Goal: Task Accomplishment & Management: Complete application form

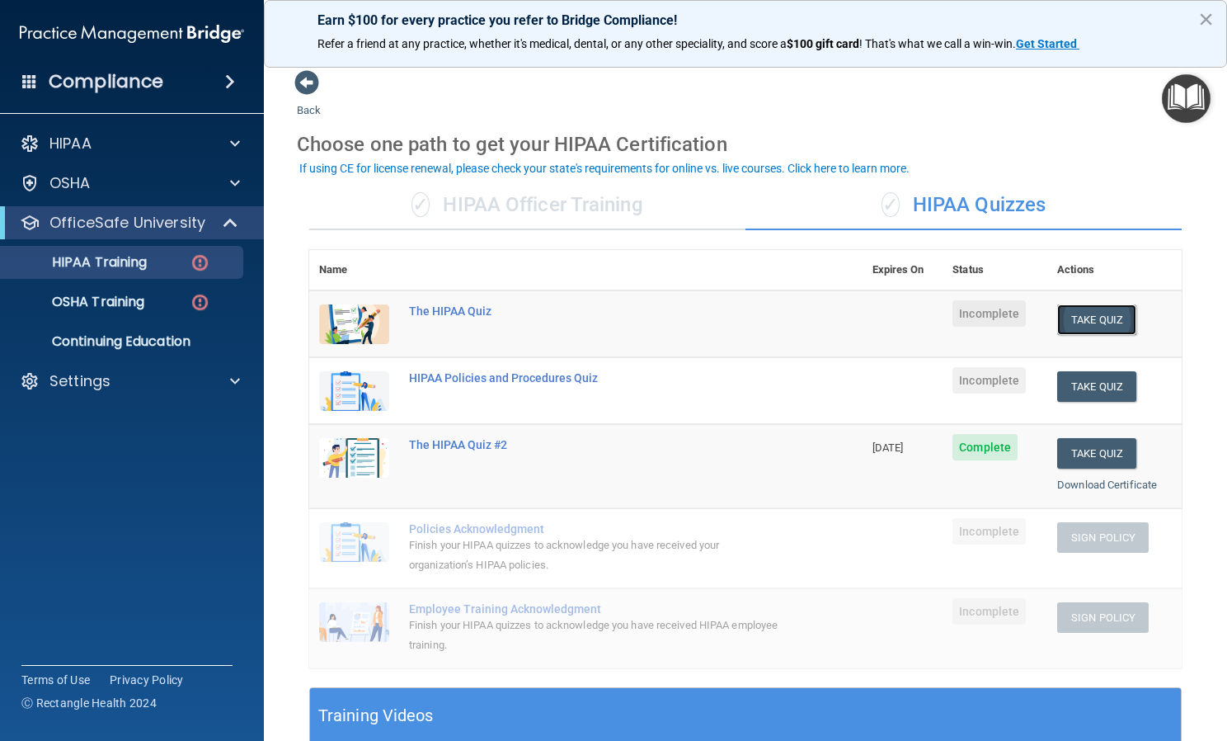
click at [1069, 327] on button "Take Quiz" at bounding box center [1096, 319] width 79 height 31
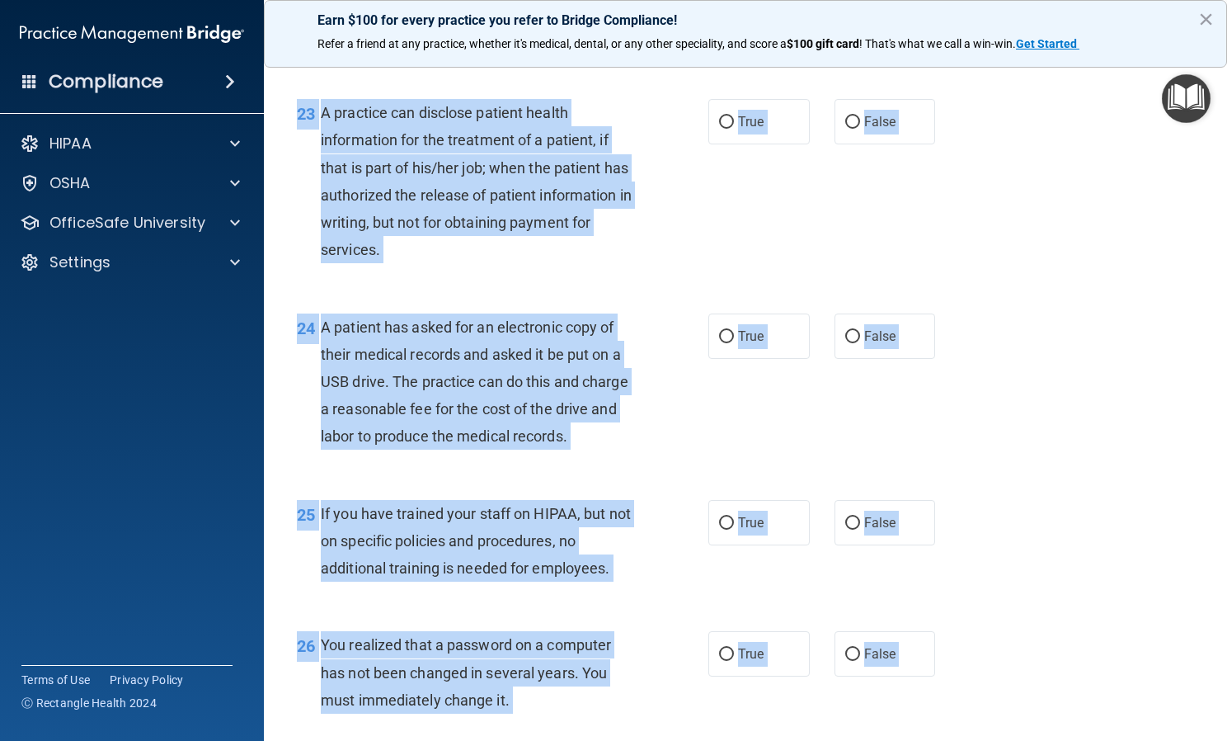
scroll to position [3948, 0]
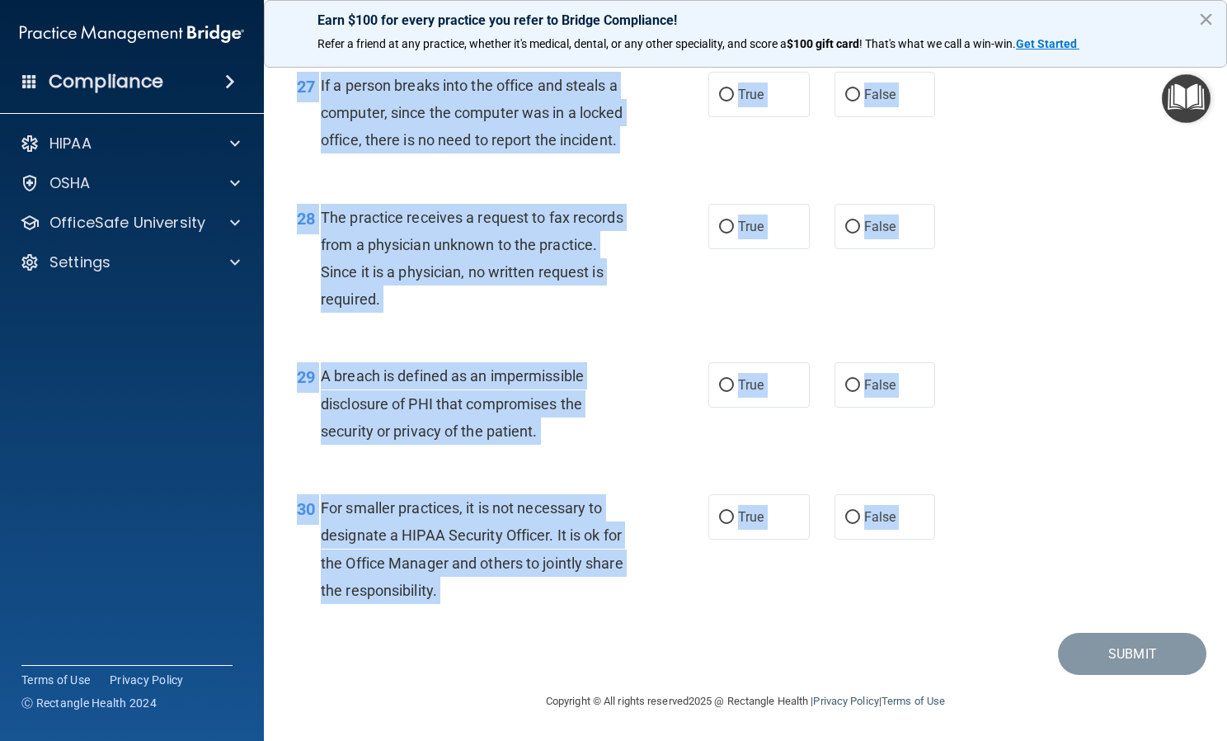
drag, startPoint x: 300, startPoint y: 141, endPoint x: 621, endPoint y: 648, distance: 600.2
copy main "01 Patients who believe that their PHI has been compromised have the right to m…"
click at [621, 648] on div "Submit" at bounding box center [746, 654] width 922 height 42
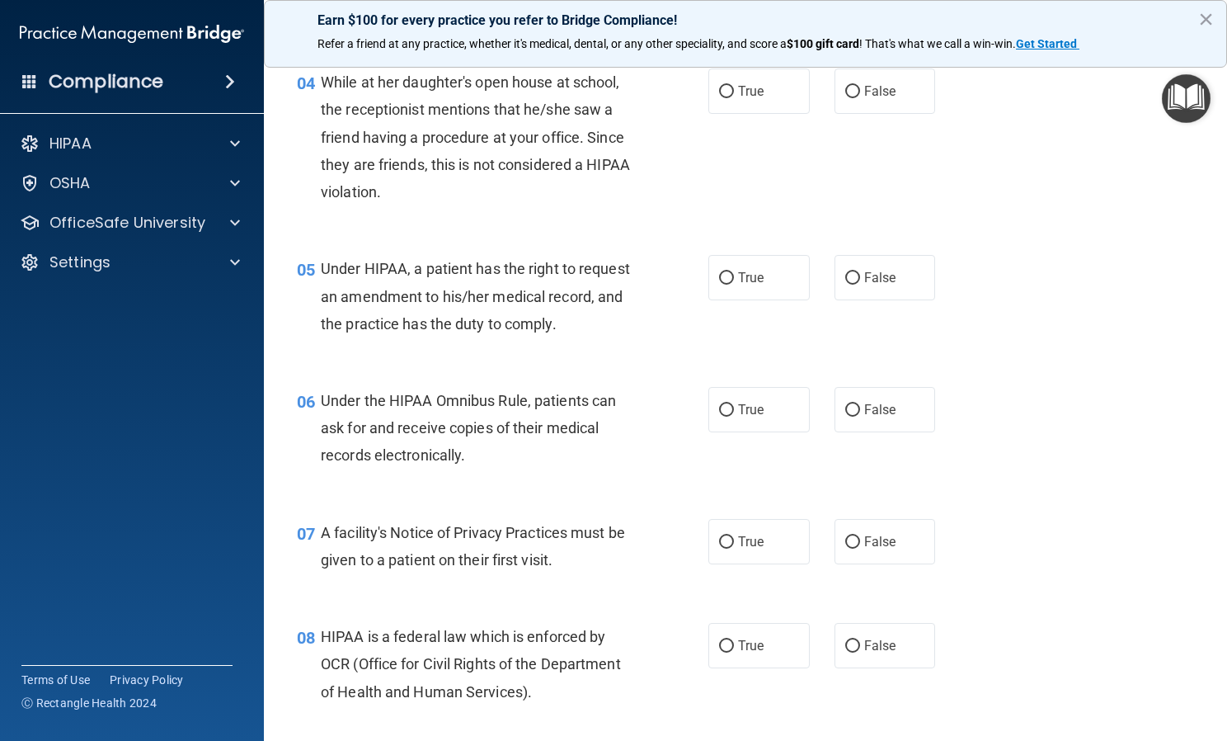
scroll to position [0, 0]
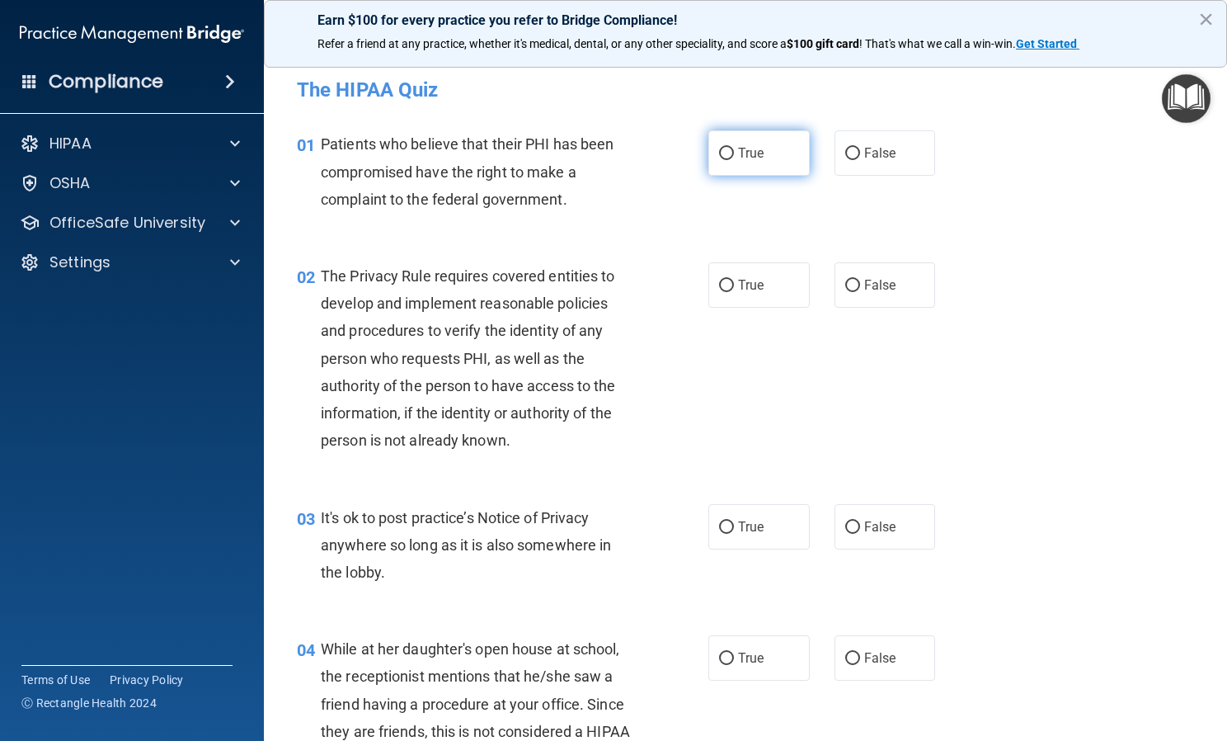
click at [756, 164] on label "True" at bounding box center [759, 152] width 101 height 45
click at [734, 160] on input "True" at bounding box center [726, 154] width 15 height 12
radio input "true"
click at [742, 287] on span "True" at bounding box center [751, 285] width 26 height 16
click at [734, 287] on input "True" at bounding box center [726, 286] width 15 height 12
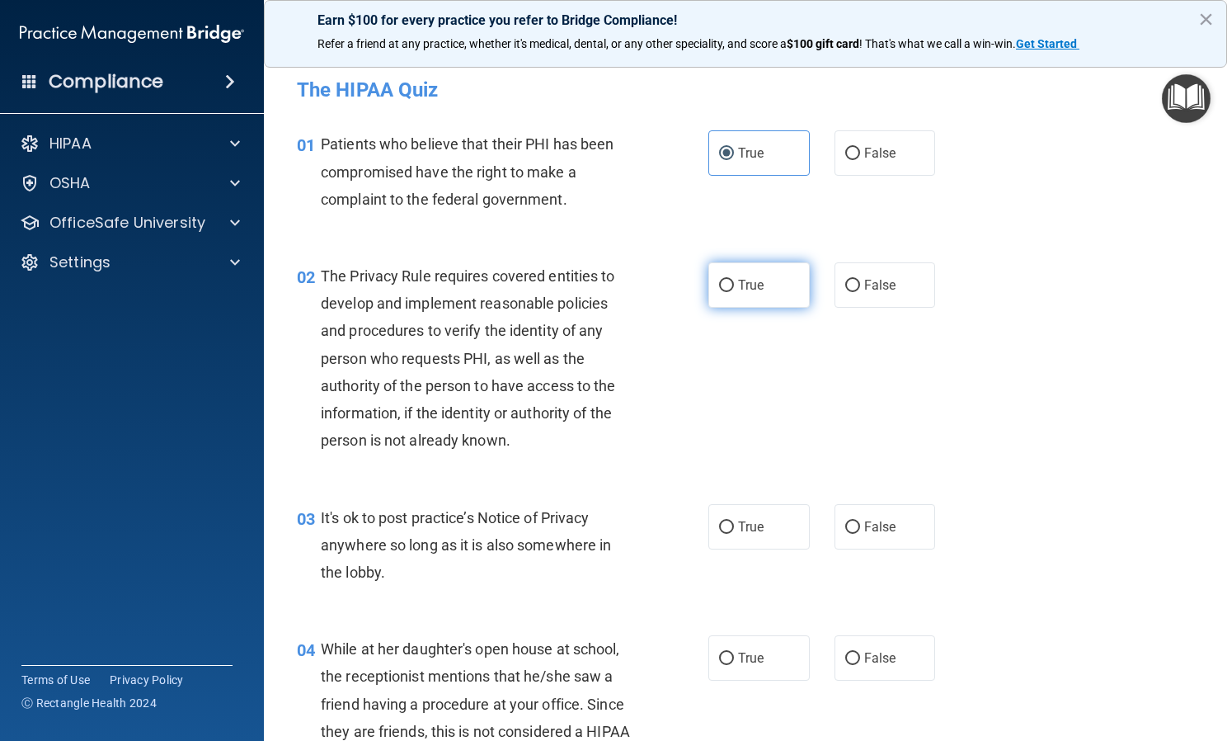
radio input "true"
click at [880, 530] on span "False" at bounding box center [880, 527] width 32 height 16
click at [860, 530] on input "False" at bounding box center [852, 527] width 15 height 12
radio input "true"
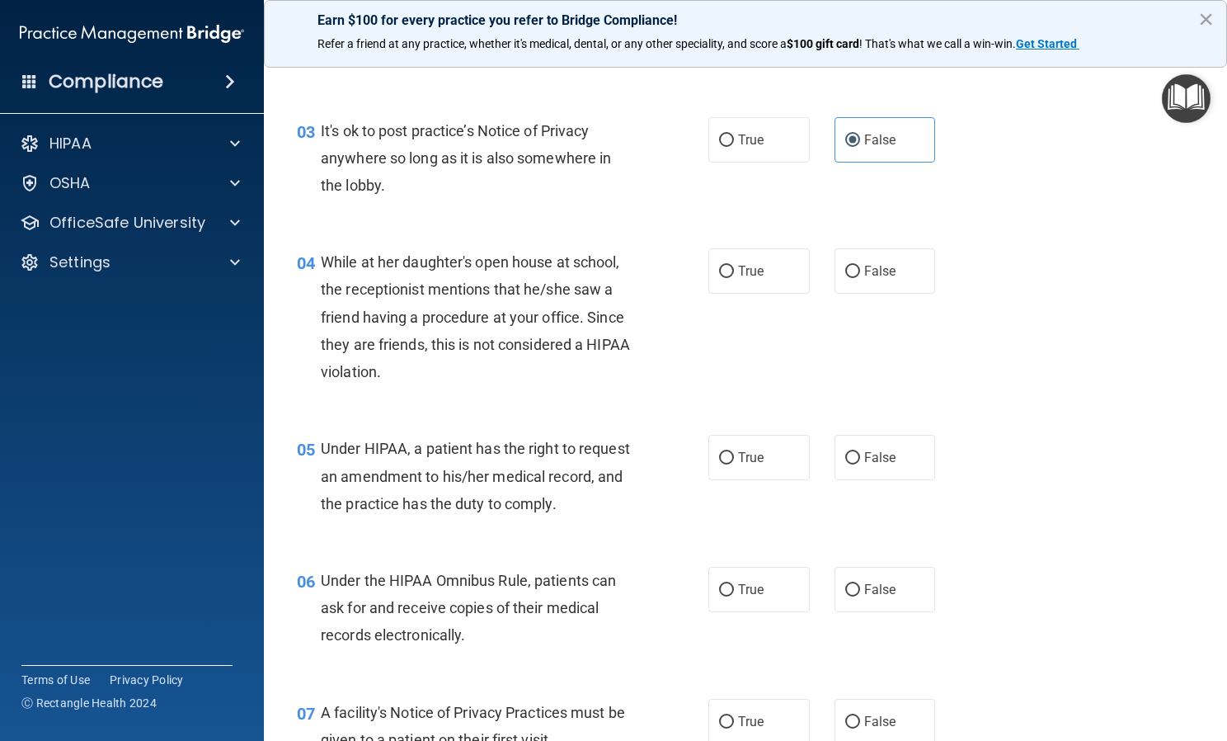
scroll to position [406, 0]
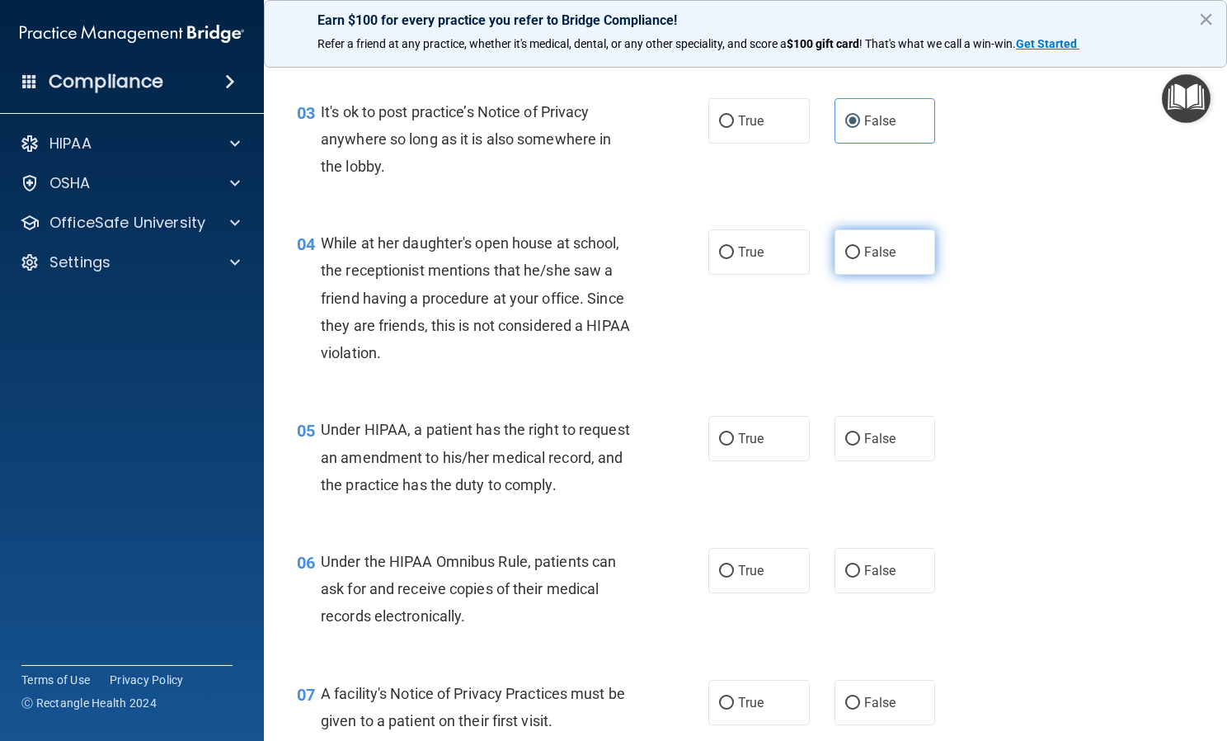
click at [867, 270] on label "False" at bounding box center [885, 251] width 101 height 45
click at [860, 259] on input "False" at bounding box center [852, 253] width 15 height 12
radio input "true"
click at [872, 435] on span "False" at bounding box center [880, 439] width 32 height 16
click at [860, 435] on input "False" at bounding box center [852, 439] width 15 height 12
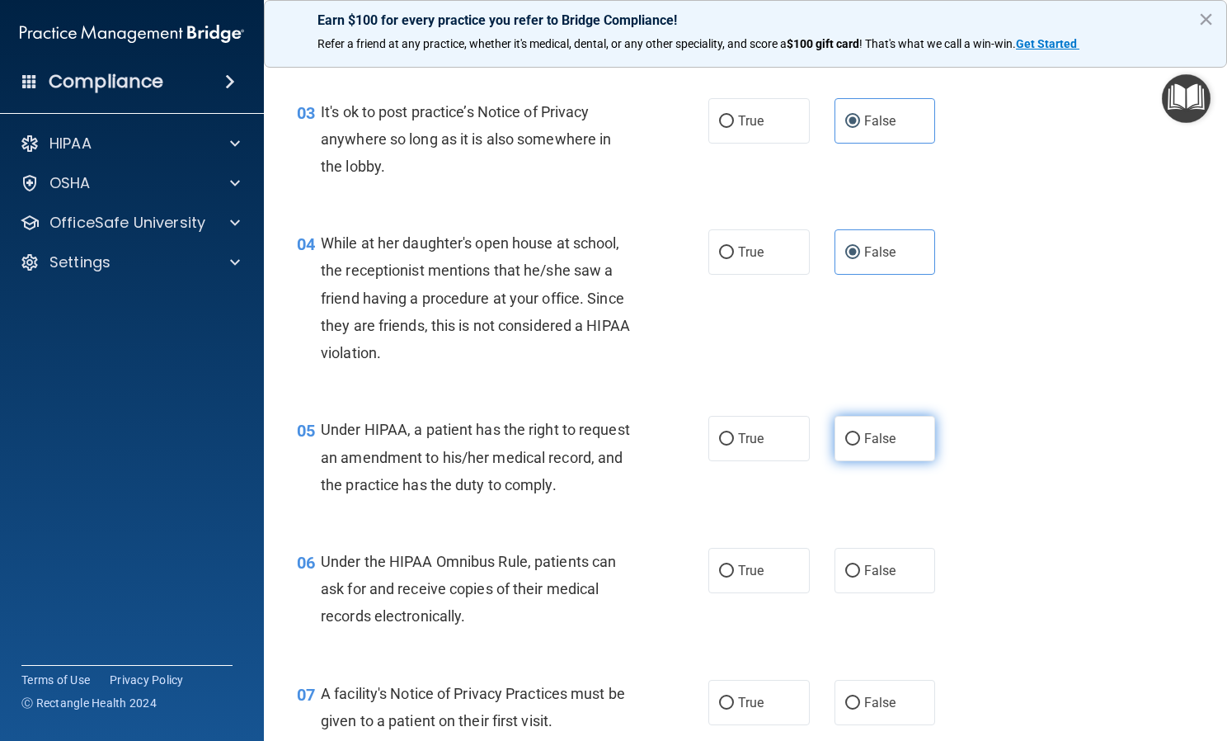
radio input "true"
click at [754, 563] on span "True" at bounding box center [751, 571] width 26 height 16
click at [734, 565] on input "True" at bounding box center [726, 571] width 15 height 12
radio input "true"
click at [765, 681] on label "True" at bounding box center [759, 702] width 101 height 45
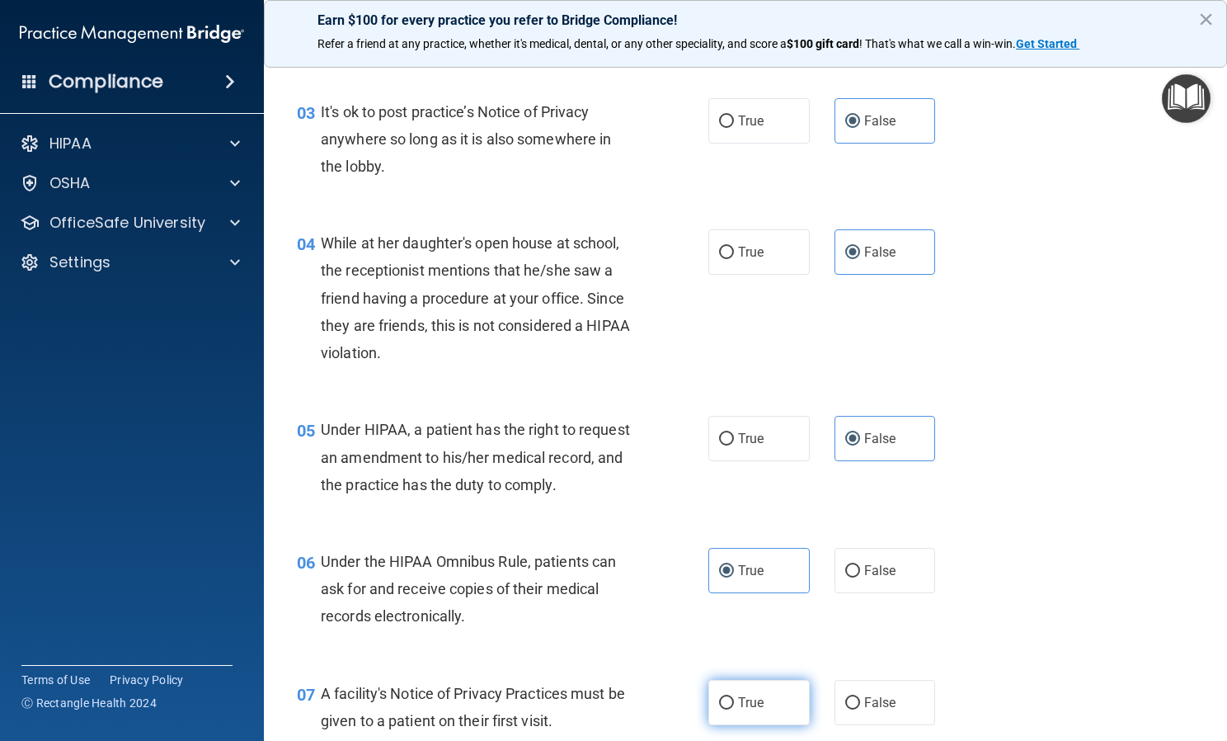
click at [734, 697] on input "True" at bounding box center [726, 703] width 15 height 12
radio input "true"
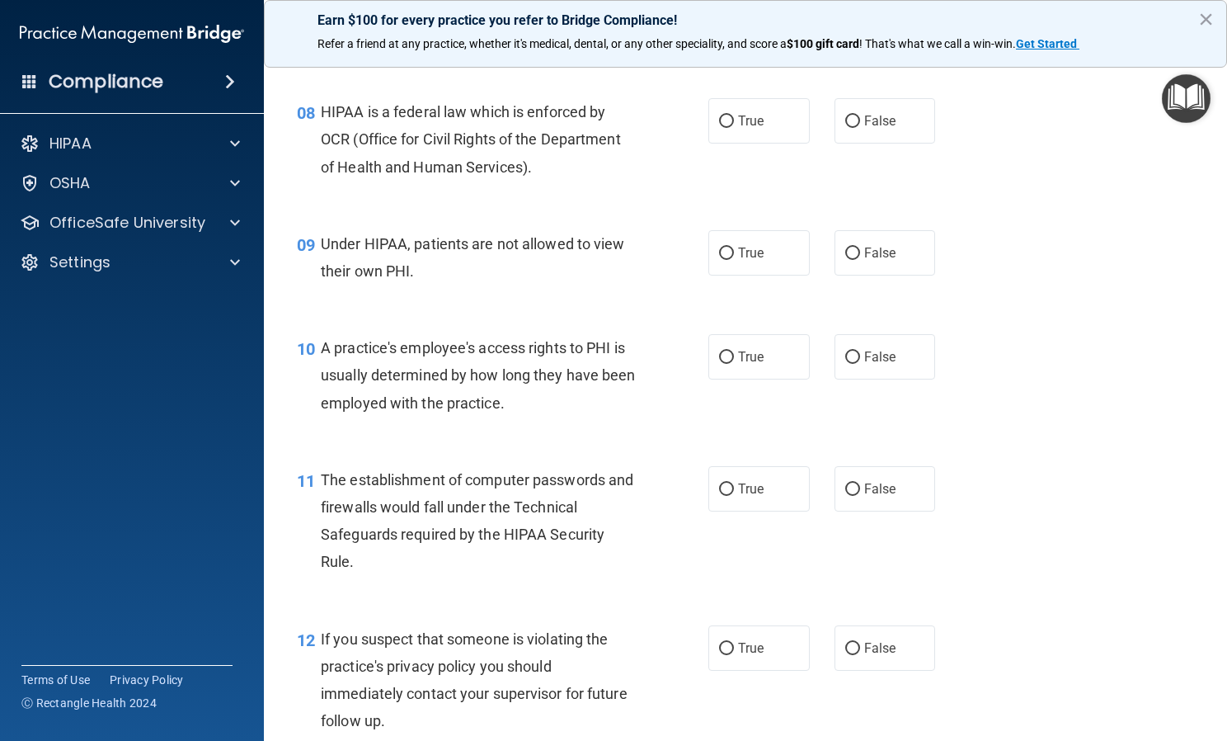
scroll to position [1094, 0]
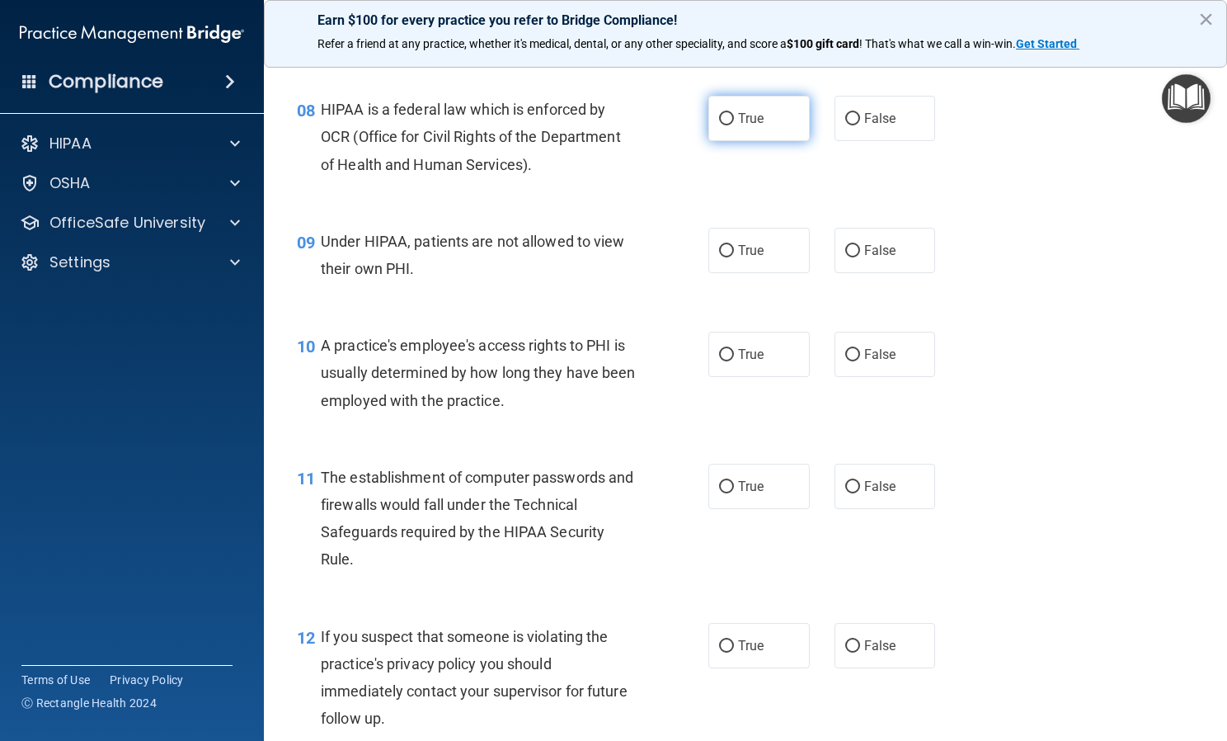
click at [756, 115] on span "True" at bounding box center [751, 119] width 26 height 16
click at [734, 115] on input "True" at bounding box center [726, 119] width 15 height 12
radio input "true"
click at [879, 278] on div "09 Under HIPAA, patients are not allowed to view their own PHI. True False" at bounding box center [746, 259] width 922 height 104
click at [873, 266] on label "False" at bounding box center [885, 250] width 101 height 45
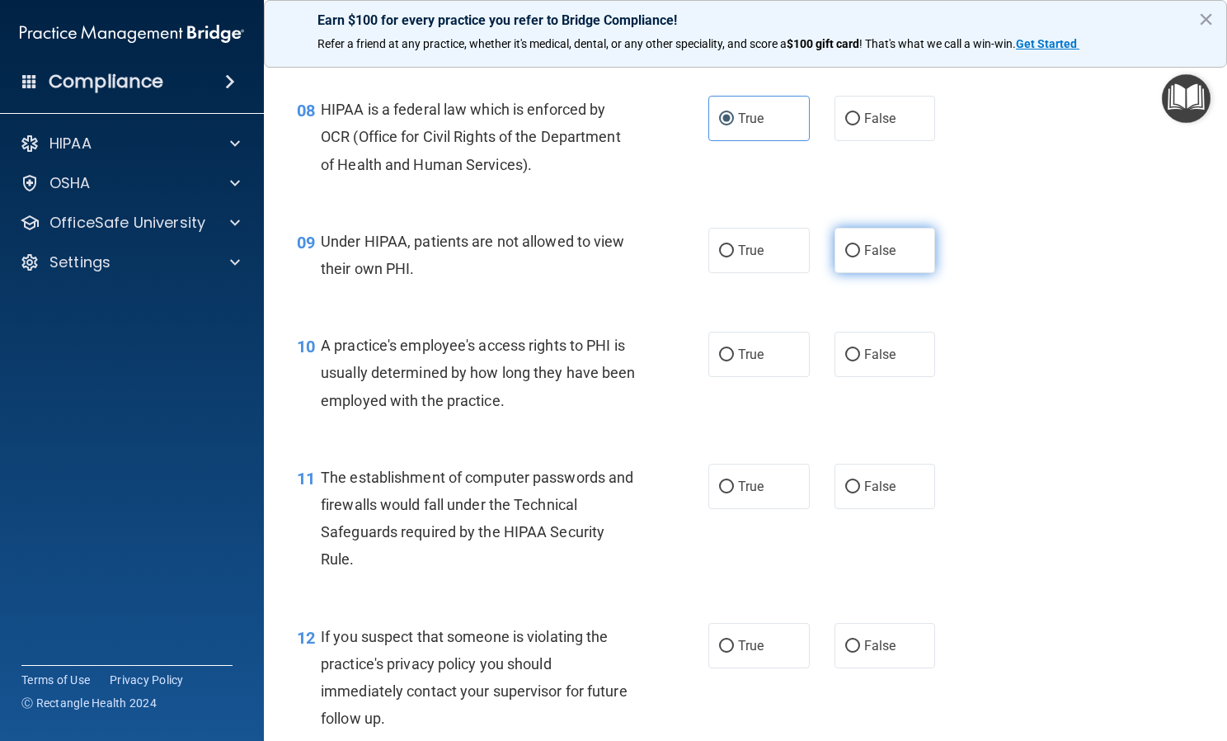
click at [860, 257] on input "False" at bounding box center [852, 251] width 15 height 12
radio input "true"
click at [862, 366] on label "False" at bounding box center [885, 354] width 101 height 45
click at [860, 361] on input "False" at bounding box center [852, 355] width 15 height 12
radio input "true"
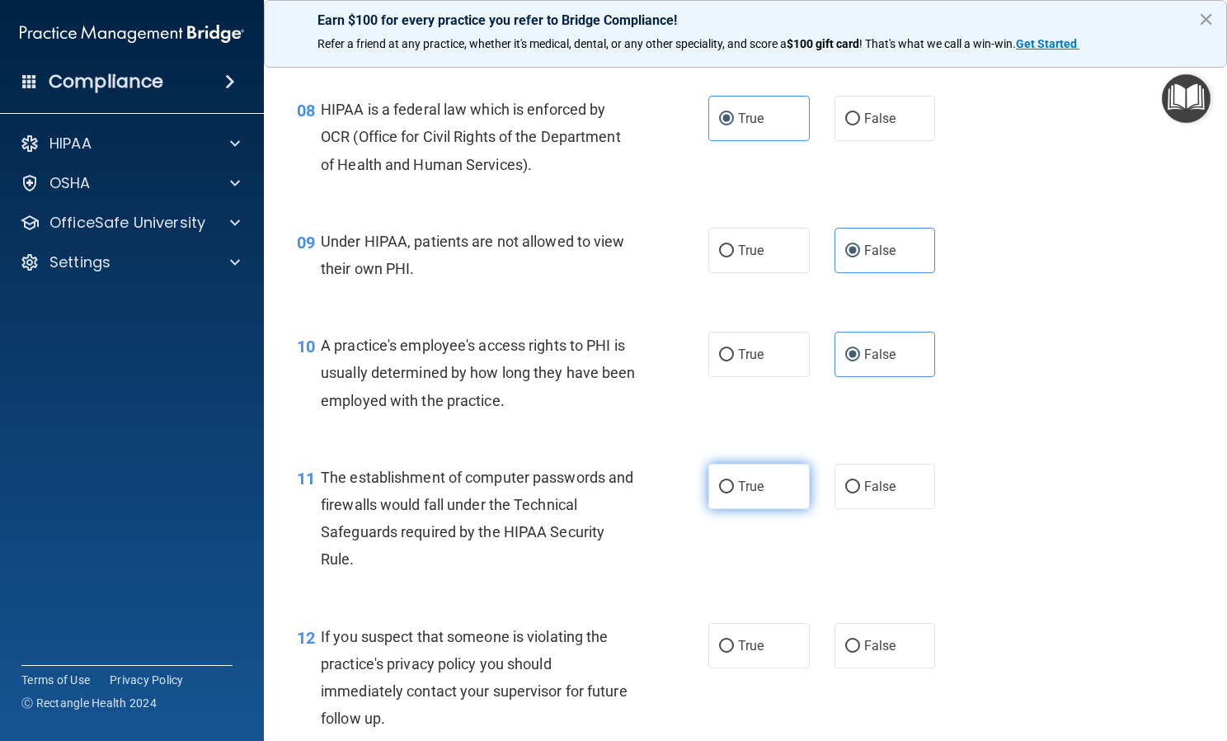
click at [752, 484] on span "True" at bounding box center [751, 486] width 26 height 16
click at [734, 484] on input "True" at bounding box center [726, 487] width 15 height 12
radio input "true"
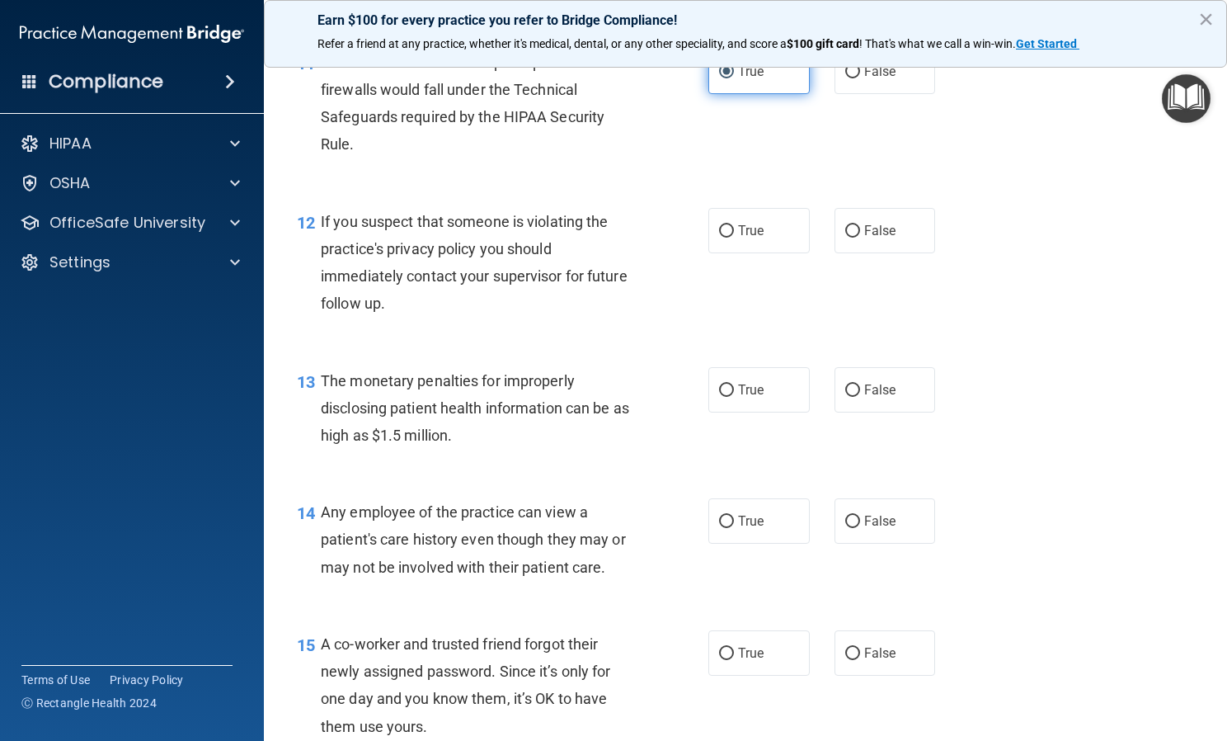
scroll to position [1547, 0]
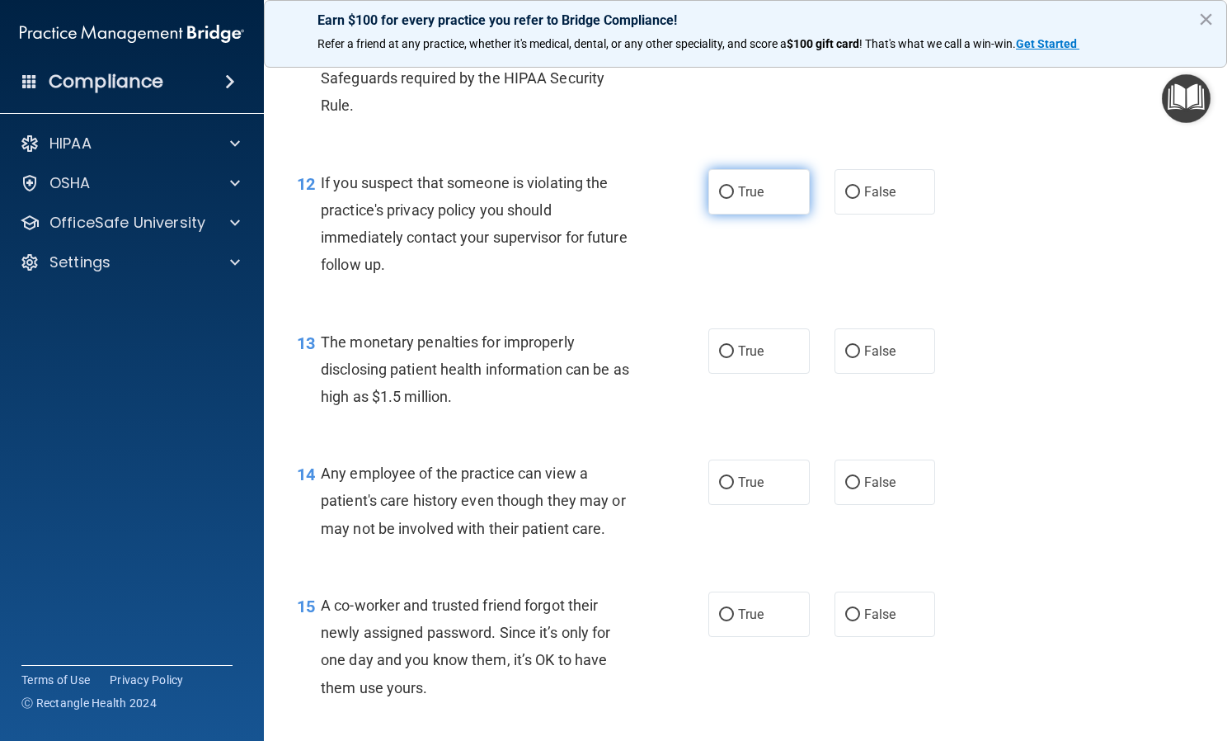
click at [758, 211] on label "True" at bounding box center [759, 191] width 101 height 45
click at [734, 199] on input "True" at bounding box center [726, 192] width 15 height 12
radio input "true"
click at [760, 346] on label "True" at bounding box center [759, 350] width 101 height 45
click at [734, 346] on input "True" at bounding box center [726, 352] width 15 height 12
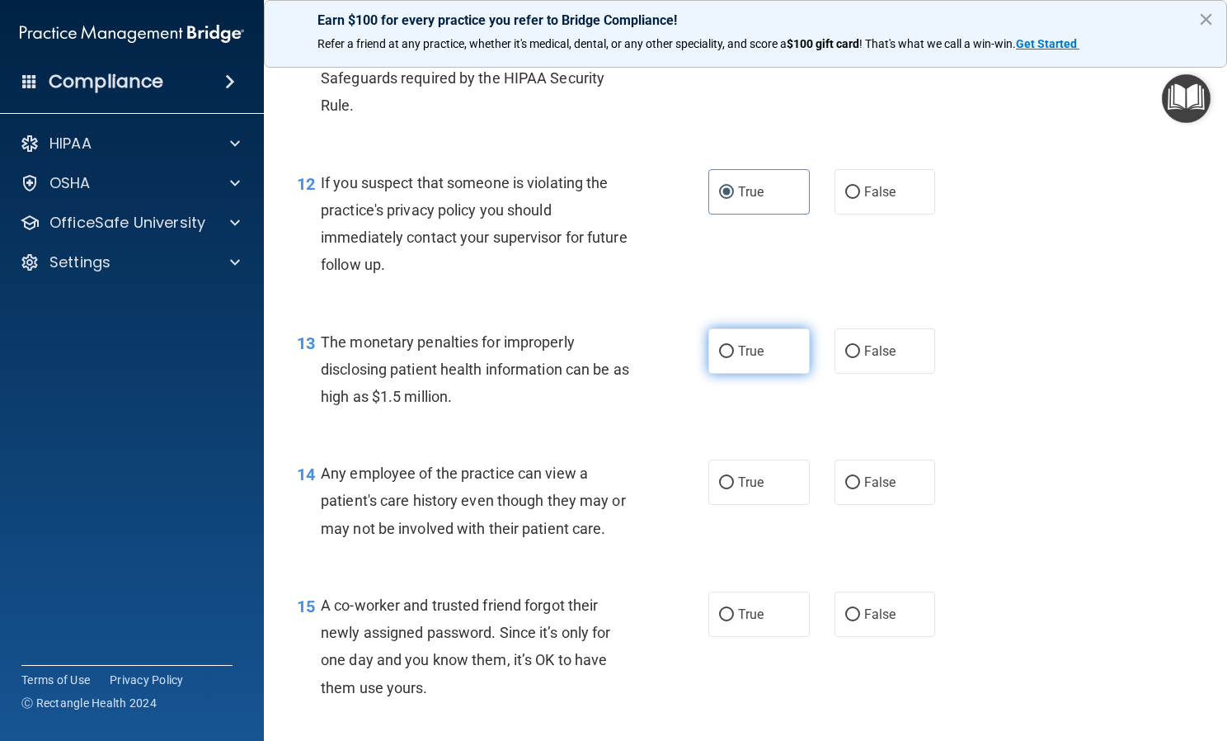
radio input "true"
click at [890, 474] on label "False" at bounding box center [885, 481] width 101 height 45
click at [860, 477] on input "False" at bounding box center [852, 483] width 15 height 12
radio input "true"
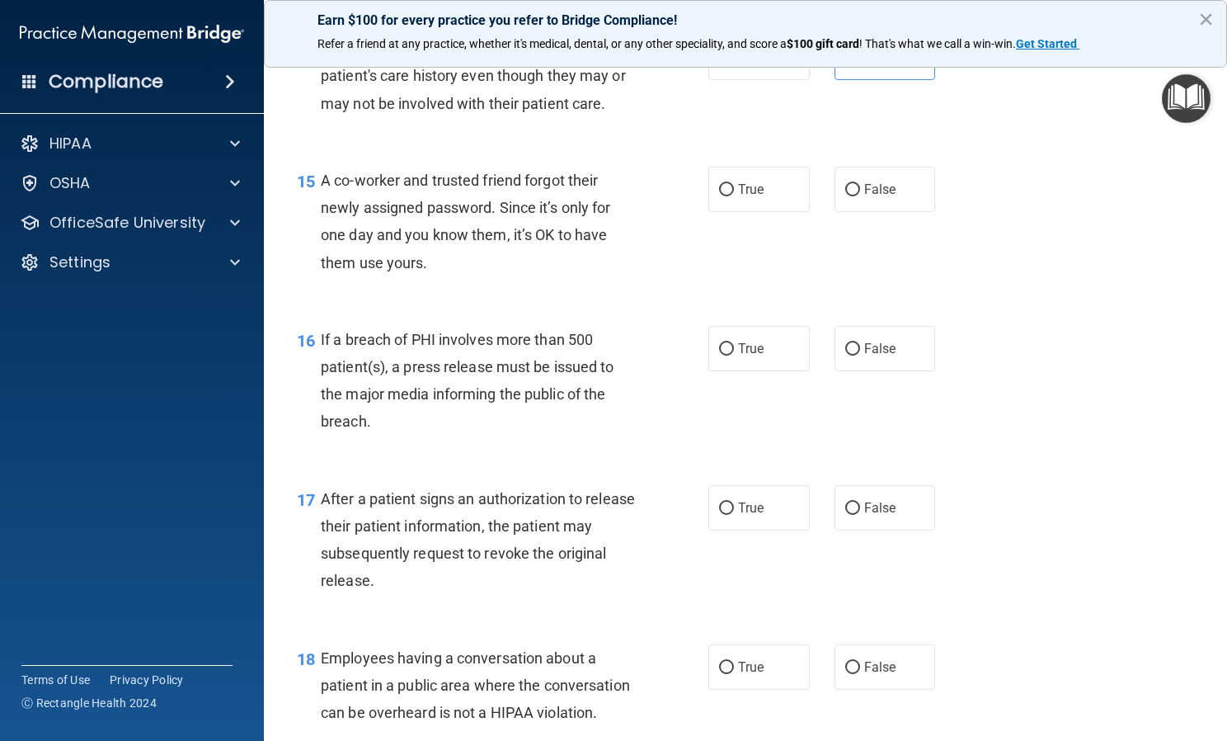
scroll to position [1972, 0]
click at [872, 181] on label "False" at bounding box center [885, 189] width 101 height 45
click at [860, 184] on input "False" at bounding box center [852, 190] width 15 height 12
radio input "true"
click at [779, 341] on label "True" at bounding box center [759, 348] width 101 height 45
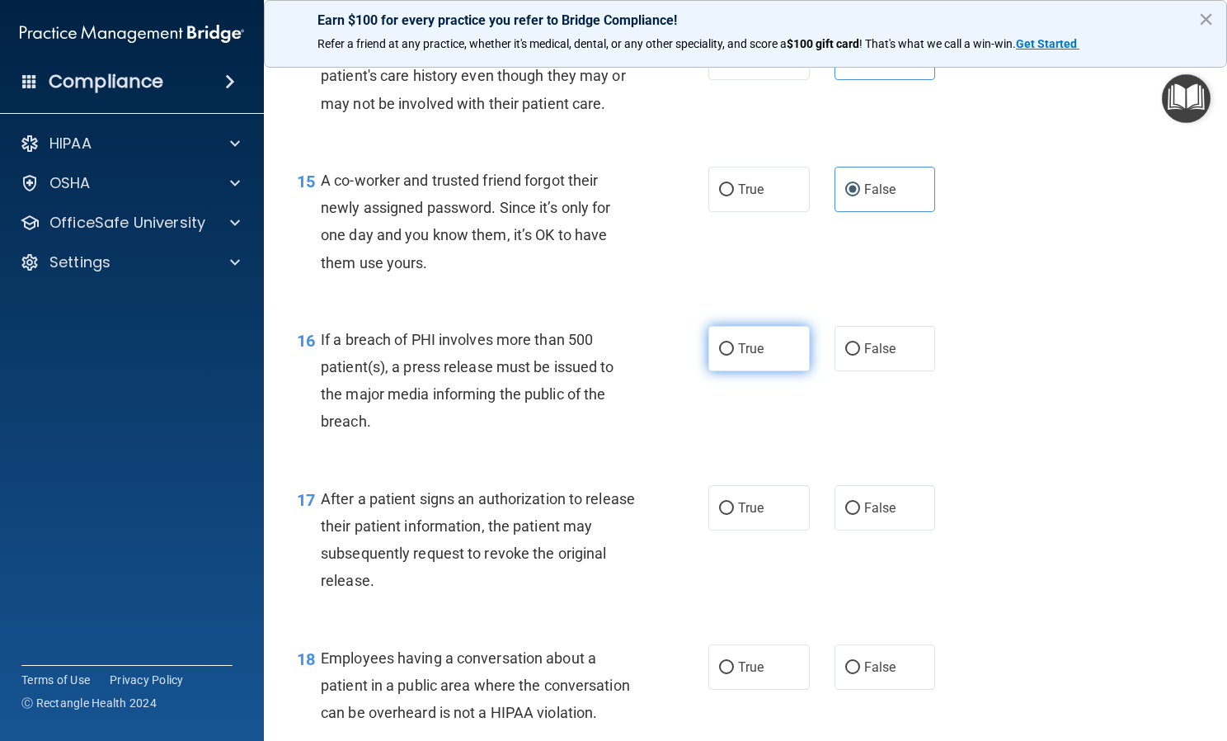
click at [734, 343] on input "True" at bounding box center [726, 349] width 15 height 12
radio input "true"
click at [756, 487] on label "True" at bounding box center [759, 507] width 101 height 45
click at [734, 502] on input "True" at bounding box center [726, 508] width 15 height 12
radio input "true"
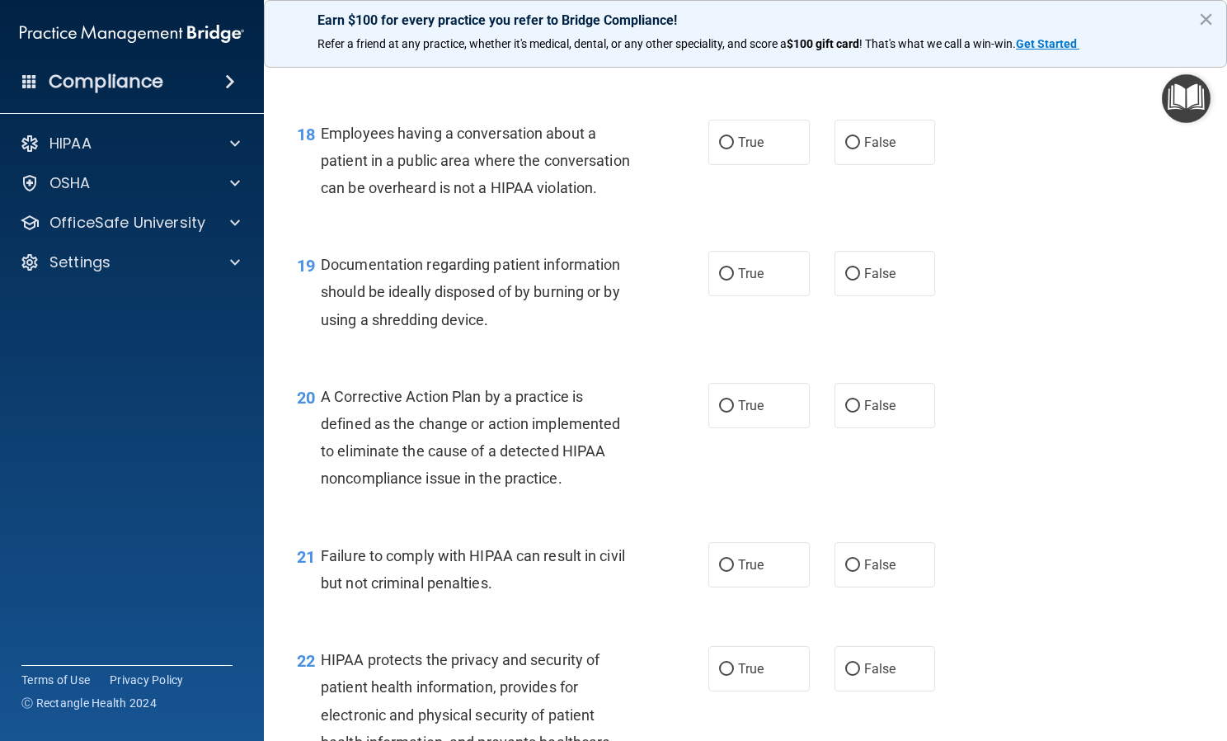
scroll to position [2498, 0]
click at [879, 139] on span "False" at bounding box center [880, 142] width 32 height 16
click at [860, 139] on input "False" at bounding box center [852, 142] width 15 height 12
radio input "true"
click at [743, 295] on label "True" at bounding box center [759, 272] width 101 height 45
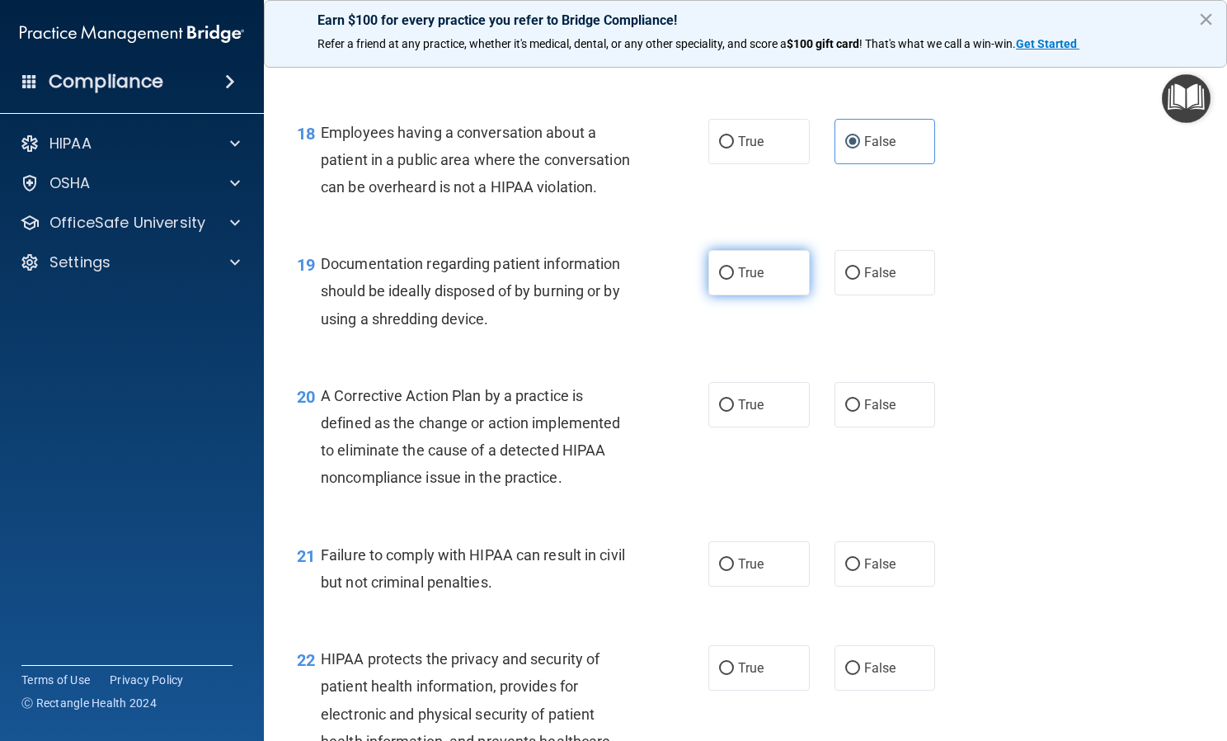
click at [734, 280] on input "True" at bounding box center [726, 273] width 15 height 12
radio input "true"
click at [738, 412] on span "True" at bounding box center [751, 405] width 26 height 16
click at [732, 412] on input "True" at bounding box center [726, 405] width 15 height 12
radio input "true"
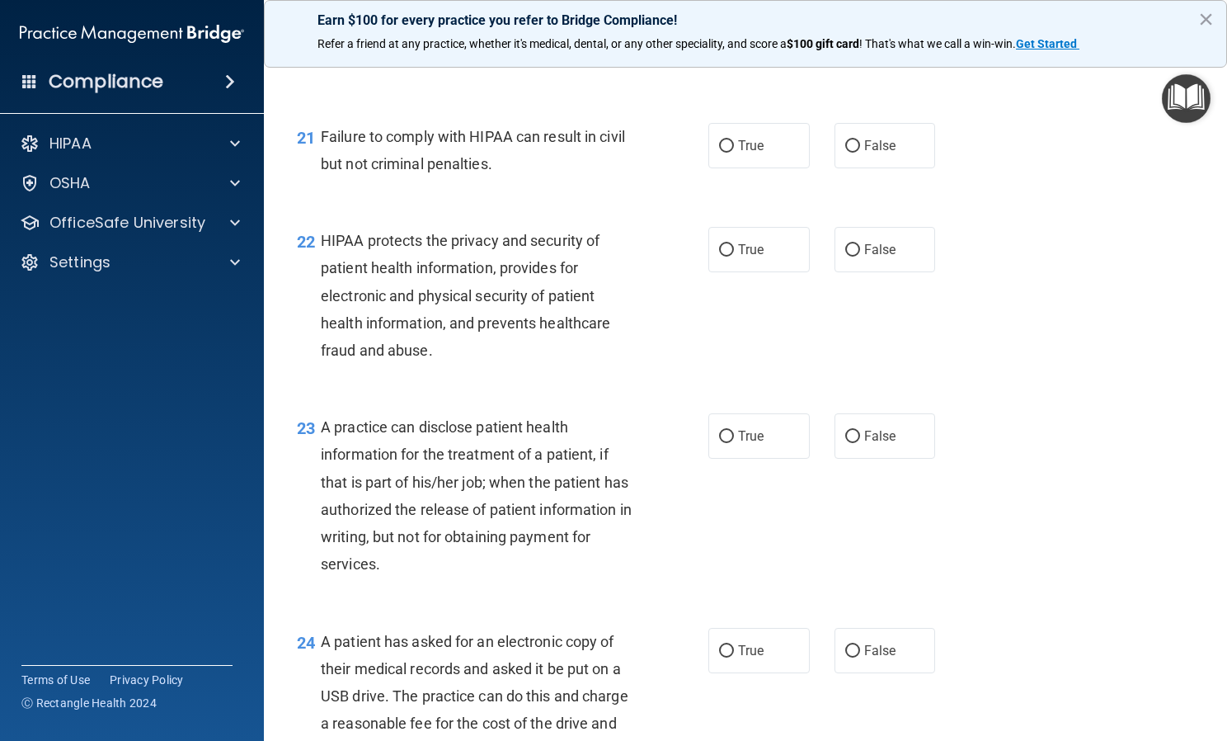
scroll to position [2917, 0]
click at [868, 157] on label "False" at bounding box center [885, 144] width 101 height 45
click at [860, 152] on input "False" at bounding box center [852, 145] width 15 height 12
radio input "true"
click at [737, 271] on label "True" at bounding box center [759, 248] width 101 height 45
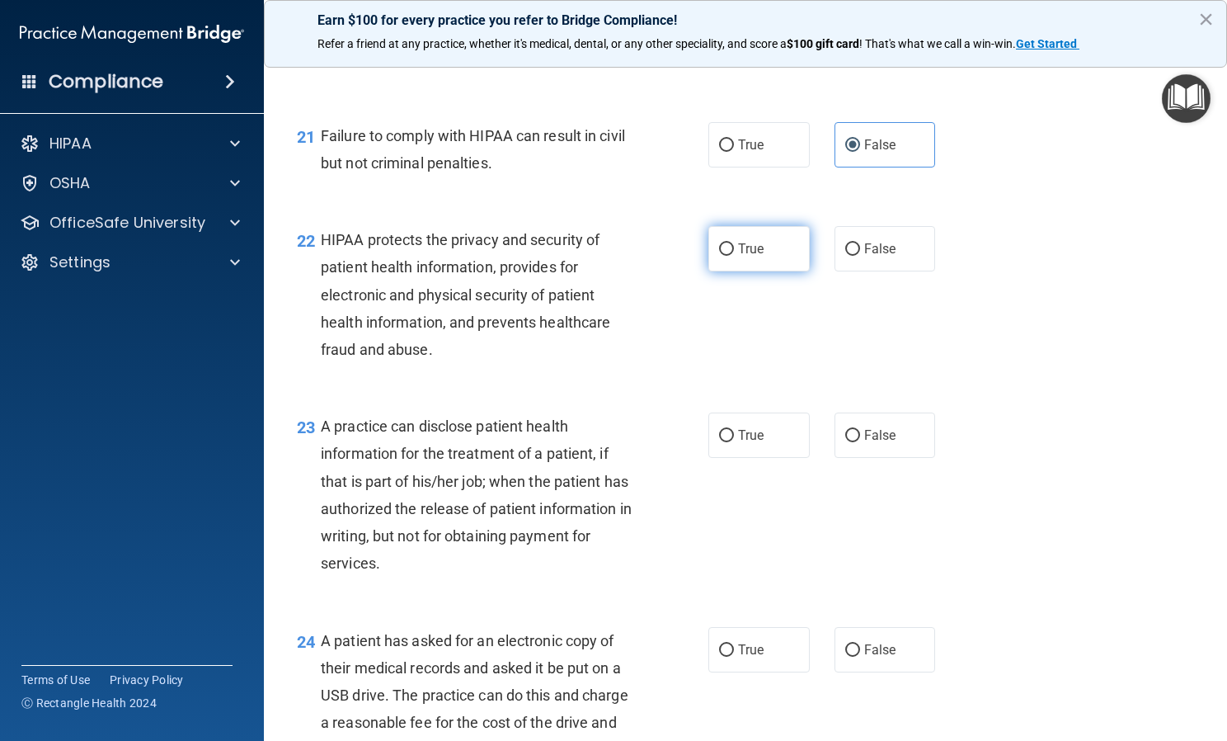
click at [734, 256] on input "True" at bounding box center [726, 249] width 15 height 12
radio input "true"
click at [890, 458] on label "False" at bounding box center [885, 434] width 101 height 45
click at [860, 442] on input "False" at bounding box center [852, 436] width 15 height 12
radio input "true"
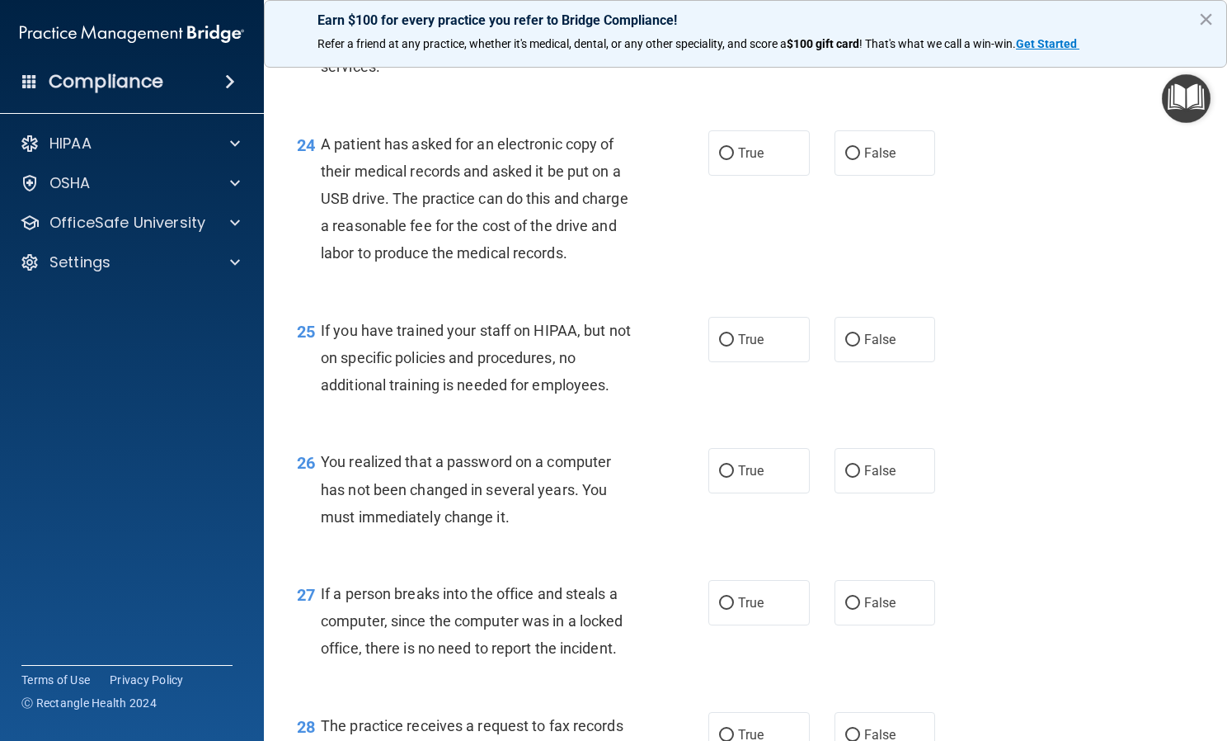
scroll to position [3413, 0]
click at [774, 167] on label "True" at bounding box center [759, 152] width 101 height 45
click at [734, 160] on input "True" at bounding box center [726, 154] width 15 height 12
radio input "true"
click at [897, 362] on label "False" at bounding box center [885, 339] width 101 height 45
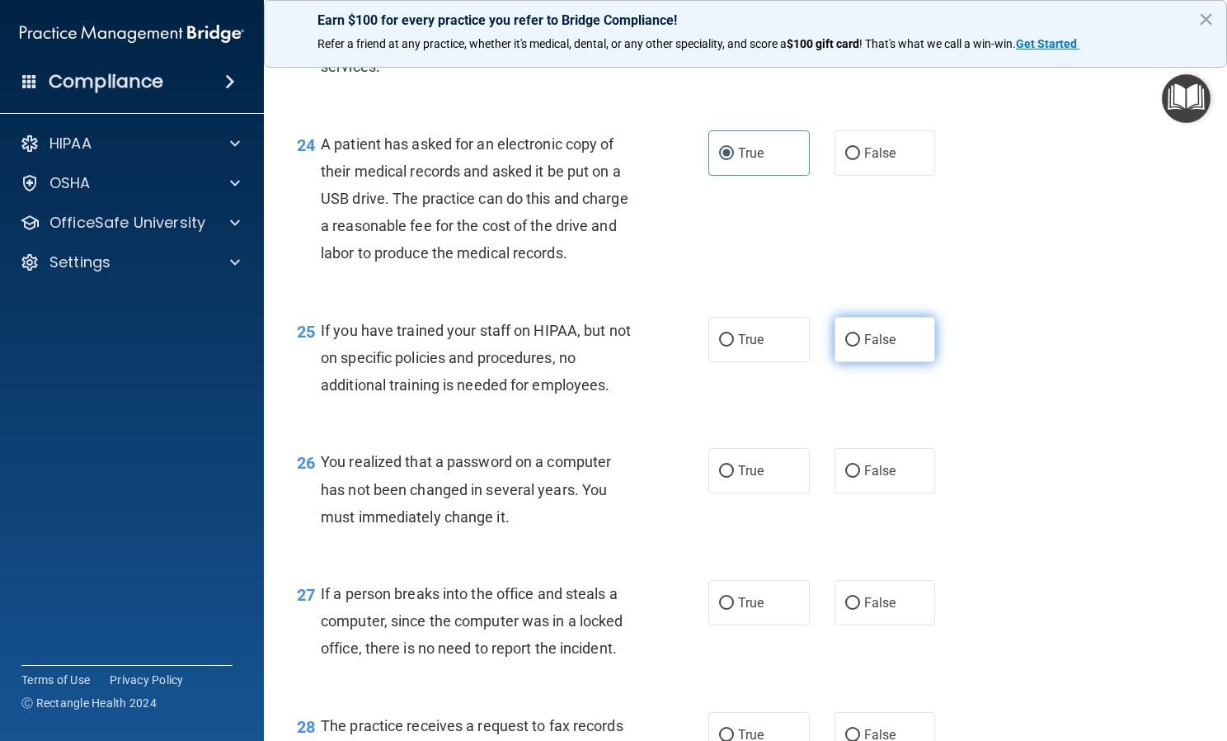
click at [860, 346] on input "False" at bounding box center [852, 340] width 15 height 12
radio input "true"
click at [784, 493] on label "True" at bounding box center [759, 470] width 101 height 45
click at [734, 478] on input "True" at bounding box center [726, 471] width 15 height 12
radio input "true"
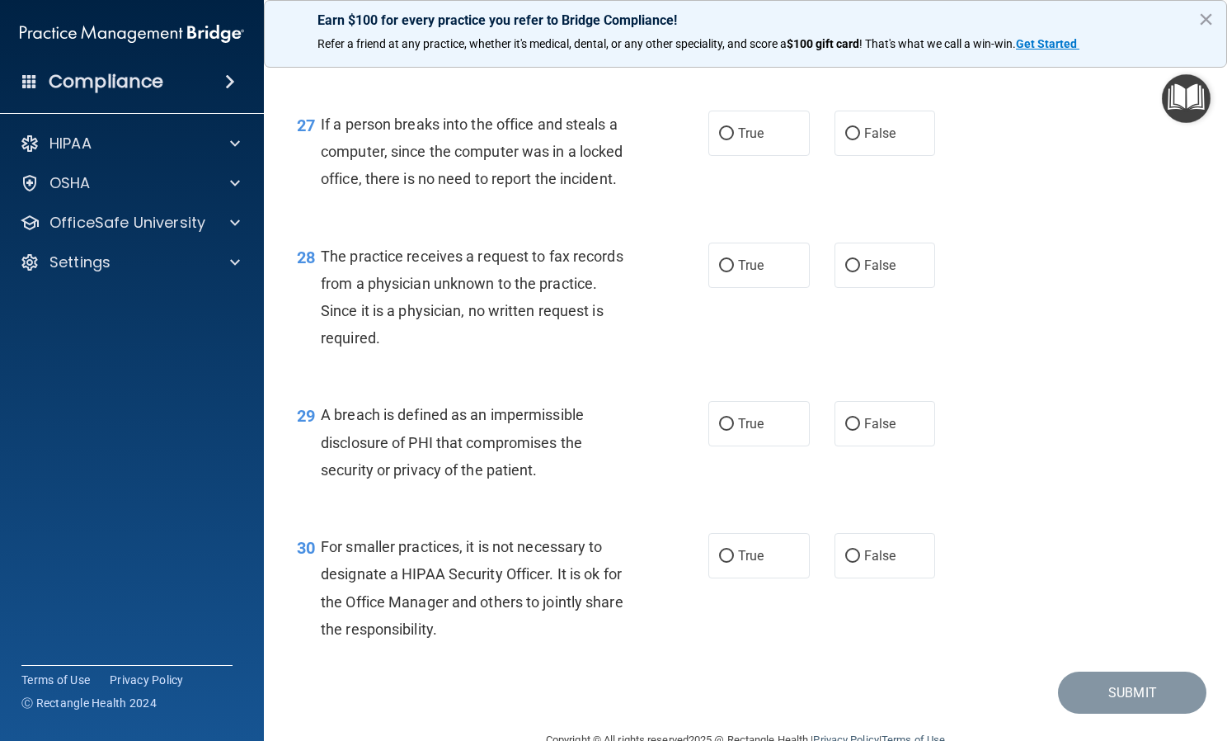
scroll to position [3883, 0]
click at [878, 140] on span "False" at bounding box center [880, 133] width 32 height 16
click at [860, 139] on input "False" at bounding box center [852, 133] width 15 height 12
radio input "true"
click at [873, 287] on label "False" at bounding box center [885, 264] width 101 height 45
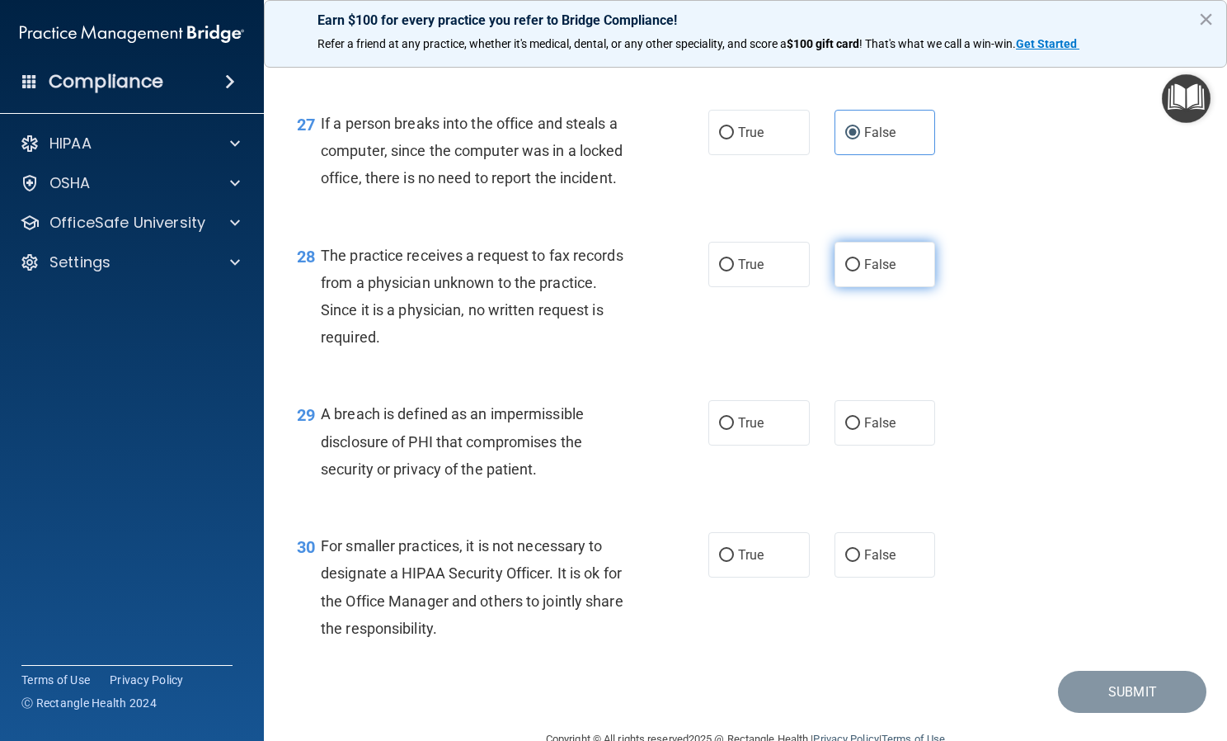
click at [860, 271] on input "False" at bounding box center [852, 265] width 15 height 12
radio input "true"
click at [765, 444] on label "True" at bounding box center [759, 422] width 101 height 45
click at [734, 430] on input "True" at bounding box center [726, 423] width 15 height 12
radio input "true"
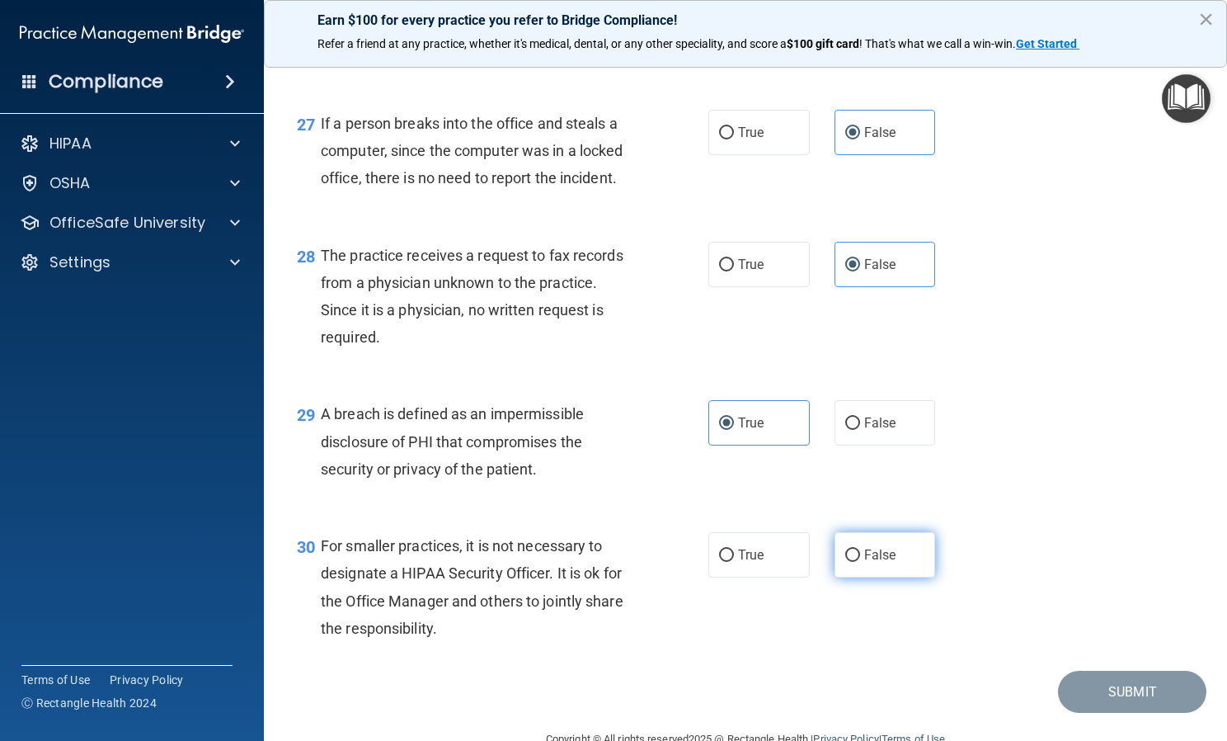
click at [850, 577] on label "False" at bounding box center [885, 554] width 101 height 45
click at [850, 562] on input "False" at bounding box center [852, 555] width 15 height 12
radio input "true"
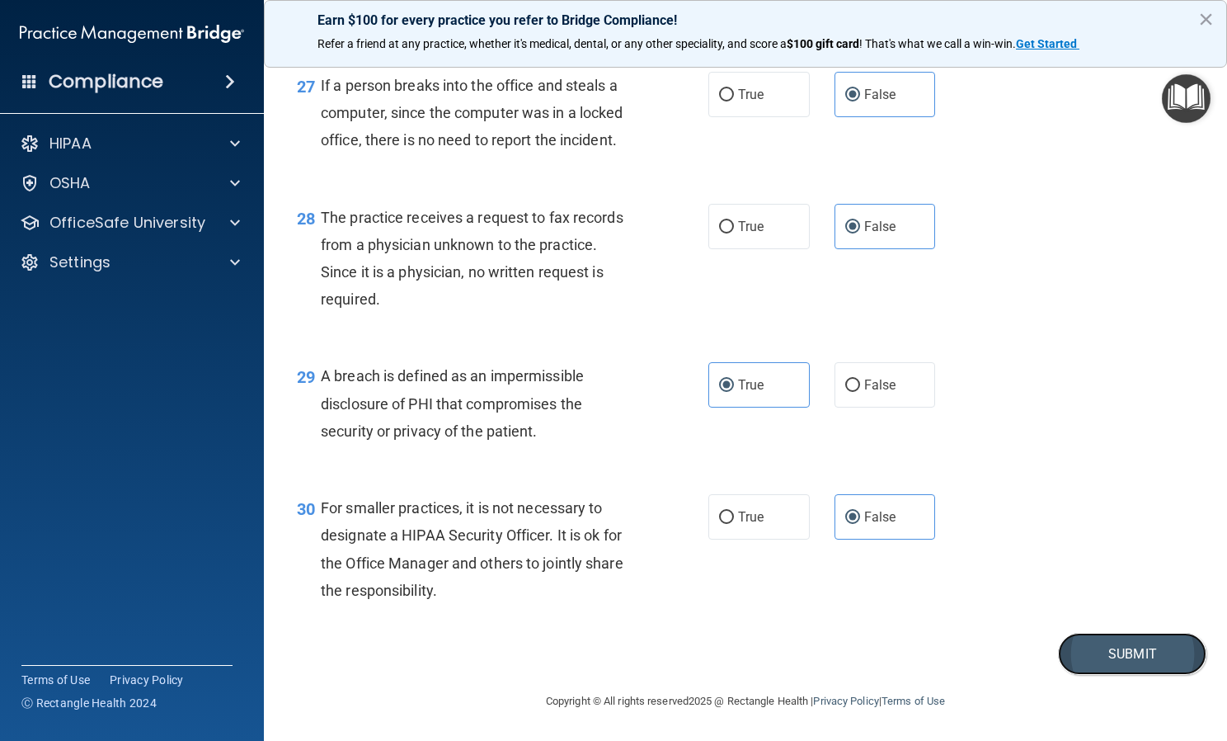
click at [1127, 639] on button "Submit" at bounding box center [1132, 654] width 148 height 42
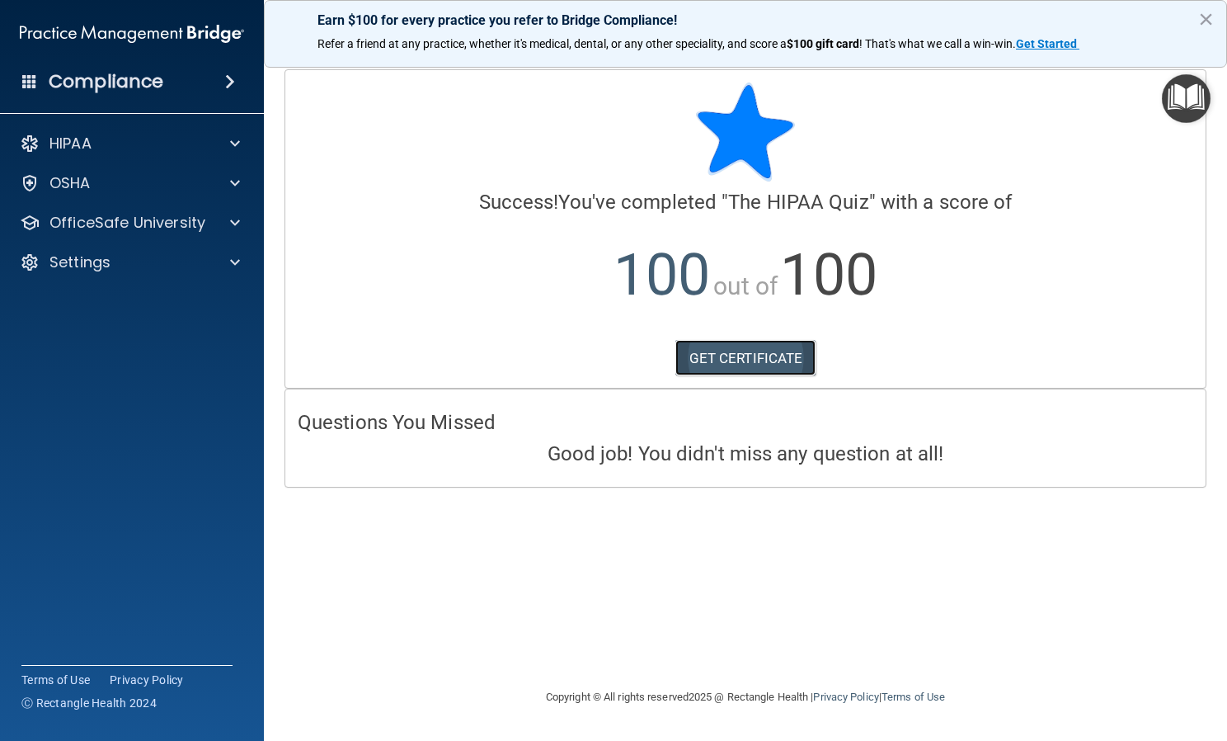
click at [755, 360] on link "GET CERTIFICATE" at bounding box center [746, 358] width 141 height 36
click at [1178, 106] on img "Open Resource Center" at bounding box center [1186, 98] width 49 height 49
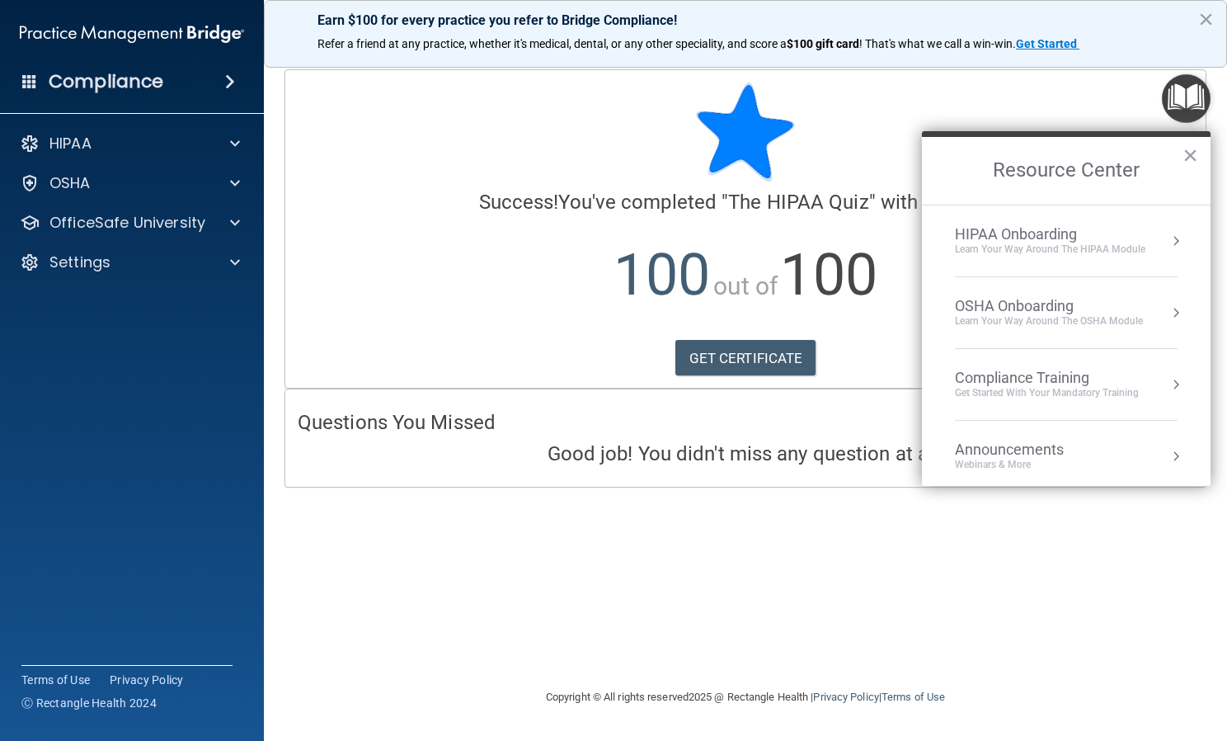
click at [1043, 319] on div "Learn your way around the OSHA module" at bounding box center [1049, 321] width 188 height 14
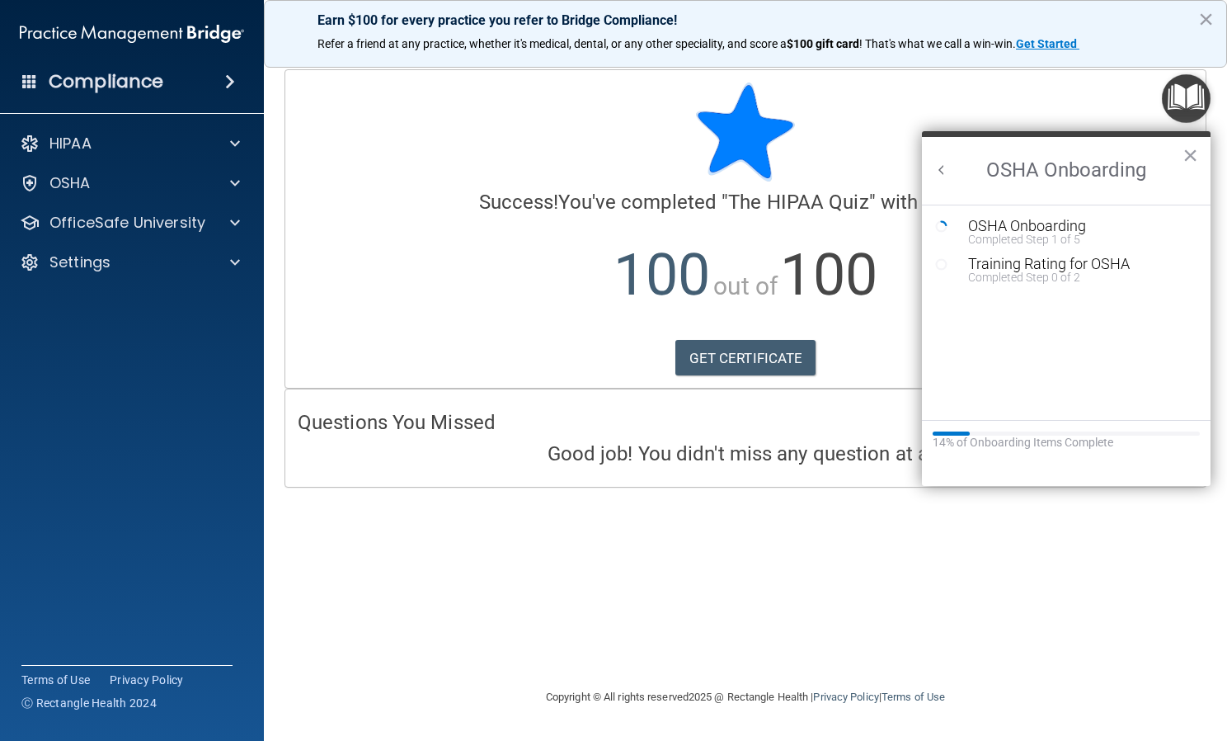
click at [944, 170] on button "Back to Resource Center Home" at bounding box center [942, 170] width 16 height 16
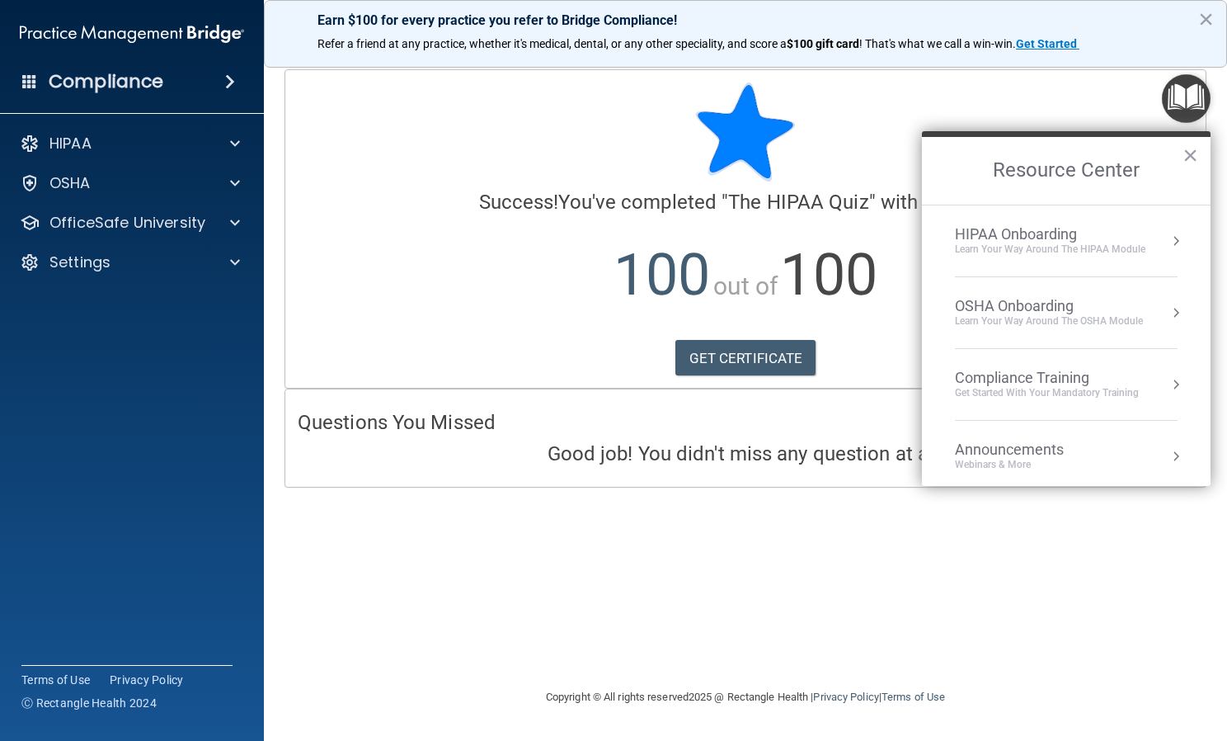
click at [976, 362] on li "Compliance Training Get Started with your mandatory training" at bounding box center [1066, 385] width 223 height 72
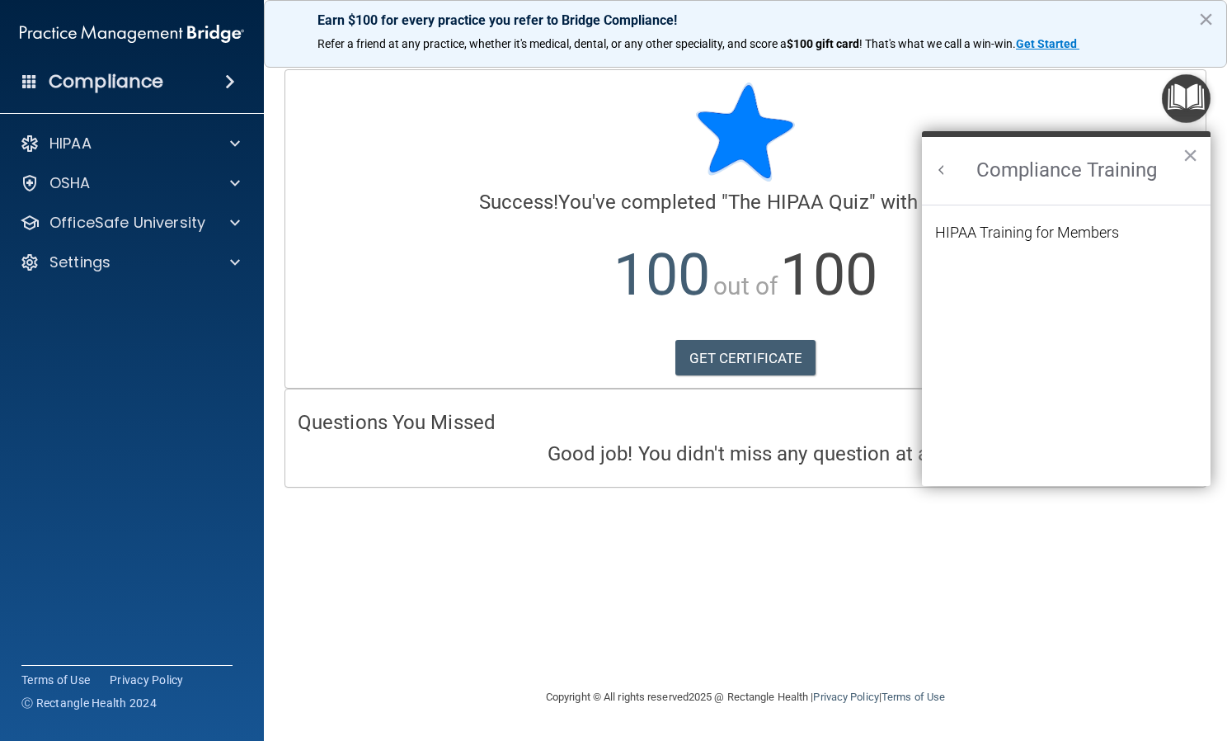
click at [931, 179] on h2 "Compliance Training" at bounding box center [1066, 171] width 289 height 68
click at [939, 169] on button "Back to Resource Center Home" at bounding box center [942, 170] width 16 height 16
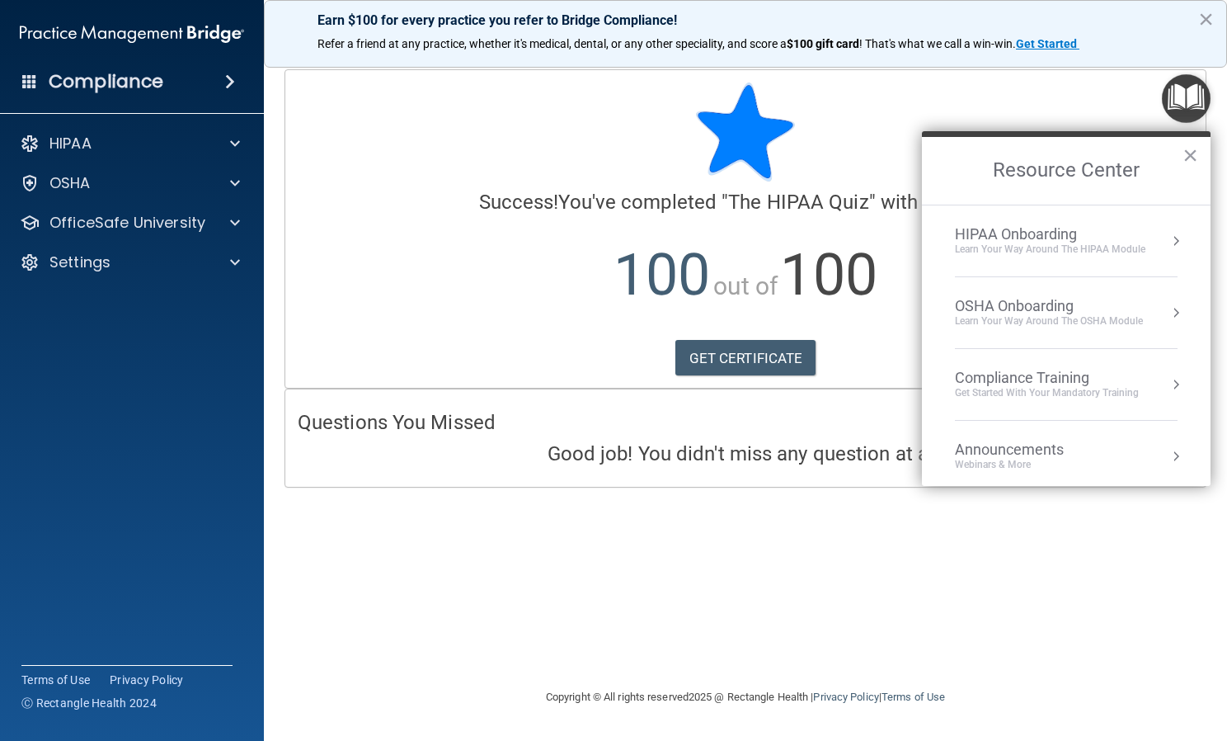
click at [1102, 235] on div "HIPAA Onboarding" at bounding box center [1050, 234] width 191 height 18
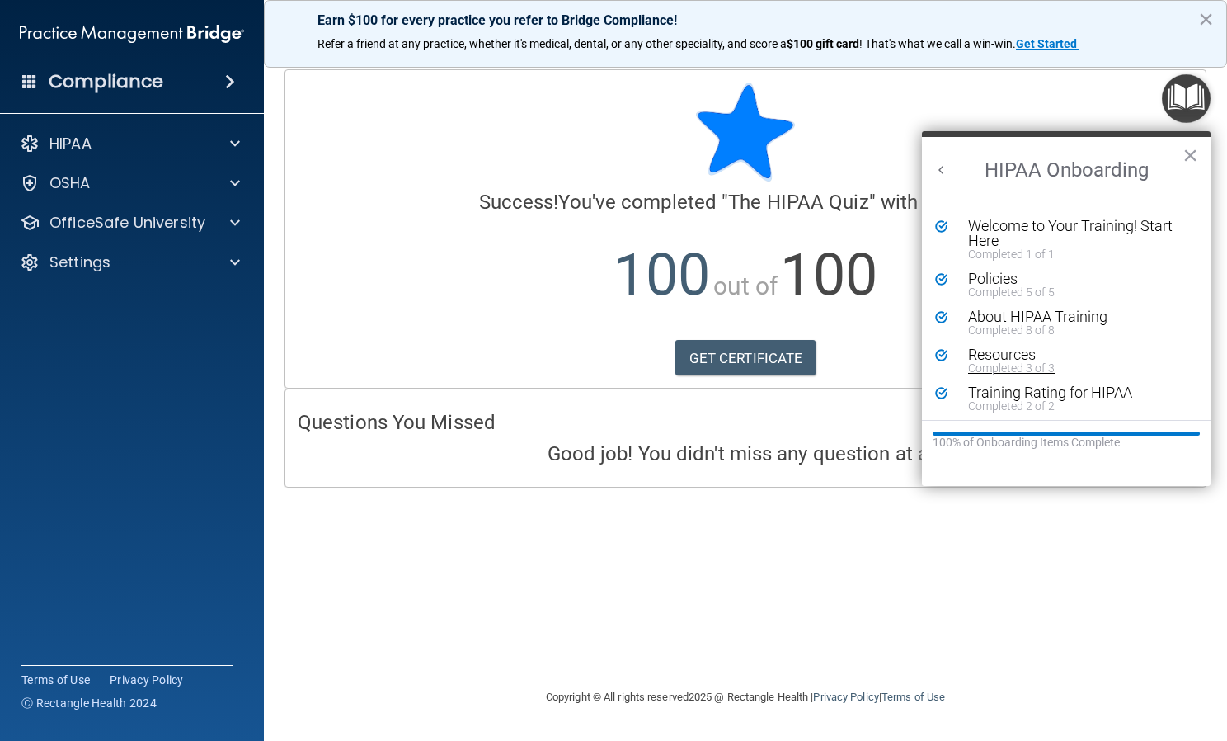
scroll to position [3, 0]
click at [940, 170] on button "Back to Resource Center Home" at bounding box center [942, 170] width 16 height 16
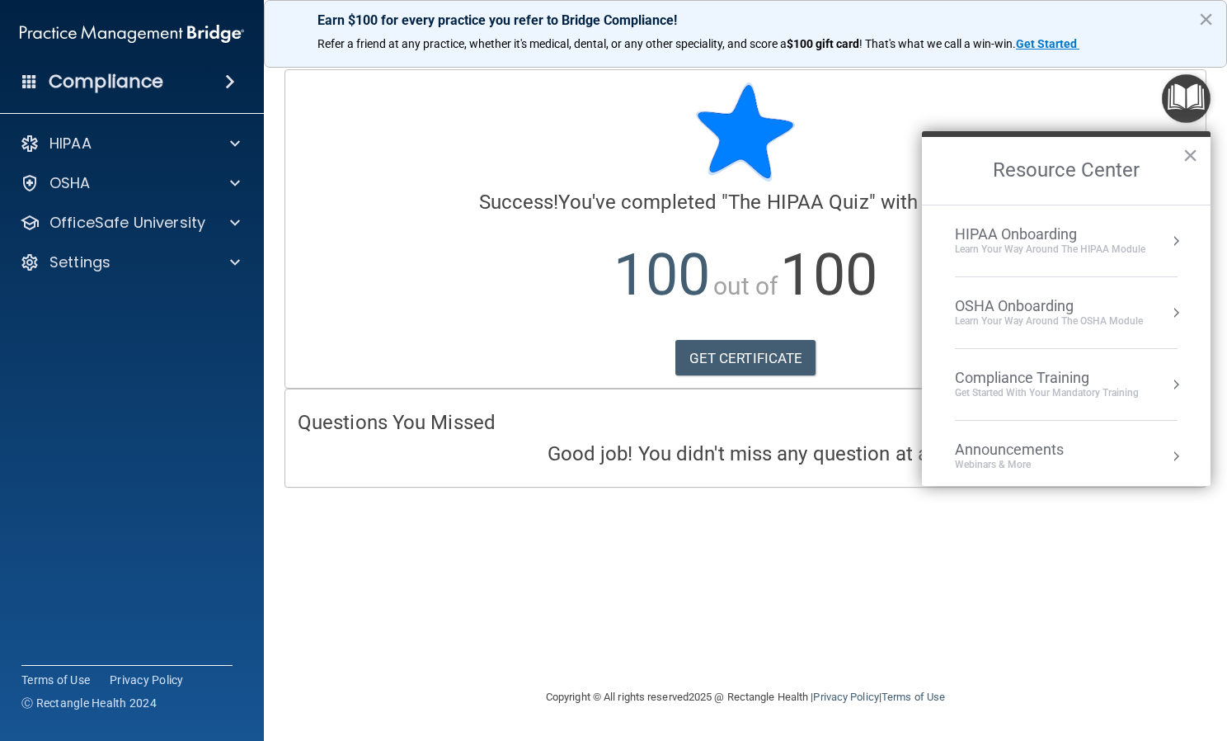
click at [1085, 334] on li "OSHA Onboarding Learn your way around the OSHA module" at bounding box center [1066, 313] width 223 height 72
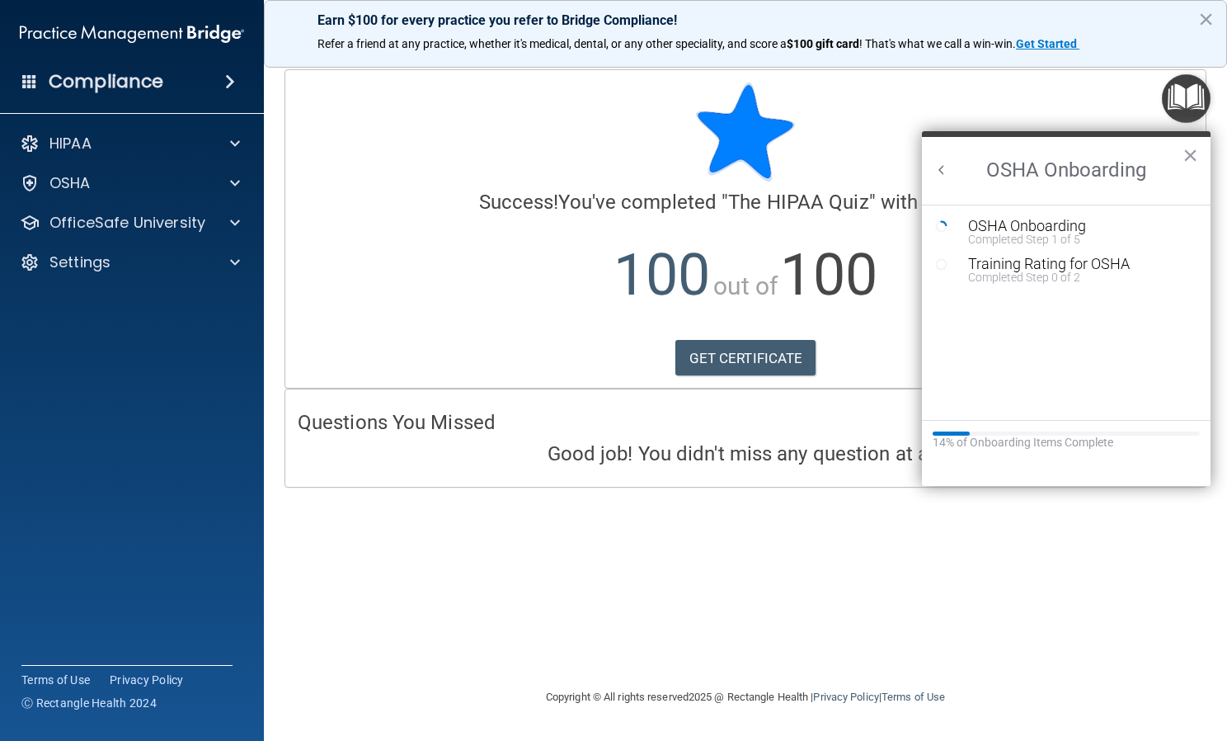
click at [945, 172] on button "Back to Resource Center Home" at bounding box center [942, 170] width 16 height 16
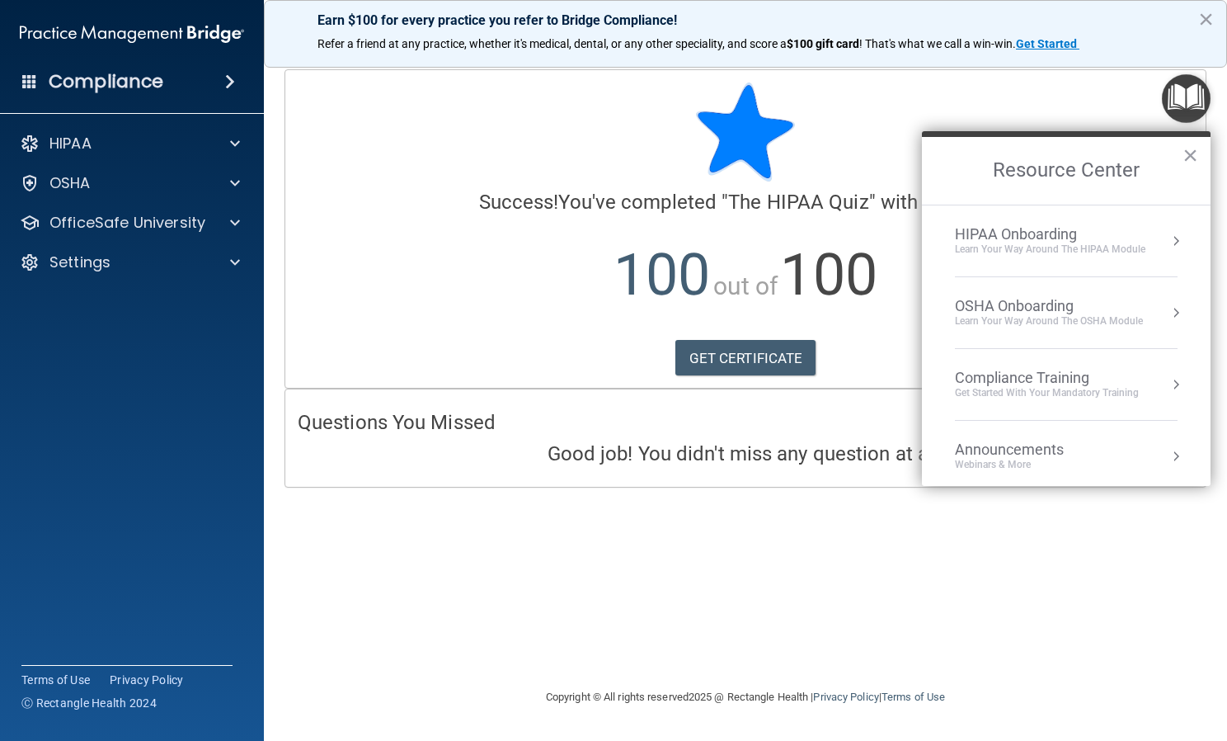
click at [1035, 106] on div at bounding box center [746, 131] width 896 height 99
click at [114, 135] on div "HIPAA" at bounding box center [109, 144] width 205 height 20
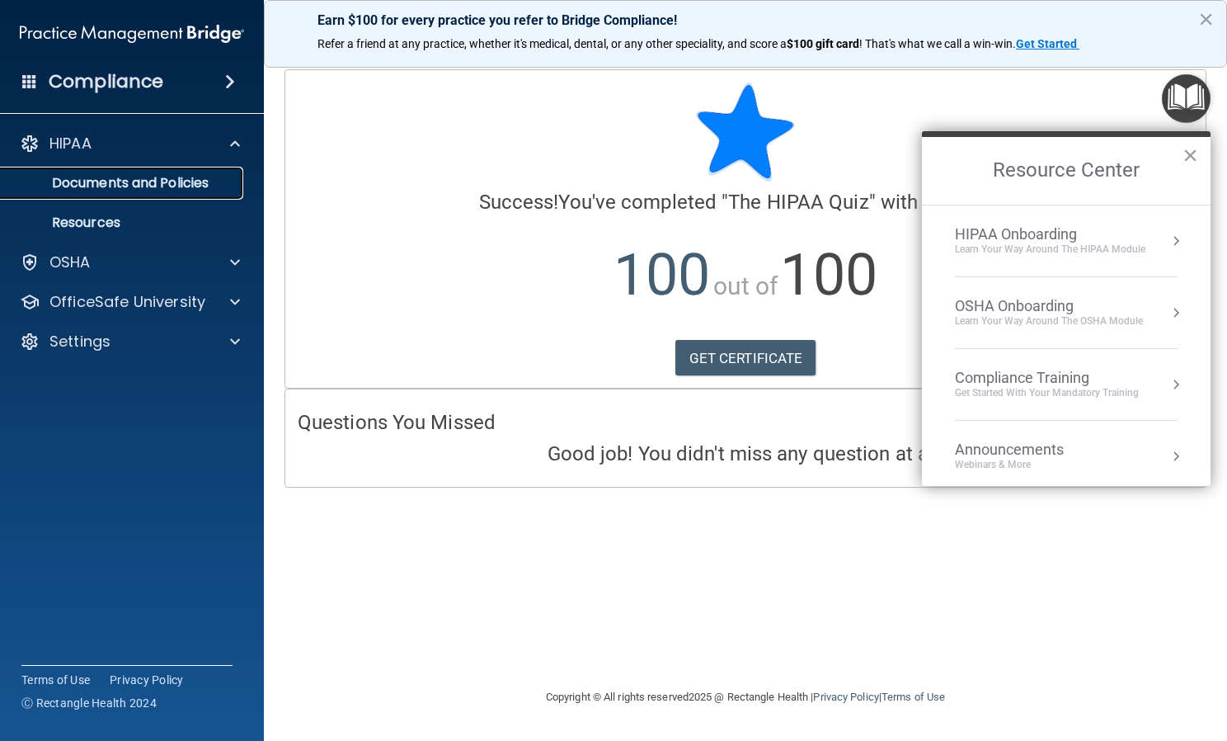
click at [113, 184] on p "Documents and Policies" at bounding box center [123, 183] width 225 height 16
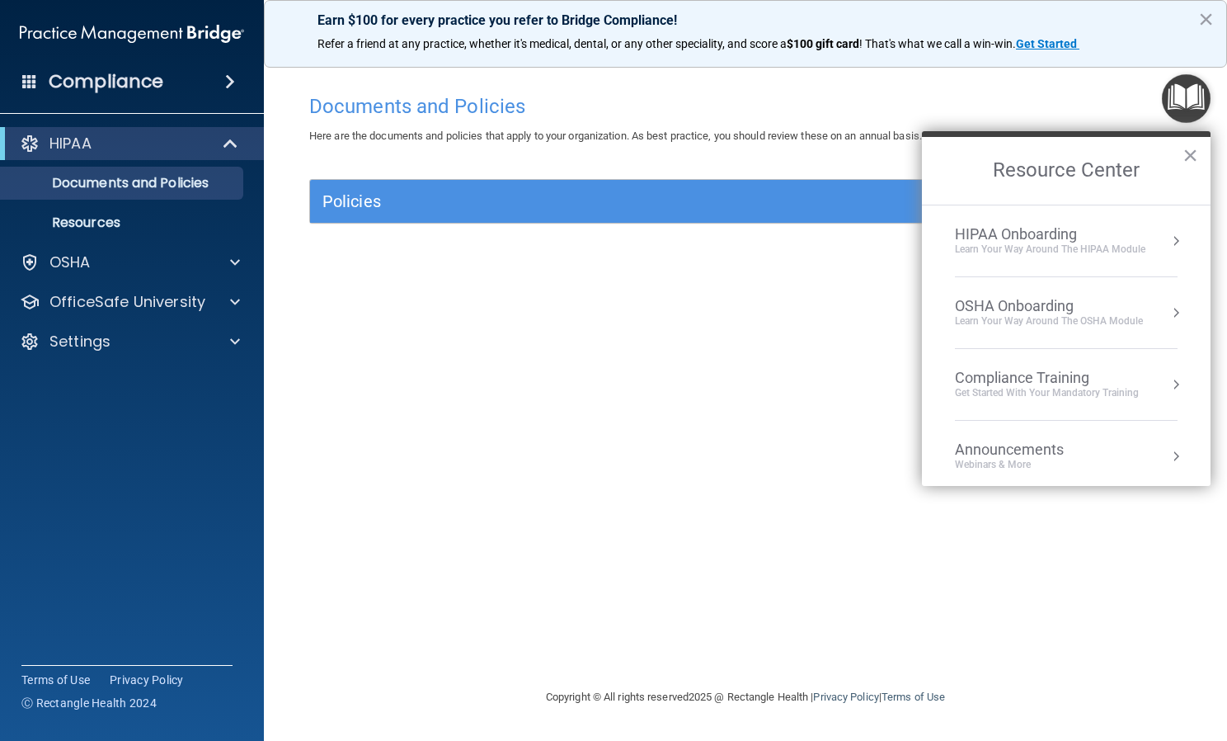
click at [1084, 246] on div "Learn Your Way around the HIPAA module" at bounding box center [1050, 249] width 191 height 14
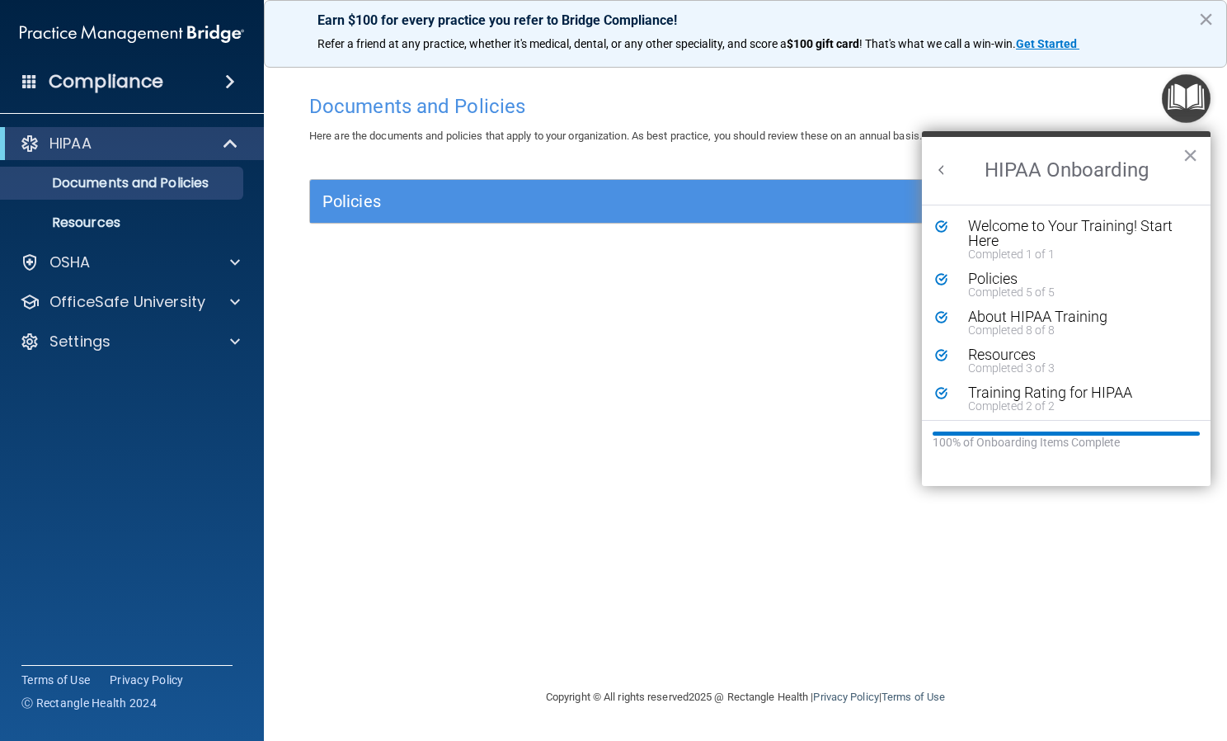
scroll to position [3, 0]
click at [791, 311] on div "Documents and Policies Here are the documents and policies that apply to your o…" at bounding box center [745, 386] width 897 height 601
click at [848, 265] on div "Documents and Policies Here are the documents and policies that apply to your o…" at bounding box center [745, 386] width 897 height 601
click at [850, 261] on div "Documents and Policies Here are the documents and policies that apply to your o…" at bounding box center [745, 386] width 897 height 601
click at [1181, 156] on h2 "HIPAA Onboarding" at bounding box center [1066, 171] width 289 height 68
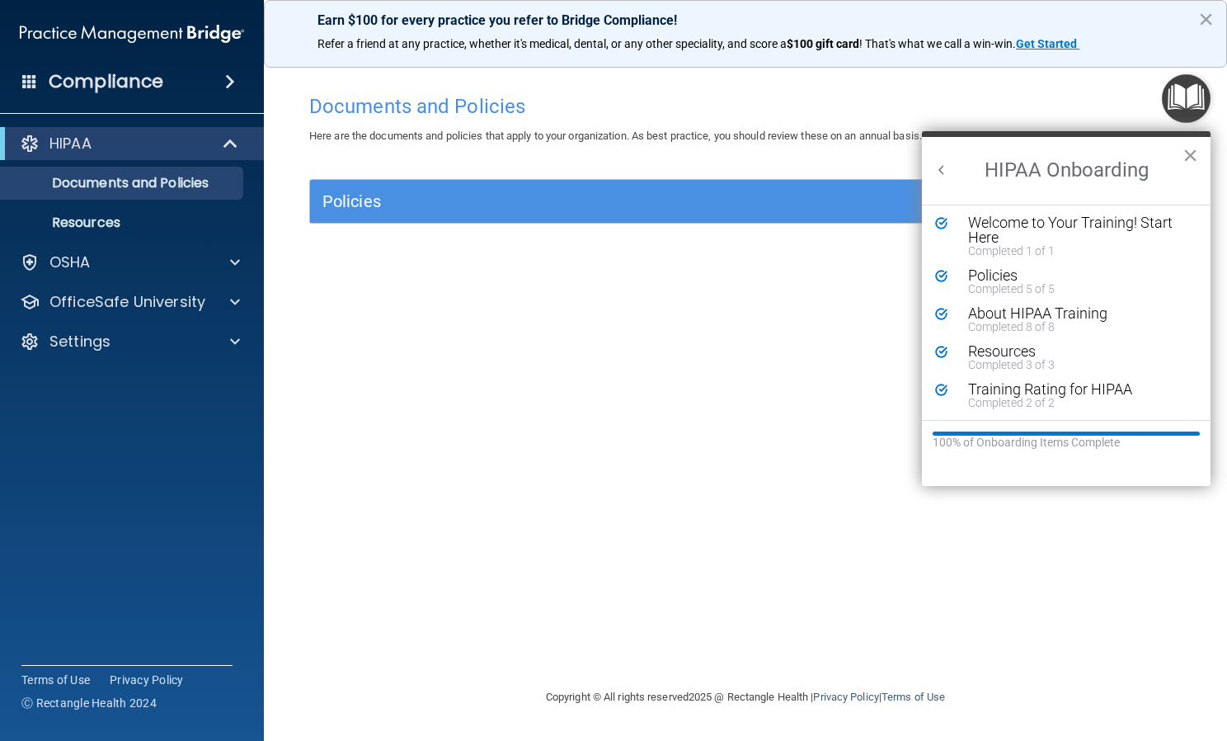
click at [1185, 156] on button "×" at bounding box center [1191, 155] width 16 height 26
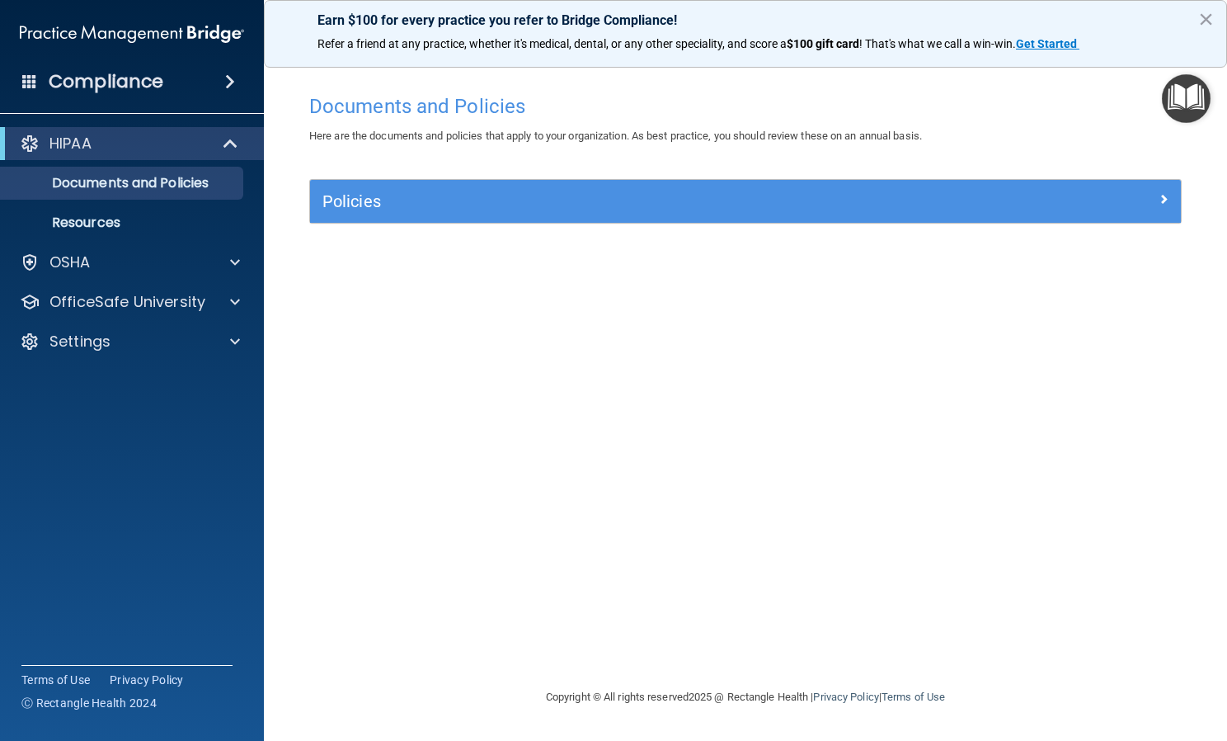
click at [1168, 114] on img "Open Resource Center" at bounding box center [1186, 98] width 49 height 49
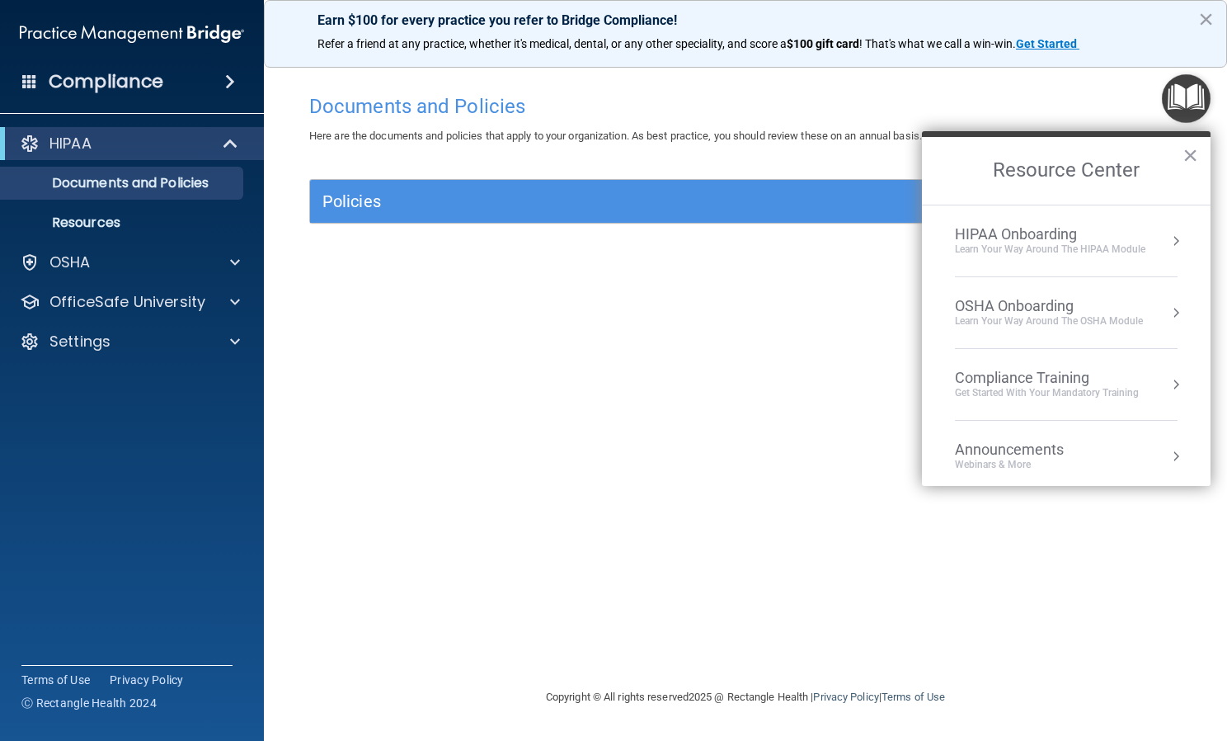
click at [977, 308] on div "OSHA Onboarding" at bounding box center [1049, 306] width 188 height 18
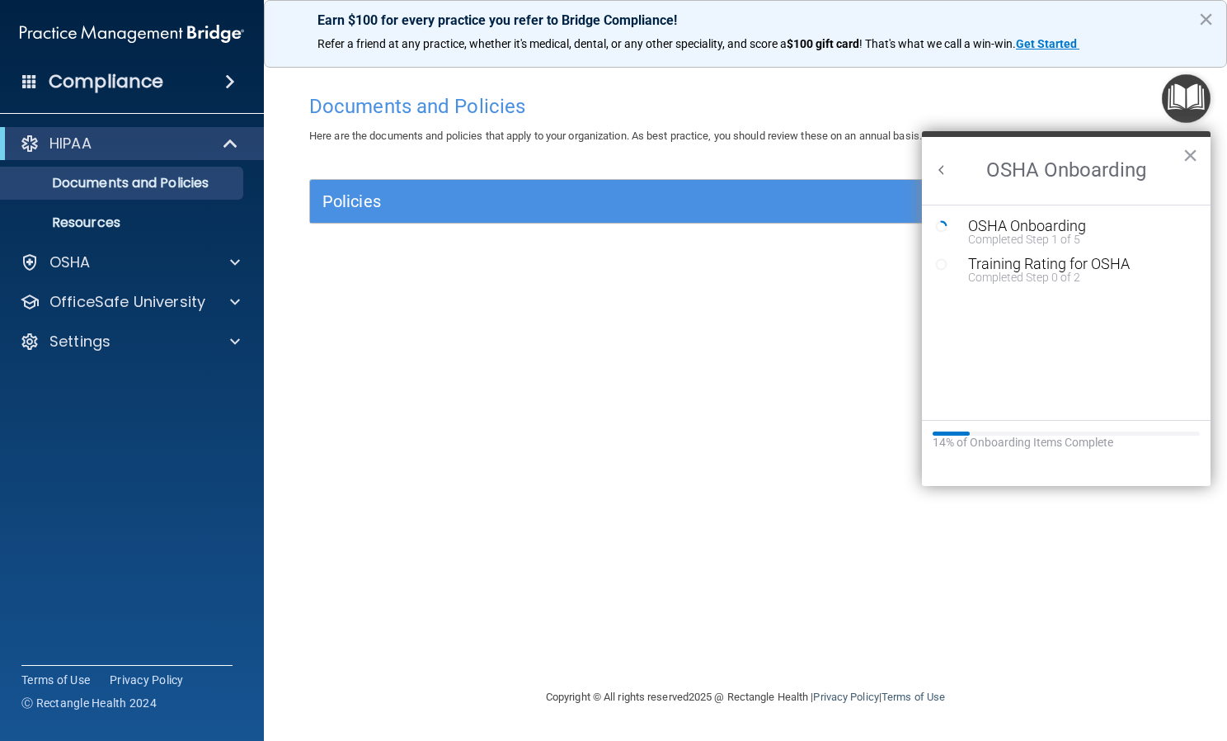
scroll to position [0, 0]
click at [1028, 219] on div "OSHA Onboarding" at bounding box center [1078, 226] width 221 height 15
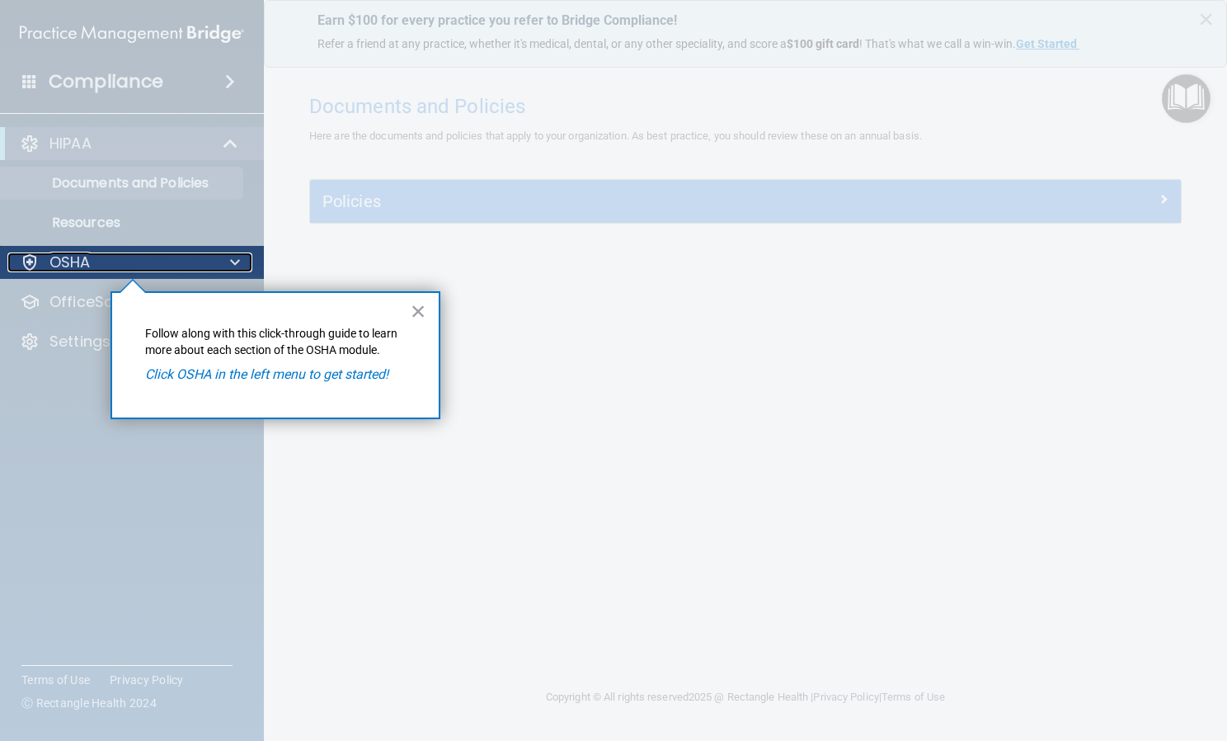
click at [173, 266] on div "OSHA" at bounding box center [109, 262] width 205 height 20
click at [91, 294] on div at bounding box center [132, 510] width 265 height 462
click at [417, 313] on button "×" at bounding box center [419, 311] width 16 height 26
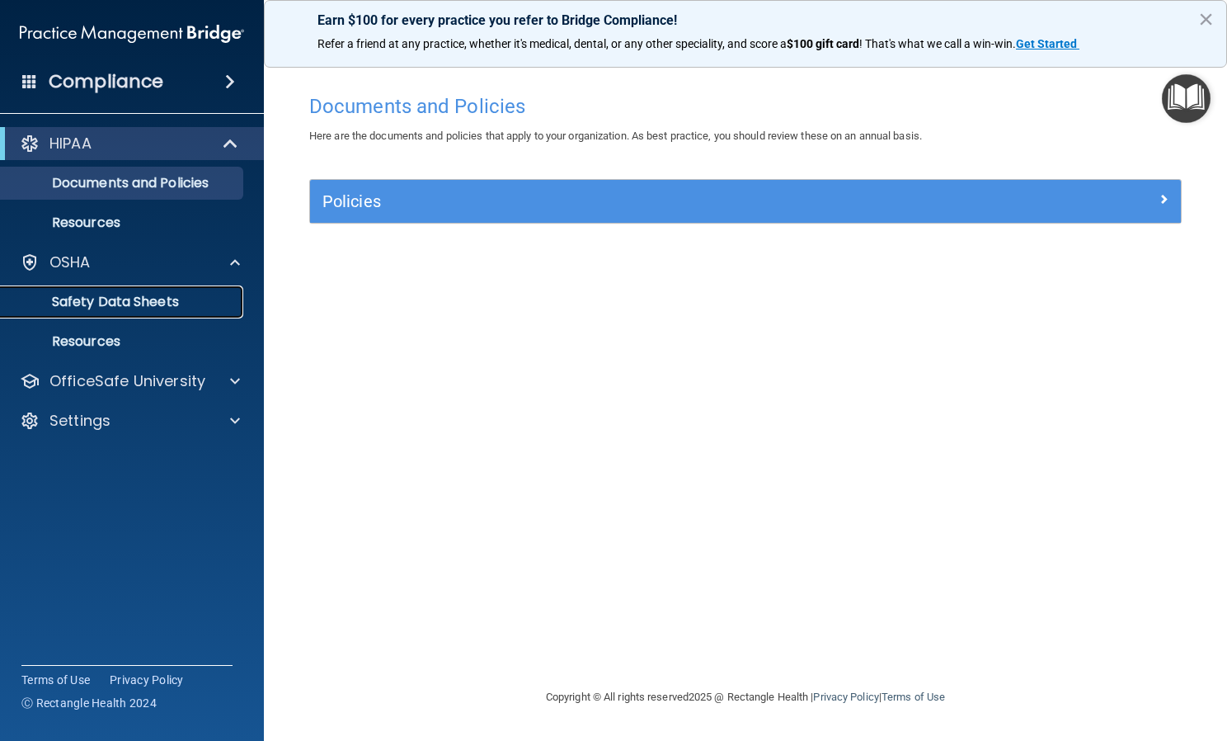
click at [141, 294] on p "Safety Data Sheets" at bounding box center [123, 302] width 225 height 16
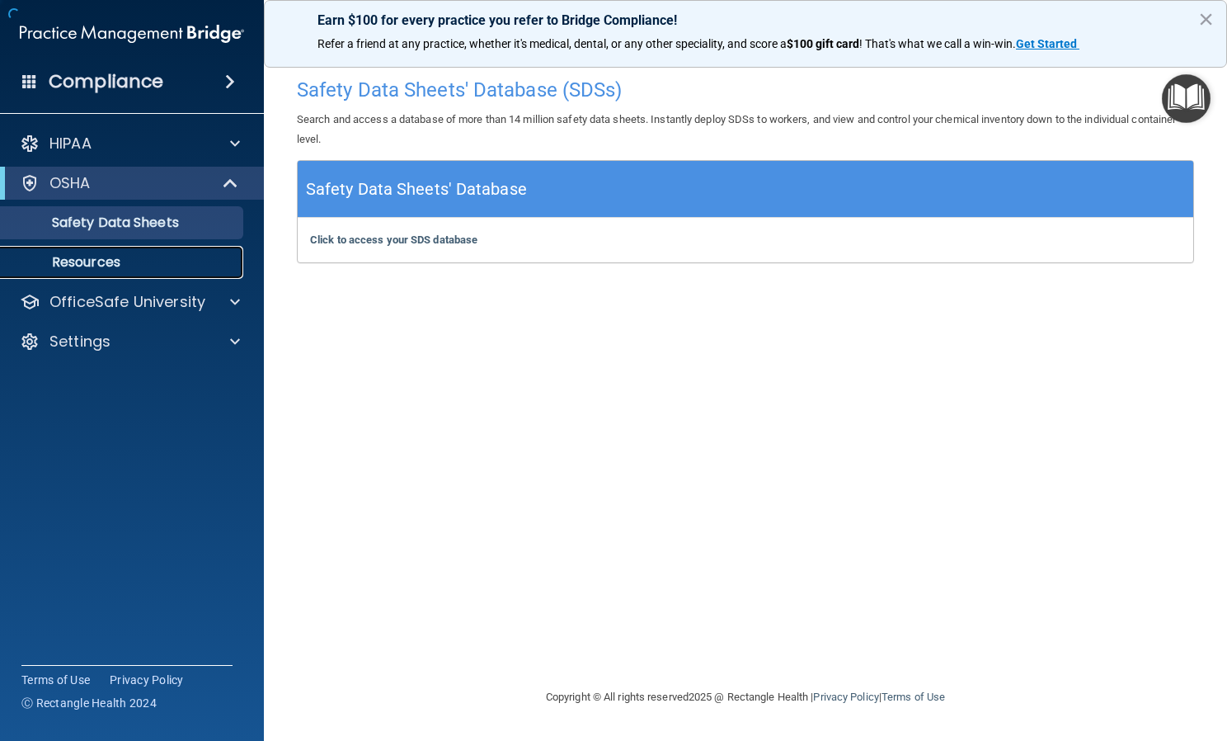
click at [122, 261] on p "Resources" at bounding box center [123, 262] width 225 height 16
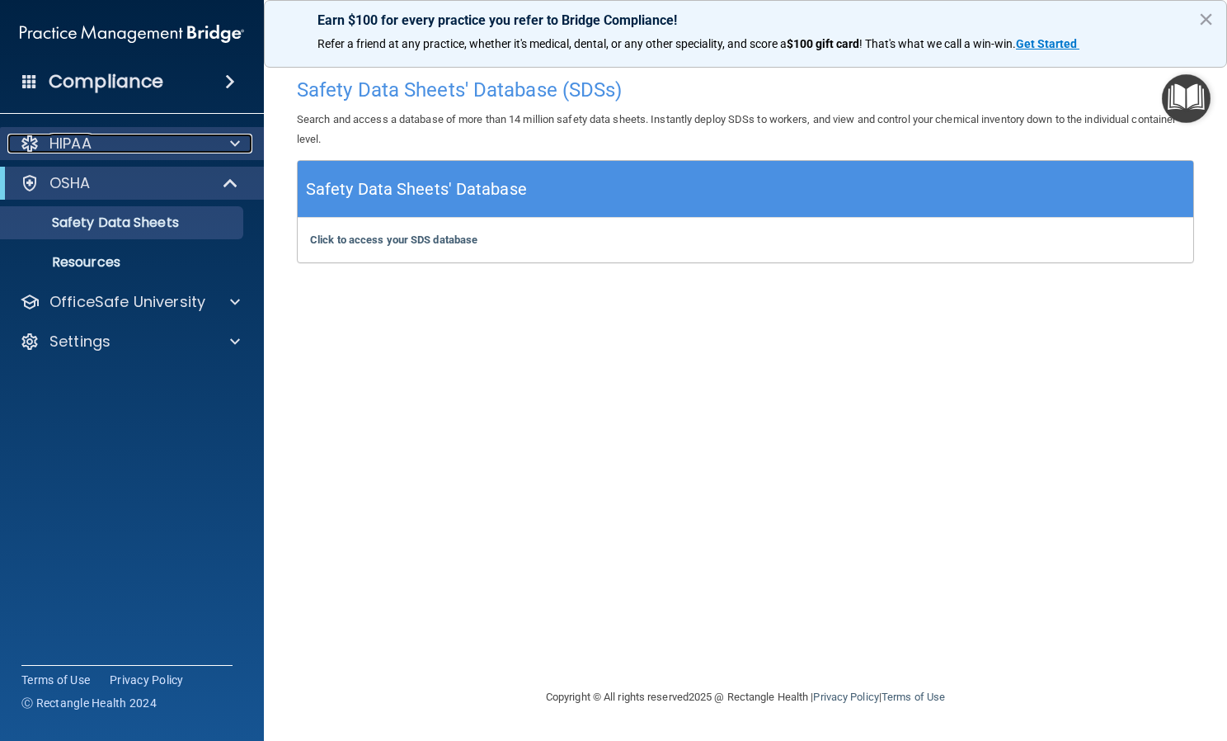
click at [165, 139] on div "HIPAA" at bounding box center [109, 144] width 205 height 20
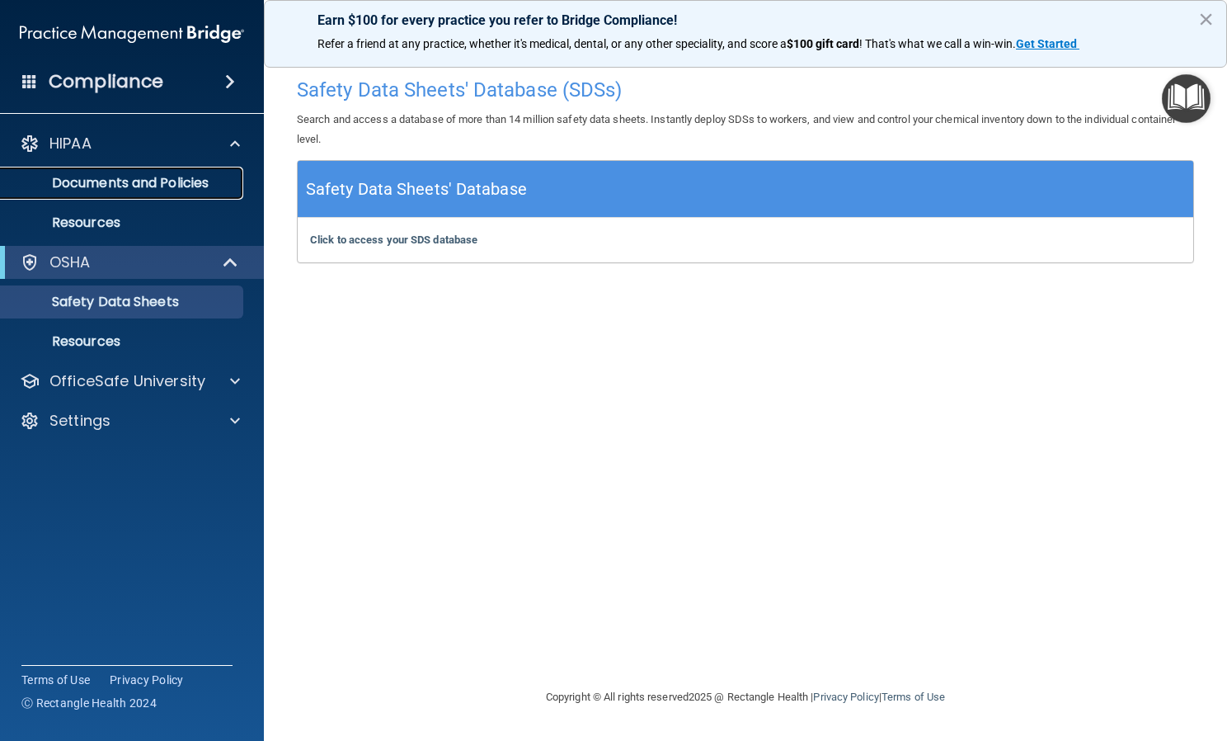
click at [182, 190] on p "Documents and Policies" at bounding box center [123, 183] width 225 height 16
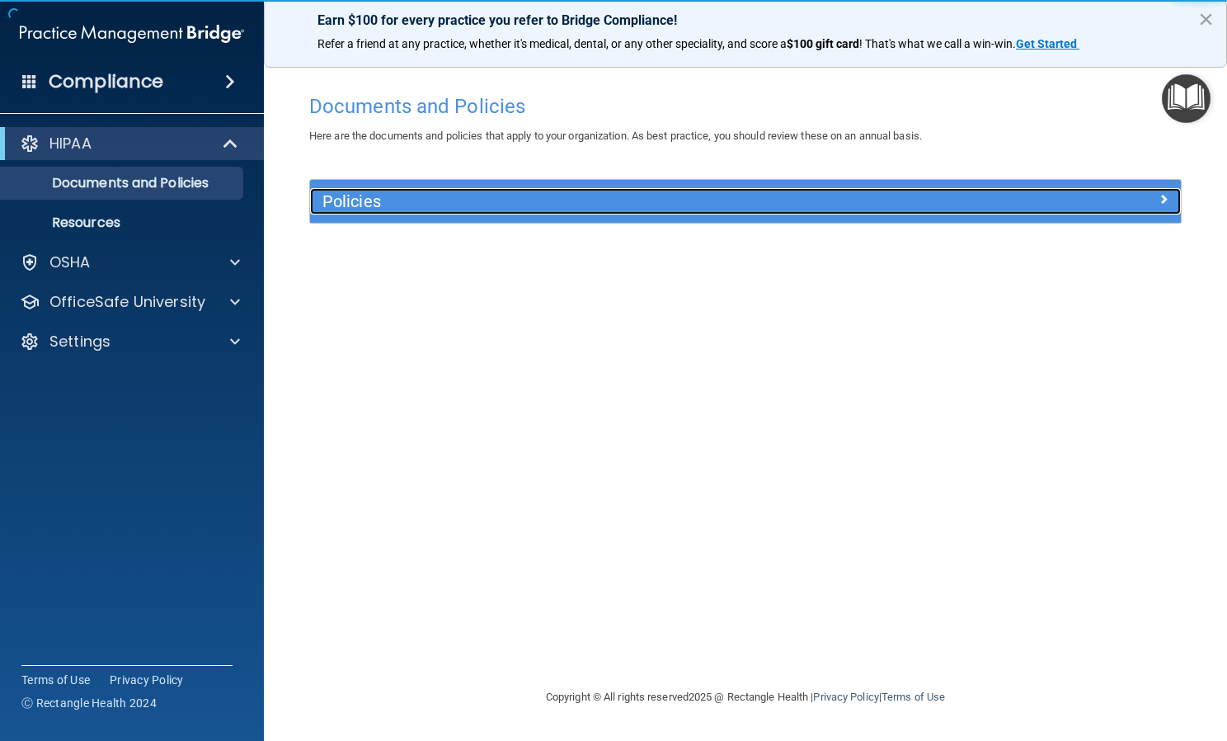
click at [418, 206] on h5 "Policies" at bounding box center [637, 201] width 629 height 18
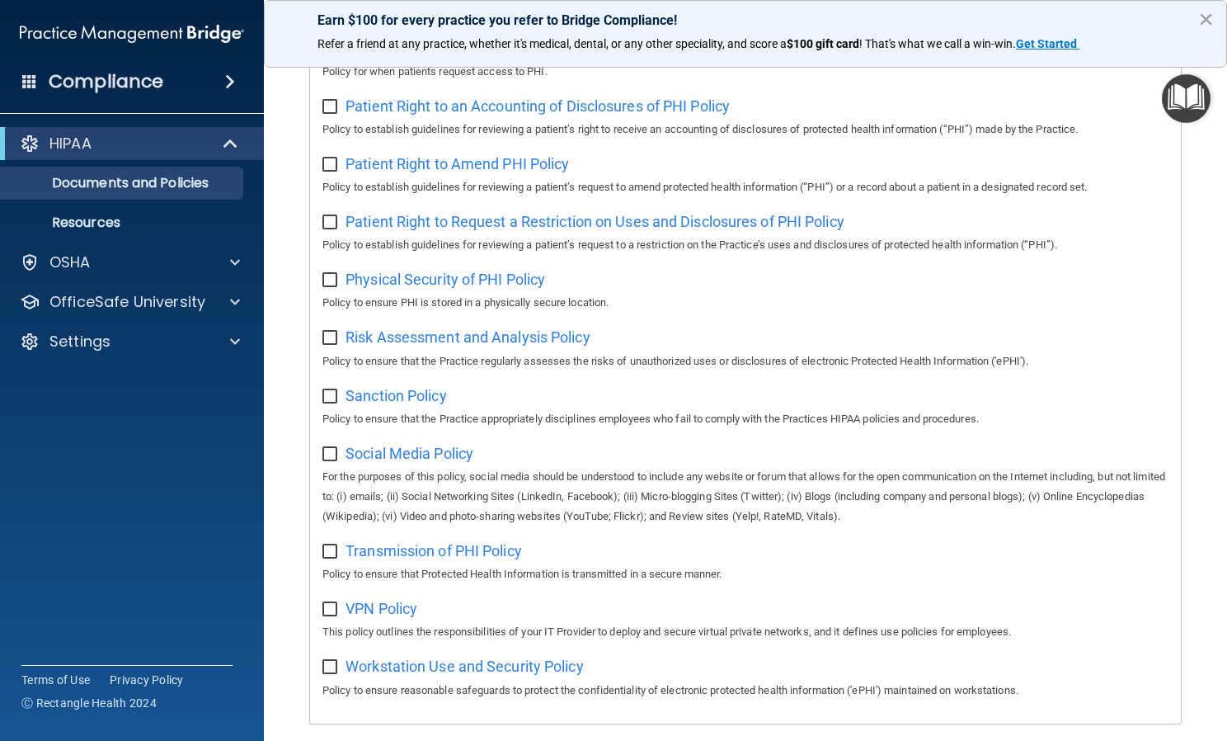
scroll to position [954, 0]
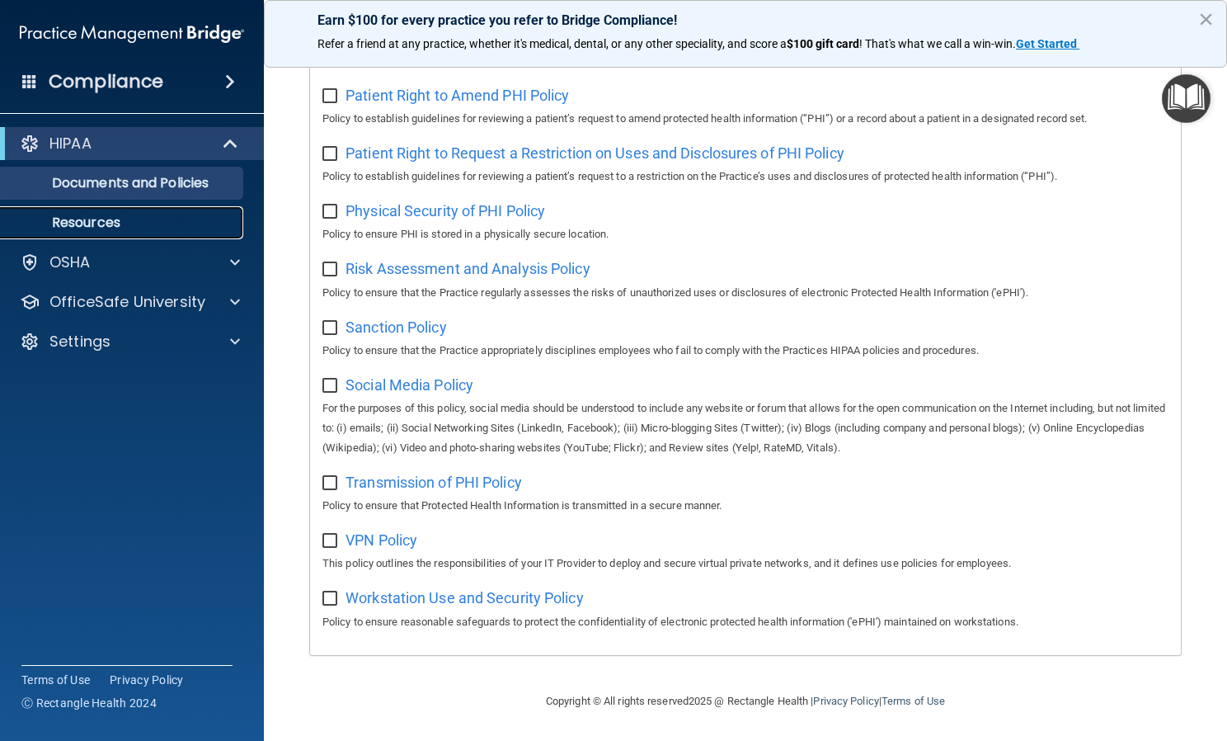
click at [136, 234] on link "Resources" at bounding box center [114, 222] width 260 height 33
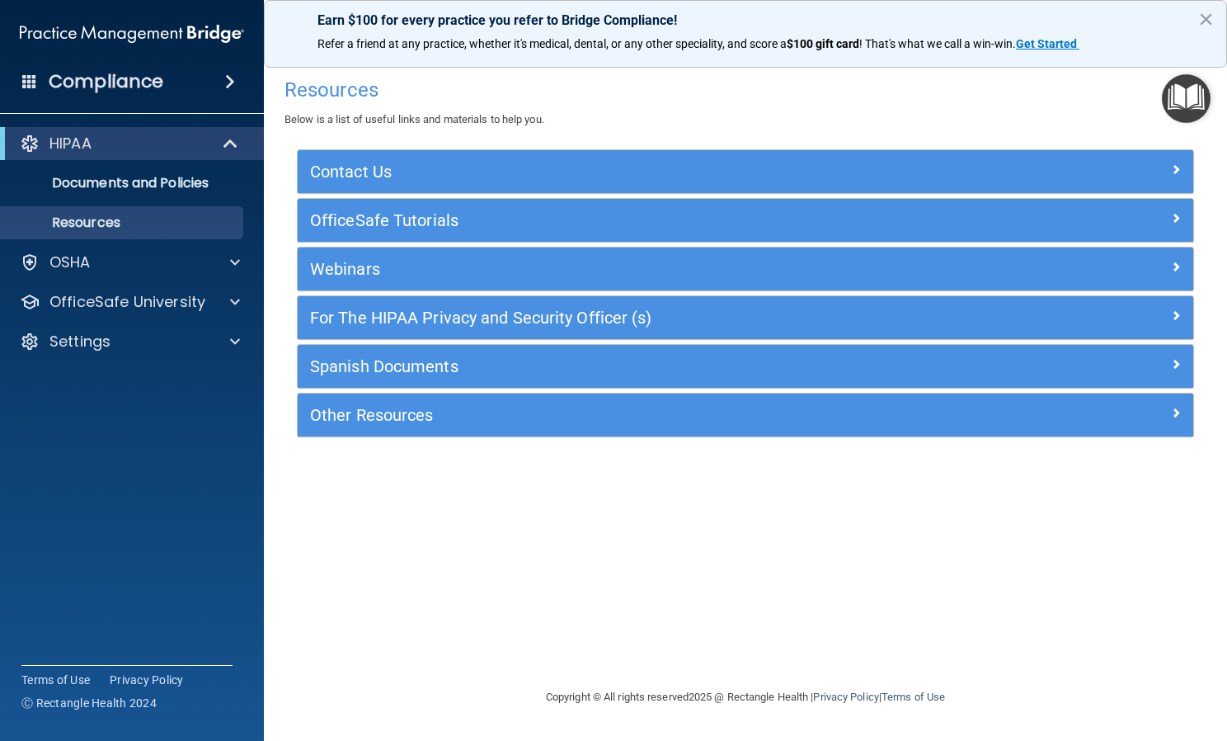
click at [153, 165] on ul "Documents and Policies Report an Incident Business Associates Emergency Plannin…" at bounding box center [133, 199] width 299 height 79
click at [162, 177] on p "Documents and Policies" at bounding box center [123, 183] width 225 height 16
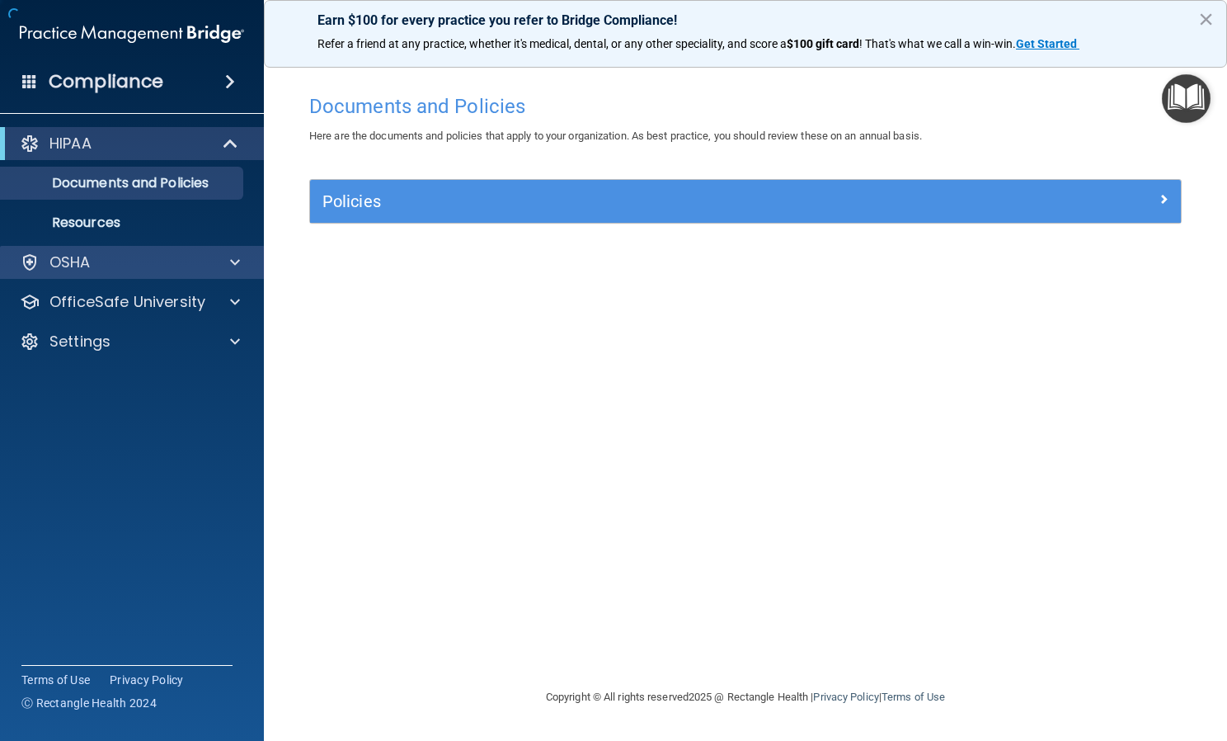
click at [114, 275] on div "OSHA" at bounding box center [132, 262] width 265 height 33
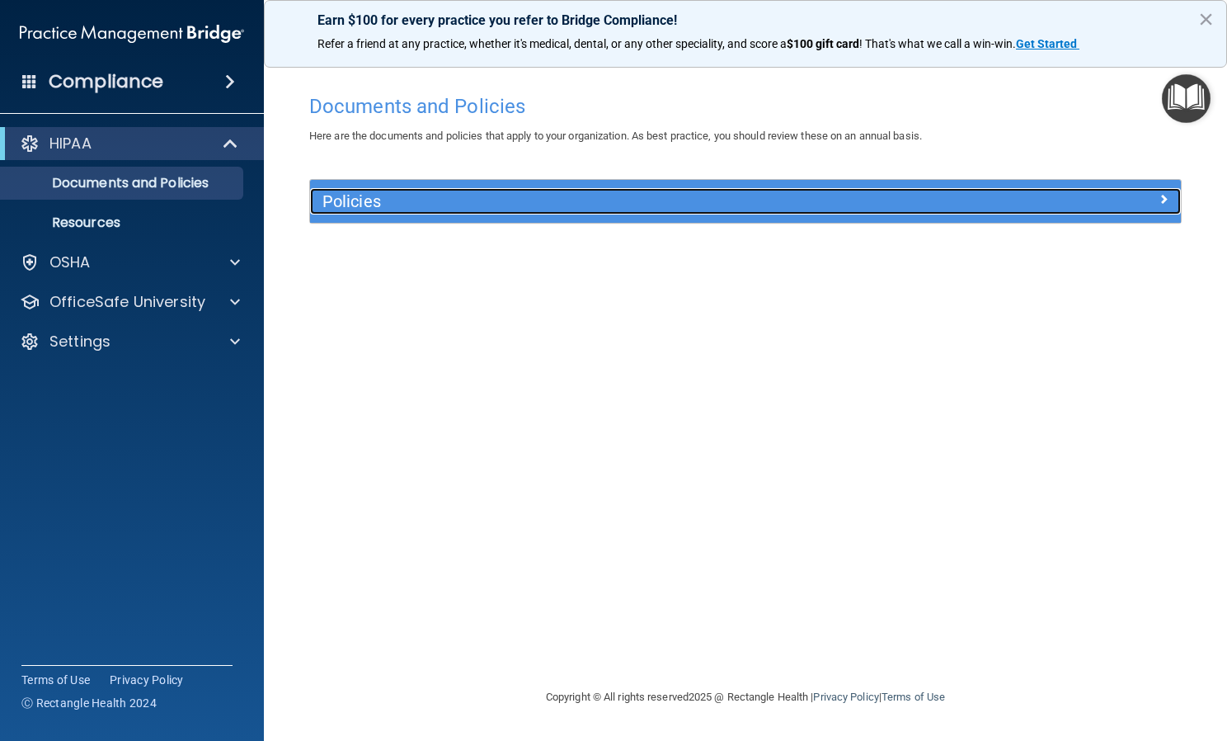
click at [656, 210] on h5 "Policies" at bounding box center [637, 201] width 629 height 18
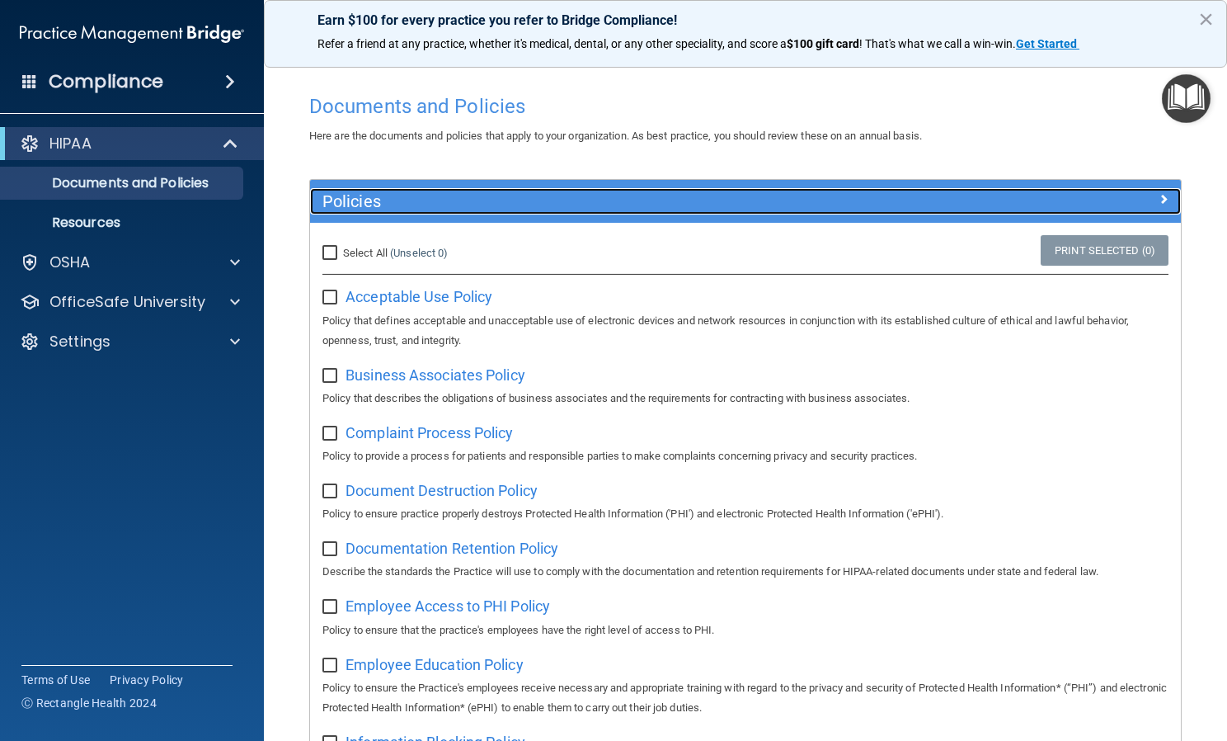
click at [347, 200] on h5 "Policies" at bounding box center [637, 201] width 629 height 18
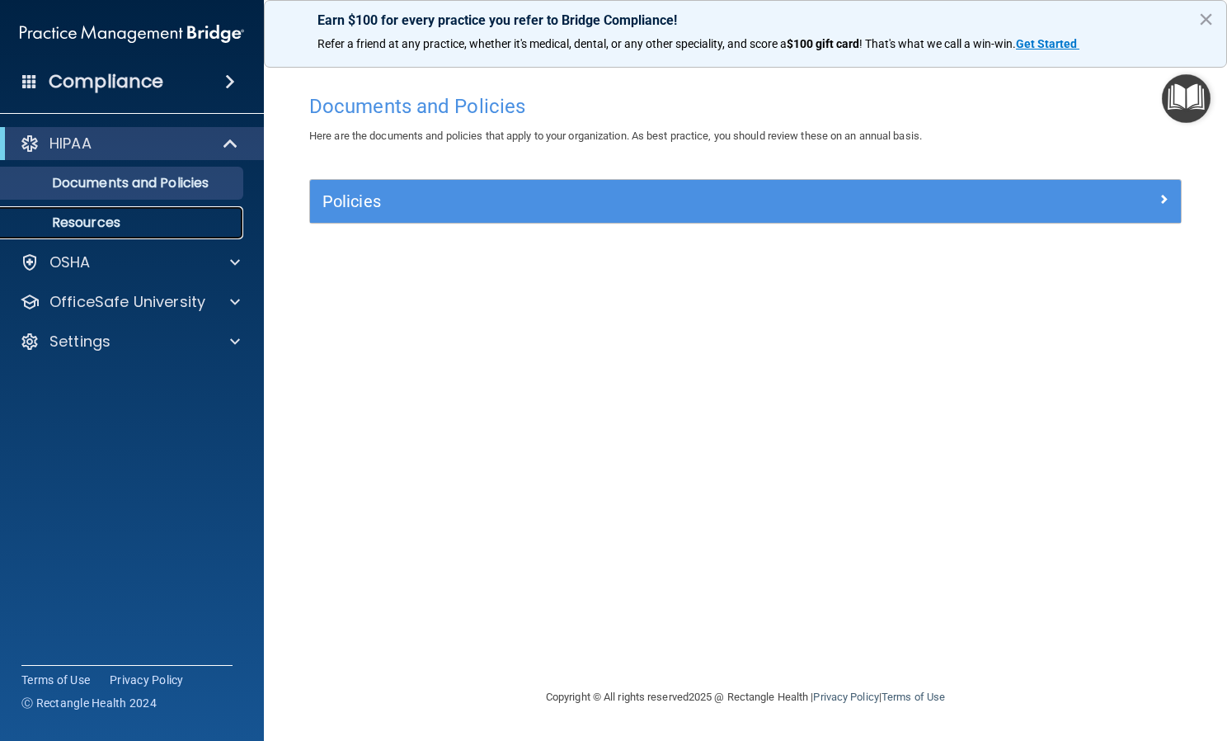
click at [88, 228] on p "Resources" at bounding box center [123, 222] width 225 height 16
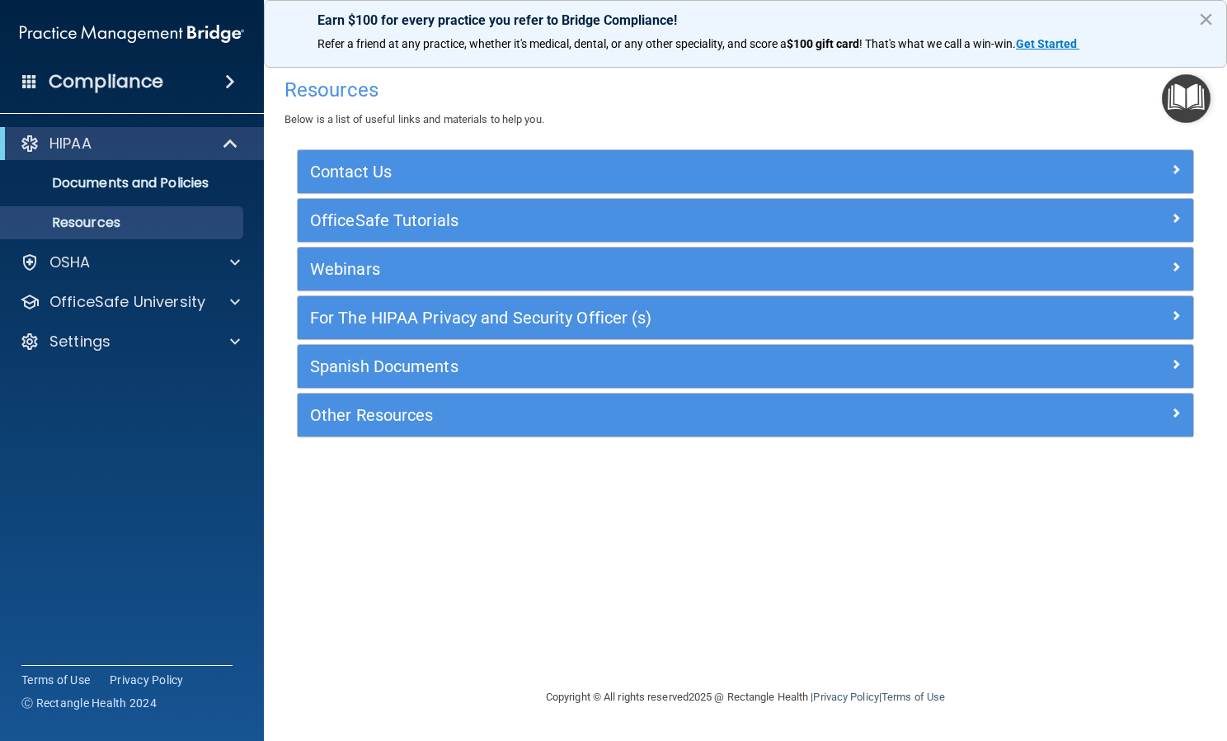
click at [77, 241] on div "HIPAA Documents and Policies Report an Incident Business Associates Emergency P…" at bounding box center [132, 245] width 265 height 251
click at [83, 275] on div "OSHA" at bounding box center [132, 262] width 265 height 33
click at [1183, 103] on img "Open Resource Center" at bounding box center [1186, 98] width 49 height 49
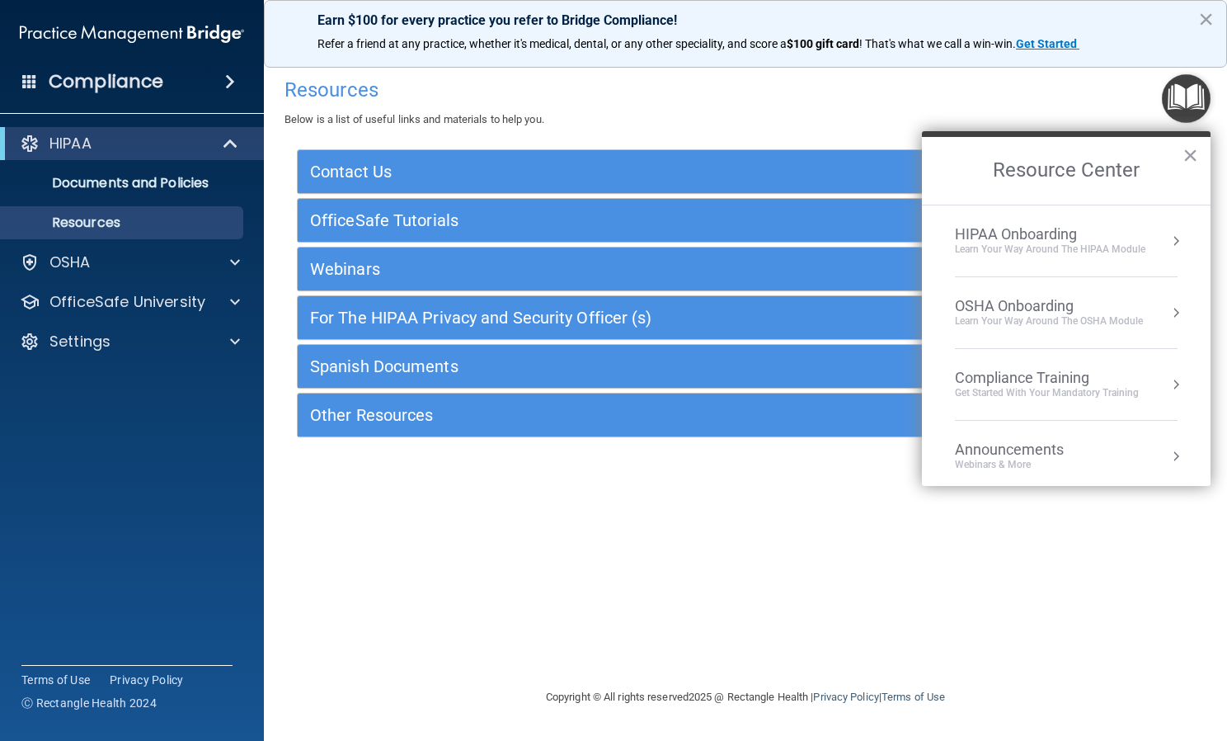
click at [1043, 243] on div "Learn Your Way around the HIPAA module" at bounding box center [1050, 249] width 191 height 14
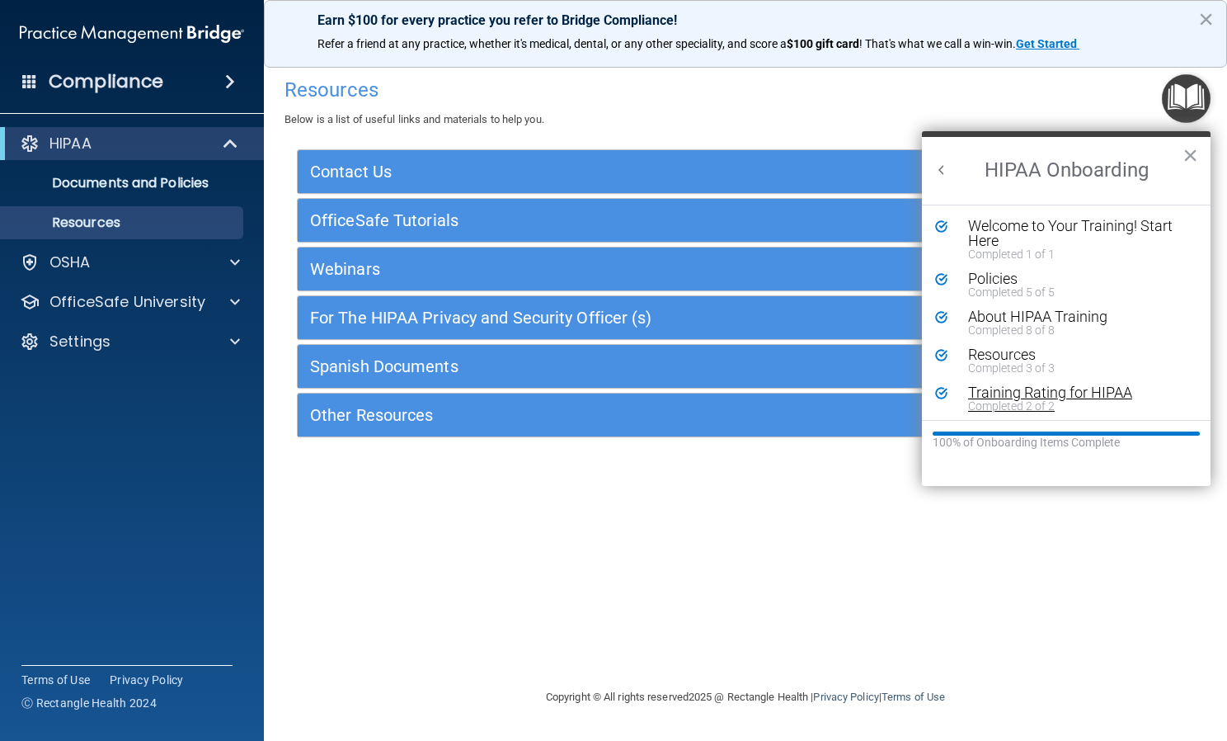
scroll to position [3, 0]
click at [938, 165] on button "Back to Resource Center Home" at bounding box center [942, 170] width 16 height 16
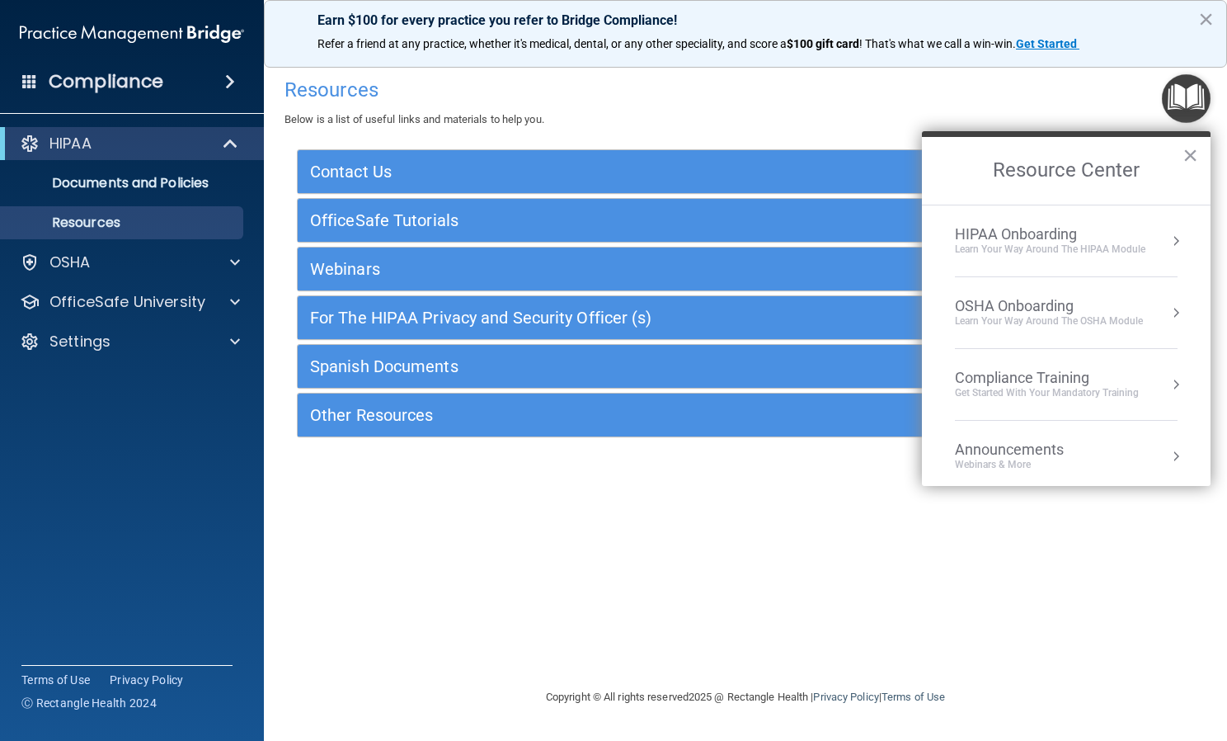
scroll to position [0, 0]
click at [994, 297] on div "OSHA Onboarding" at bounding box center [1049, 306] width 188 height 18
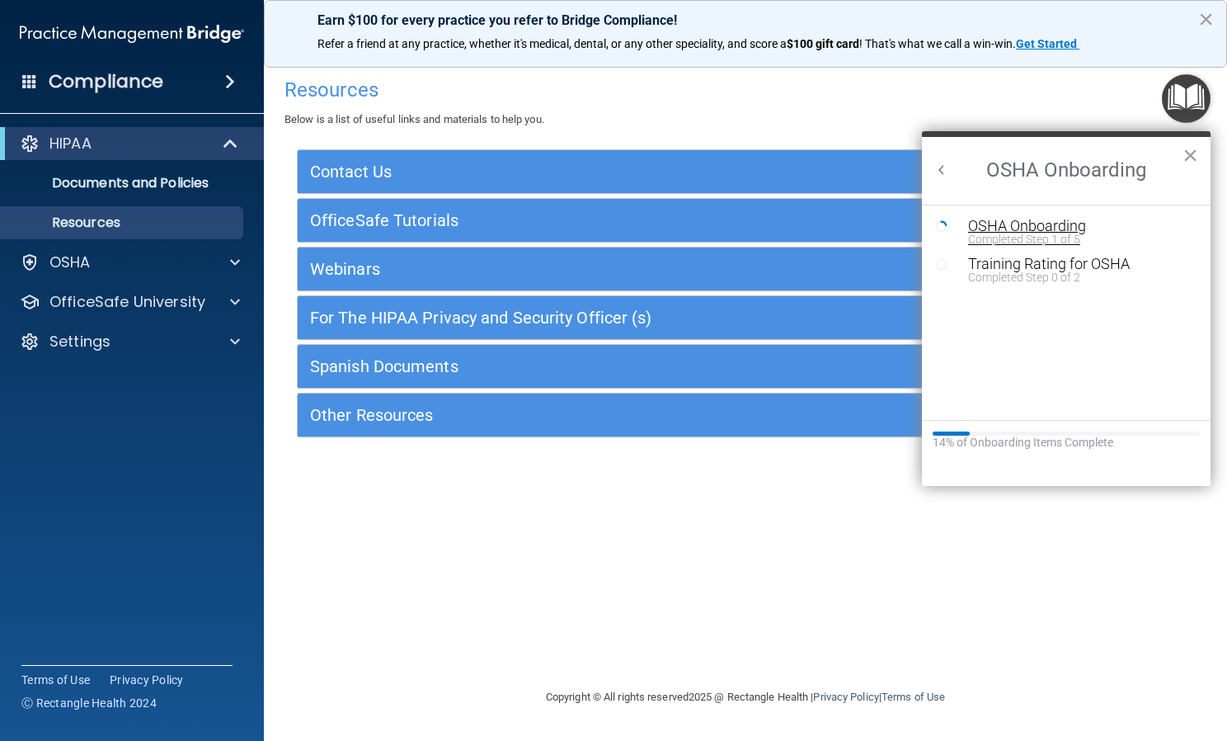
click at [1006, 220] on div "OSHA Onboarding" at bounding box center [1078, 226] width 221 height 15
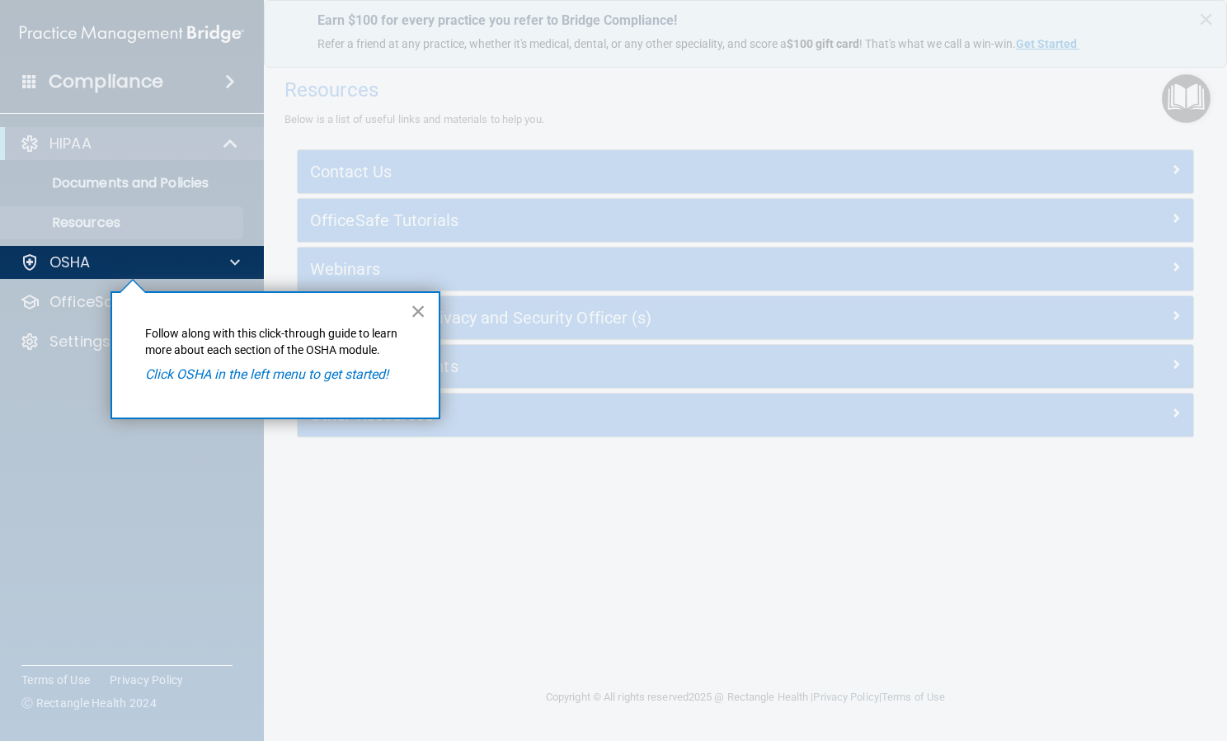
click at [418, 310] on button "×" at bounding box center [419, 311] width 16 height 26
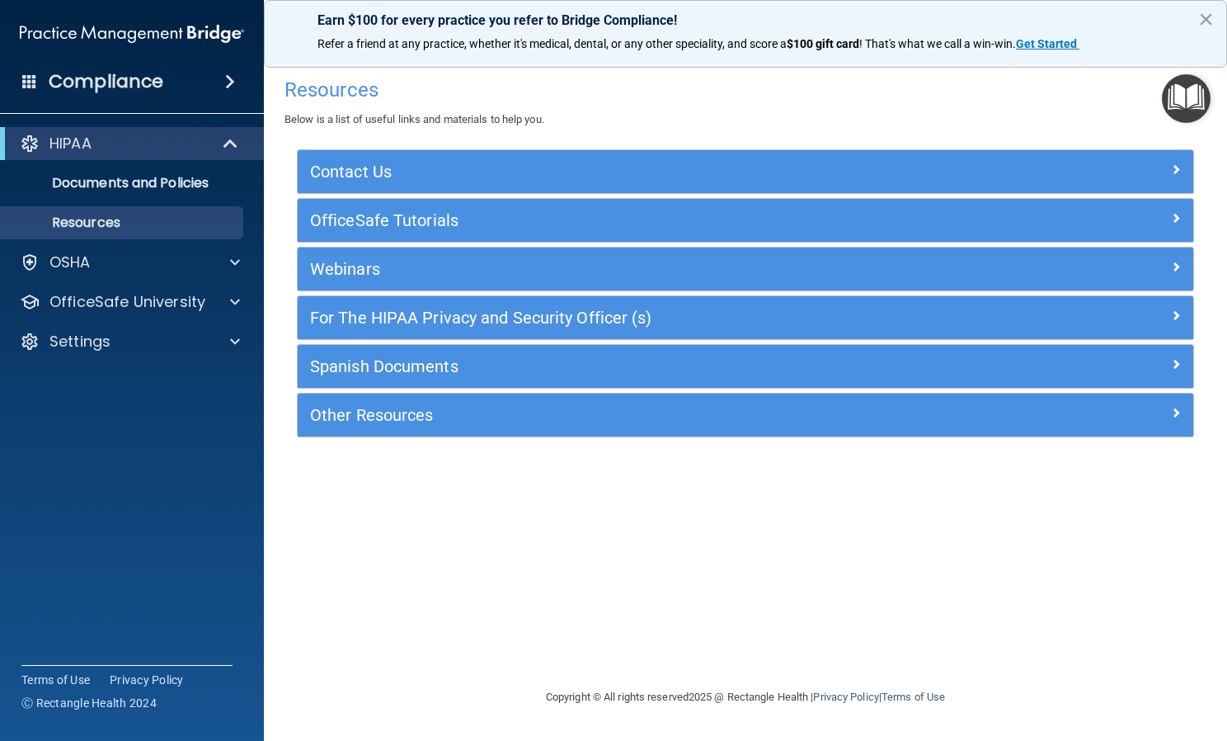
click at [1170, 98] on img "Open Resource Center" at bounding box center [1186, 98] width 49 height 49
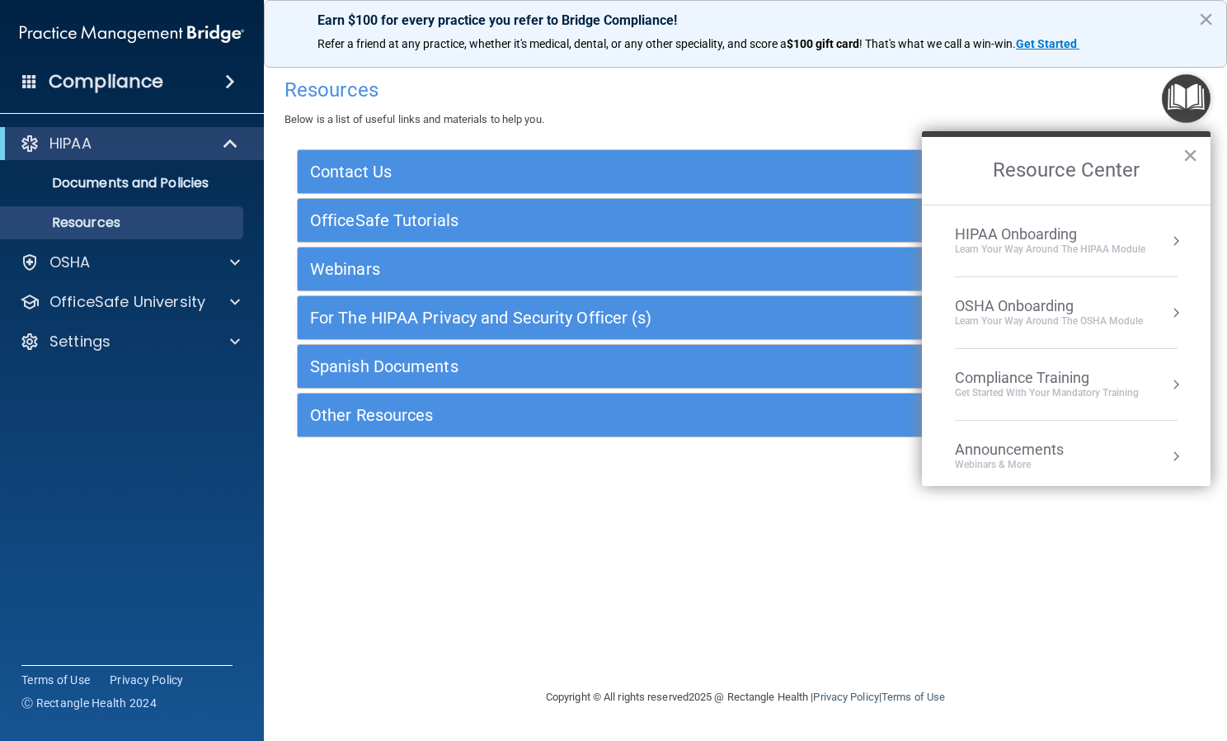
click at [987, 385] on div "Compliance Training" at bounding box center [1047, 378] width 184 height 18
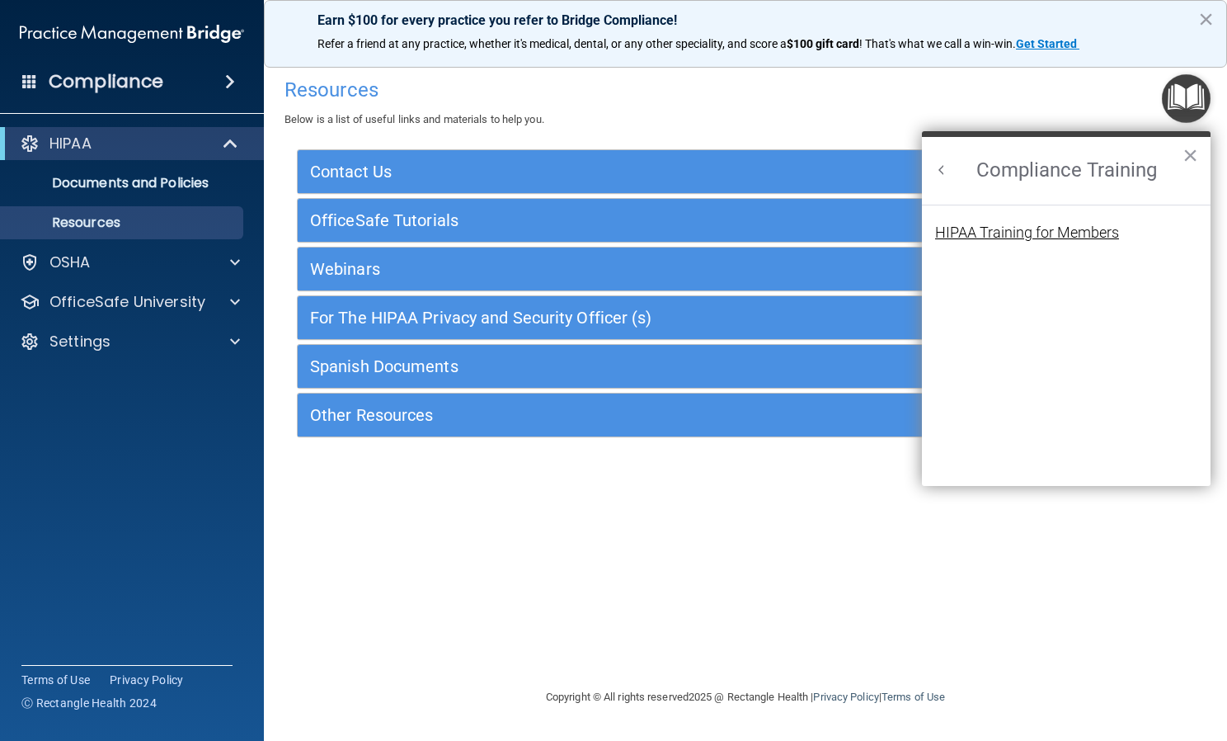
click at [977, 226] on div "HIPAA Training for Members" at bounding box center [1027, 232] width 184 height 15
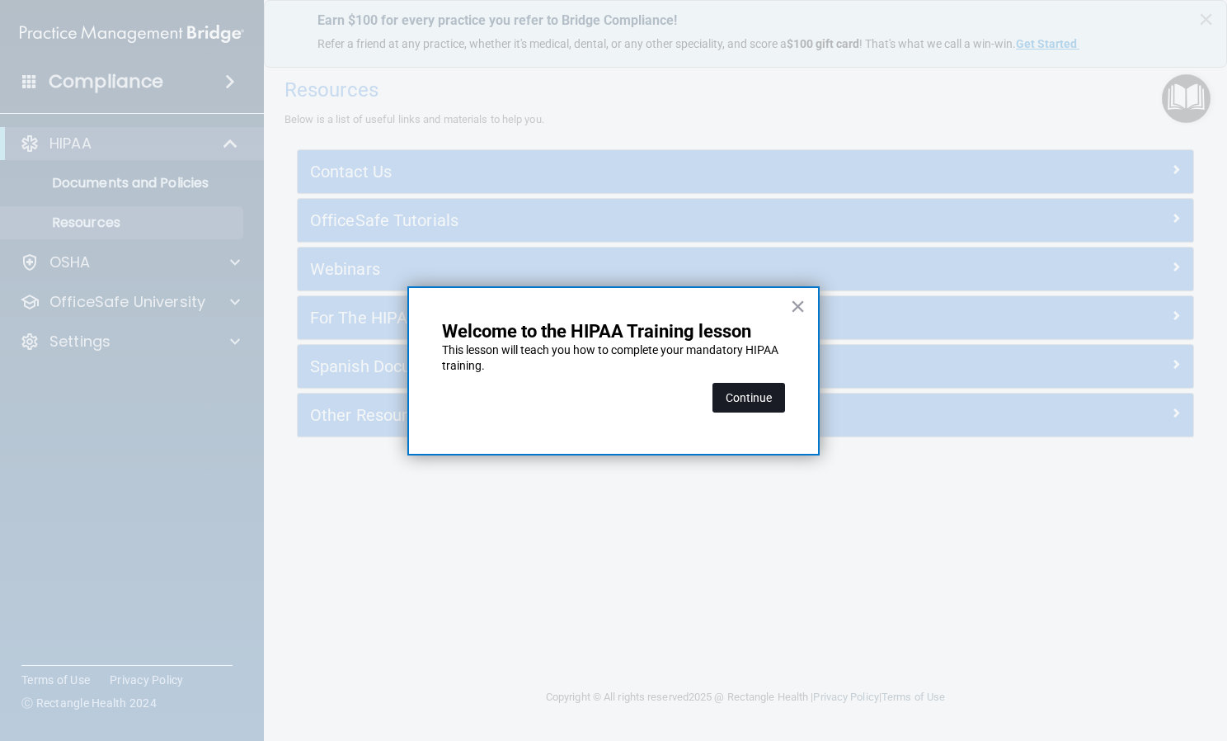
click at [754, 403] on button "Continue" at bounding box center [749, 398] width 73 height 30
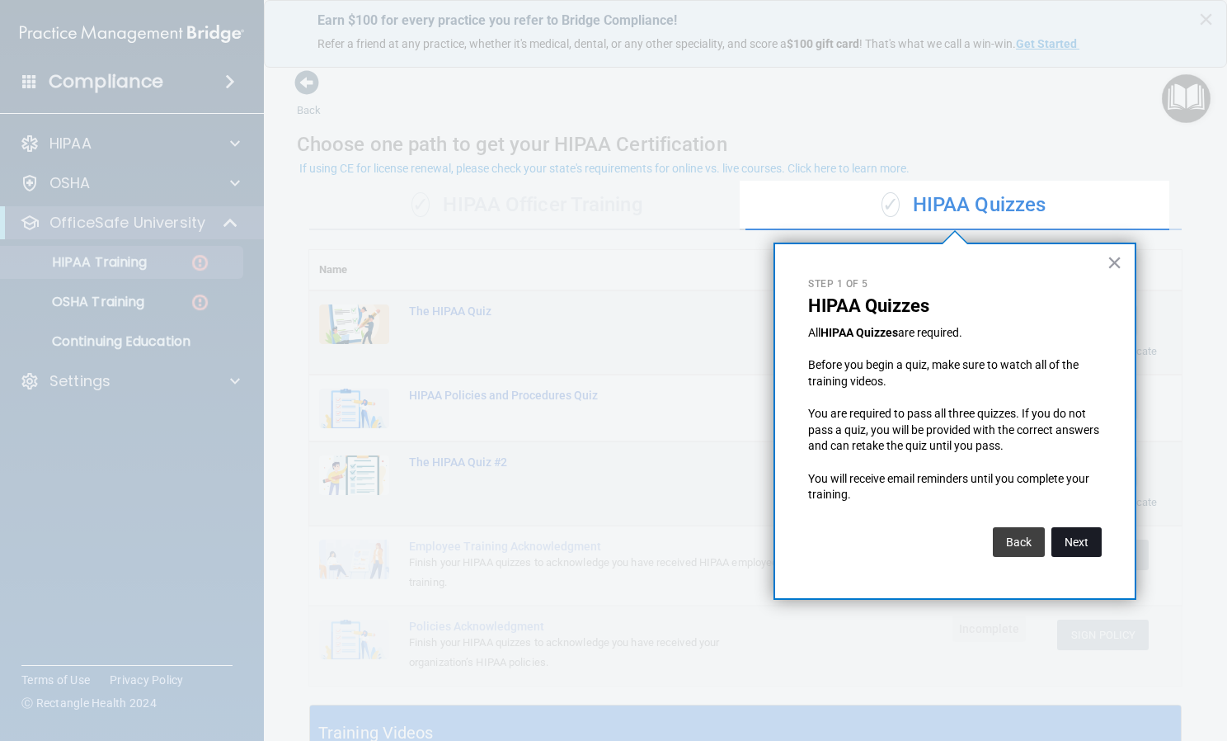
click at [1089, 544] on button "Next" at bounding box center [1077, 542] width 50 height 30
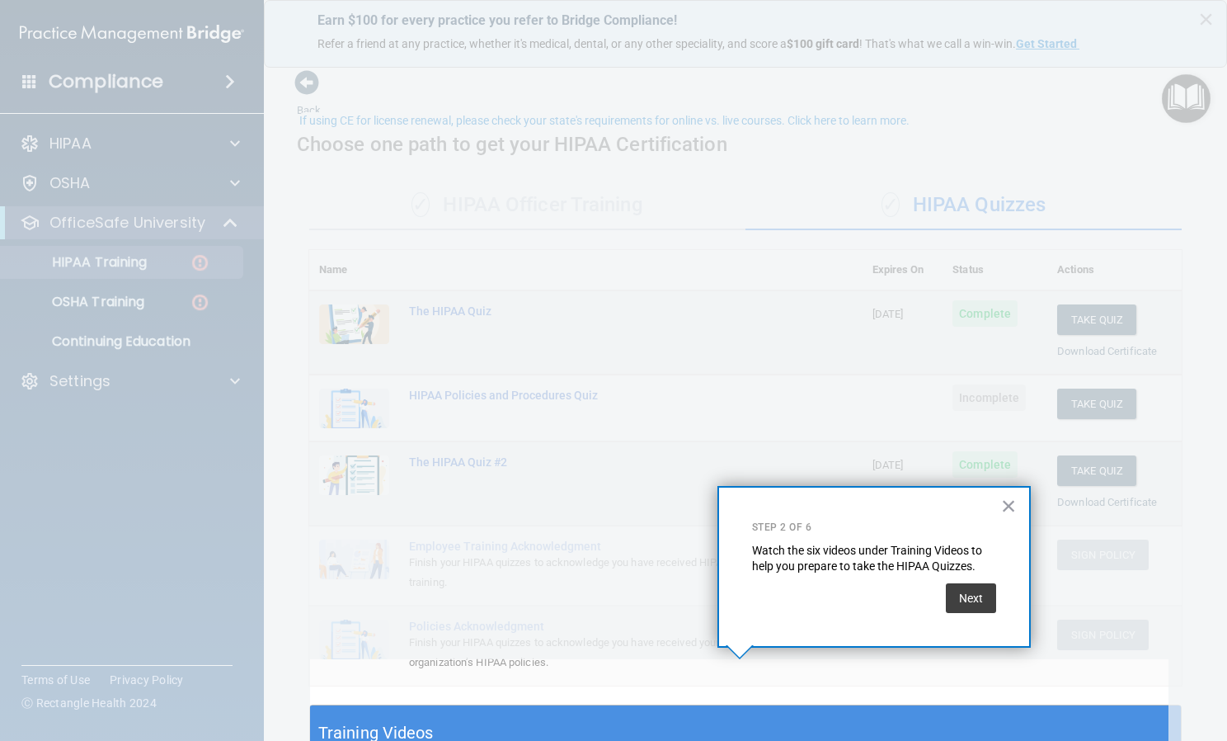
scroll to position [48, 0]
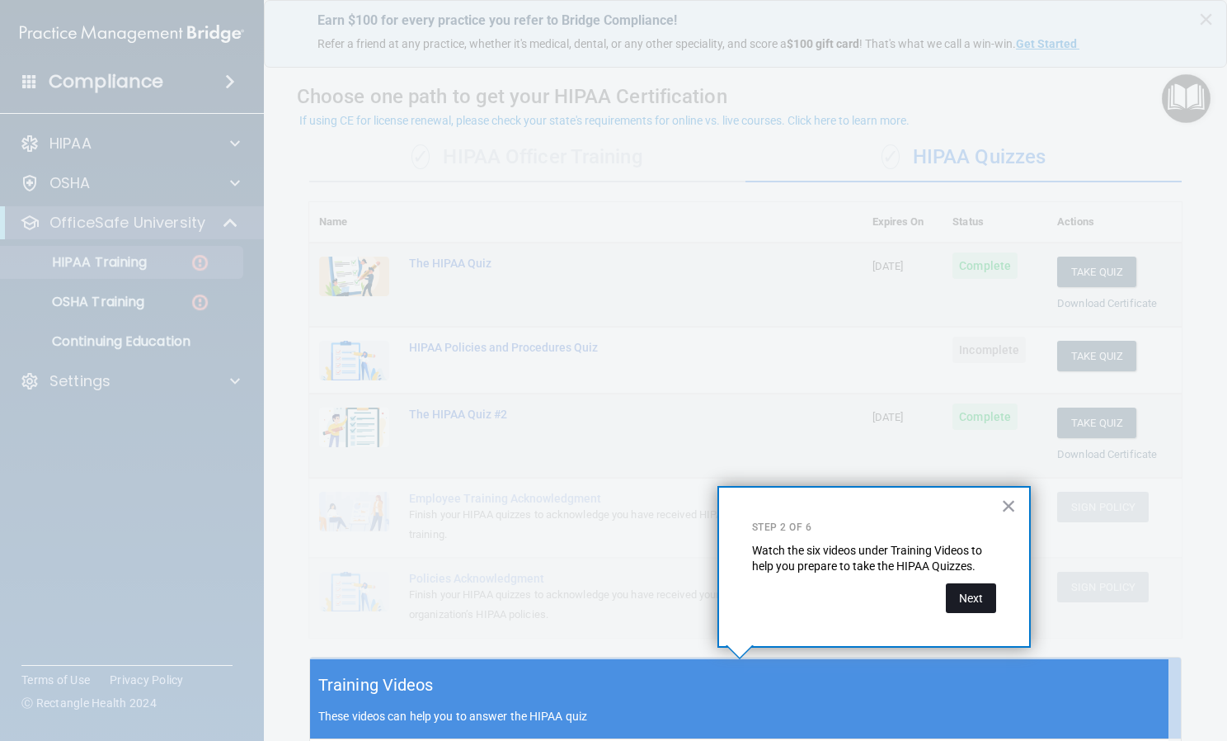
click at [976, 605] on button "Next" at bounding box center [971, 598] width 50 height 30
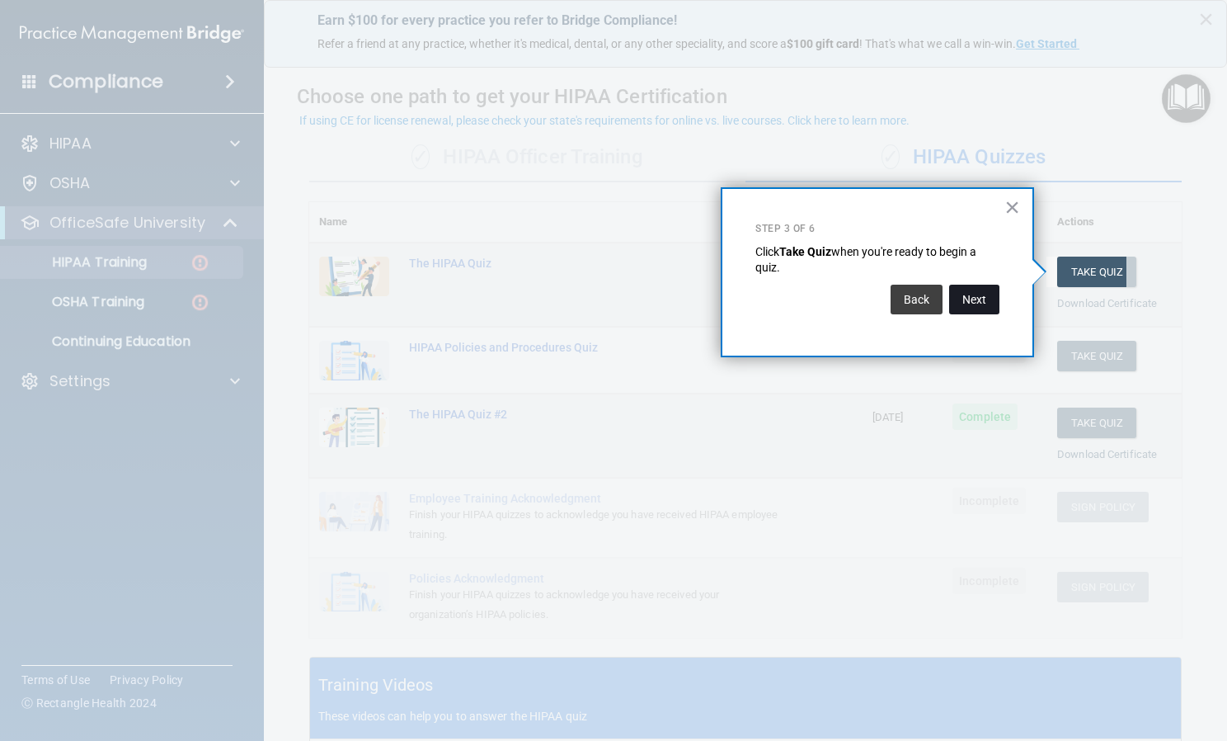
click at [980, 298] on button "Next" at bounding box center [974, 300] width 50 height 30
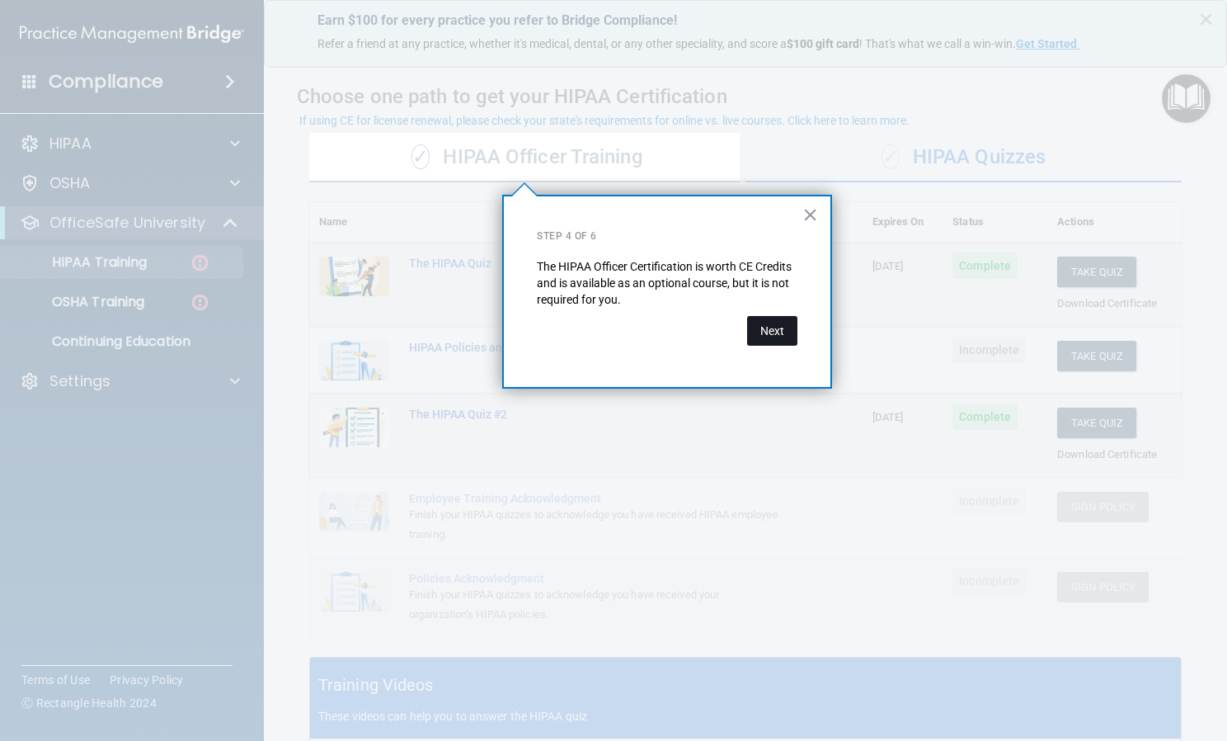
click at [784, 329] on button "Next" at bounding box center [772, 331] width 50 height 30
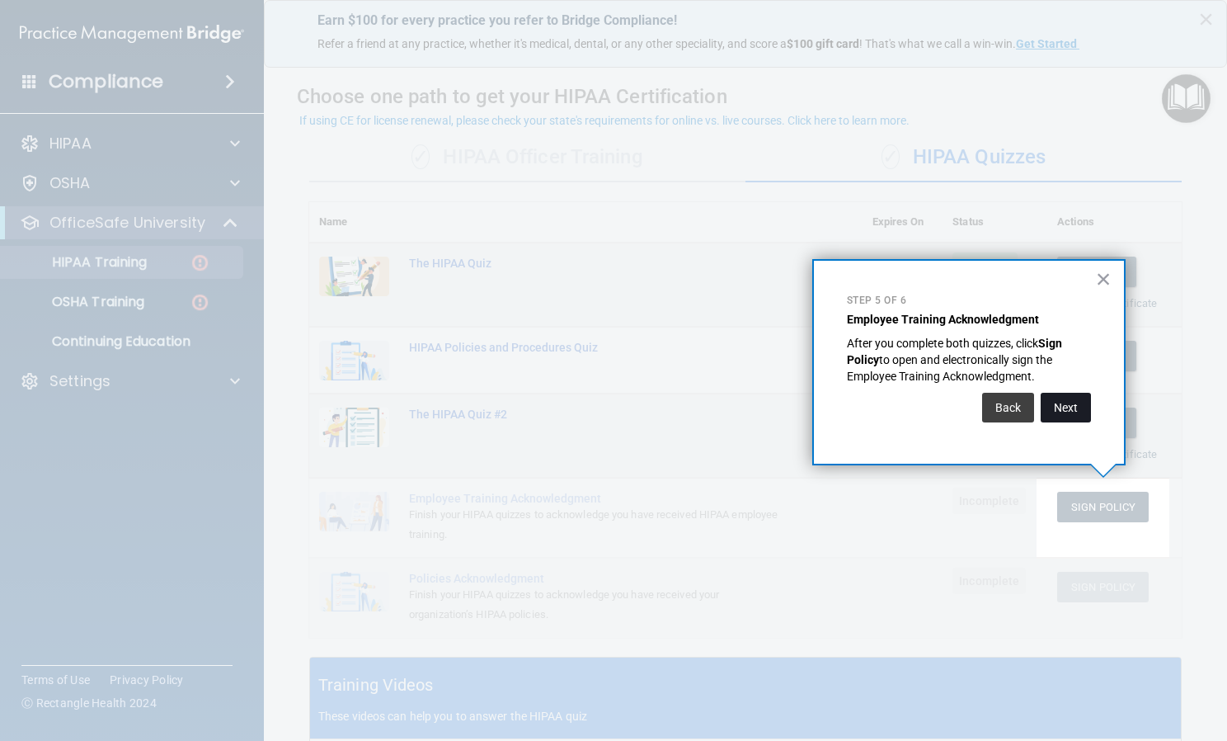
click at [1061, 412] on button "Next" at bounding box center [1066, 408] width 50 height 30
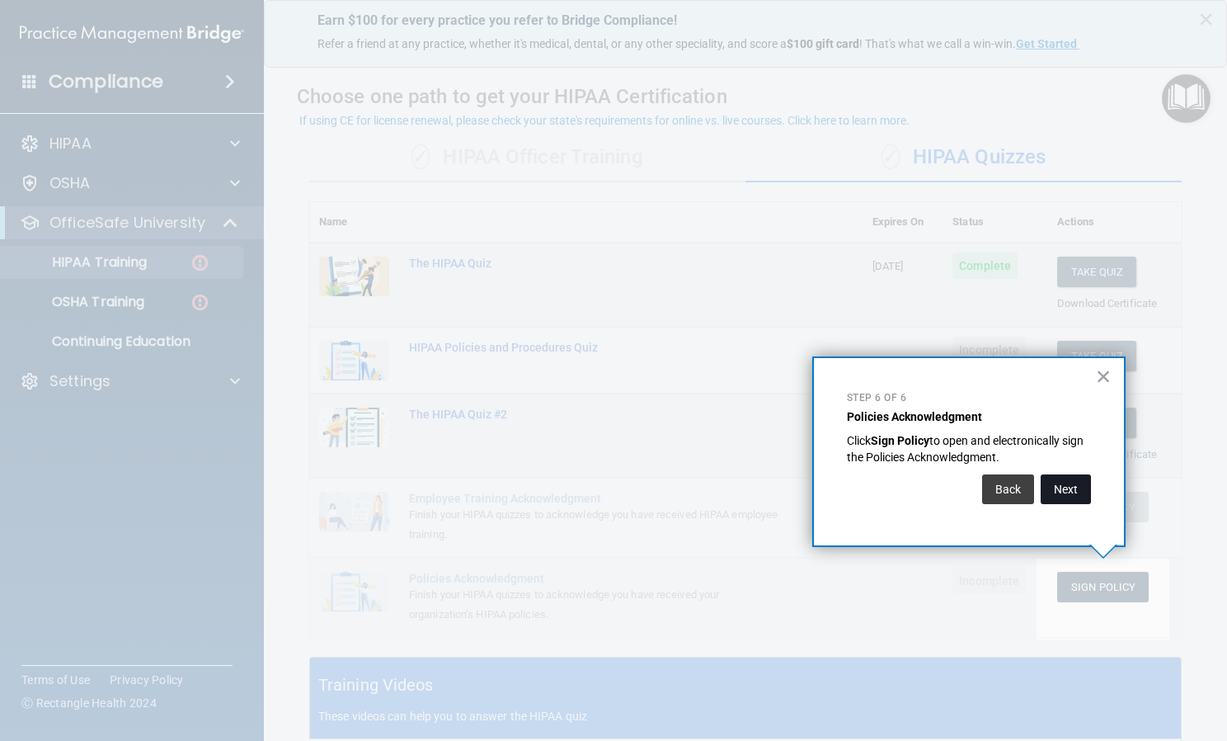
click at [1069, 475] on button "Next" at bounding box center [1066, 489] width 50 height 30
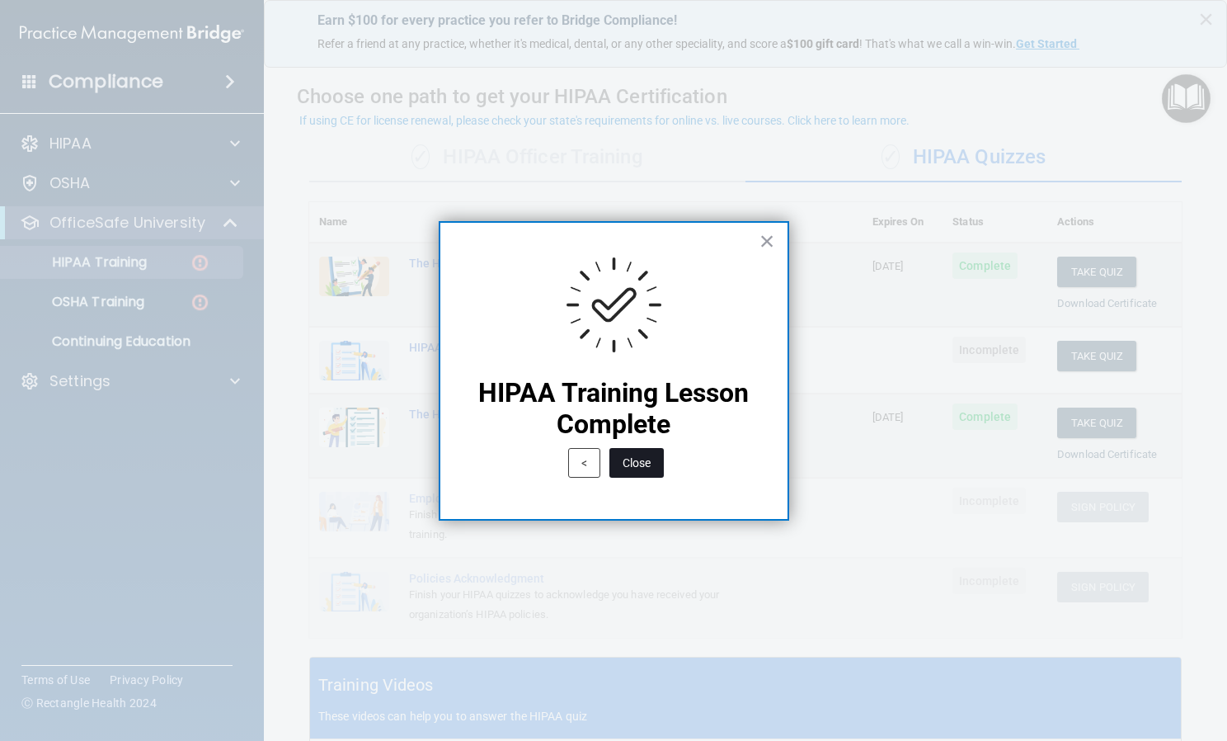
click at [627, 461] on button "Close" at bounding box center [637, 463] width 54 height 30
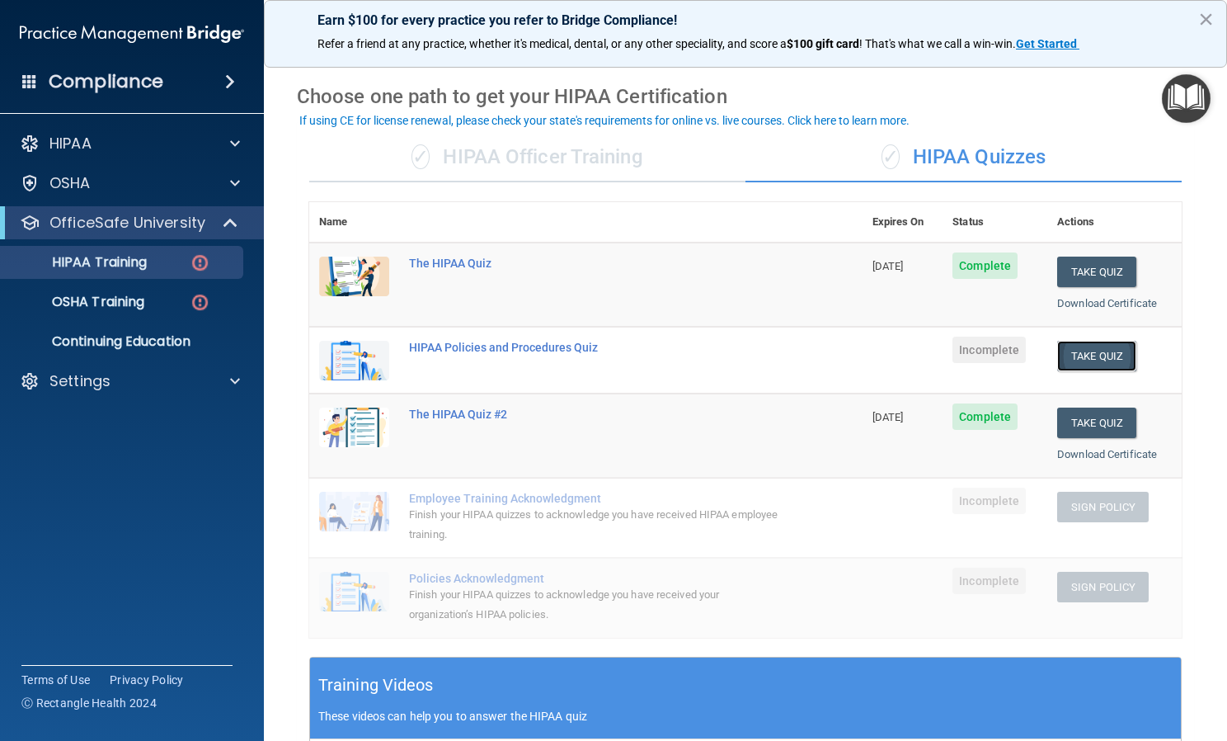
click at [1086, 350] on button "Take Quiz" at bounding box center [1096, 356] width 79 height 31
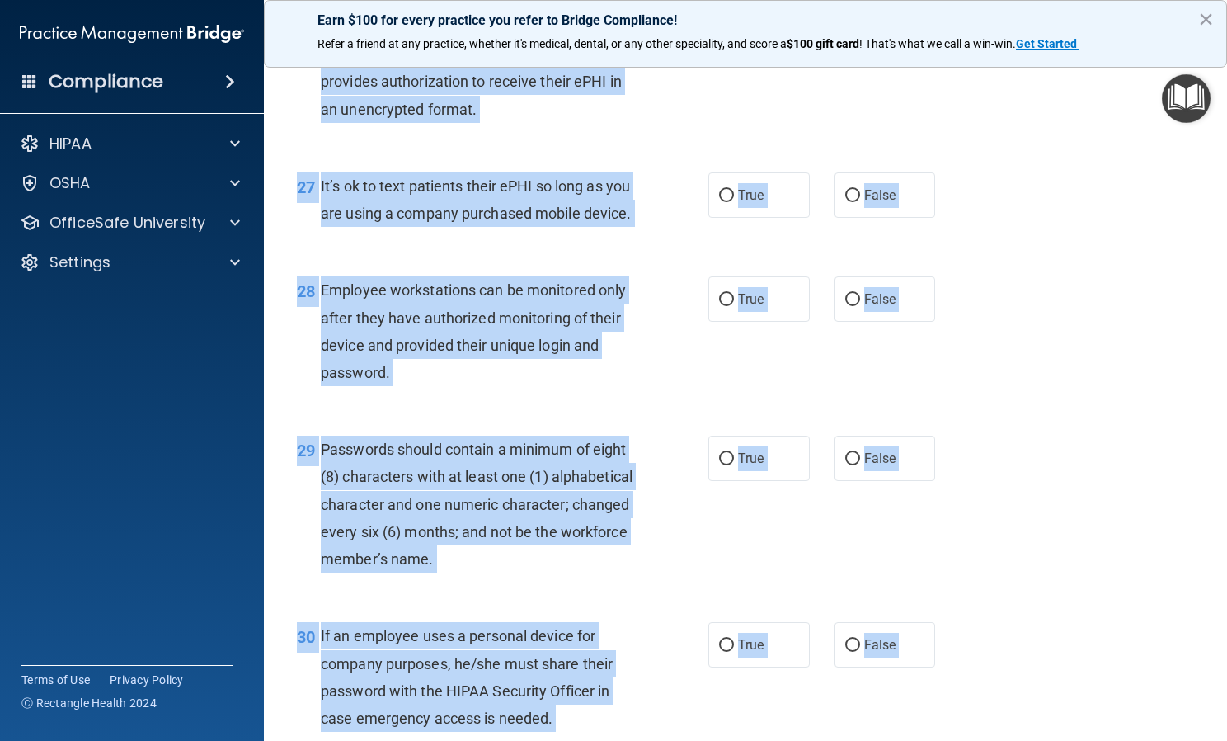
scroll to position [4305, 0]
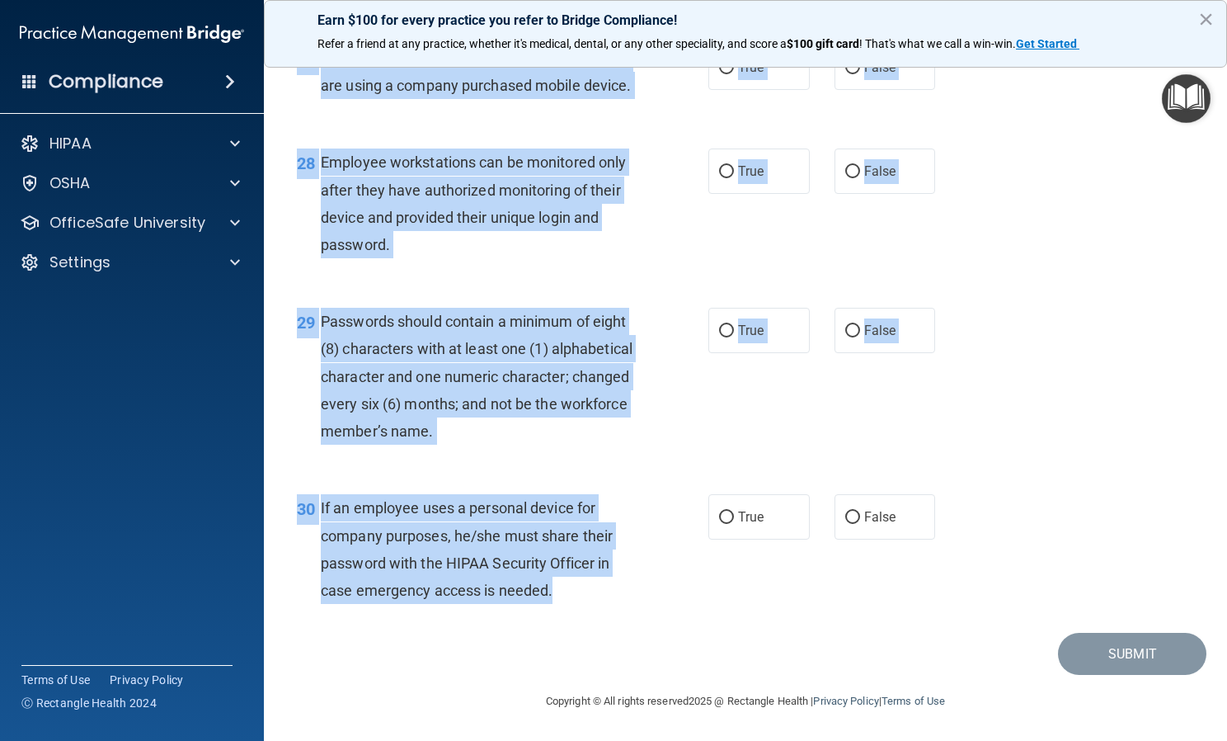
drag, startPoint x: 291, startPoint y: 141, endPoint x: 674, endPoint y: 591, distance: 590.4
copy div "01 It is ok to share your password with a co-worker in case immediate access of…"
click at [674, 591] on div "30 If an employee uses a personal device for company purposes, he/she must shar…" at bounding box center [502, 553] width 461 height 118
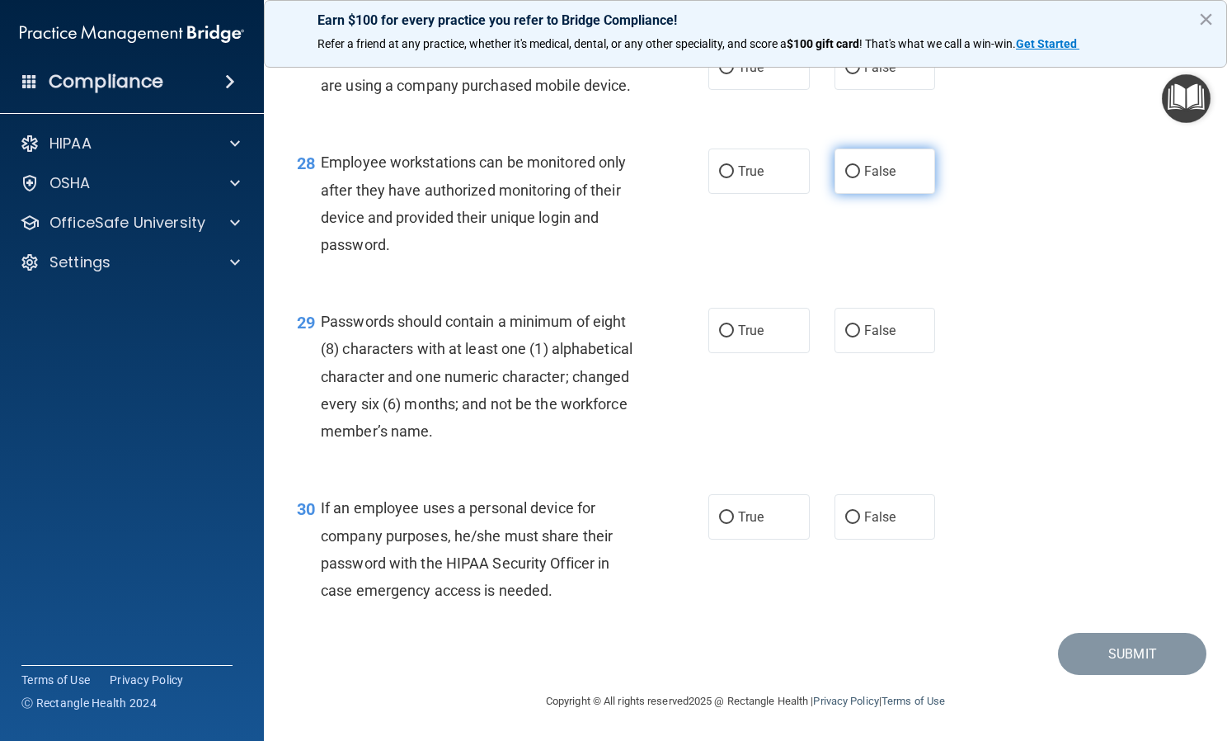
click at [909, 185] on label "False" at bounding box center [885, 170] width 101 height 45
click at [860, 178] on input "False" at bounding box center [852, 172] width 15 height 12
radio input "true"
click at [764, 351] on label "True" at bounding box center [759, 330] width 101 height 45
click at [734, 337] on input "True" at bounding box center [726, 331] width 15 height 12
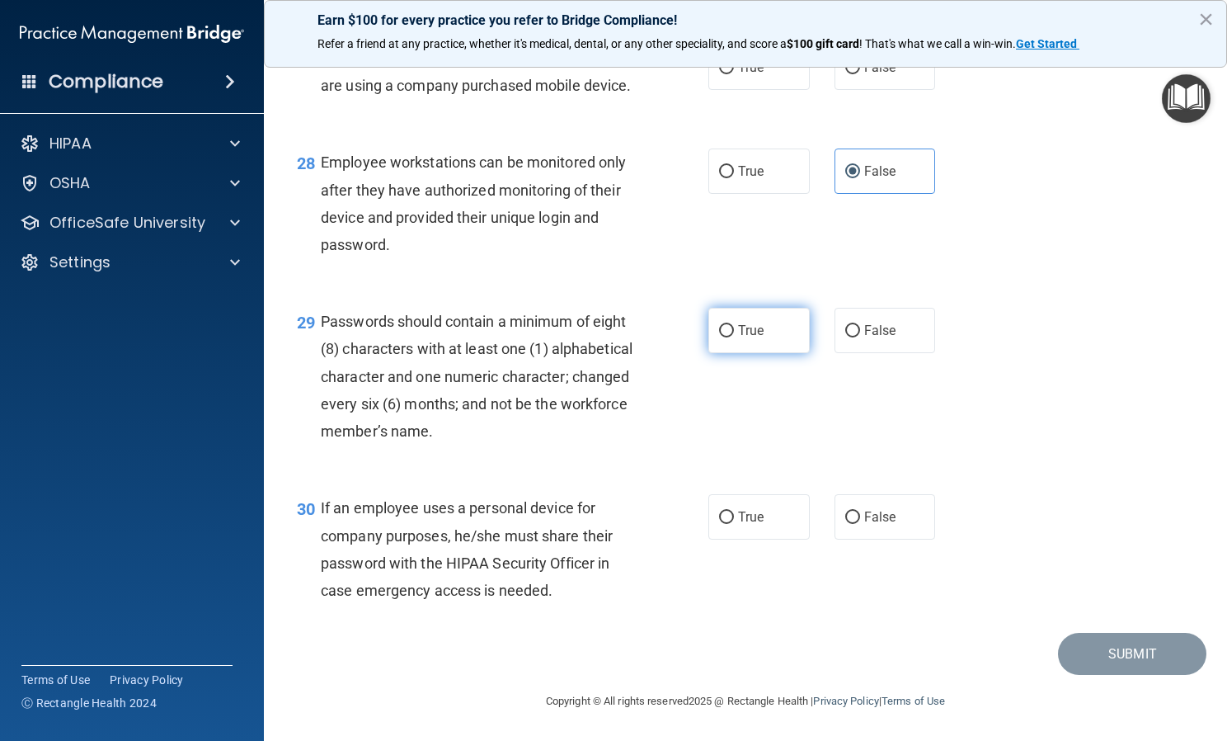
radio input "true"
click at [849, 534] on label "False" at bounding box center [885, 516] width 101 height 45
click at [849, 524] on input "False" at bounding box center [852, 517] width 15 height 12
radio input "true"
click at [903, 539] on label "False" at bounding box center [885, 516] width 101 height 45
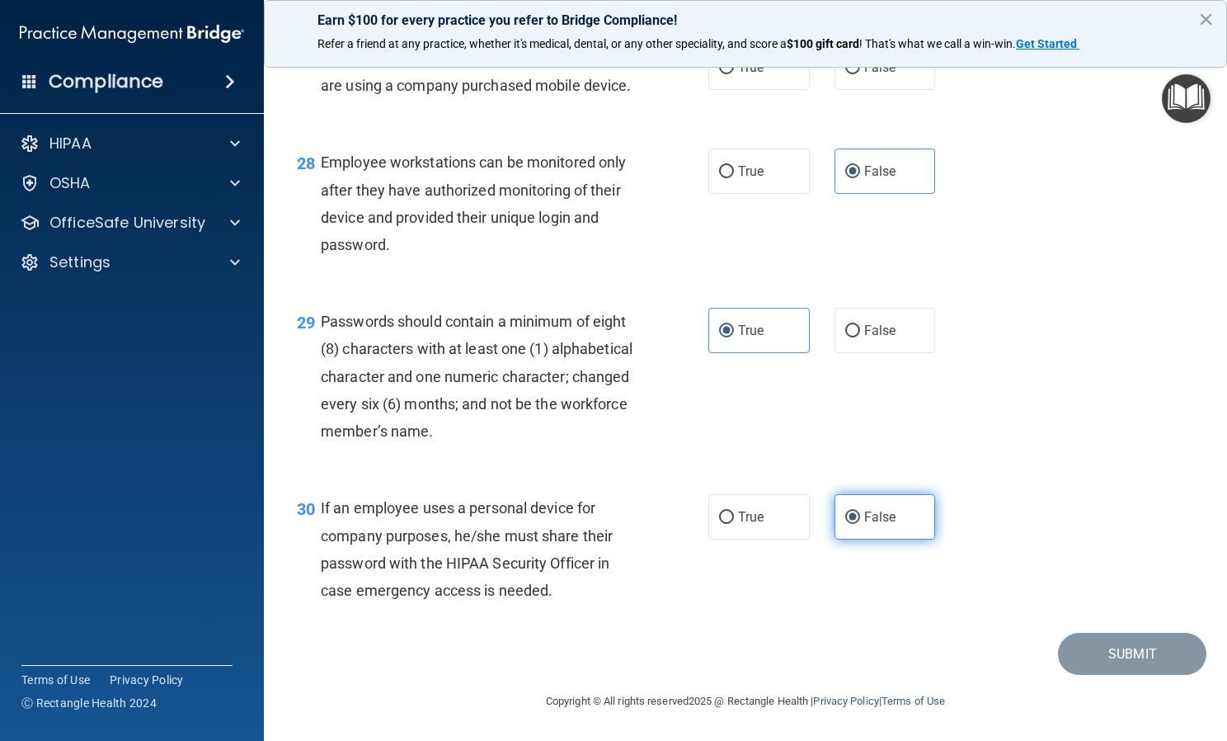
click at [860, 524] on input "False" at bounding box center [852, 517] width 15 height 12
click at [755, 358] on div "29 Passwords should contain a minimum of eight (8) characters with at least one…" at bounding box center [746, 380] width 922 height 186
click at [754, 346] on label "True" at bounding box center [759, 330] width 101 height 45
click at [734, 337] on input "True" at bounding box center [726, 331] width 15 height 12
click at [845, 162] on label "False" at bounding box center [885, 170] width 101 height 45
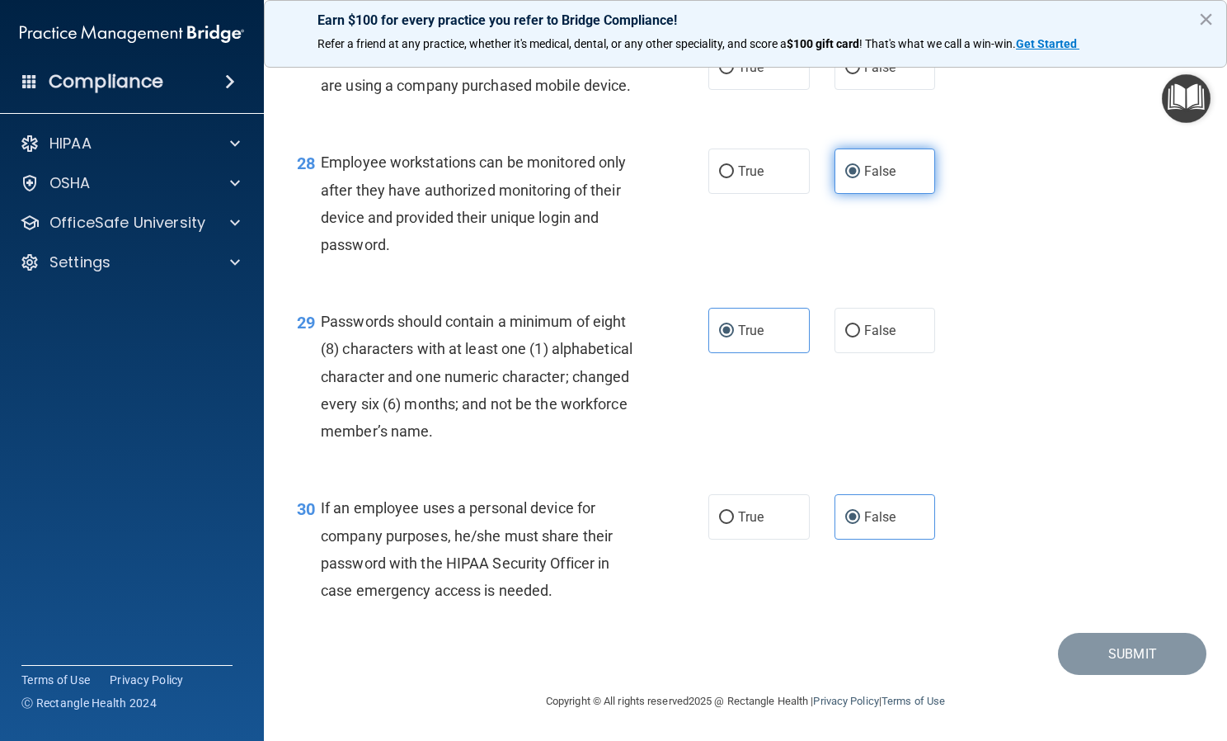
click at [845, 166] on input "False" at bounding box center [852, 172] width 15 height 12
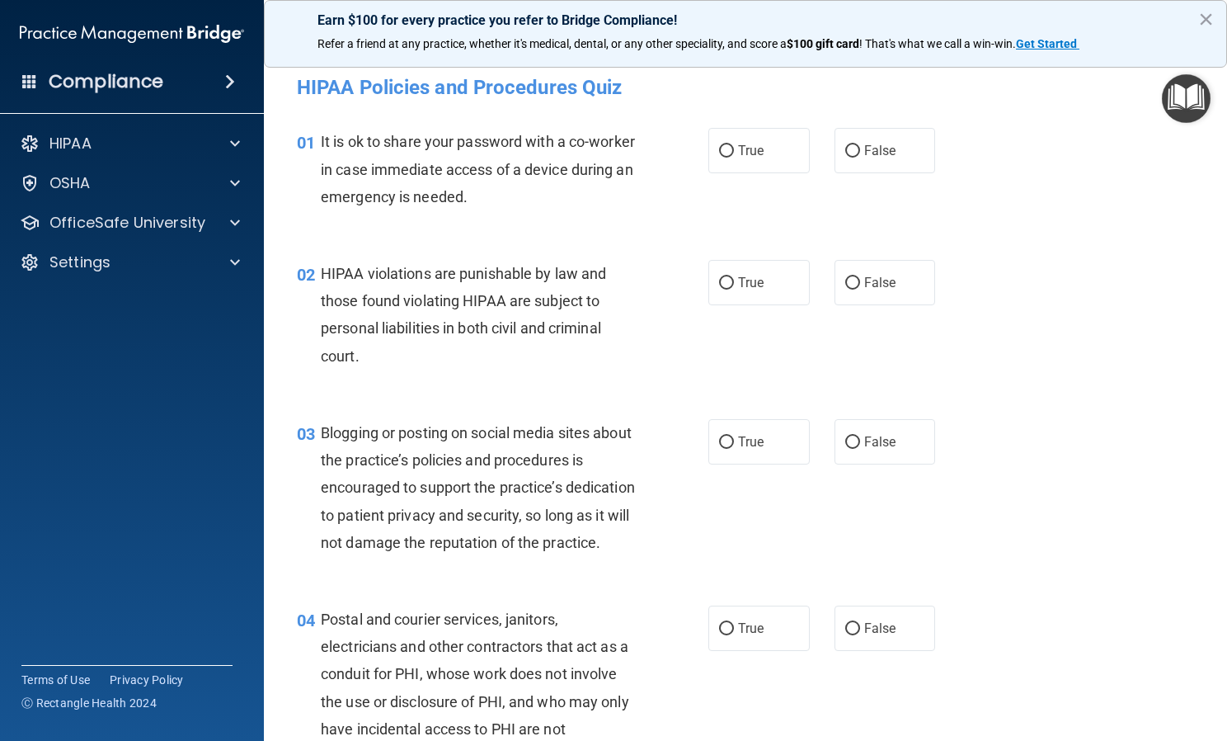
scroll to position [0, 0]
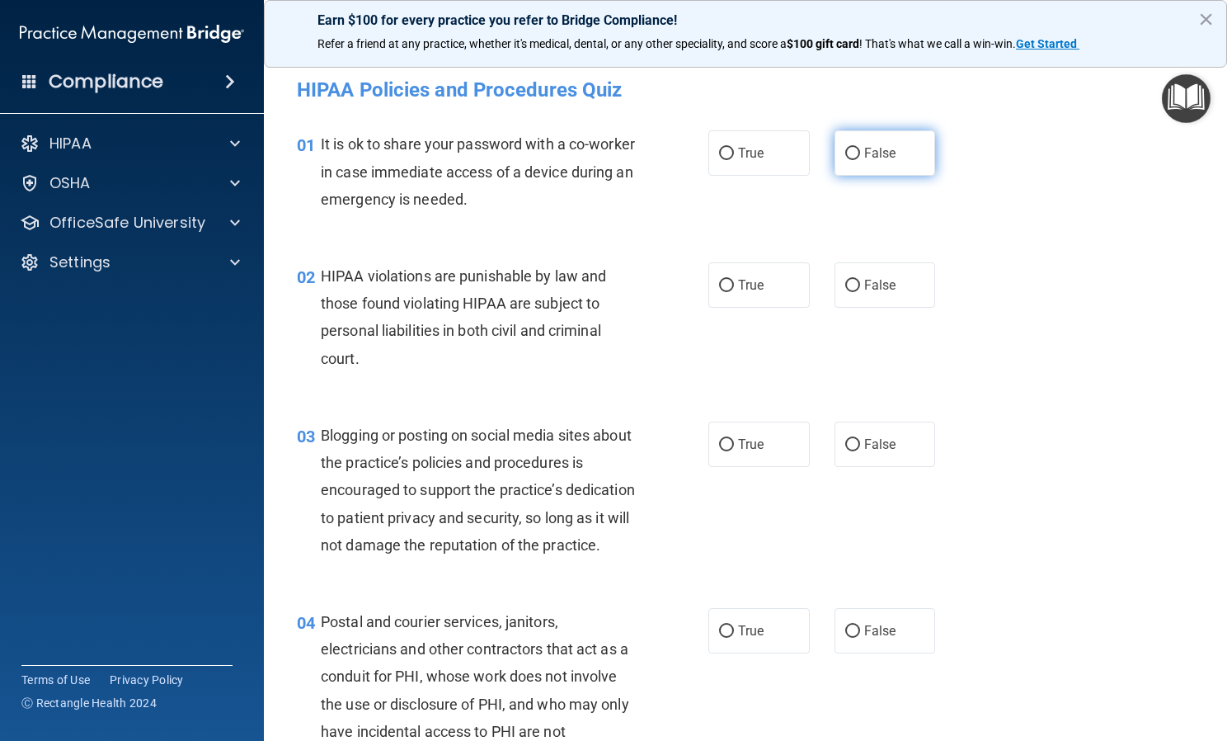
click at [893, 137] on label "False" at bounding box center [885, 152] width 101 height 45
click at [860, 148] on input "False" at bounding box center [852, 154] width 15 height 12
radio input "true"
click at [746, 282] on span "True" at bounding box center [751, 285] width 26 height 16
click at [734, 282] on input "True" at bounding box center [726, 286] width 15 height 12
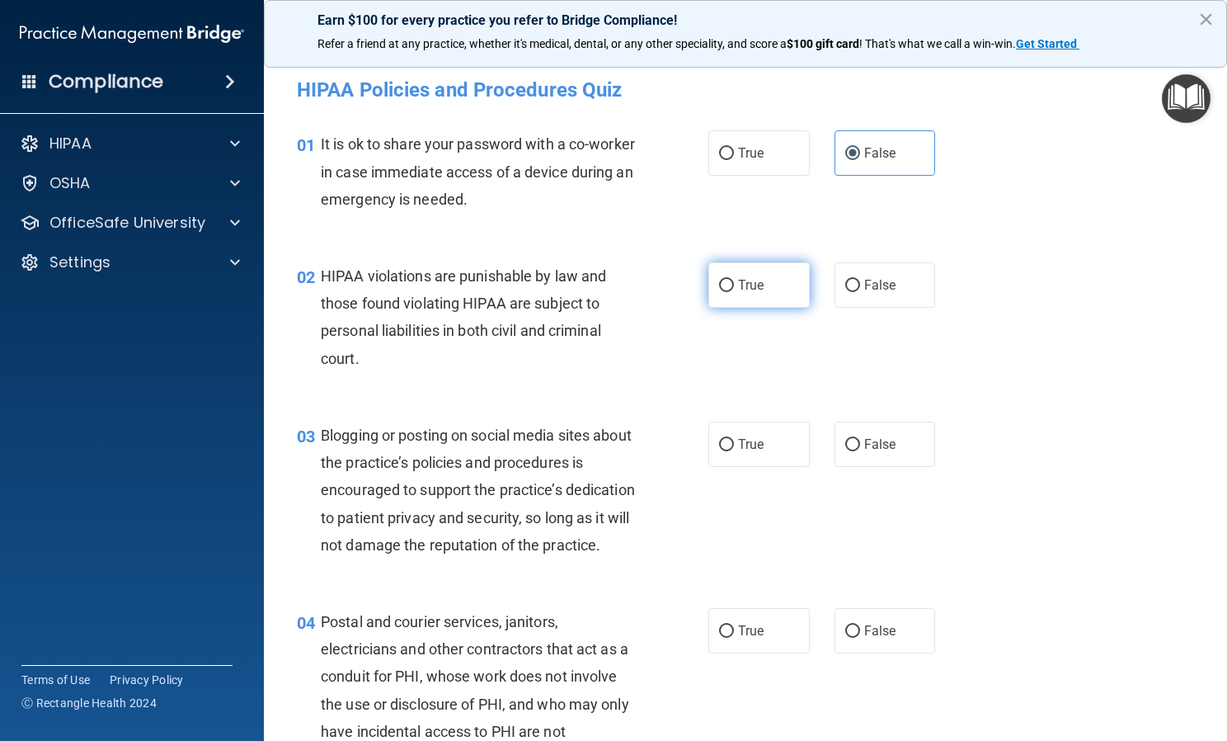
radio input "true"
click at [906, 450] on label "False" at bounding box center [885, 443] width 101 height 45
click at [860, 450] on input "False" at bounding box center [852, 445] width 15 height 12
radio input "true"
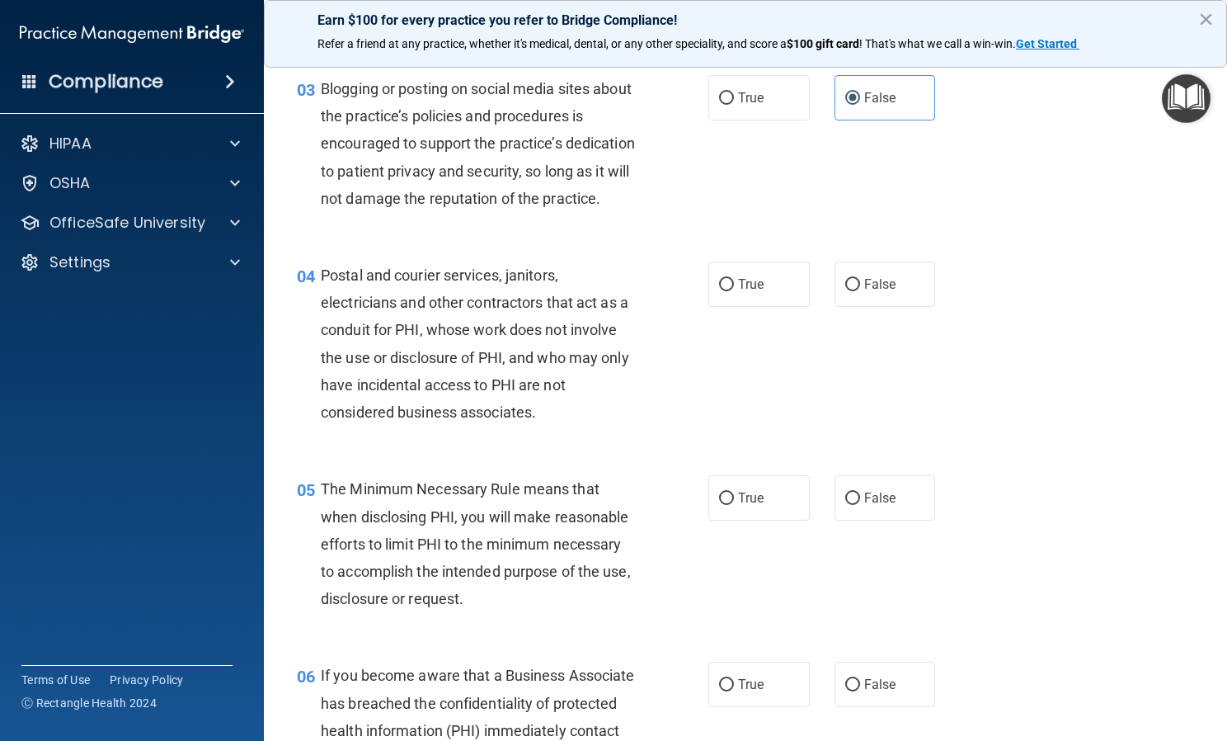
scroll to position [376, 0]
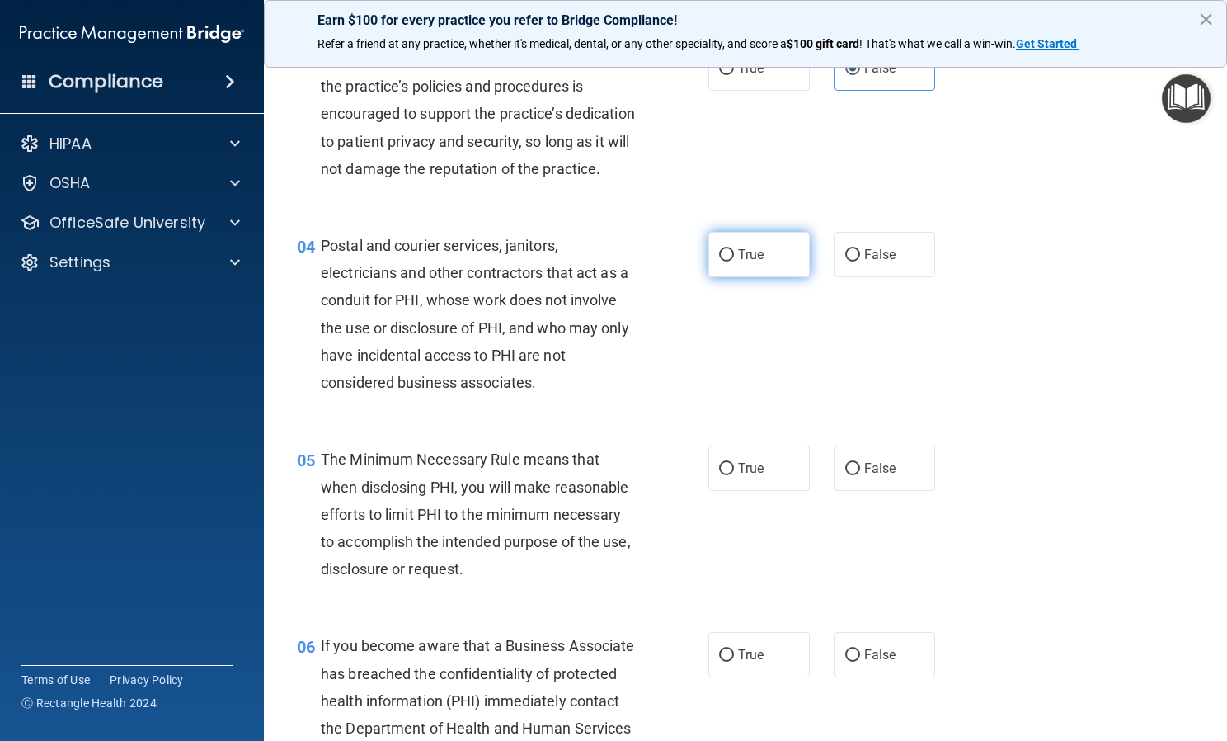
click at [741, 277] on label "True" at bounding box center [759, 254] width 101 height 45
click at [734, 261] on input "True" at bounding box center [726, 255] width 15 height 12
radio input "true"
click at [738, 476] on span "True" at bounding box center [751, 468] width 26 height 16
click at [733, 475] on input "True" at bounding box center [726, 469] width 15 height 12
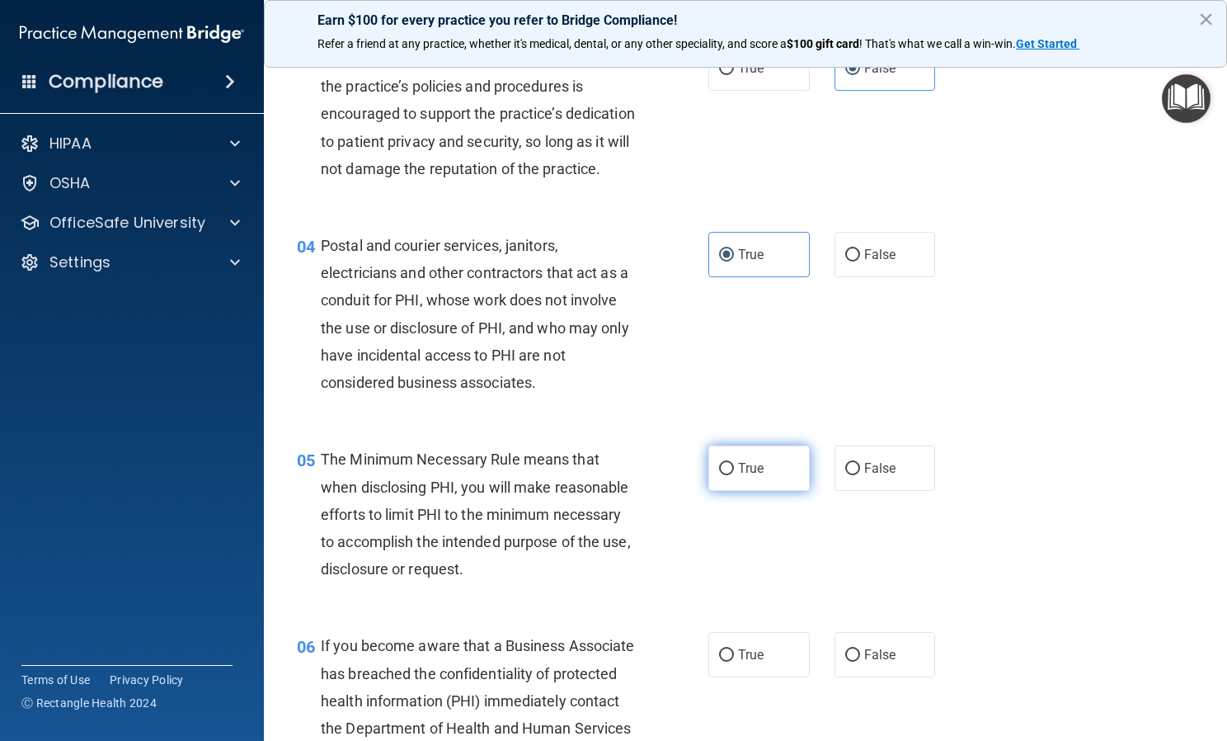
radio input "true"
click at [870, 677] on label "False" at bounding box center [885, 654] width 101 height 45
click at [860, 662] on input "False" at bounding box center [852, 655] width 15 height 12
radio input "true"
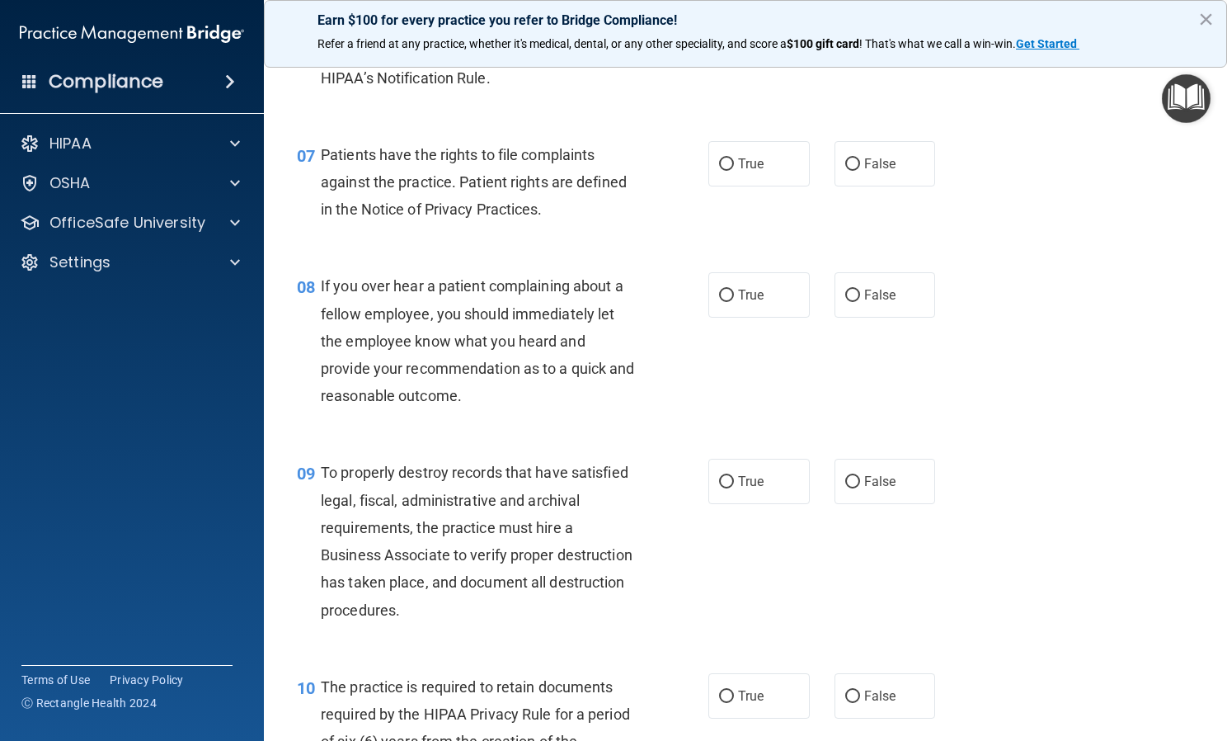
scroll to position [1083, 0]
click at [766, 185] on label "True" at bounding box center [759, 161] width 101 height 45
click at [734, 169] on input "True" at bounding box center [726, 163] width 15 height 12
radio input "true"
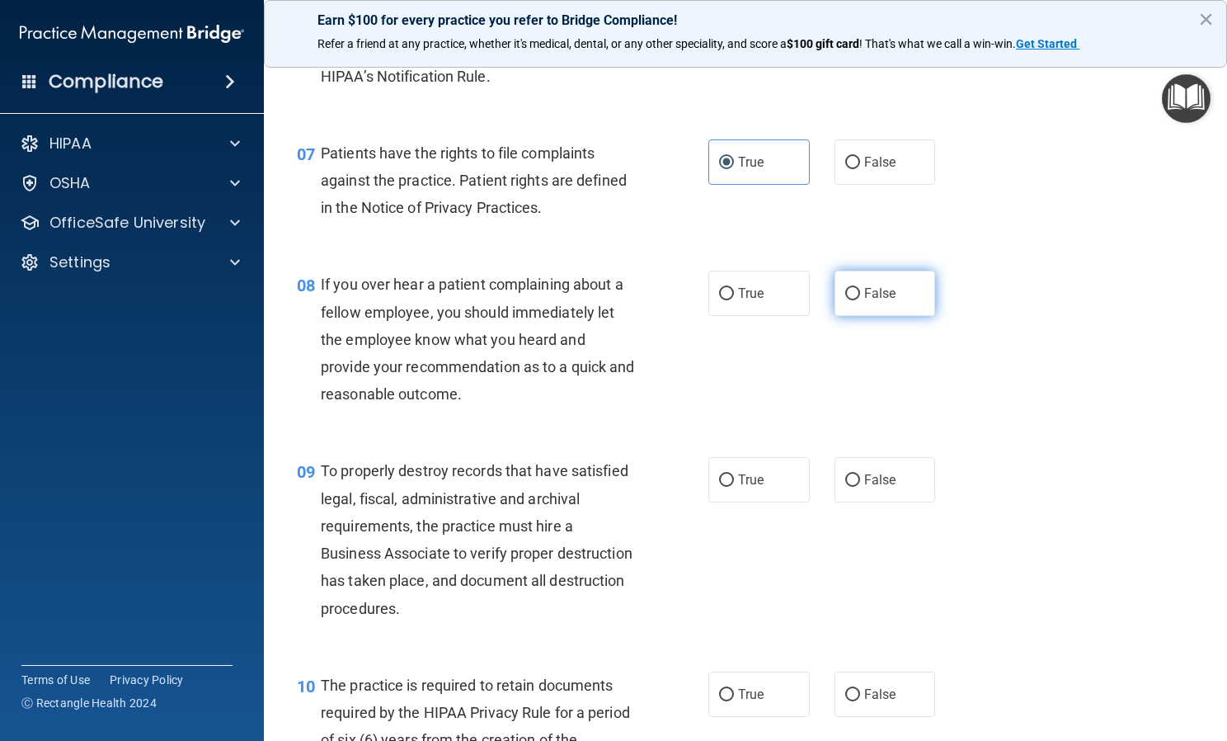
click at [874, 301] on span "False" at bounding box center [880, 293] width 32 height 16
click at [860, 300] on input "False" at bounding box center [852, 294] width 15 height 12
radio input "true"
click at [864, 502] on label "False" at bounding box center [885, 479] width 101 height 45
click at [860, 487] on input "False" at bounding box center [852, 480] width 15 height 12
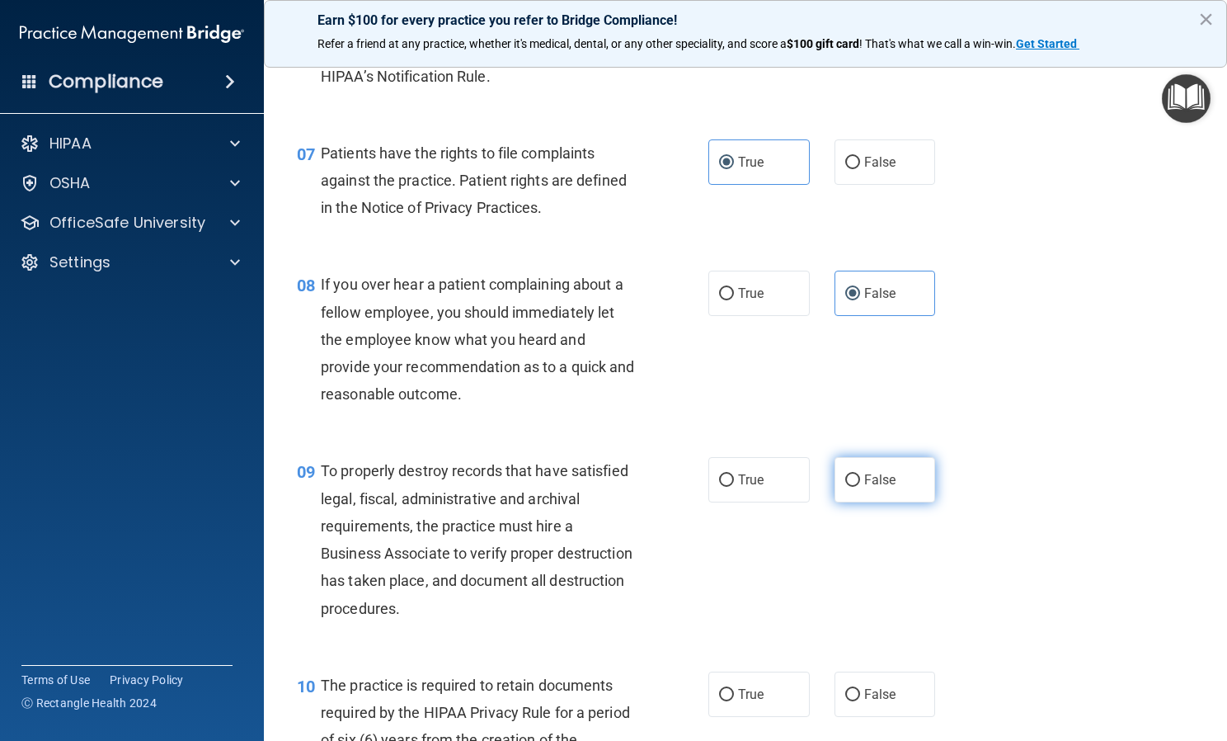
radio input "true"
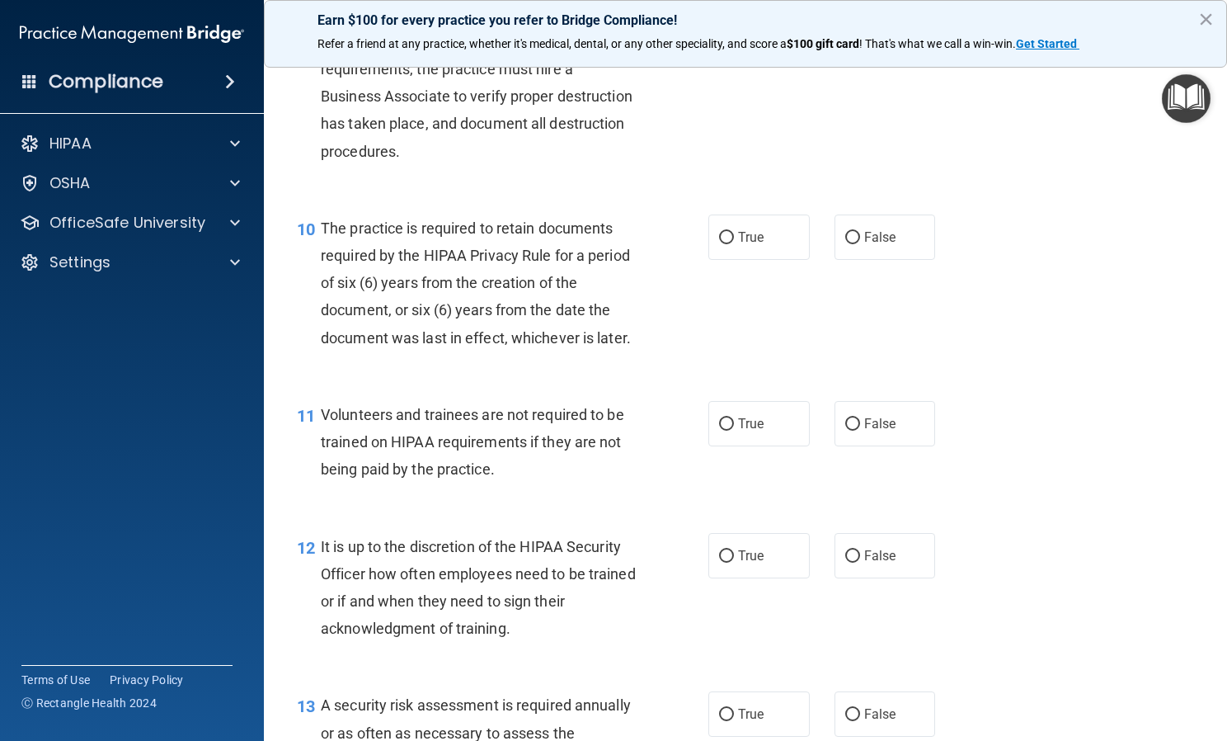
scroll to position [1627, 0]
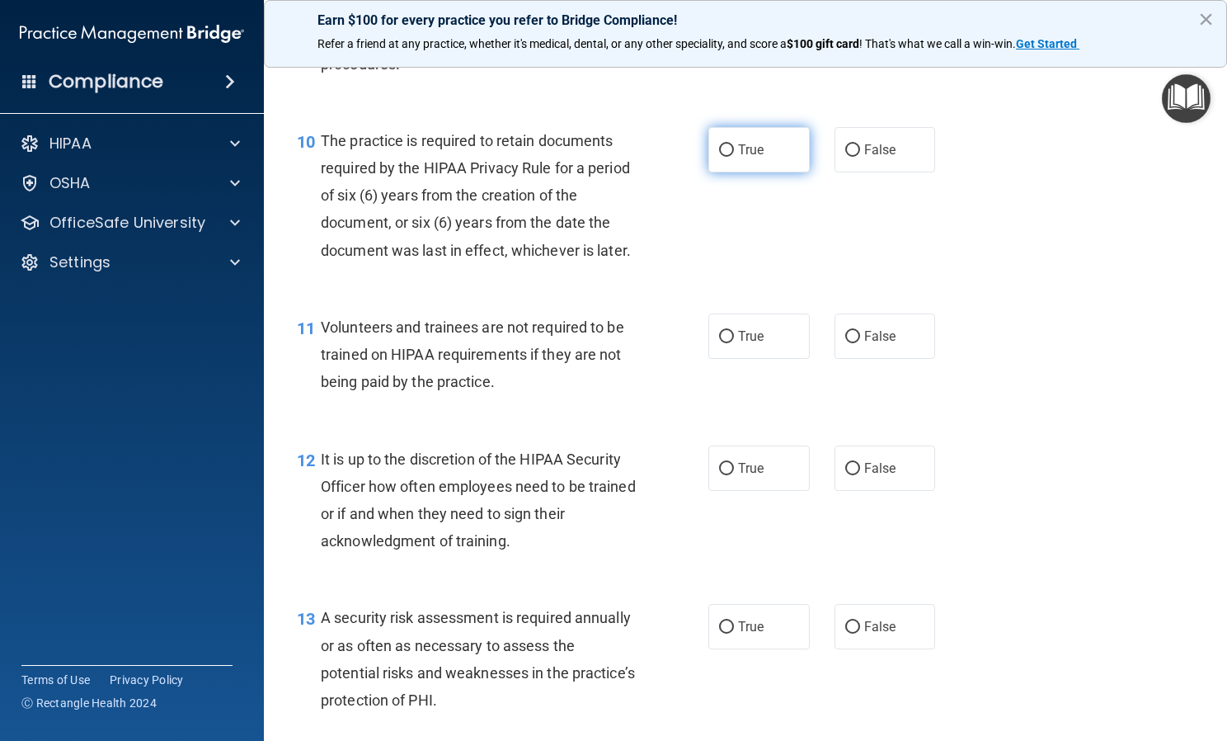
click at [741, 172] on label "True" at bounding box center [759, 149] width 101 height 45
click at [734, 157] on input "True" at bounding box center [726, 150] width 15 height 12
radio input "true"
click at [866, 359] on label "False" at bounding box center [885, 335] width 101 height 45
click at [860, 343] on input "False" at bounding box center [852, 337] width 15 height 12
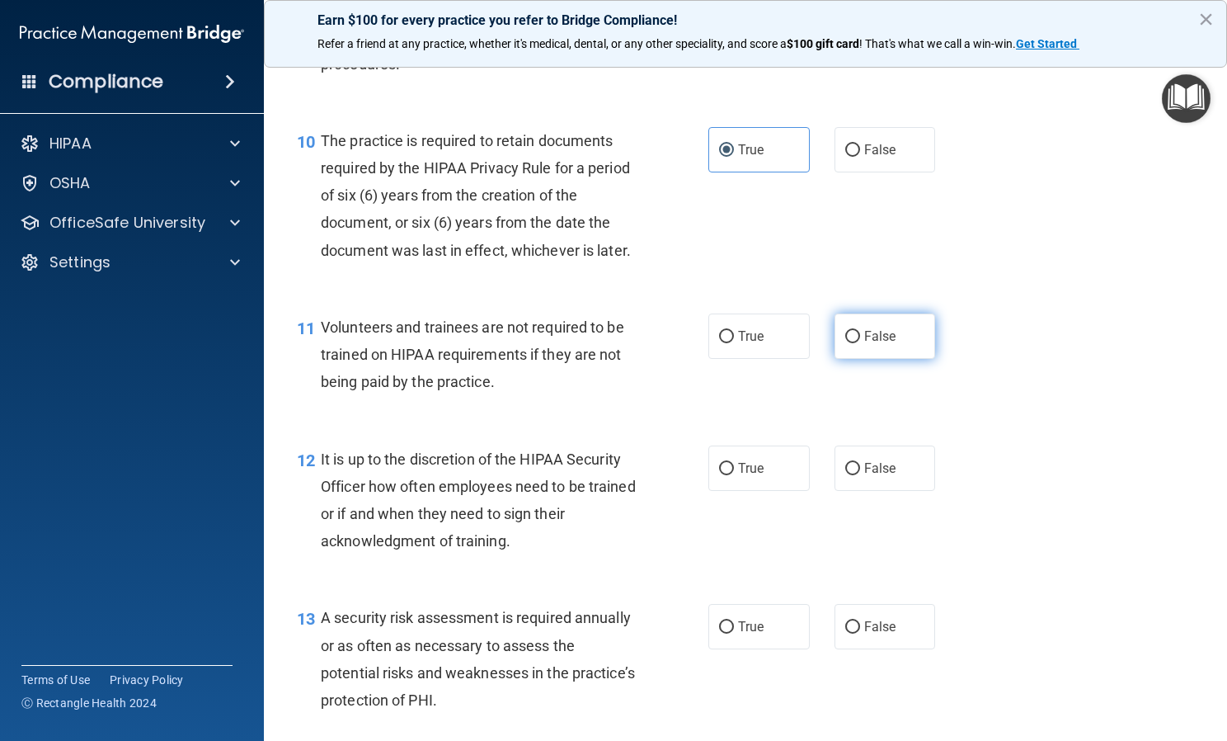
radio input "true"
click at [863, 491] on label "False" at bounding box center [885, 467] width 101 height 45
click at [860, 475] on input "False" at bounding box center [852, 469] width 15 height 12
radio input "true"
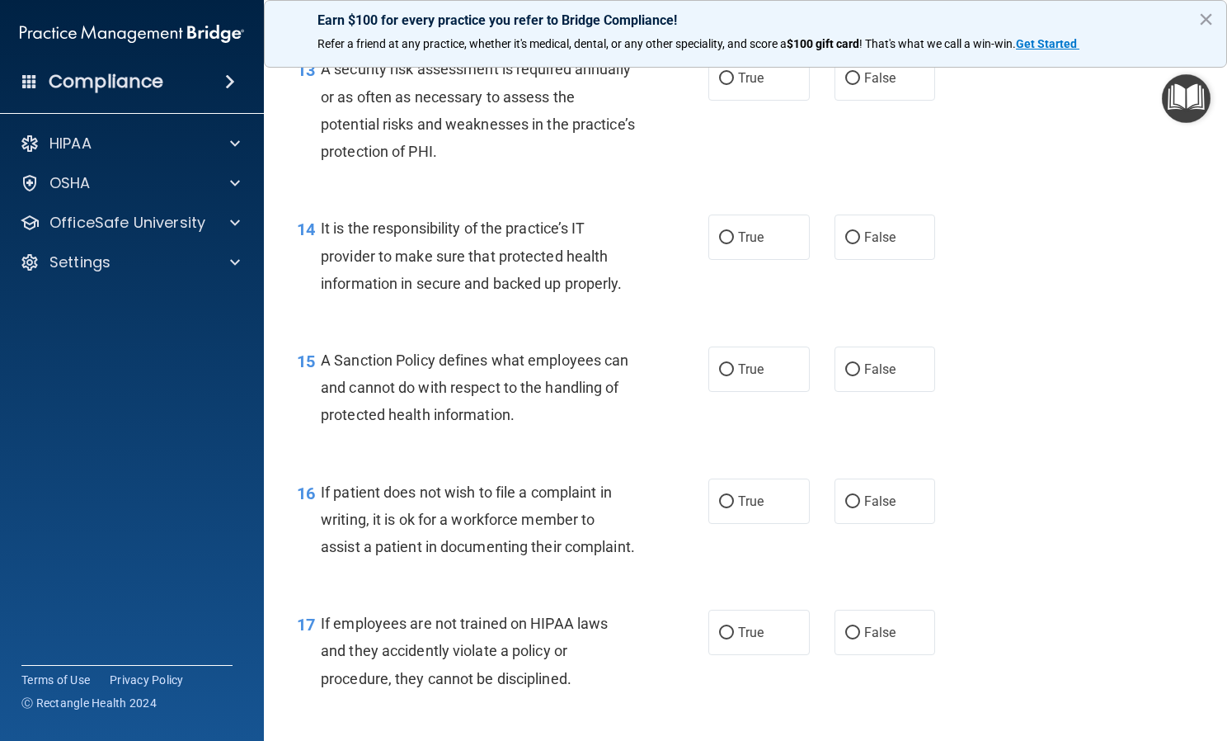
scroll to position [2177, 0]
click at [737, 103] on div "13 A security risk assessment is required annually or as often as necessary to …" at bounding box center [746, 113] width 922 height 159
click at [744, 85] on span "True" at bounding box center [751, 77] width 26 height 16
click at [734, 84] on input "True" at bounding box center [726, 78] width 15 height 12
radio input "true"
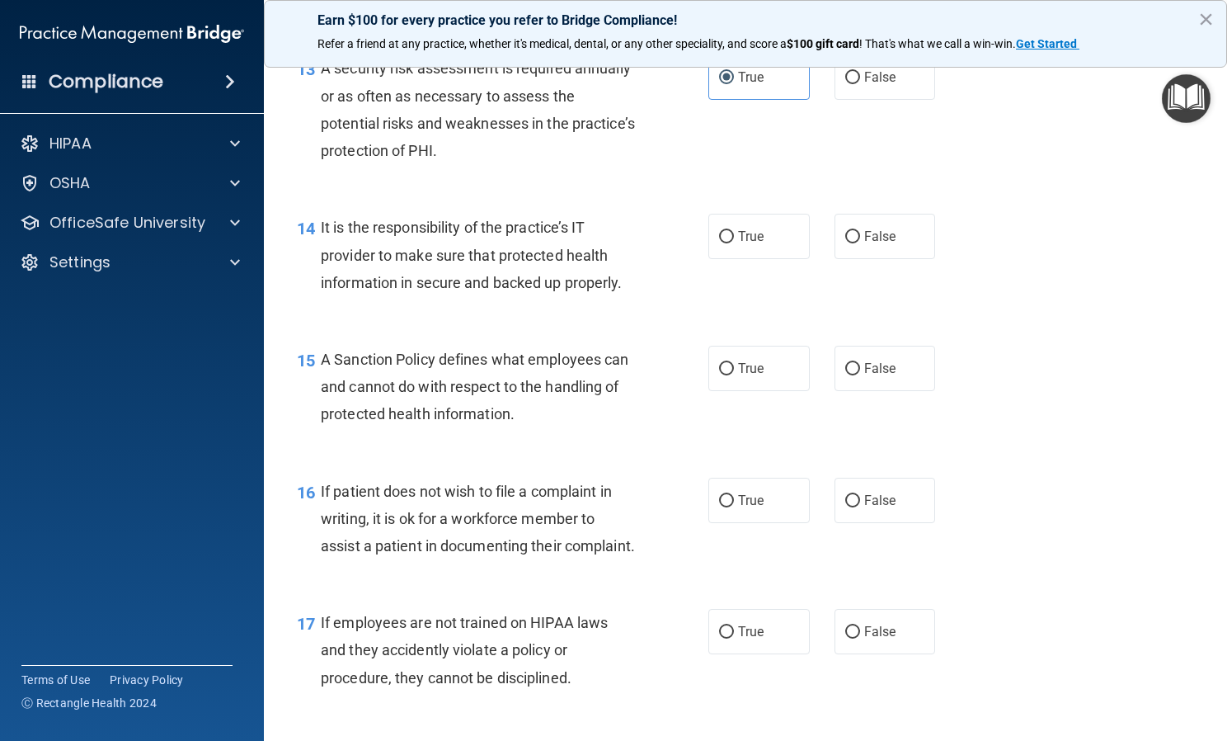
click at [888, 318] on div "14 It is the responsibility of the practice’s IT provider to make sure that pro…" at bounding box center [746, 259] width 922 height 132
click at [878, 244] on span "False" at bounding box center [880, 236] width 32 height 16
click at [860, 243] on input "False" at bounding box center [852, 237] width 15 height 12
radio input "true"
click at [796, 391] on label "True" at bounding box center [759, 368] width 101 height 45
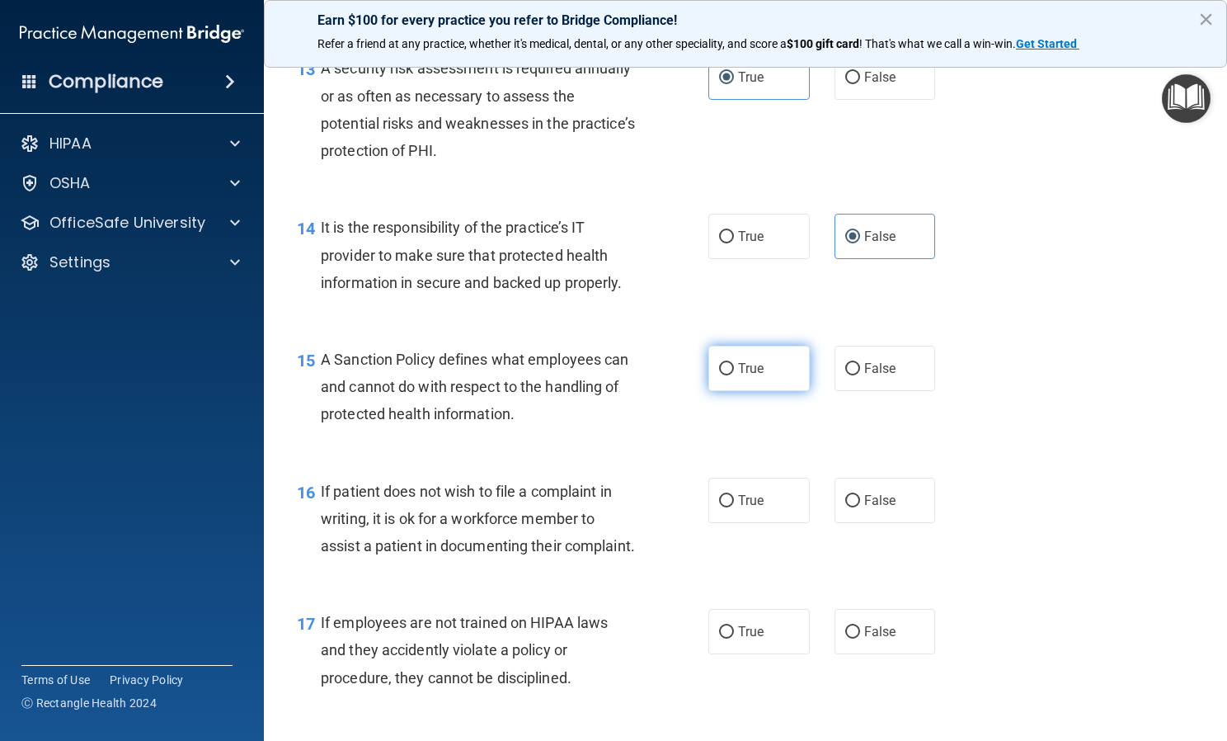
click at [734, 375] on input "True" at bounding box center [726, 369] width 15 height 12
radio input "true"
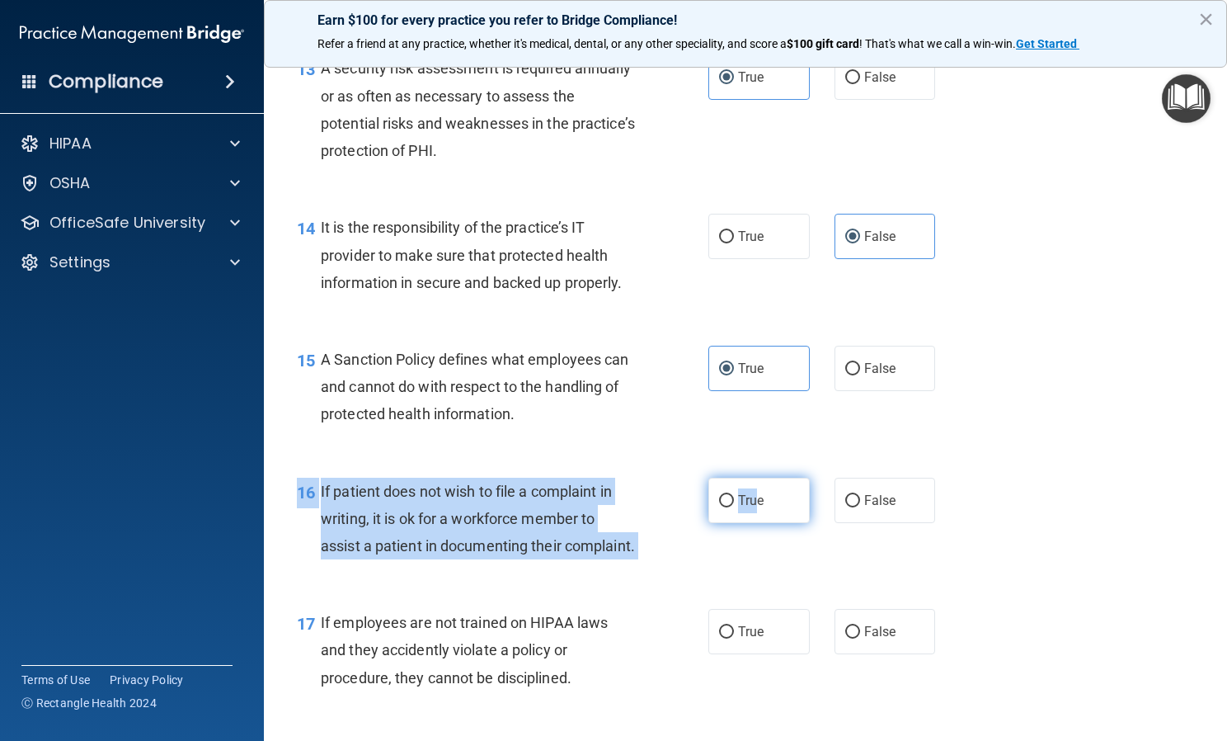
click at [749, 537] on div "16 If patient does not wish to file a complaint in writing, it is ok for a work…" at bounding box center [746, 523] width 922 height 132
drag, startPoint x: 749, startPoint y: 537, endPoint x: 752, endPoint y: 567, distance: 30.7
click at [752, 523] on label "True" at bounding box center [759, 500] width 101 height 45
click at [734, 507] on input "True" at bounding box center [726, 501] width 15 height 12
radio input "true"
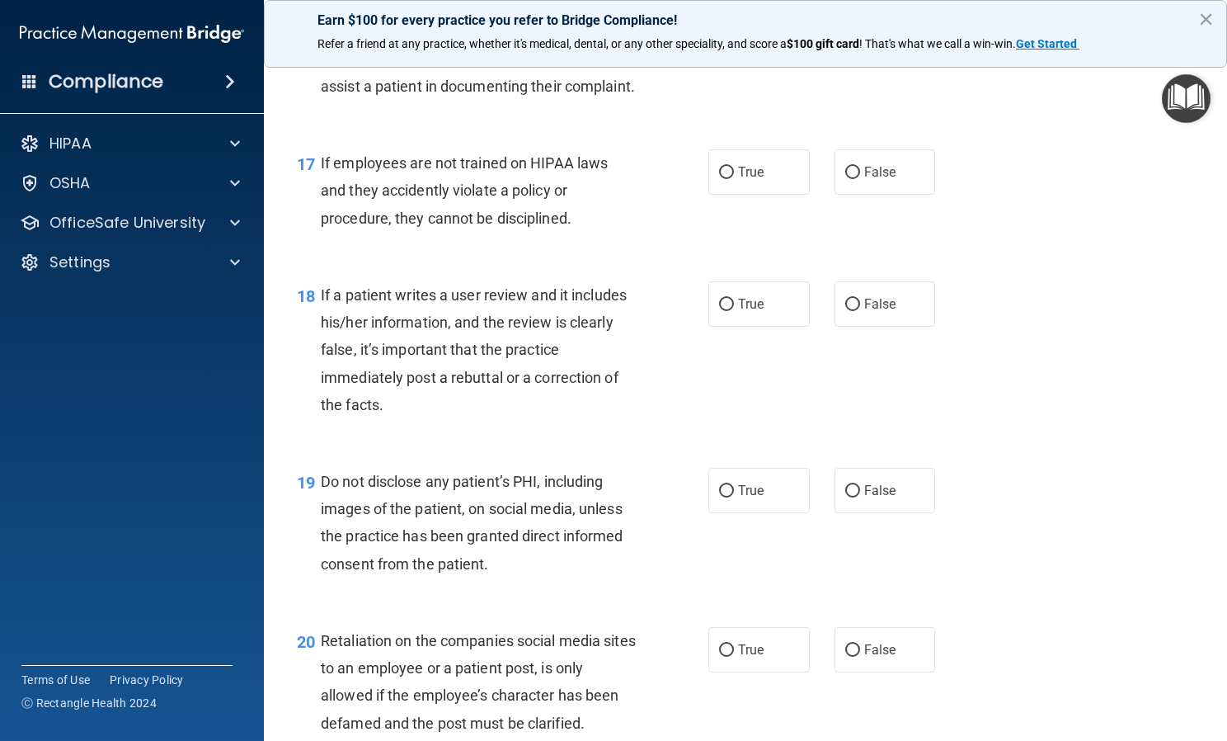
scroll to position [2636, 0]
click at [852, 195] on label "False" at bounding box center [885, 171] width 101 height 45
click at [852, 179] on input "False" at bounding box center [852, 173] width 15 height 12
radio input "true"
click at [849, 311] on input "False" at bounding box center [852, 305] width 15 height 12
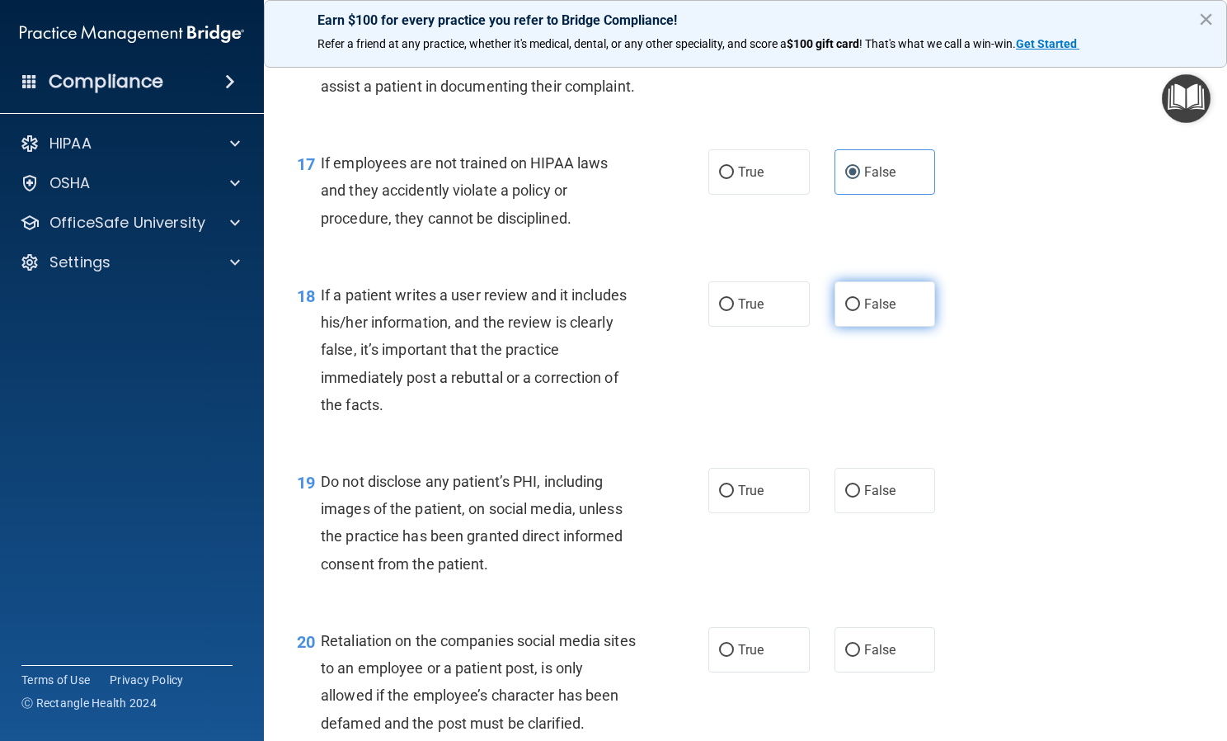
radio input "true"
click at [765, 513] on label "True" at bounding box center [759, 490] width 101 height 45
click at [734, 497] on input "True" at bounding box center [726, 491] width 15 height 12
radio input "true"
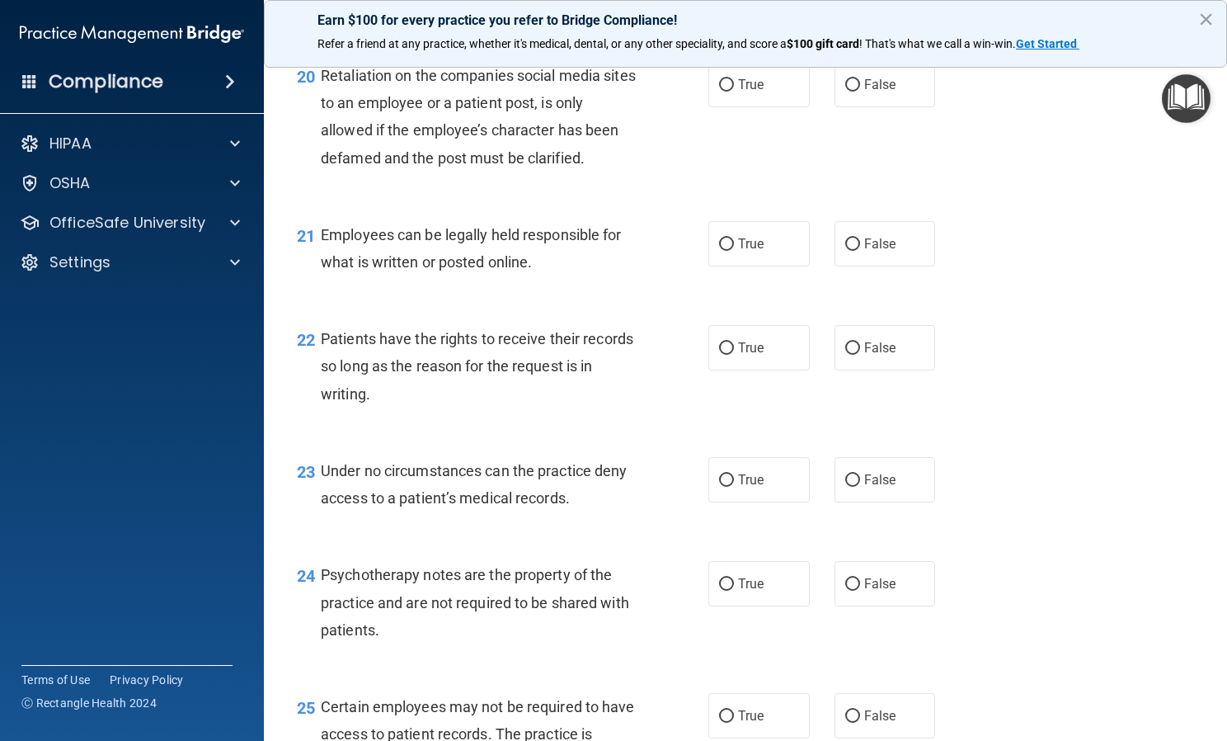
scroll to position [3201, 0]
click at [857, 107] on label "False" at bounding box center [885, 84] width 101 height 45
click at [857, 92] on input "False" at bounding box center [852, 85] width 15 height 12
radio input "true"
click at [766, 266] on label "True" at bounding box center [759, 243] width 101 height 45
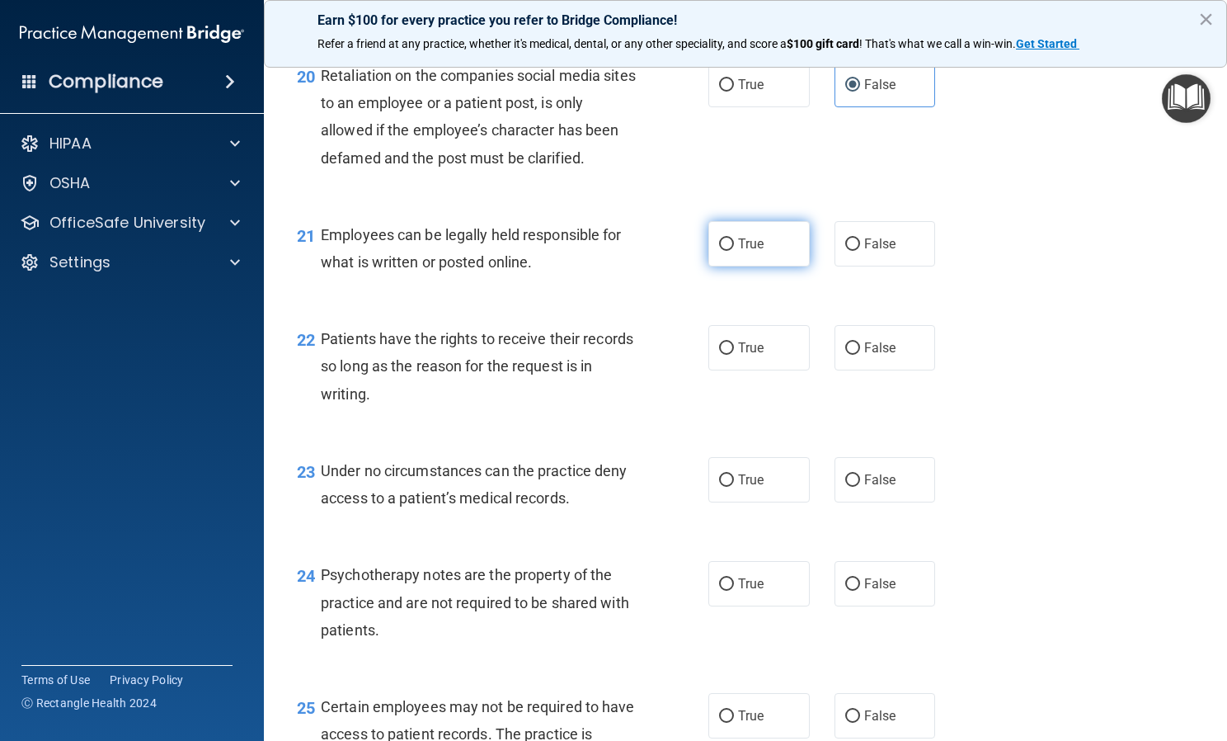
click at [734, 251] on input "True" at bounding box center [726, 244] width 15 height 12
radio input "true"
click at [899, 370] on label "False" at bounding box center [885, 347] width 101 height 45
click at [860, 355] on input "False" at bounding box center [852, 348] width 15 height 12
radio input "true"
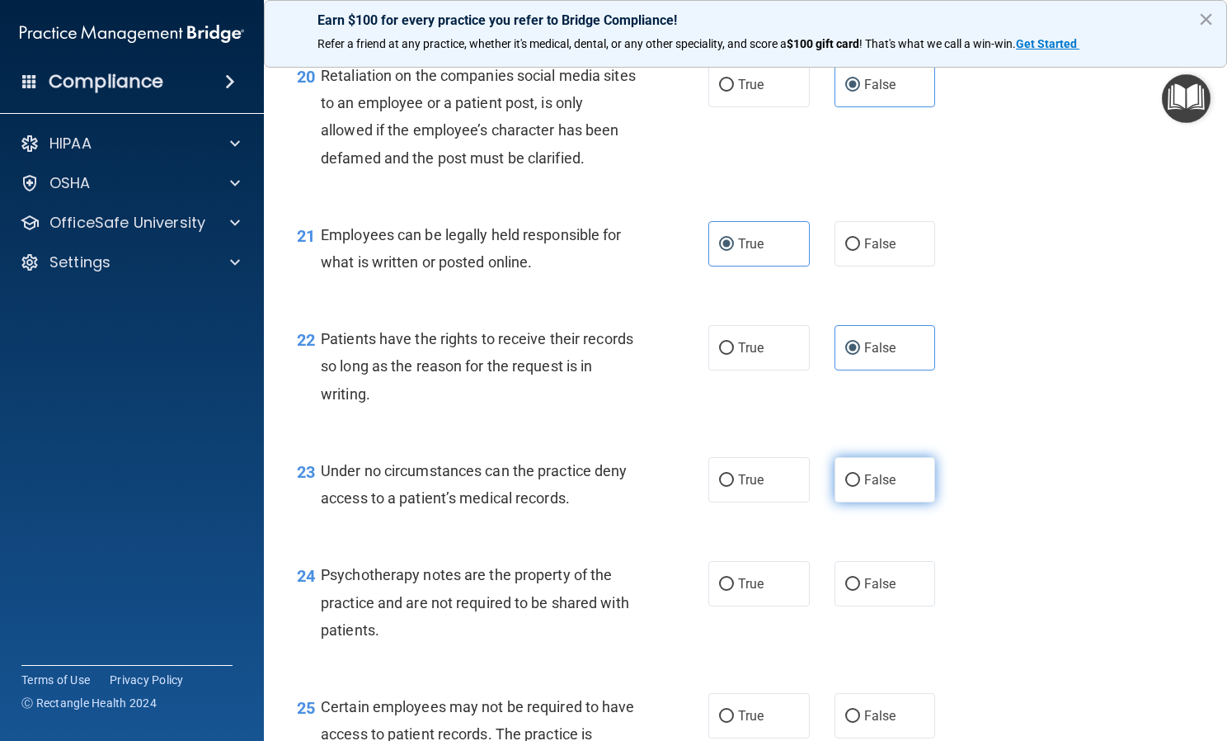
click at [893, 502] on label "False" at bounding box center [885, 479] width 101 height 45
click at [860, 487] on input "False" at bounding box center [852, 480] width 15 height 12
radio input "true"
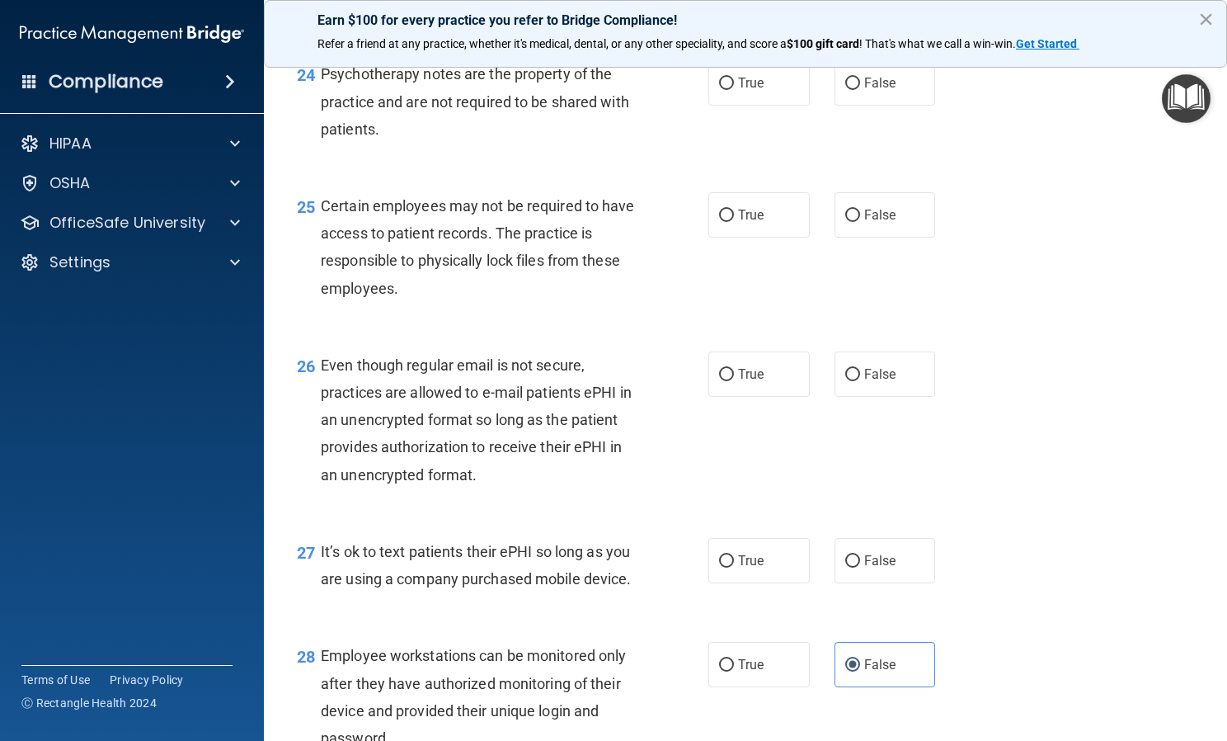
scroll to position [3706, 0]
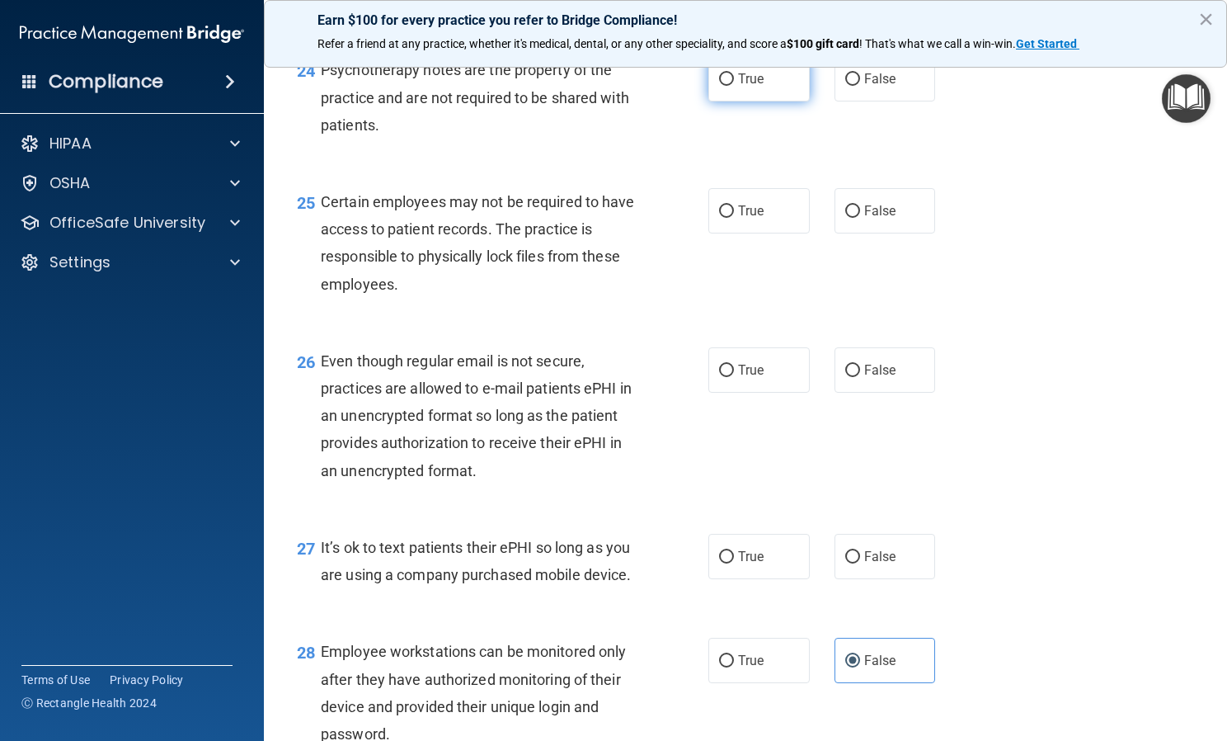
click at [791, 101] on label "True" at bounding box center [759, 78] width 101 height 45
click at [734, 86] on input "True" at bounding box center [726, 79] width 15 height 12
radio input "true"
click at [754, 233] on label "True" at bounding box center [759, 210] width 101 height 45
click at [734, 218] on input "True" at bounding box center [726, 211] width 15 height 12
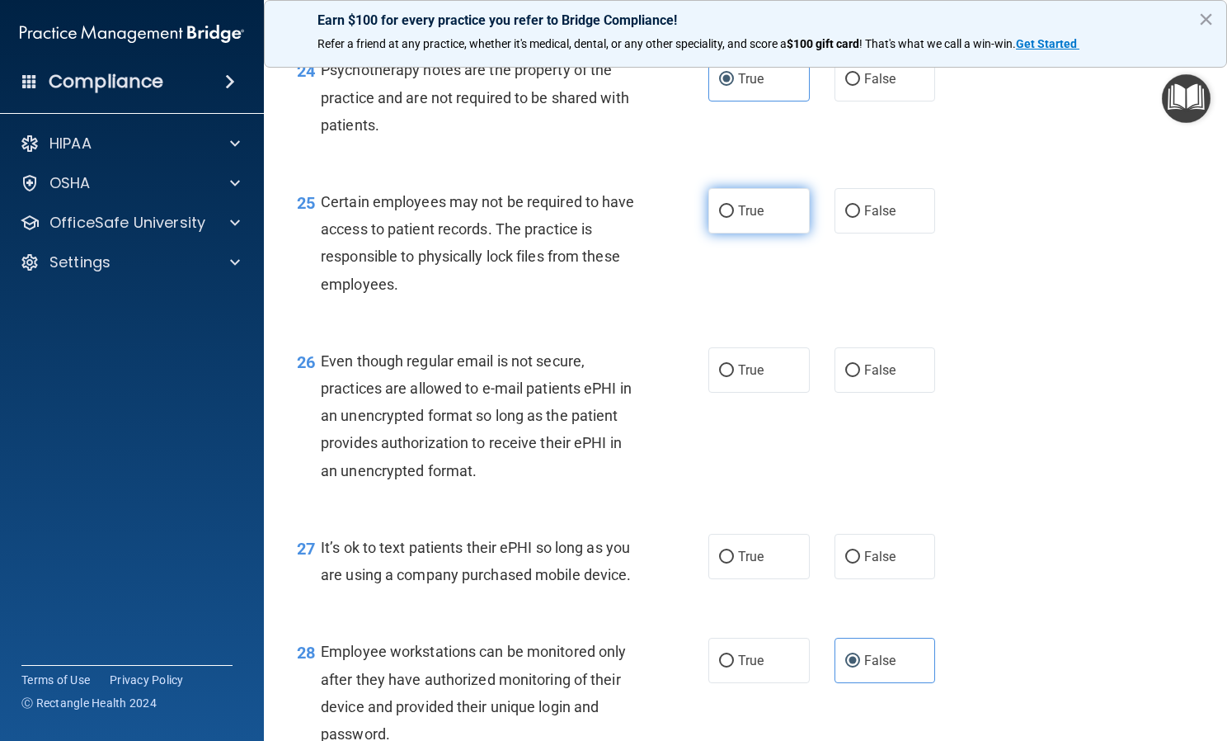
radio input "true"
click at [751, 393] on label "True" at bounding box center [759, 369] width 101 height 45
click at [734, 377] on input "True" at bounding box center [726, 371] width 15 height 12
radio input "true"
click at [865, 564] on span "False" at bounding box center [880, 557] width 32 height 16
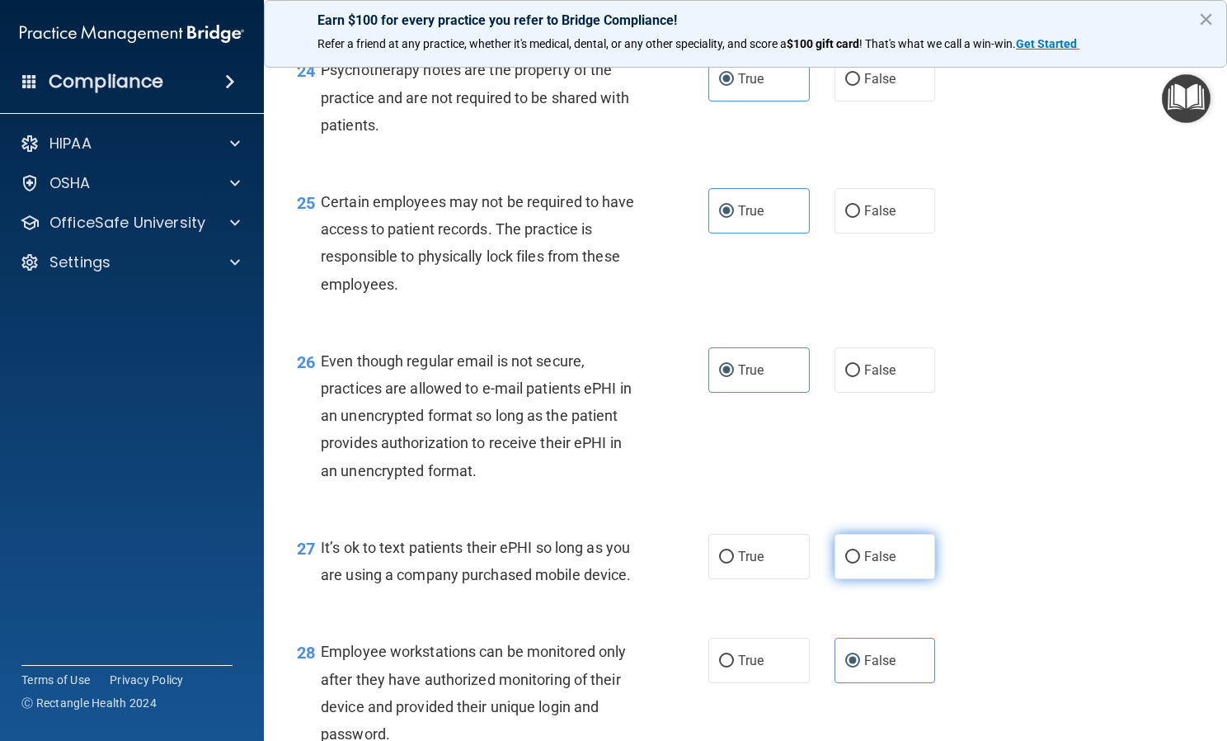
click at [860, 563] on input "False" at bounding box center [852, 557] width 15 height 12
radio input "true"
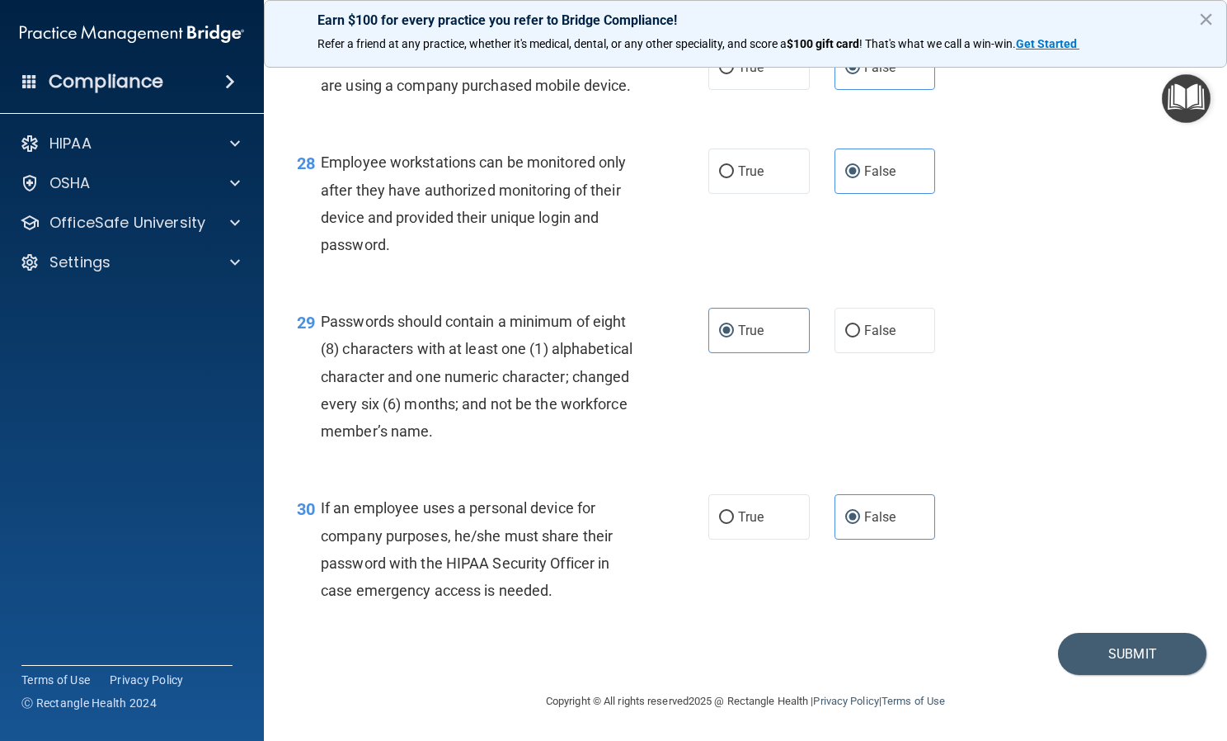
scroll to position [4305, 0]
click at [1108, 676] on footer "Copyright © All rights reserved 2025 @ Rectangle Health | Privacy Policy | Term…" at bounding box center [745, 699] width 897 height 49
click at [1100, 658] on button "Submit" at bounding box center [1132, 654] width 148 height 42
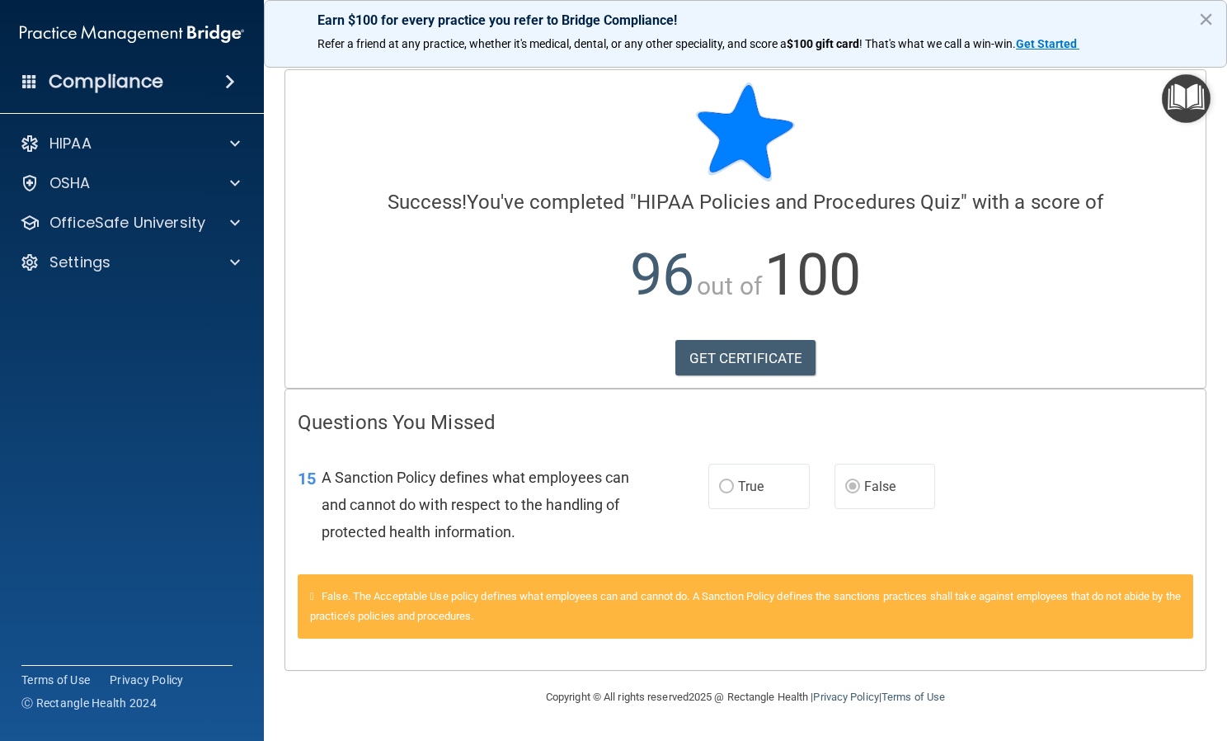
click at [1194, 92] on img "Open Resource Center" at bounding box center [1186, 98] width 49 height 49
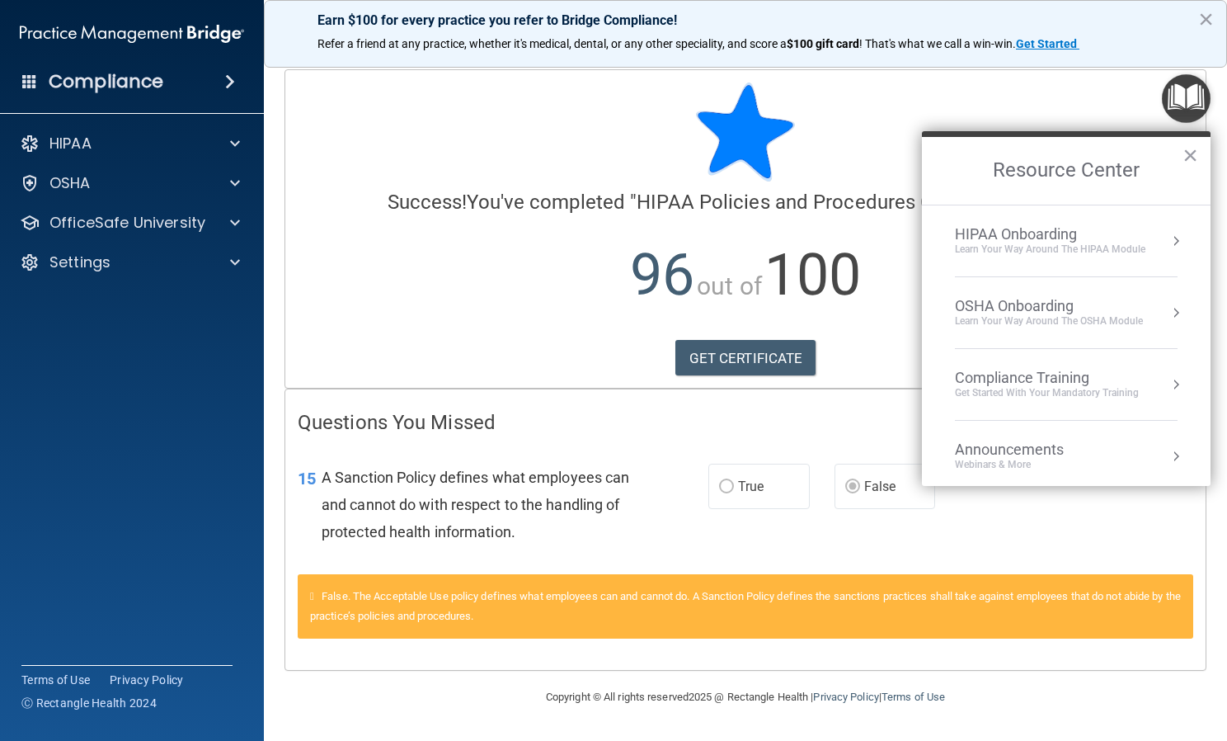
click at [1029, 311] on div "OSHA Onboarding" at bounding box center [1049, 306] width 188 height 18
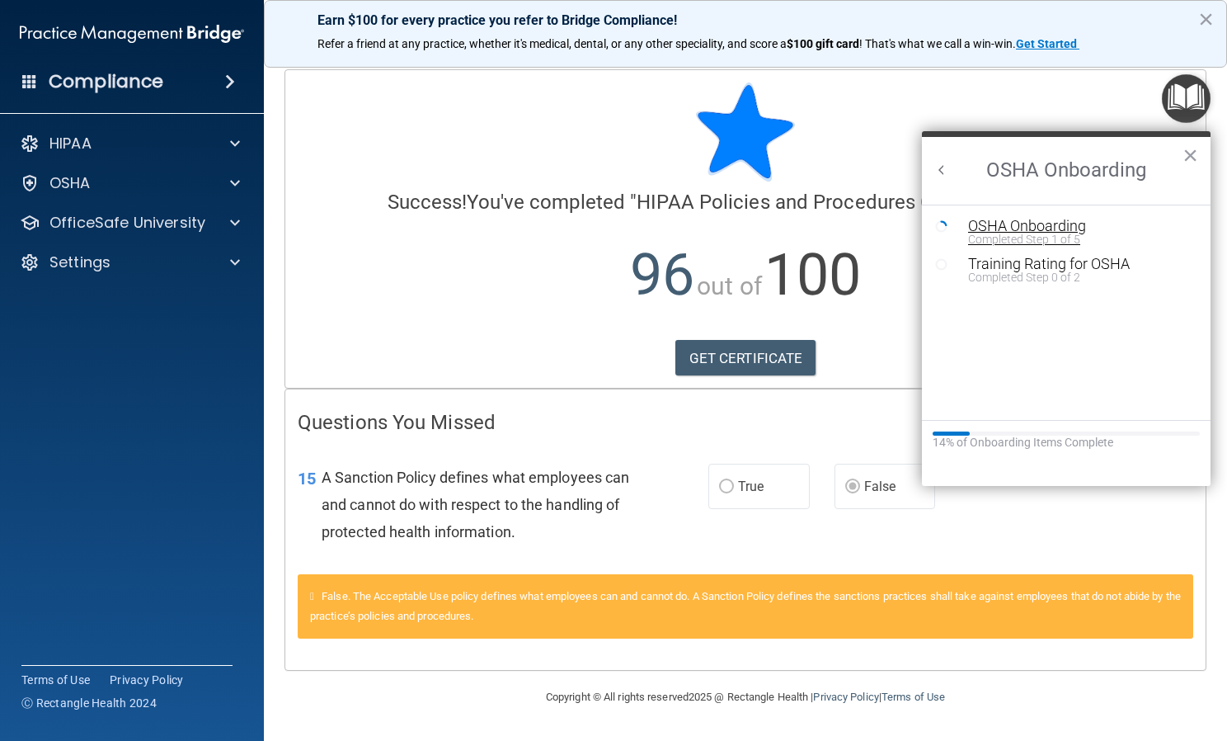
click at [1013, 228] on div "OSHA Onboarding" at bounding box center [1078, 226] width 221 height 15
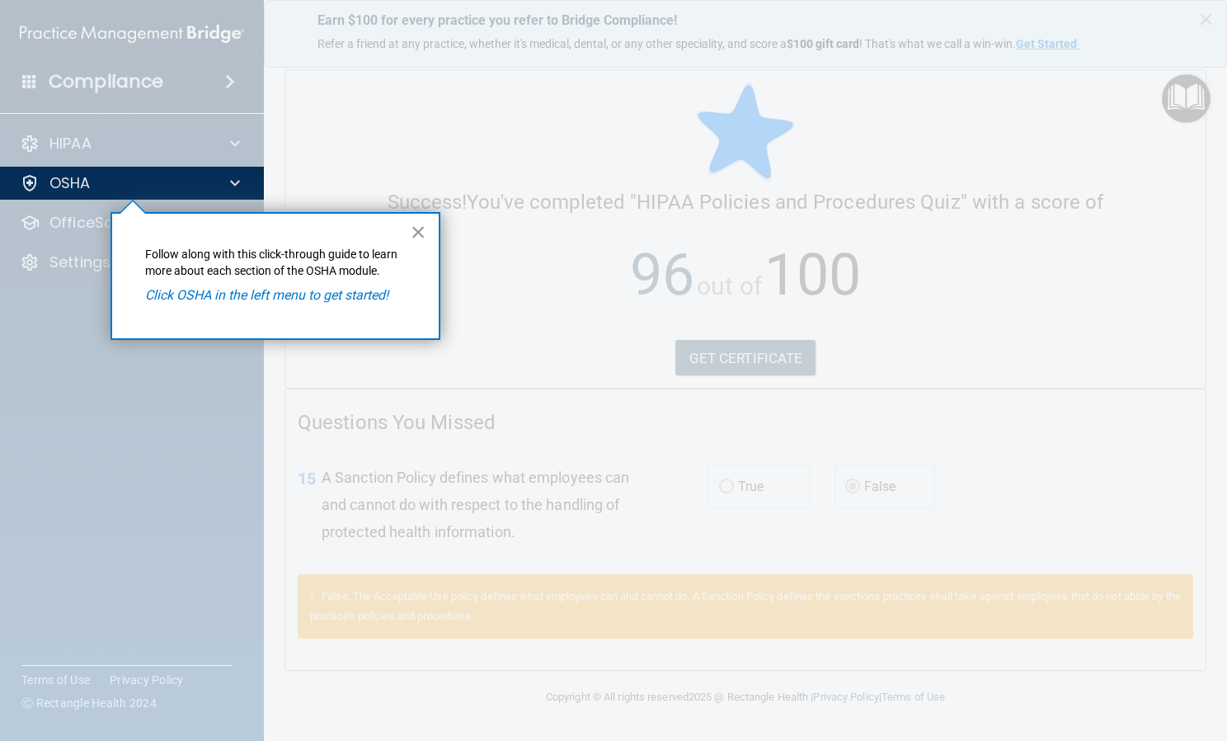
click at [421, 228] on button "×" at bounding box center [419, 232] width 16 height 26
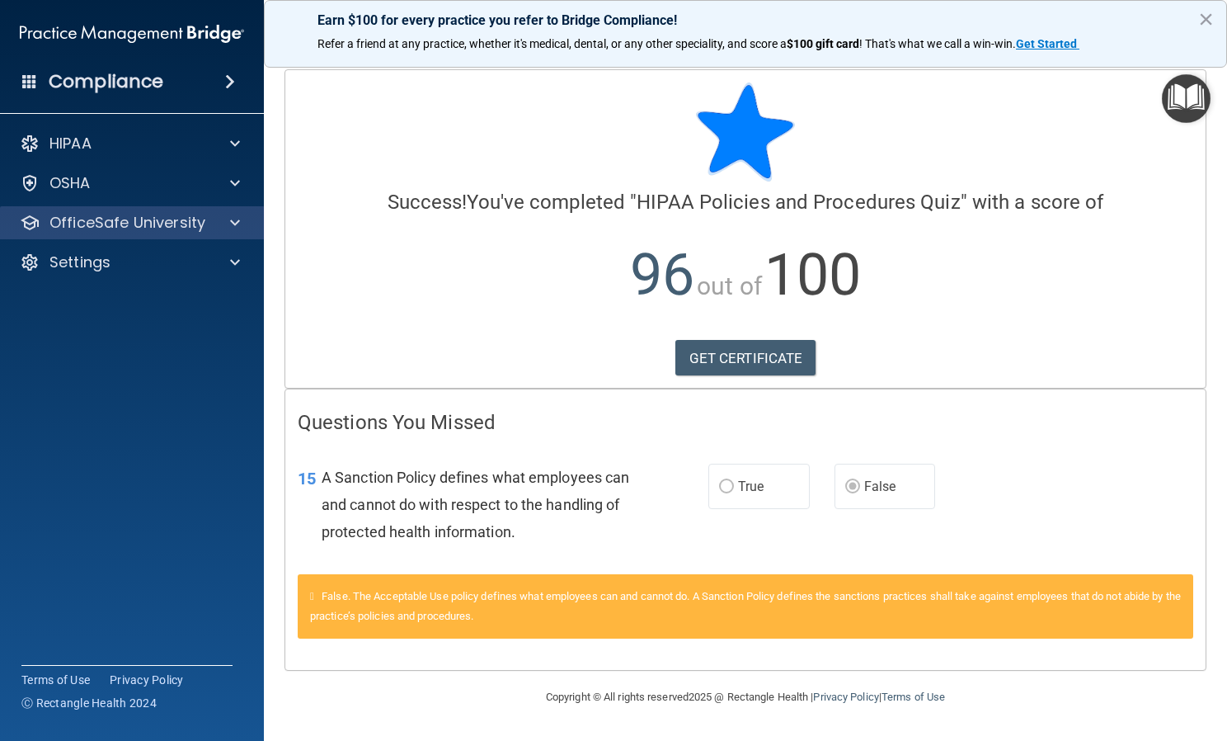
click at [215, 211] on div "OfficeSafe University" at bounding box center [132, 222] width 265 height 33
click at [220, 224] on div at bounding box center [232, 223] width 41 height 20
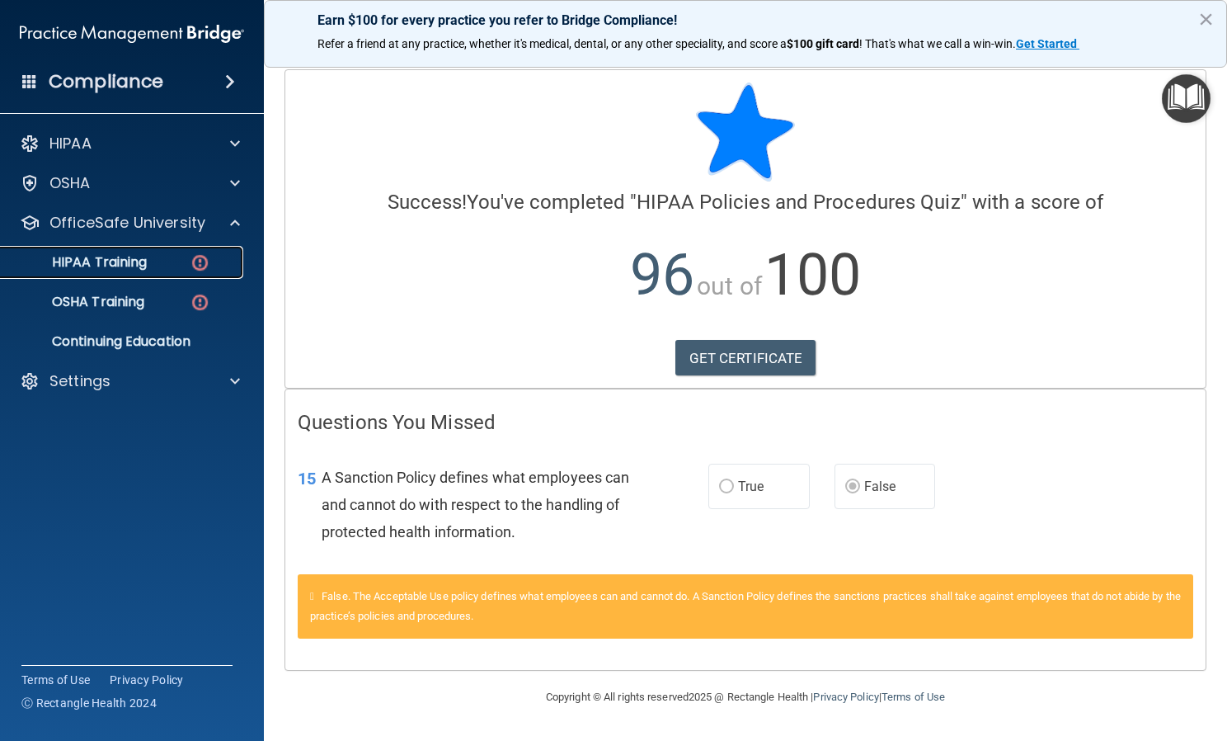
click at [153, 265] on div "HIPAA Training" at bounding box center [123, 262] width 225 height 16
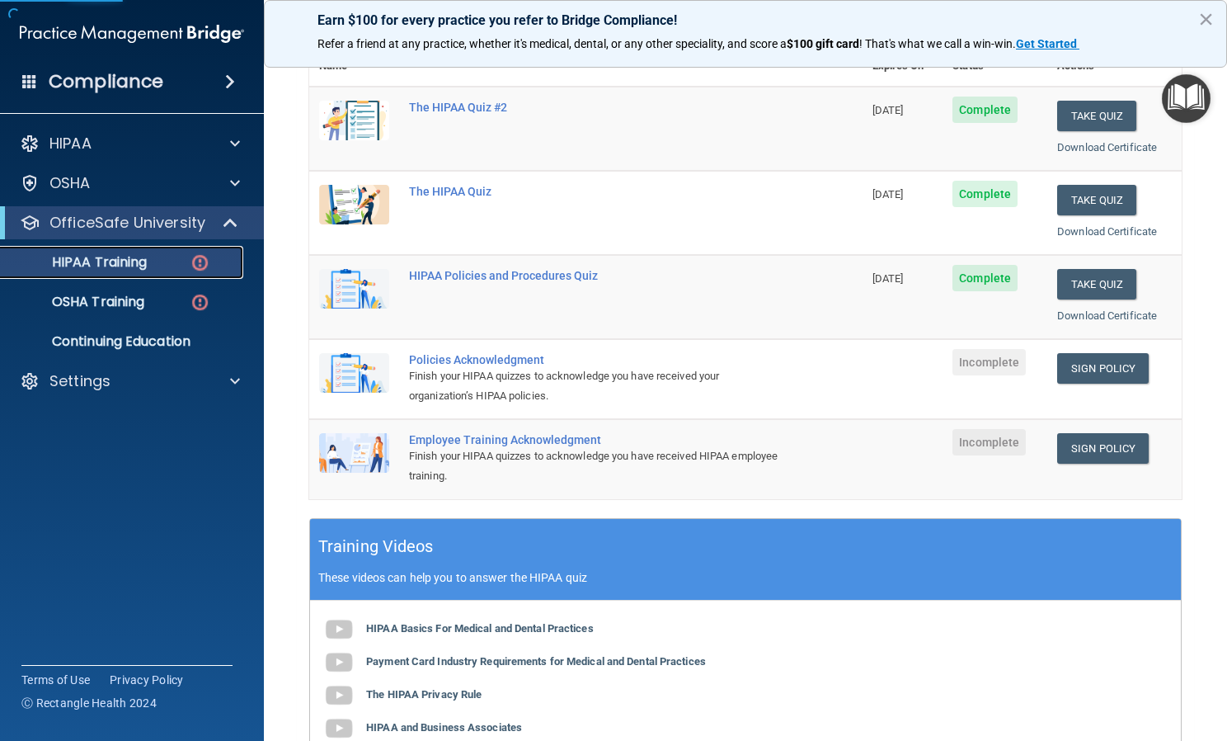
scroll to position [215, 0]
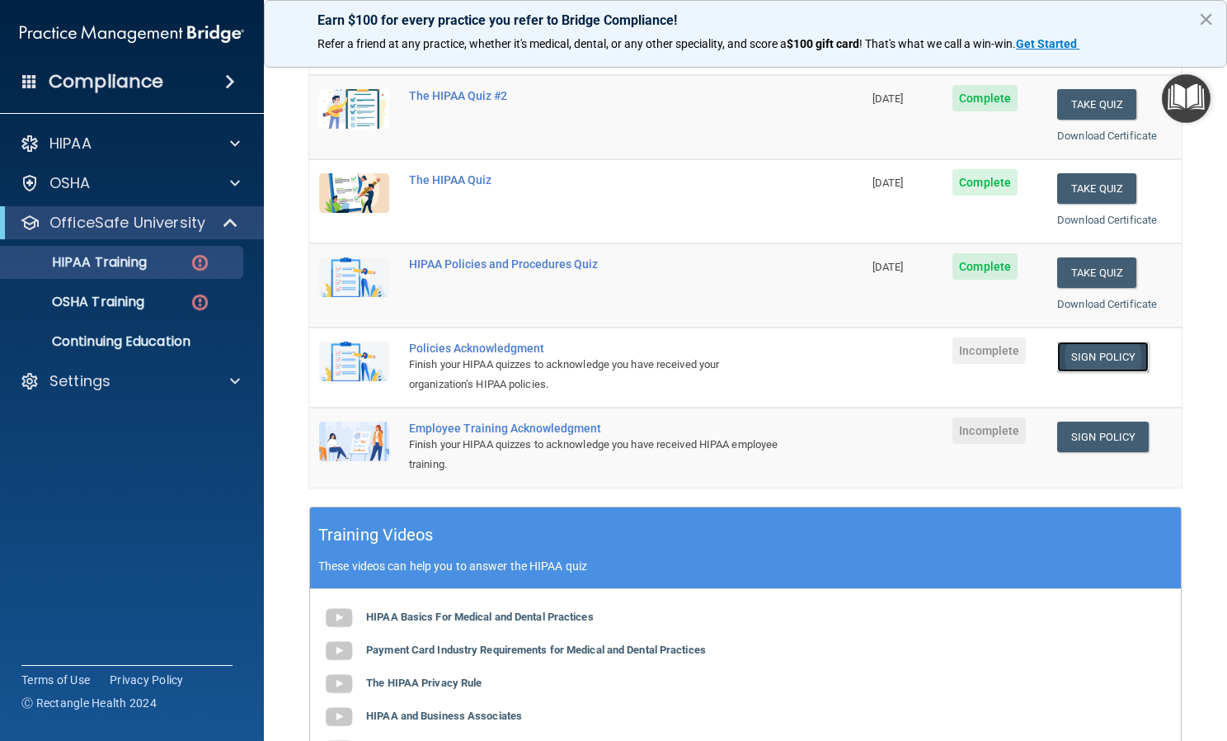
click at [1071, 362] on link "Sign Policy" at bounding box center [1103, 356] width 92 height 31
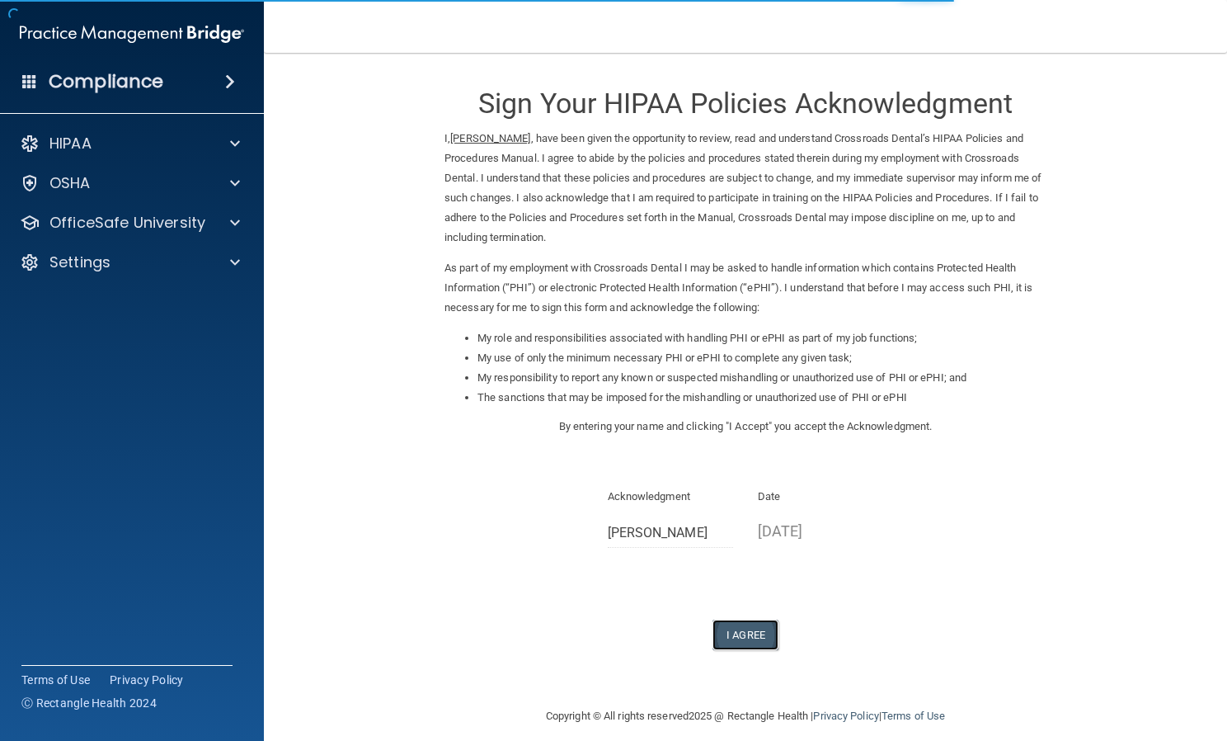
click at [746, 641] on button "I Agree" at bounding box center [746, 634] width 66 height 31
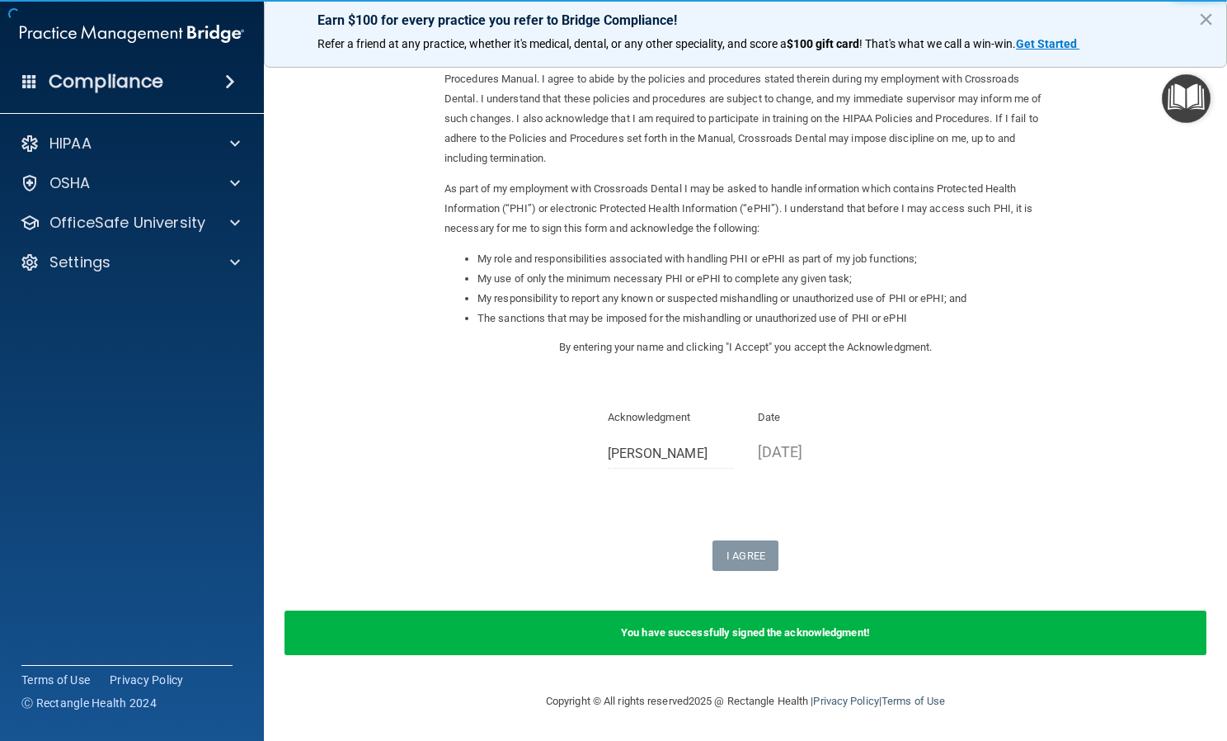
scroll to position [79, 0]
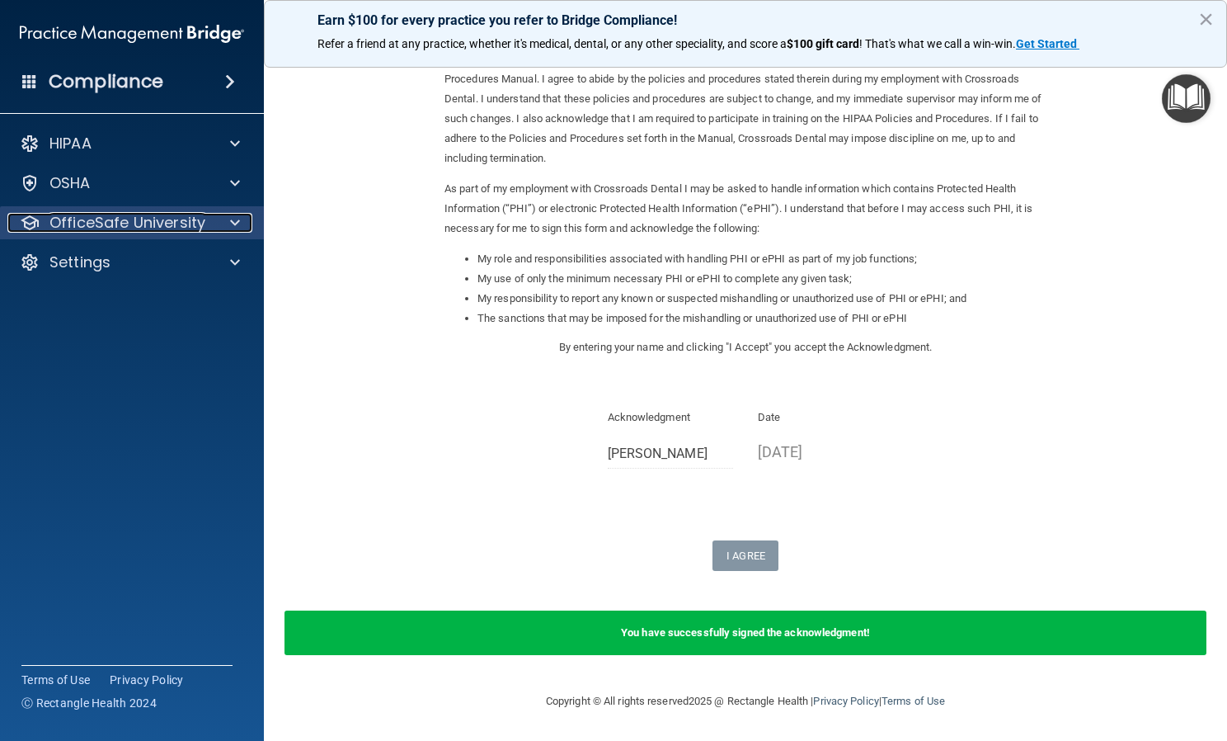
click at [144, 220] on p "OfficeSafe University" at bounding box center [127, 223] width 156 height 20
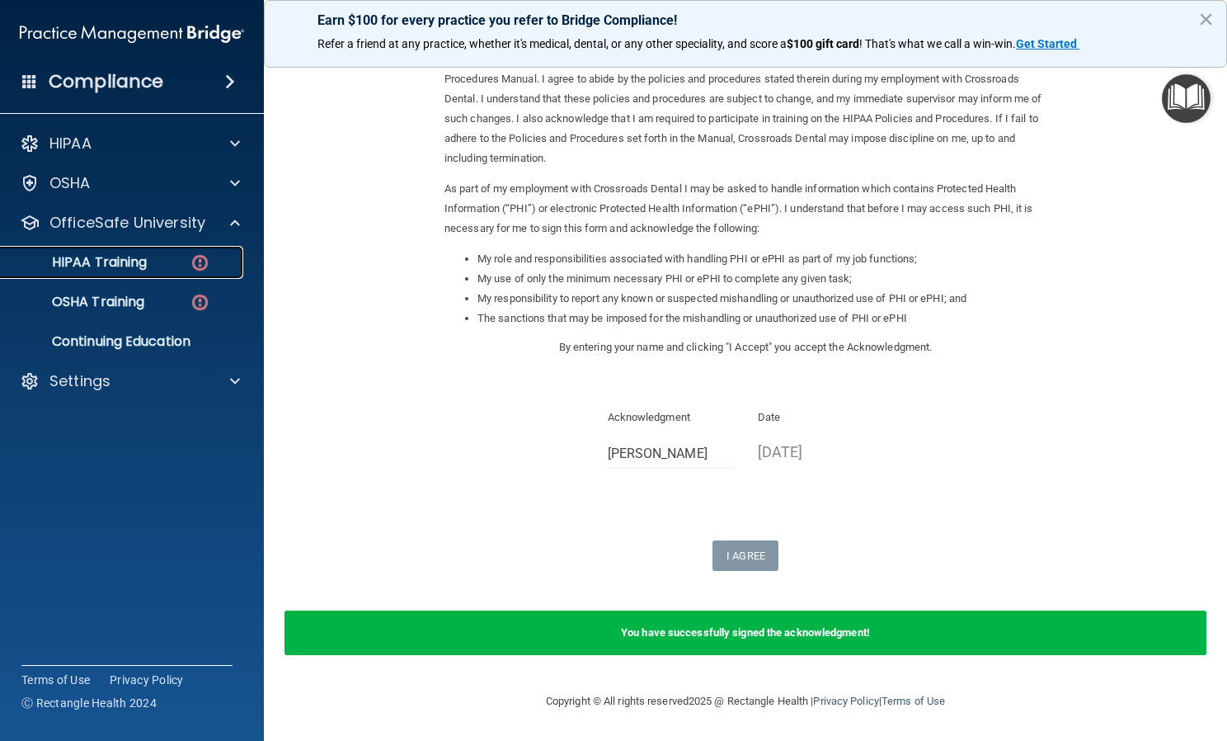
click at [139, 269] on p "HIPAA Training" at bounding box center [79, 262] width 136 height 16
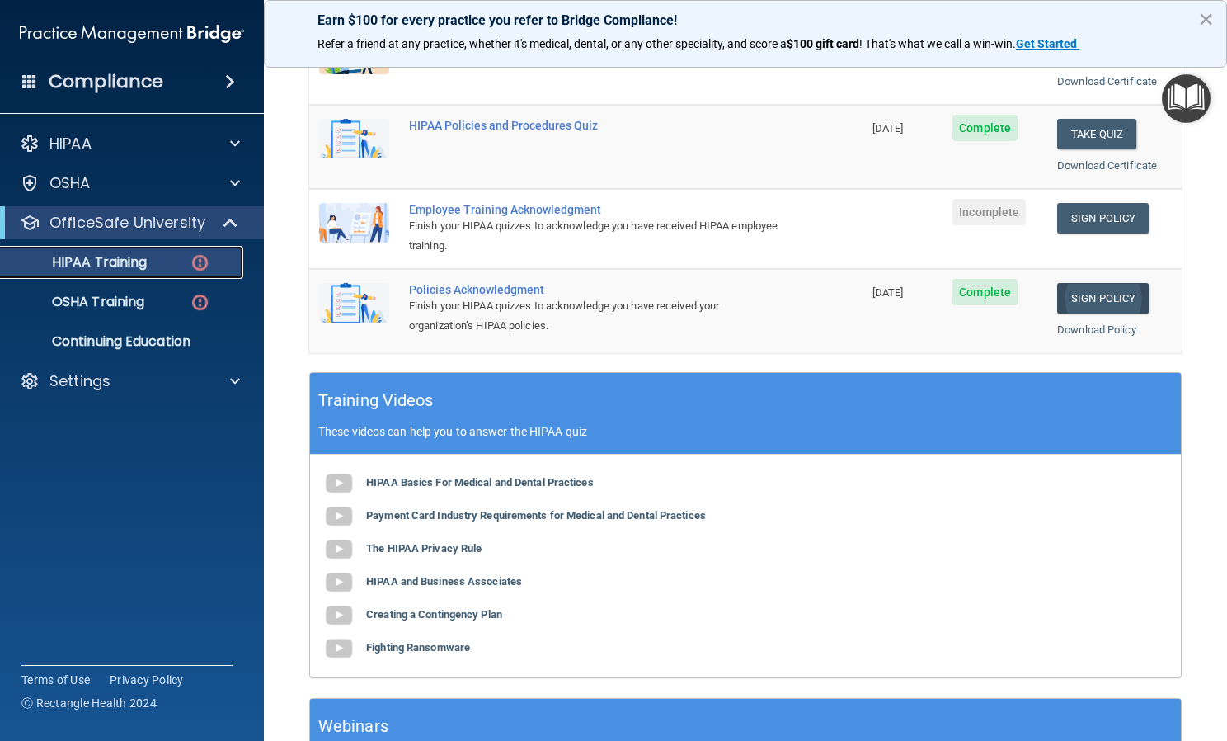
scroll to position [353, 0]
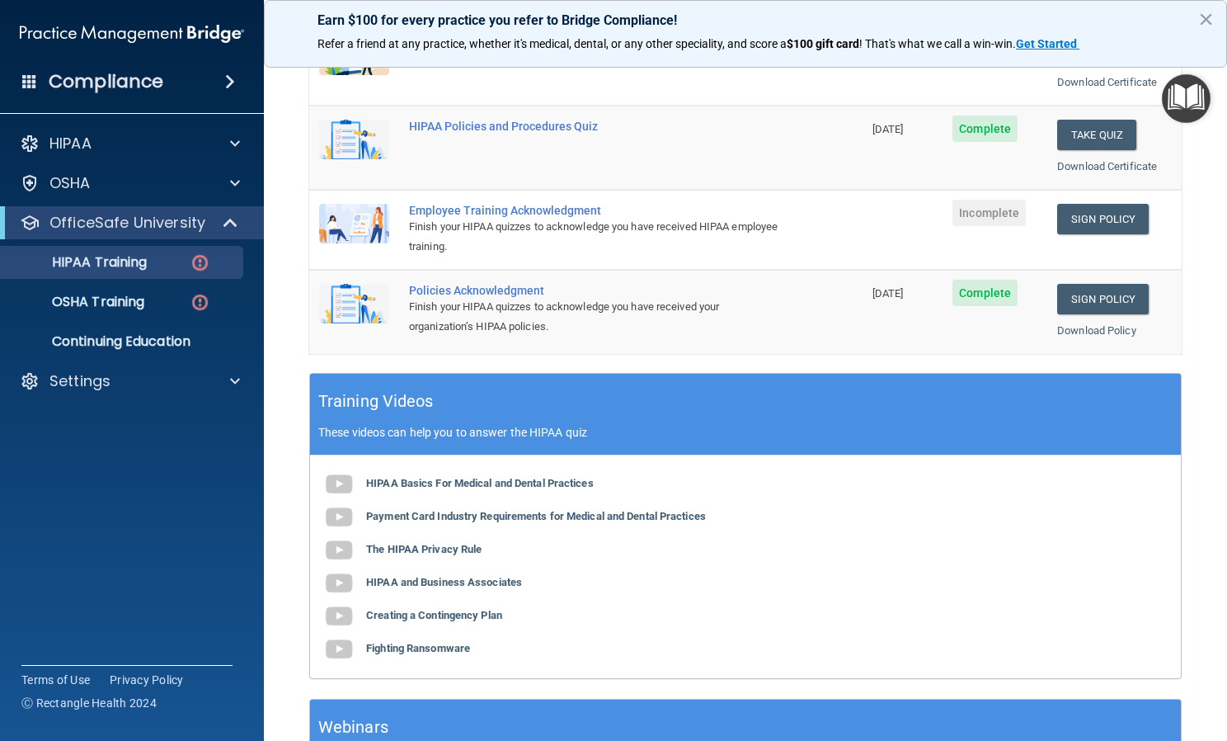
click at [1068, 238] on td "Sign Policy Sign Policy Download Policy" at bounding box center [1115, 230] width 134 height 80
click at [1067, 224] on link "Sign Policy" at bounding box center [1103, 219] width 92 height 31
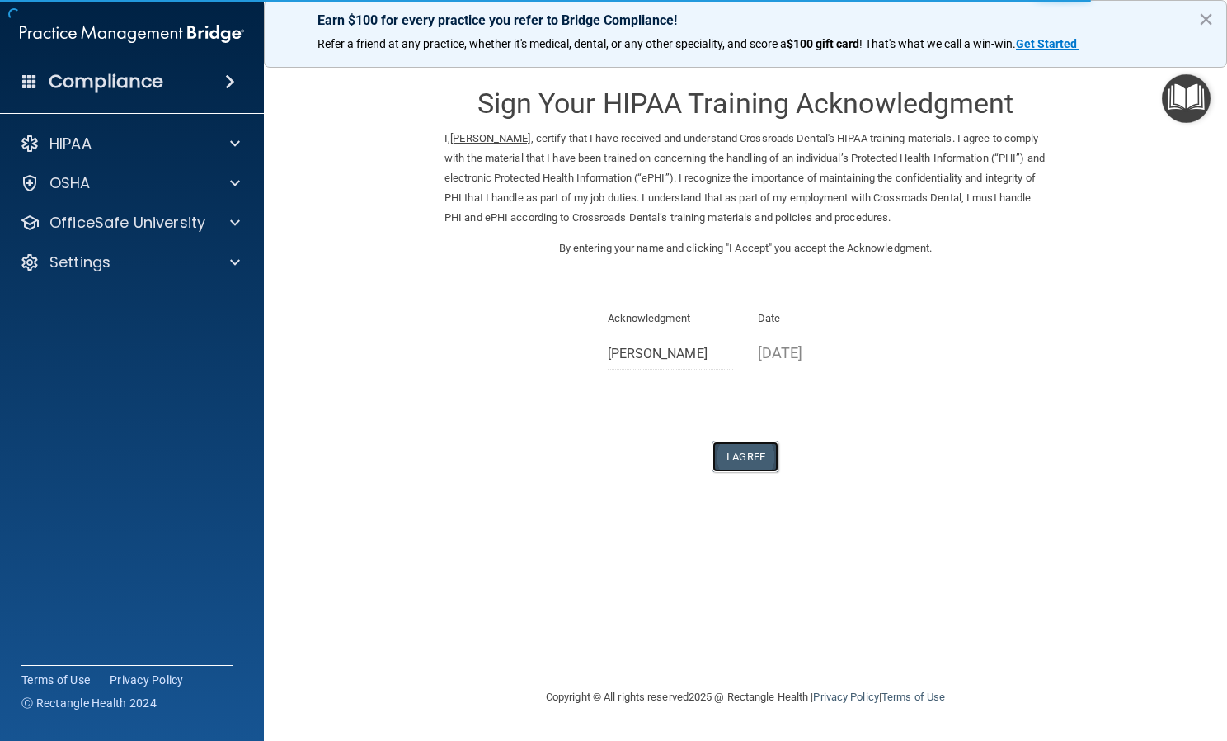
click at [746, 459] on button "I Agree" at bounding box center [746, 456] width 66 height 31
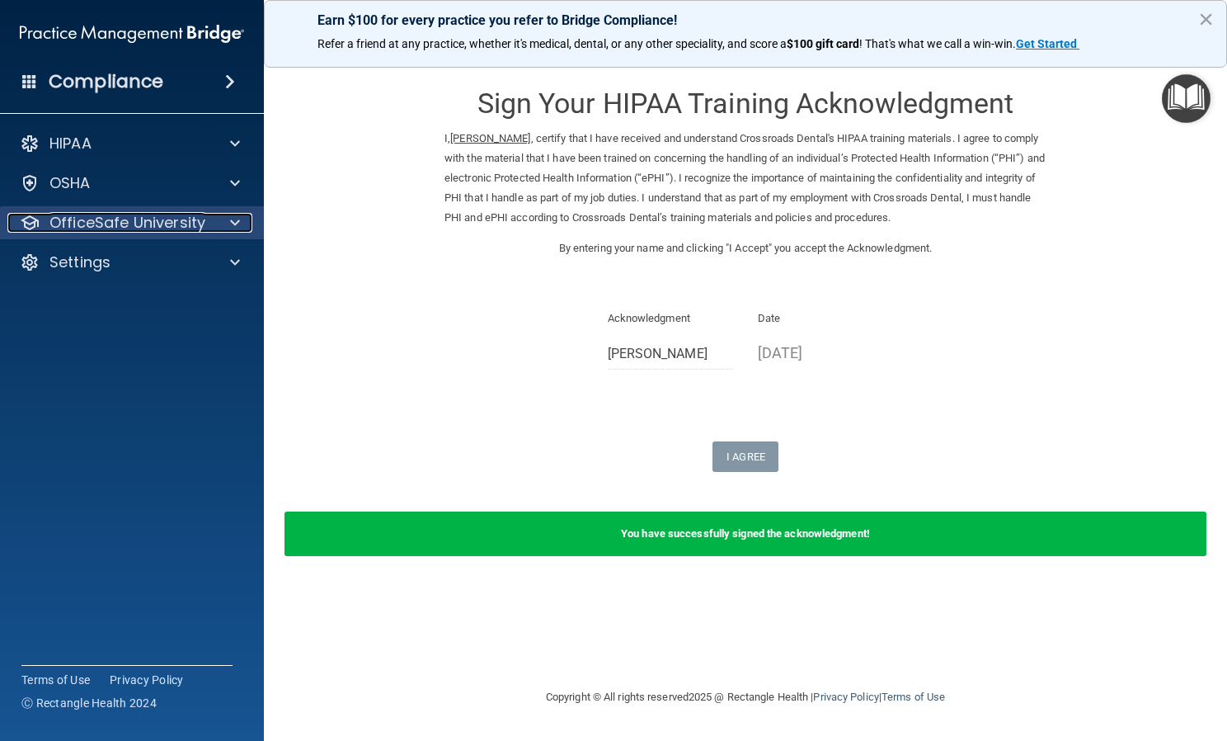
click at [144, 231] on p "OfficeSafe University" at bounding box center [127, 223] width 156 height 20
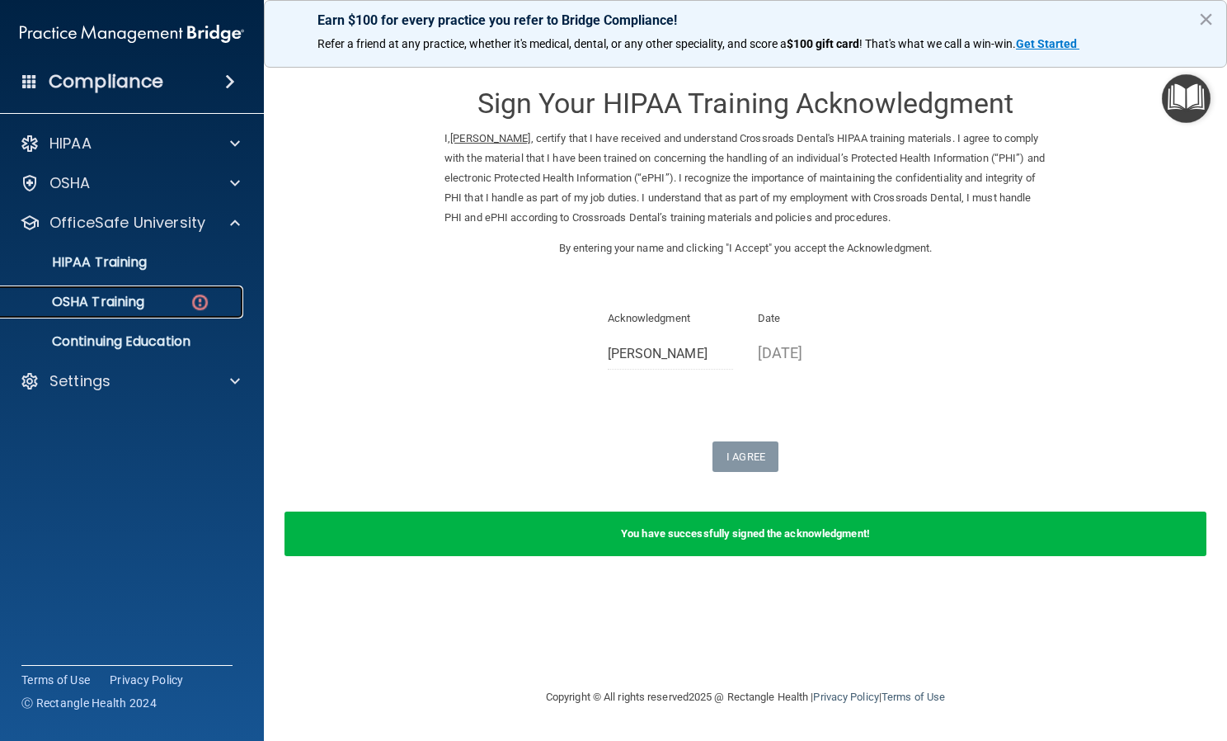
click at [118, 294] on p "OSHA Training" at bounding box center [78, 302] width 134 height 16
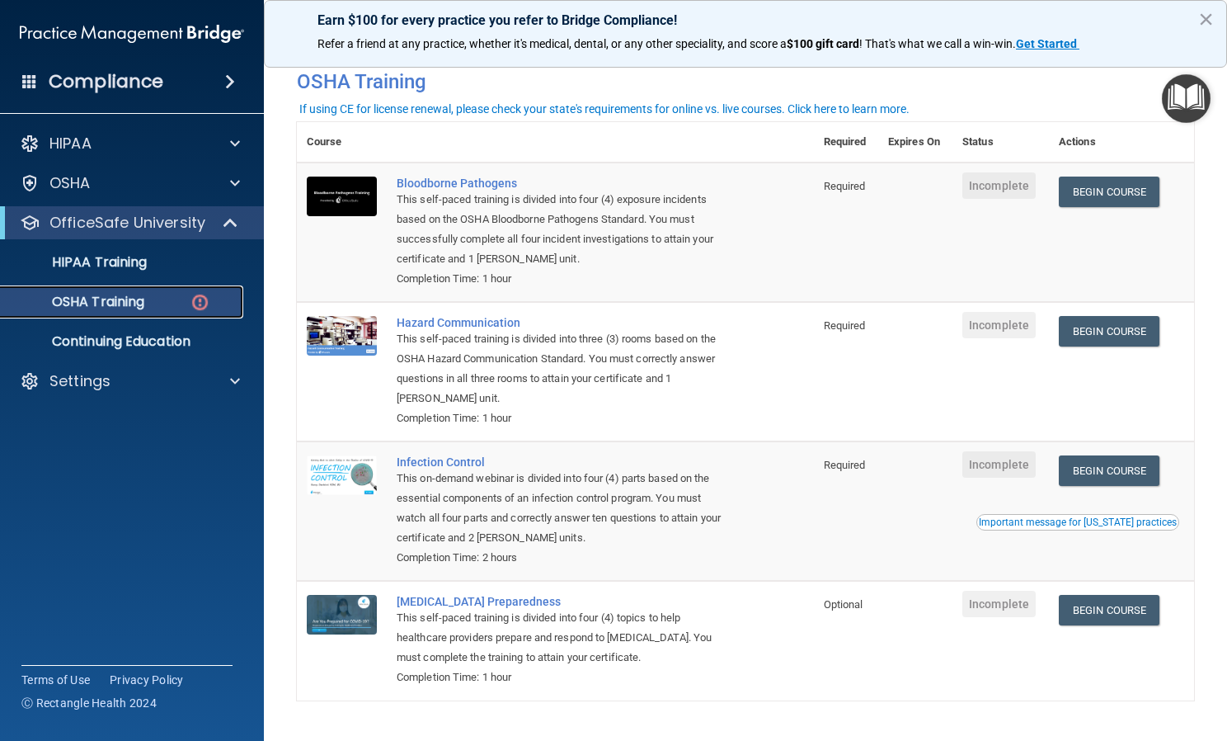
scroll to position [67, 0]
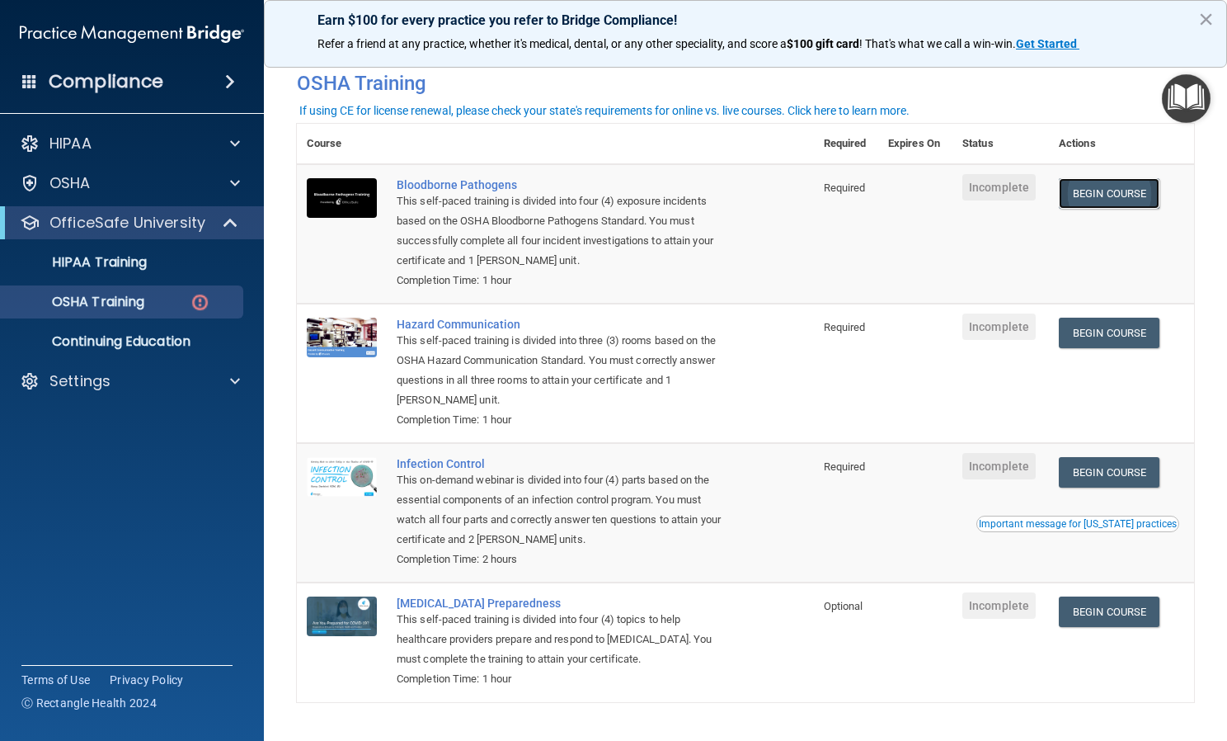
click at [1097, 186] on link "Begin Course" at bounding box center [1109, 193] width 101 height 31
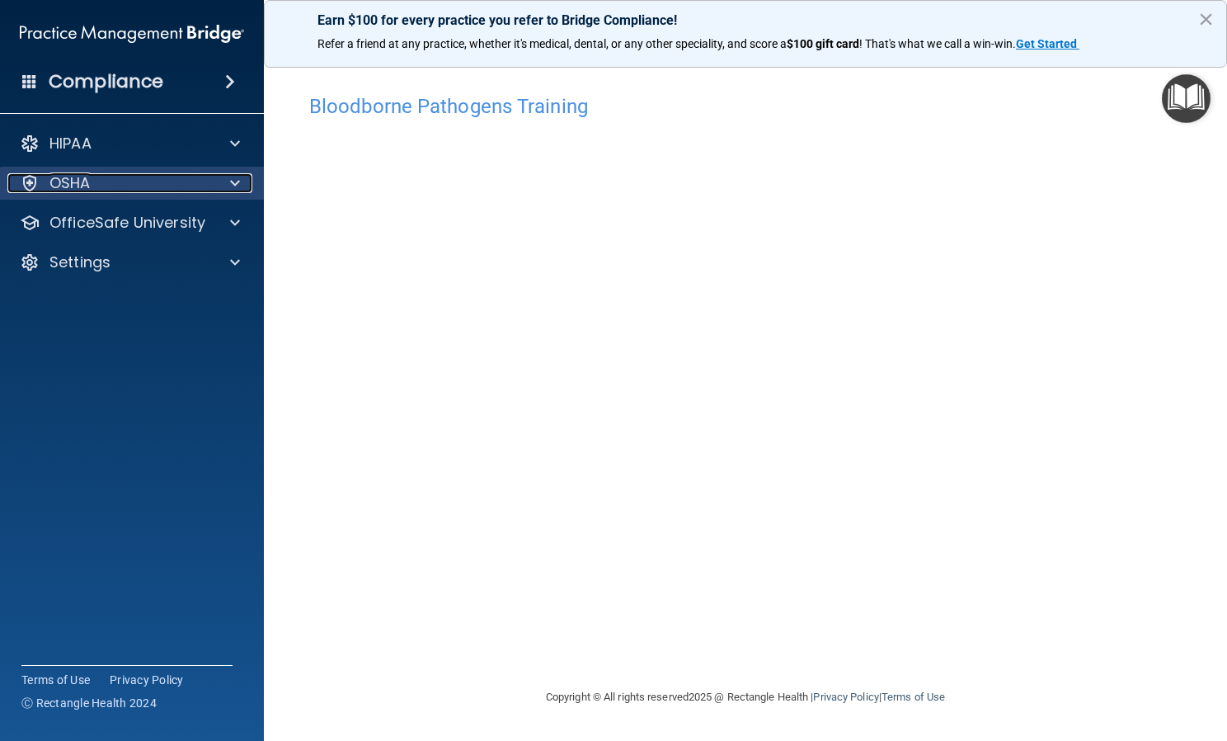
click at [201, 181] on div "OSHA" at bounding box center [109, 183] width 205 height 20
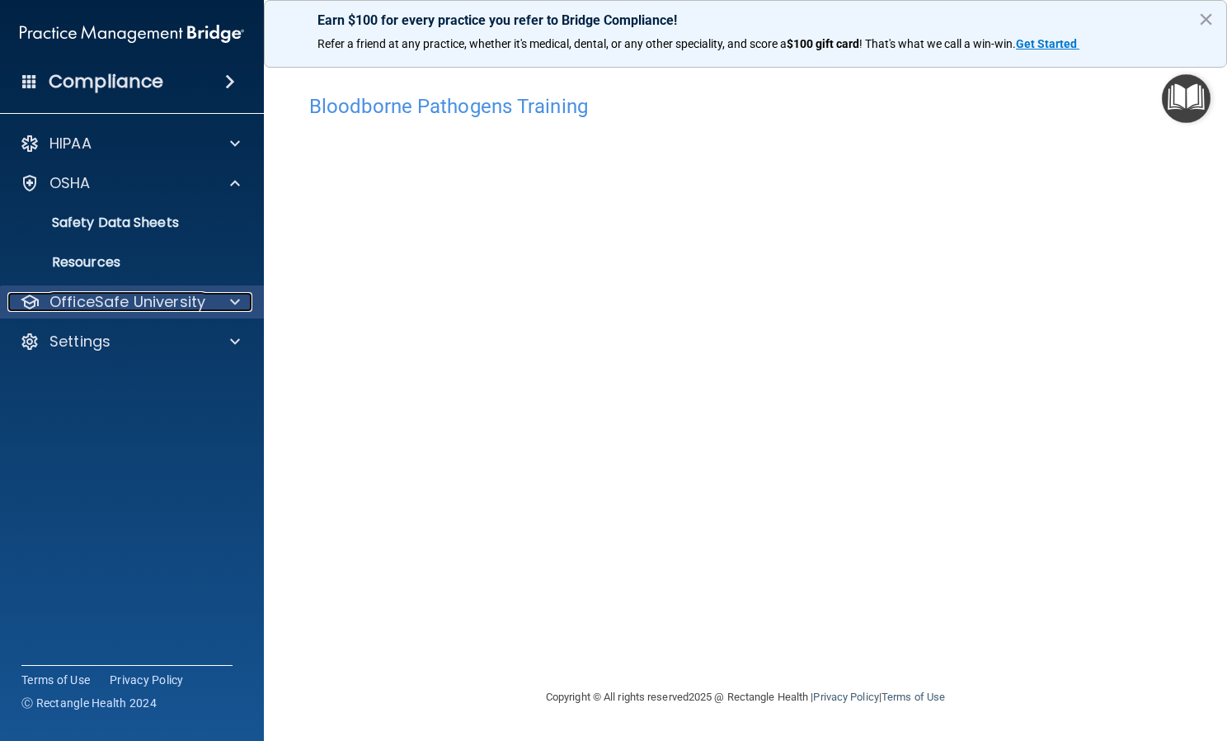
click at [167, 305] on p "OfficeSafe University" at bounding box center [127, 302] width 156 height 20
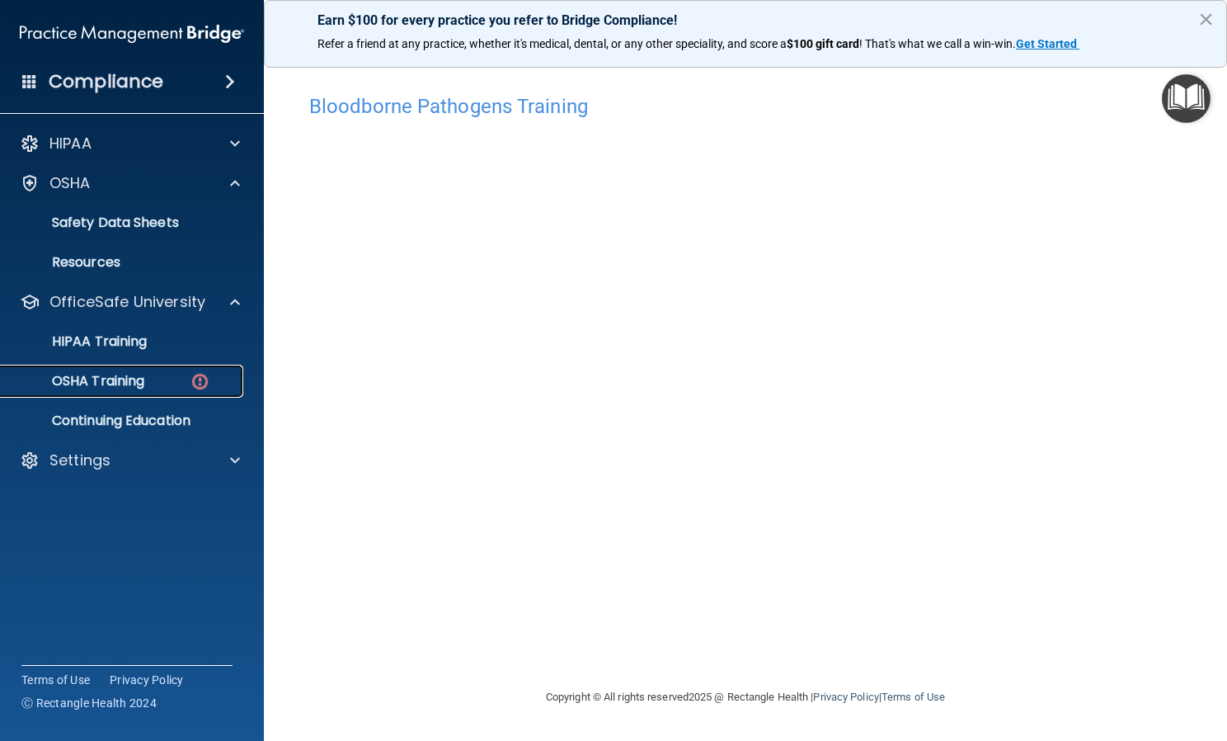
click at [153, 388] on div "OSHA Training" at bounding box center [123, 381] width 225 height 16
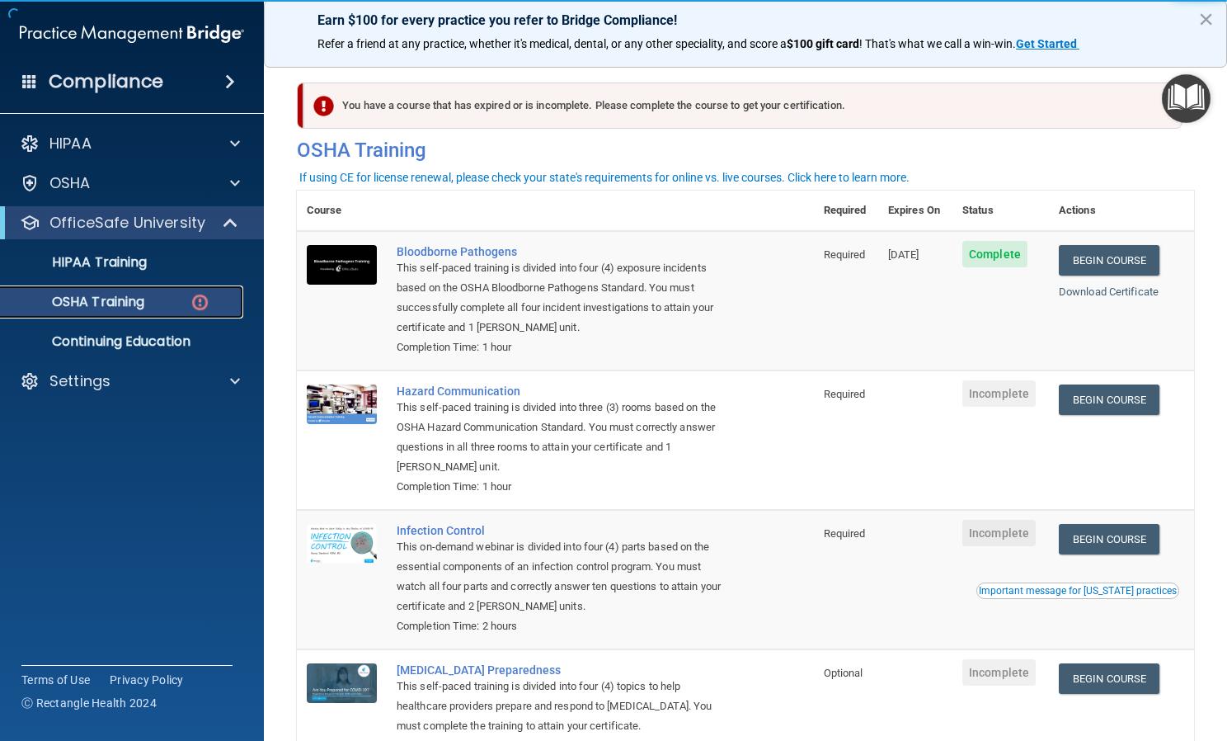
scroll to position [117, 0]
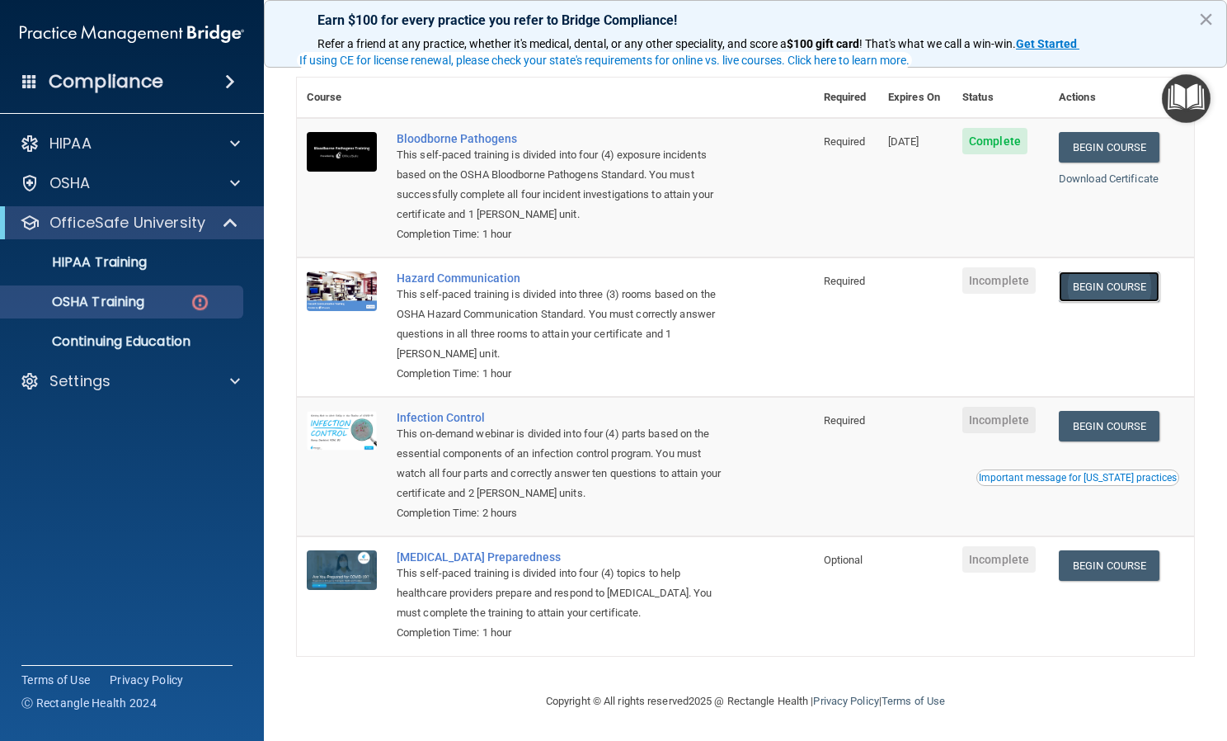
click at [1121, 279] on link "Begin Course" at bounding box center [1109, 286] width 101 height 31
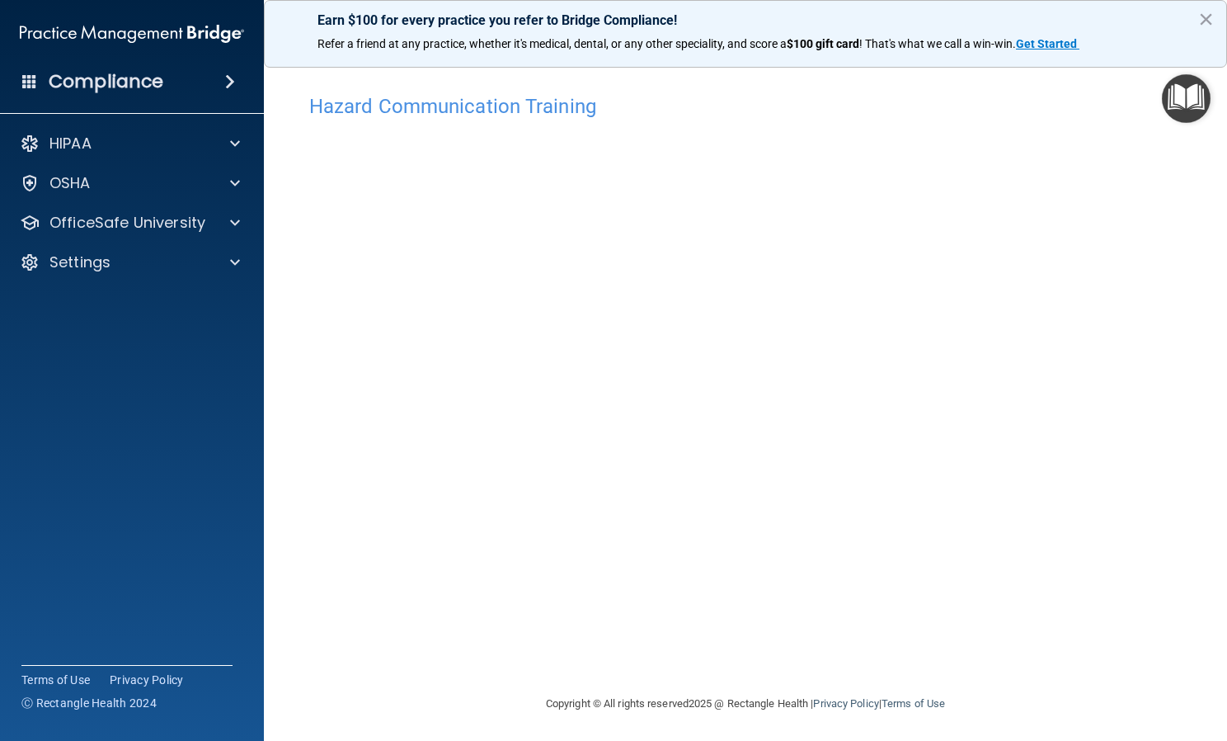
scroll to position [2, 0]
click at [173, 219] on p "OfficeSafe University" at bounding box center [127, 223] width 156 height 20
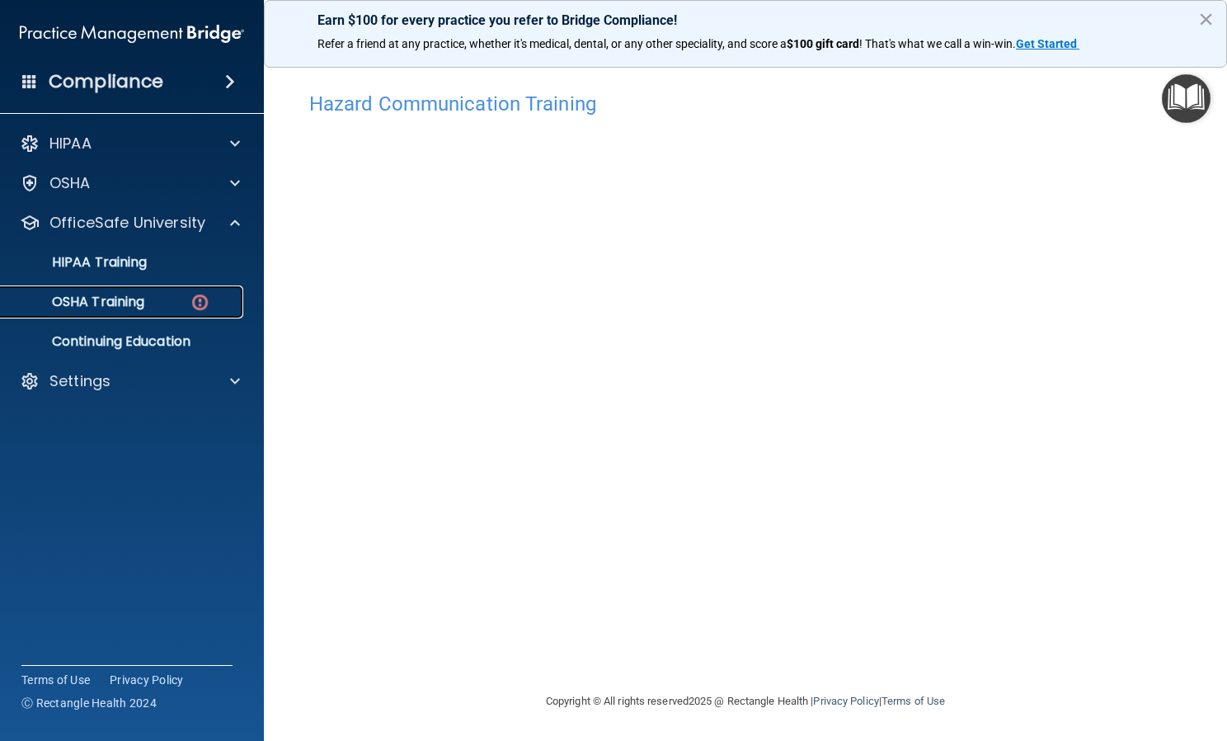
click at [144, 305] on p "OSHA Training" at bounding box center [78, 302] width 134 height 16
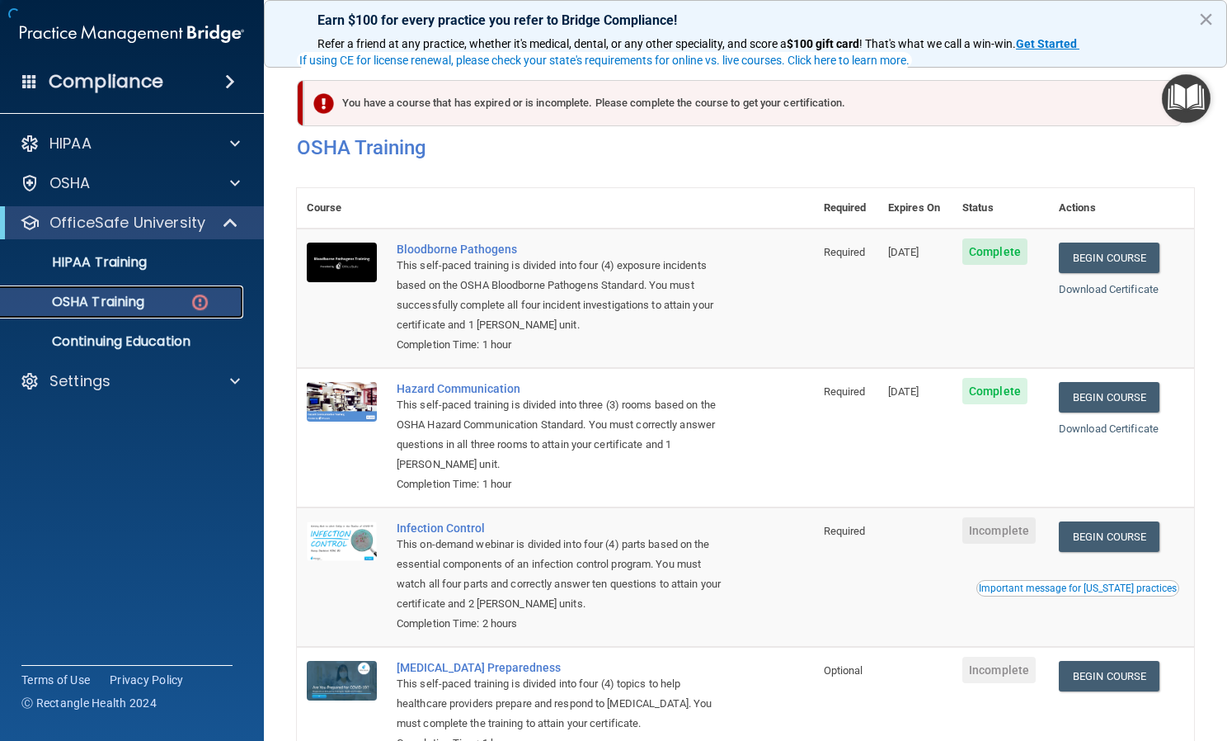
scroll to position [117, 0]
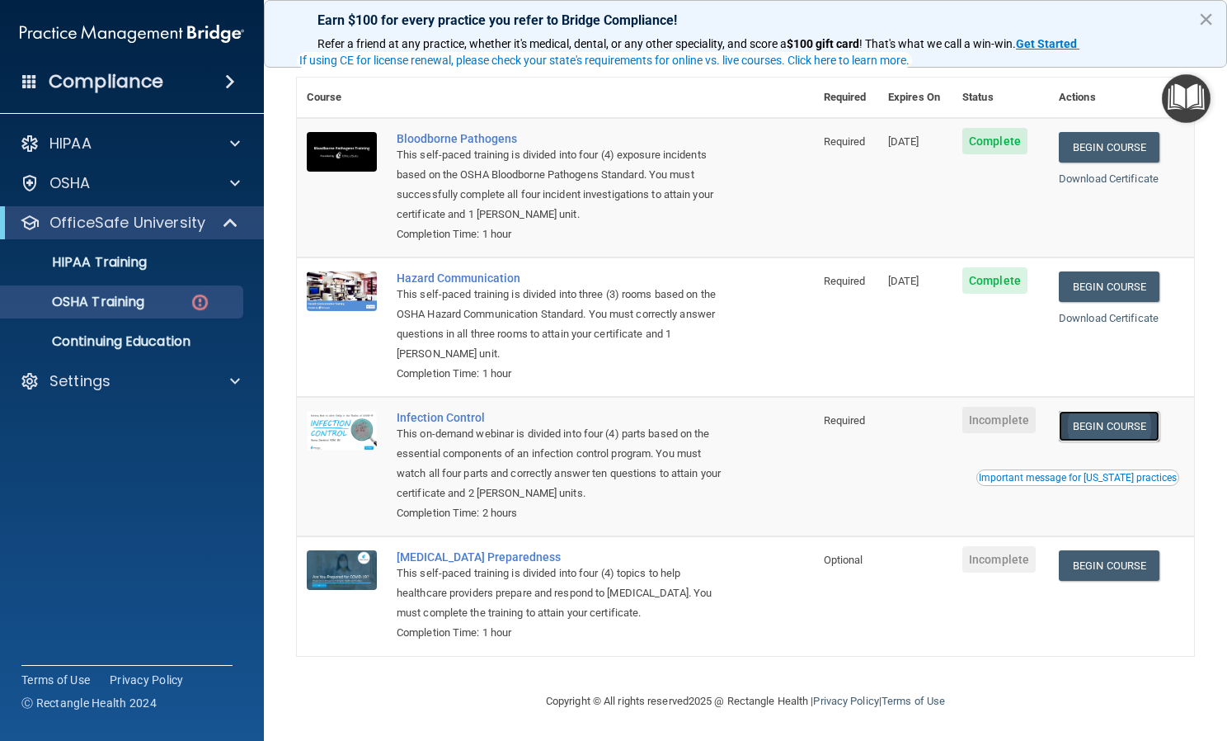
click at [1098, 426] on link "Begin Course" at bounding box center [1109, 426] width 101 height 31
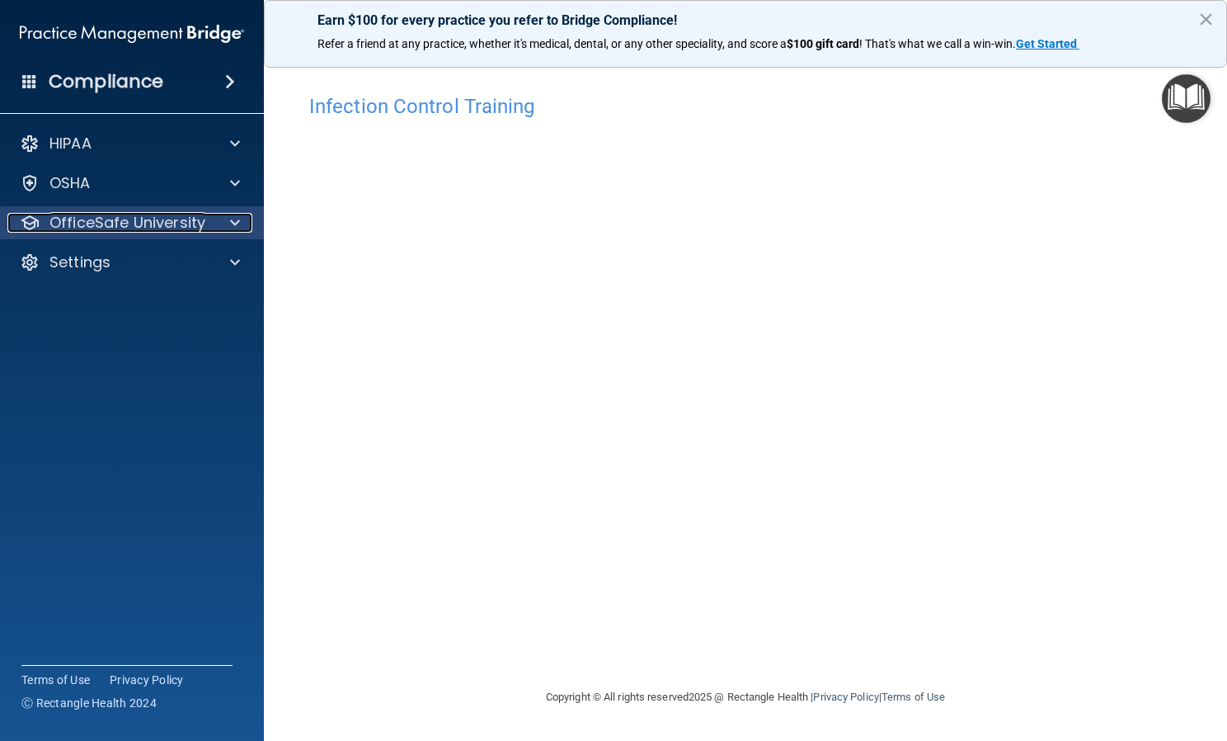
click at [144, 228] on p "OfficeSafe University" at bounding box center [127, 223] width 156 height 20
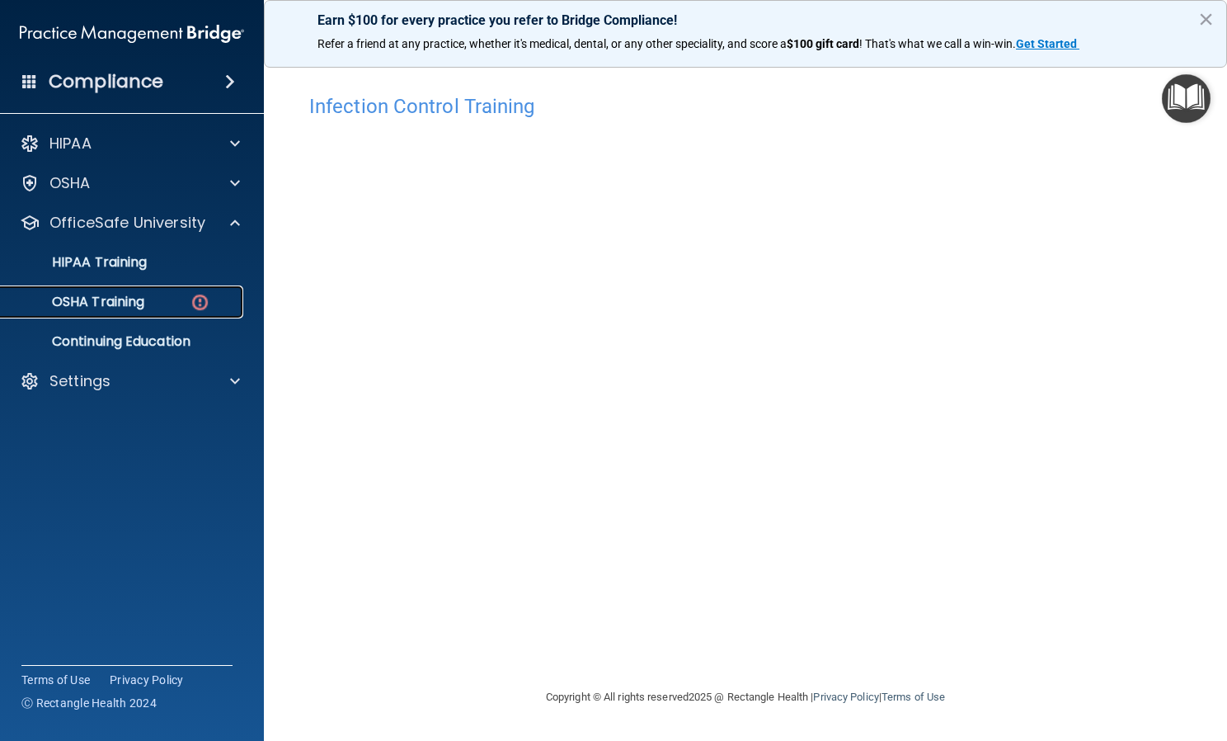
click at [128, 288] on link "OSHA Training" at bounding box center [114, 301] width 260 height 33
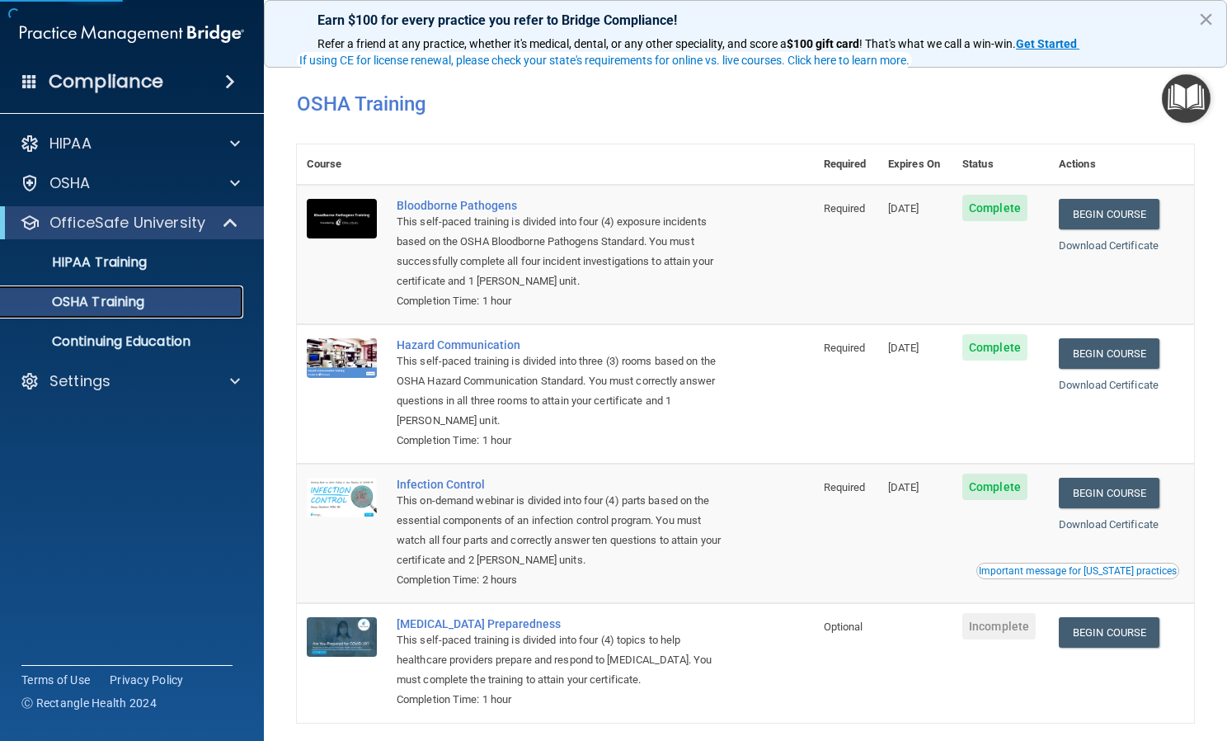
scroll to position [71, 0]
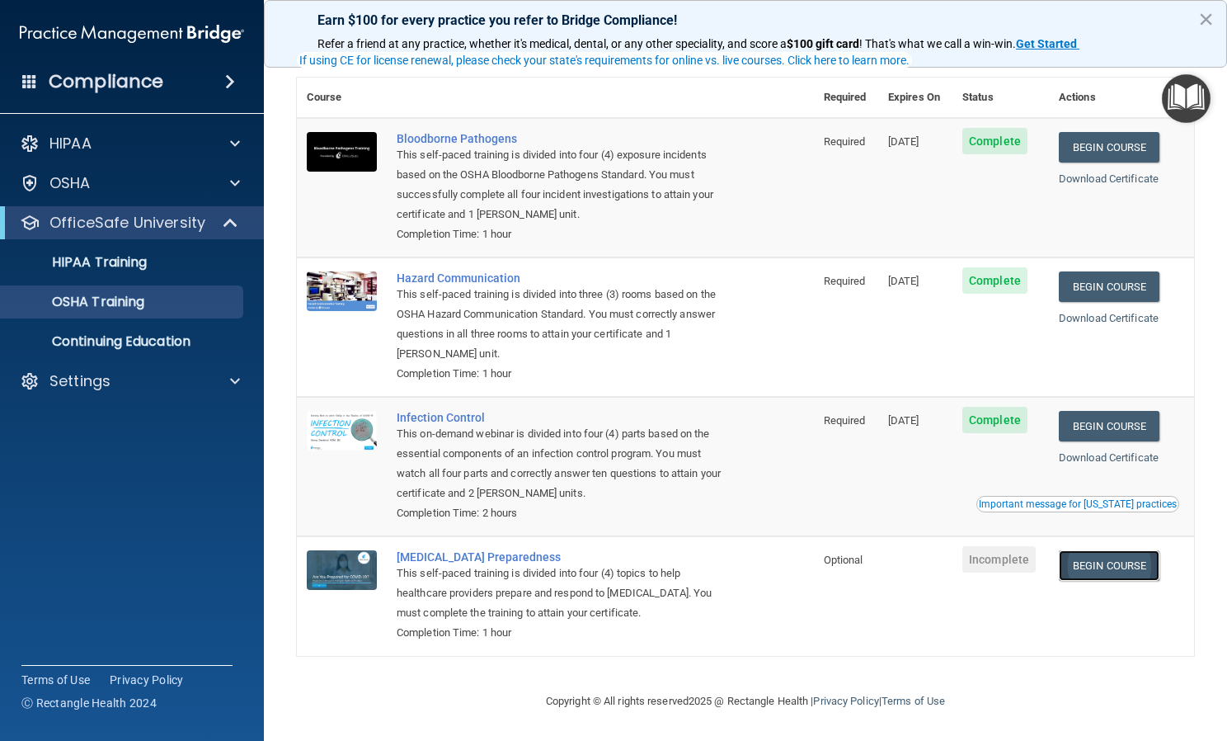
click at [1095, 560] on link "Begin Course" at bounding box center [1109, 565] width 101 height 31
click at [186, 154] on div "HIPAA" at bounding box center [132, 143] width 265 height 33
click at [31, 73] on span at bounding box center [29, 80] width 15 height 15
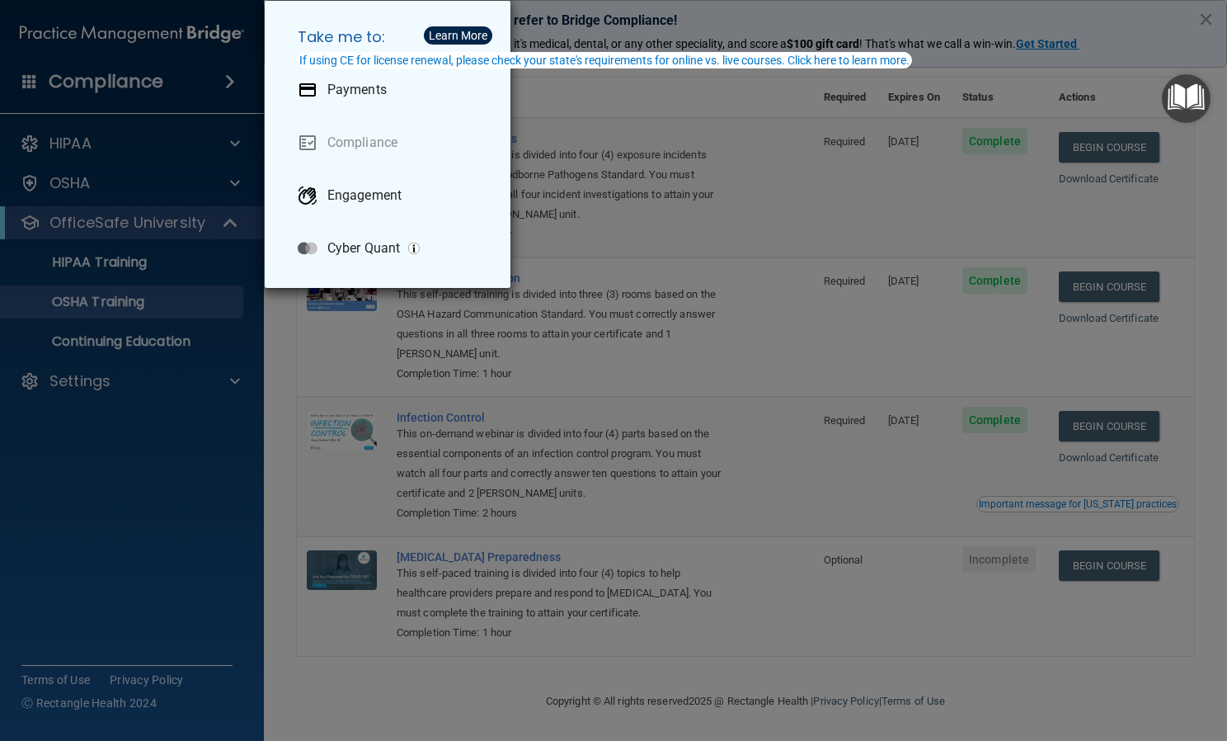
click at [85, 71] on div "Take me to: Payments Compliance Engagement Cyber Quant" at bounding box center [613, 370] width 1227 height 741
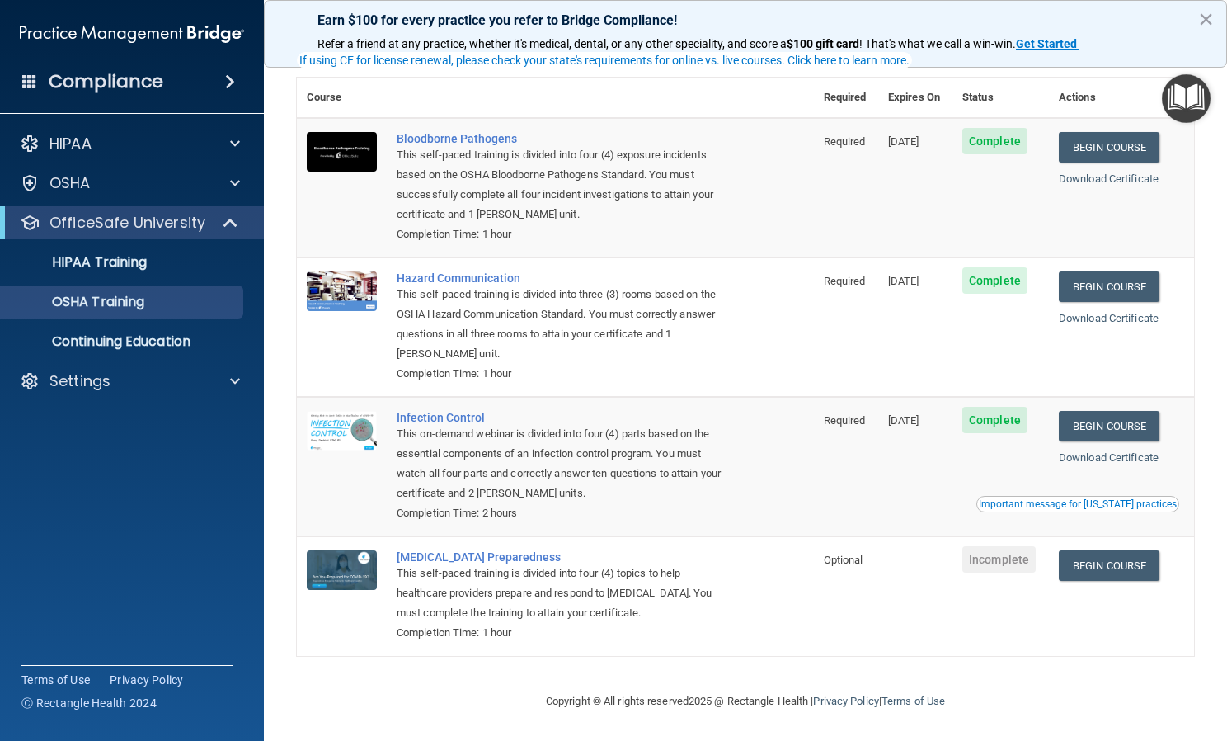
click at [115, 90] on h4 "Compliance" at bounding box center [106, 81] width 115 height 23
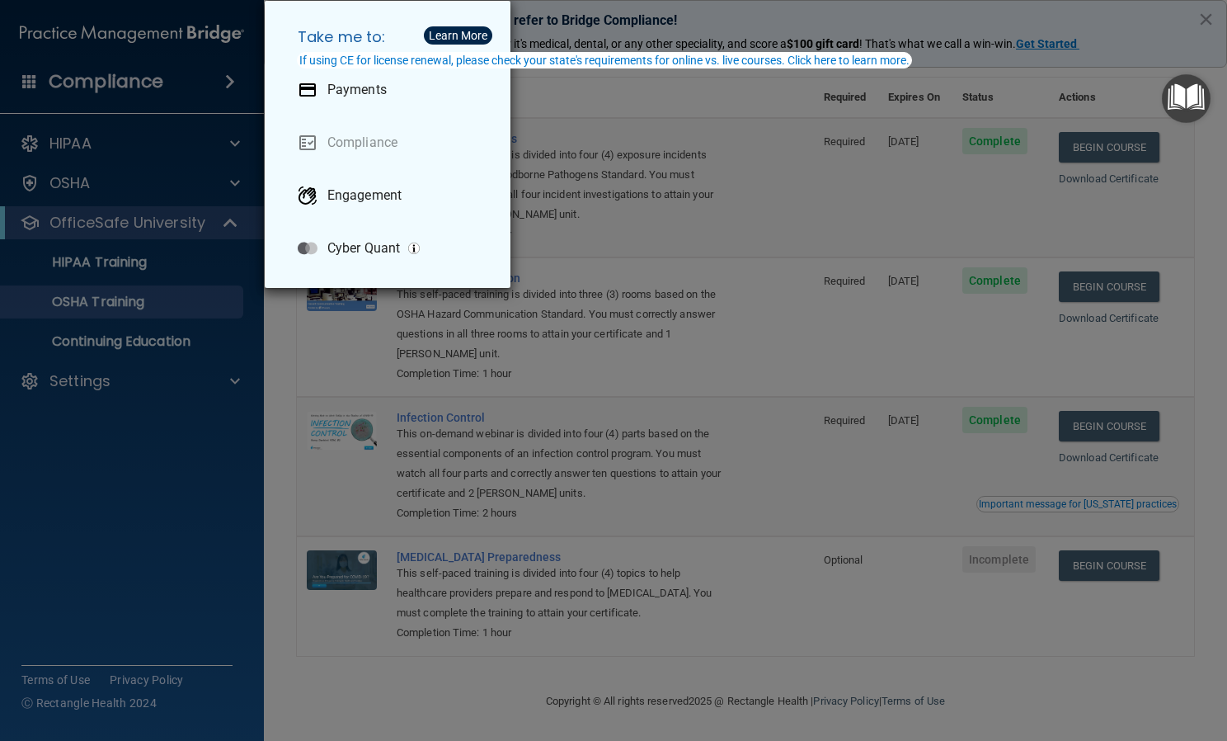
click at [121, 115] on div "Take me to: Payments Compliance Engagement Cyber Quant" at bounding box center [613, 370] width 1227 height 741
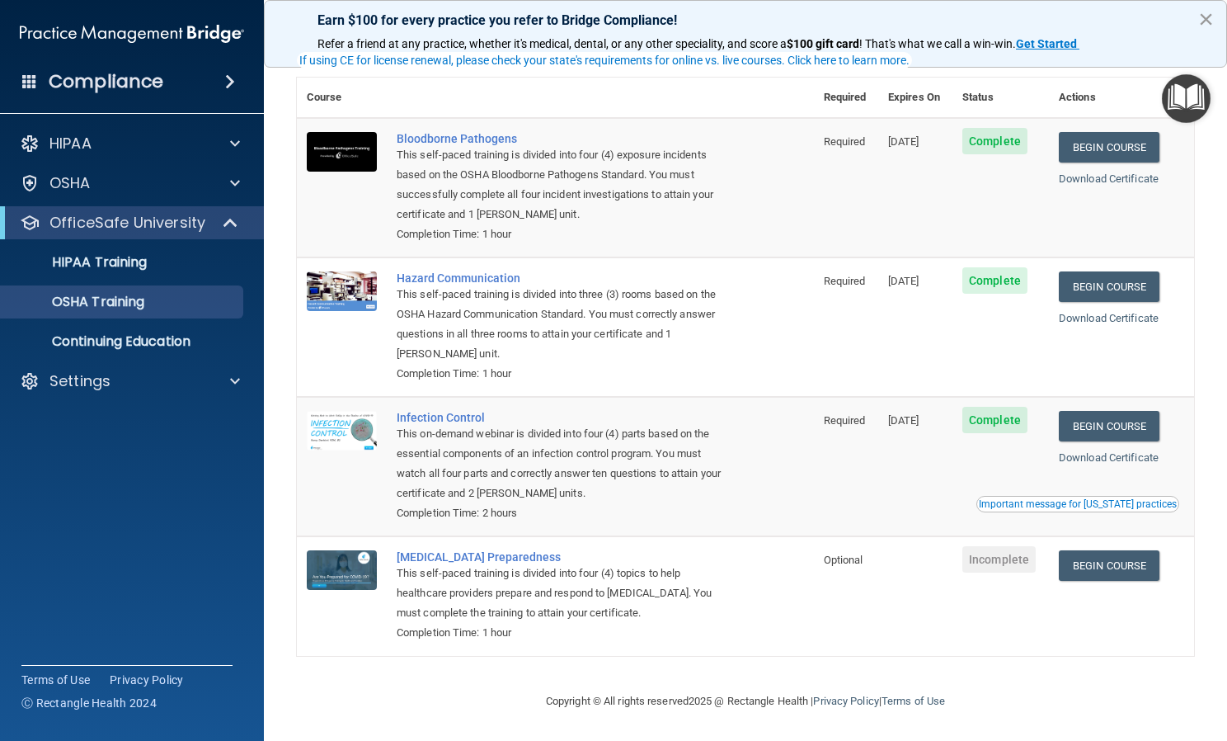
click at [1209, 23] on button "×" at bounding box center [1206, 19] width 16 height 26
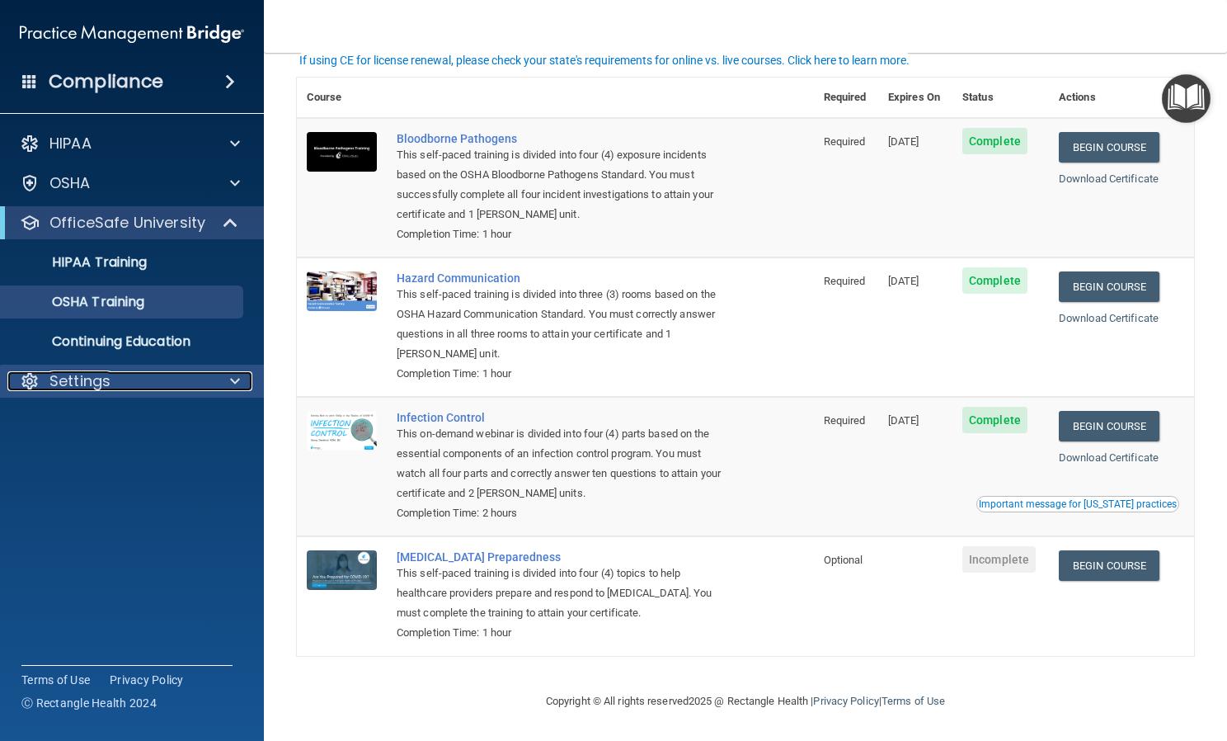
click at [88, 377] on p "Settings" at bounding box center [79, 381] width 61 height 20
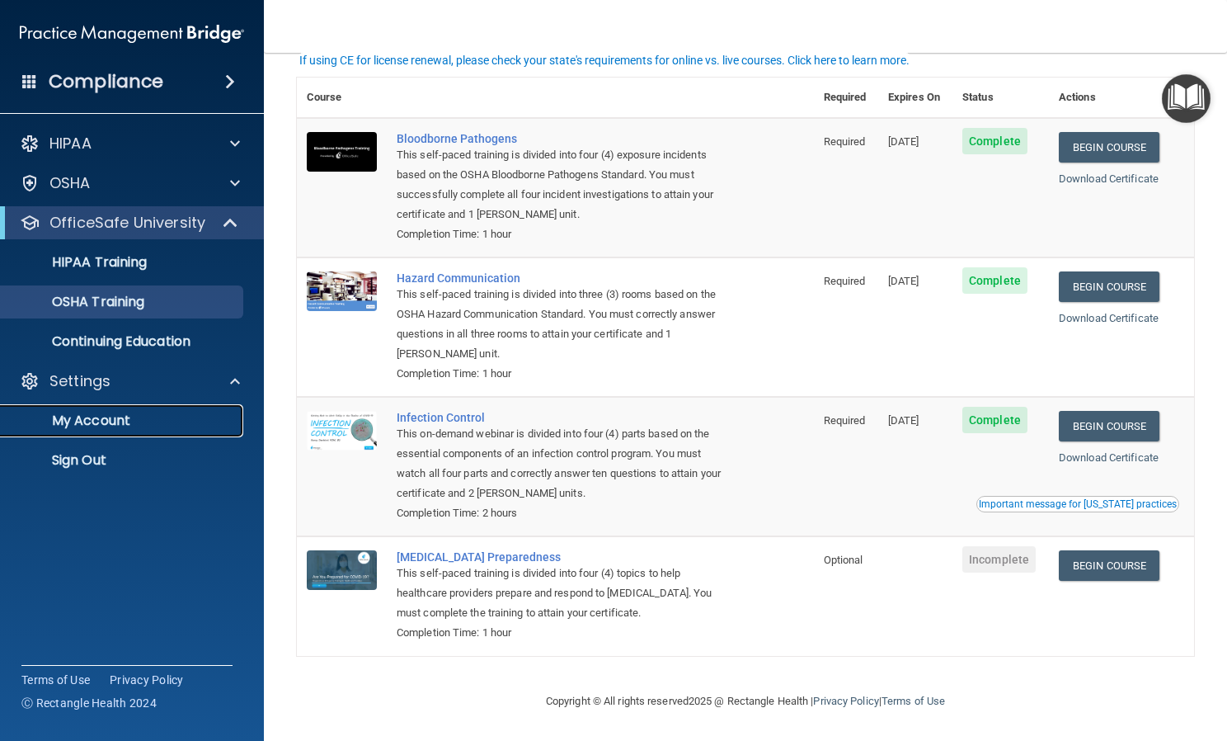
click at [84, 412] on p "My Account" at bounding box center [123, 420] width 225 height 16
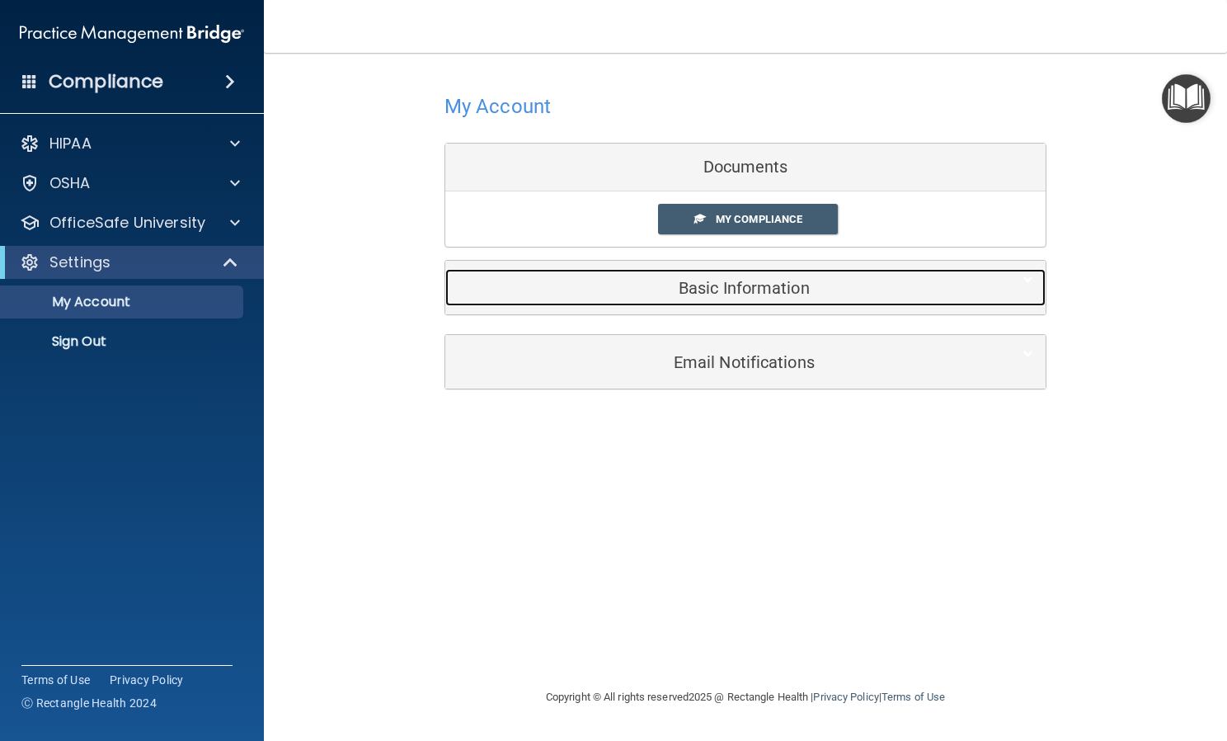
click at [691, 291] on h5 "Basic Information" at bounding box center [720, 288] width 525 height 18
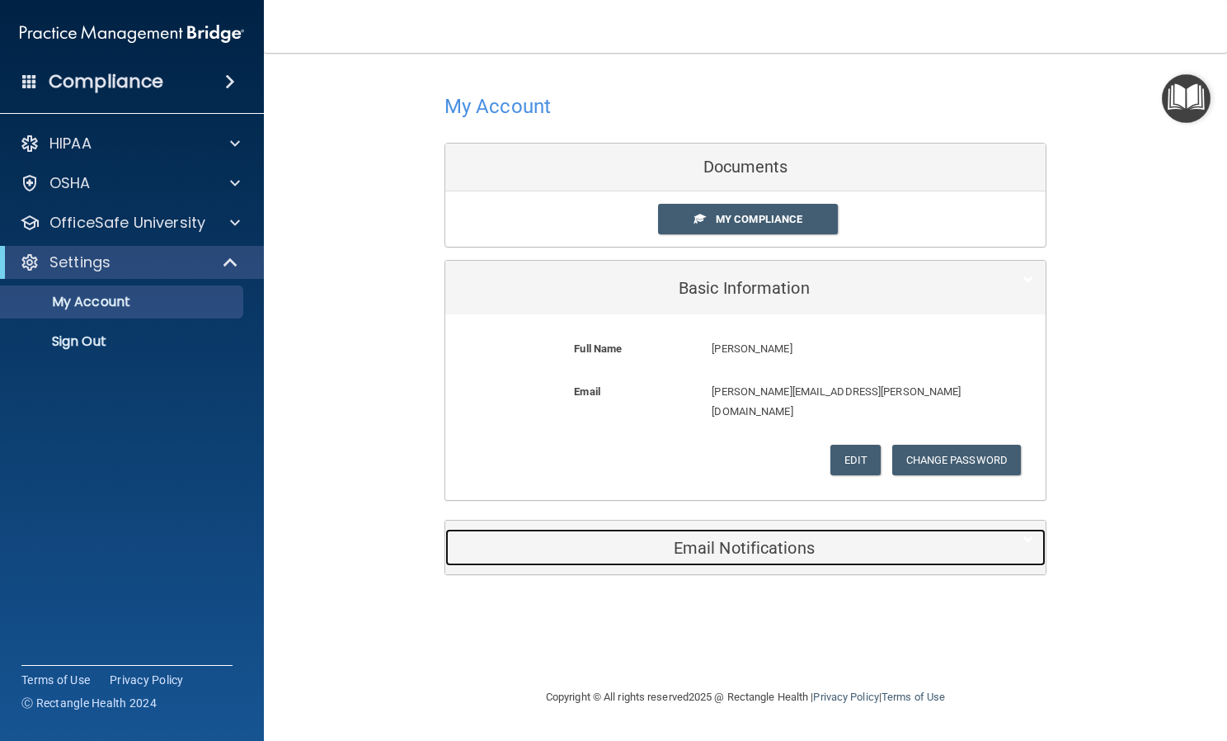
click at [698, 529] on div "Email Notifications" at bounding box center [720, 547] width 550 height 37
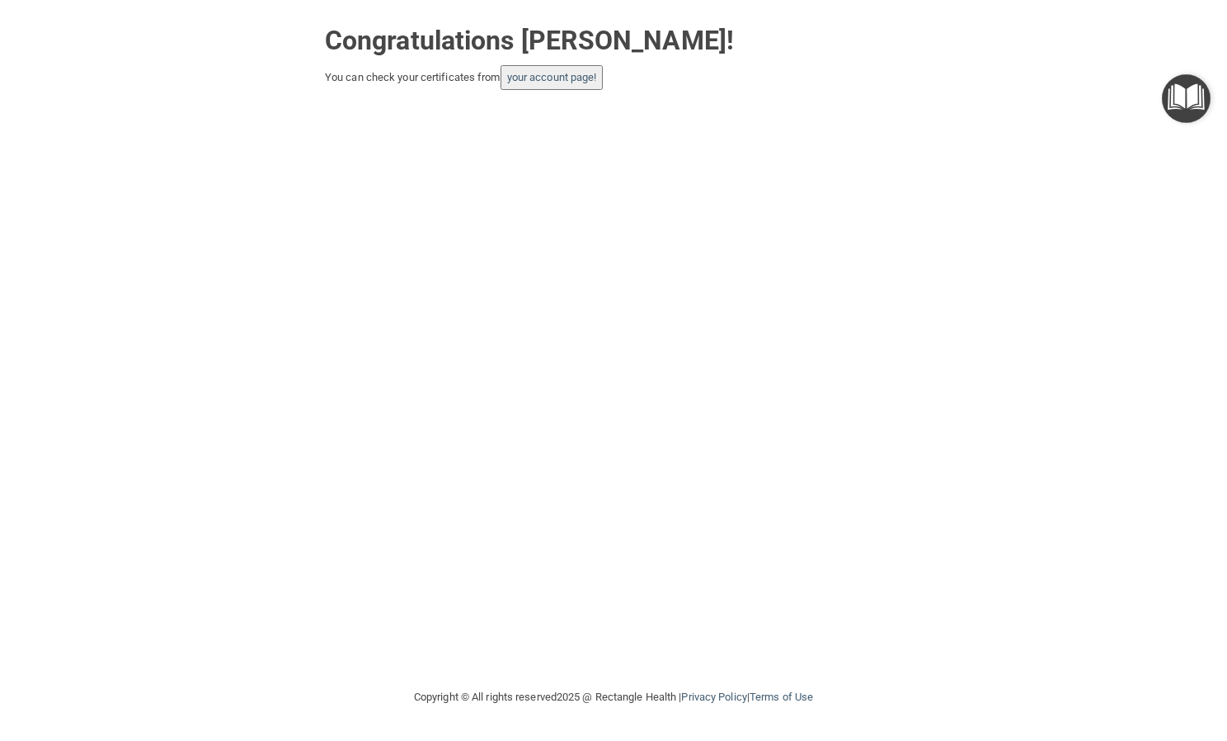
click at [1200, 100] on img "Open Resource Center" at bounding box center [1186, 98] width 49 height 49
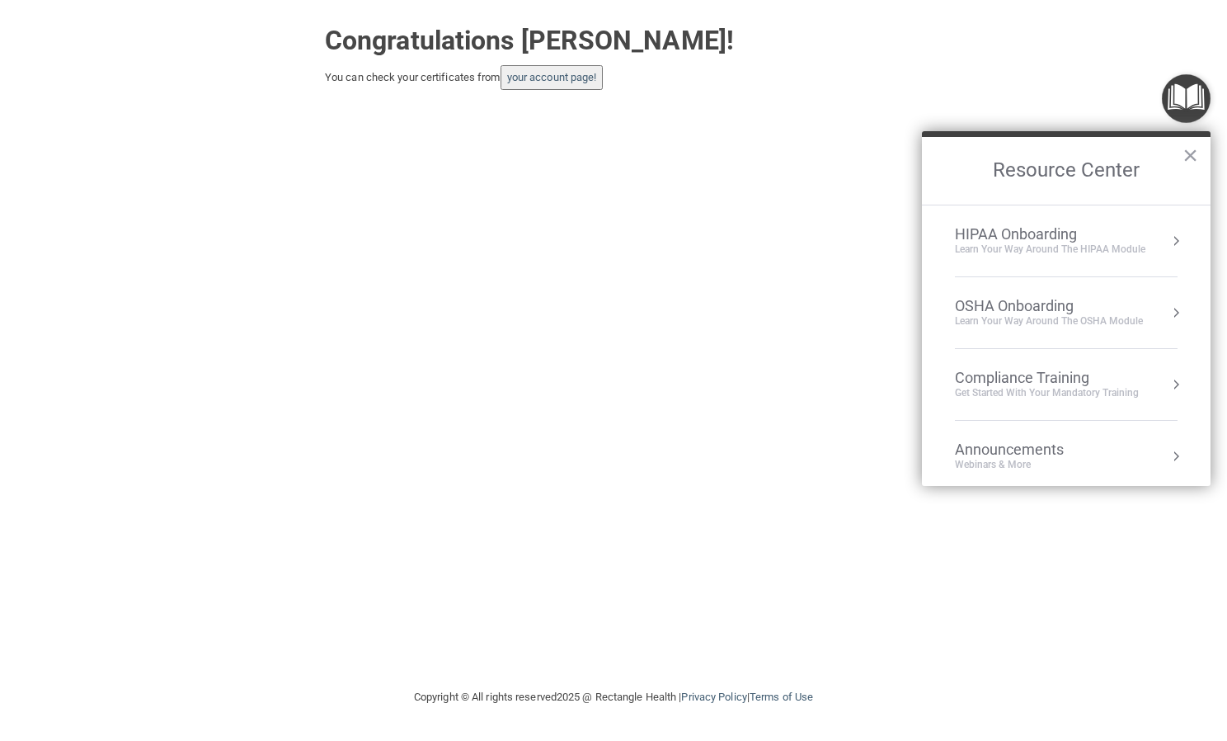
click at [1013, 299] on div "OSHA Onboarding" at bounding box center [1049, 306] width 188 height 18
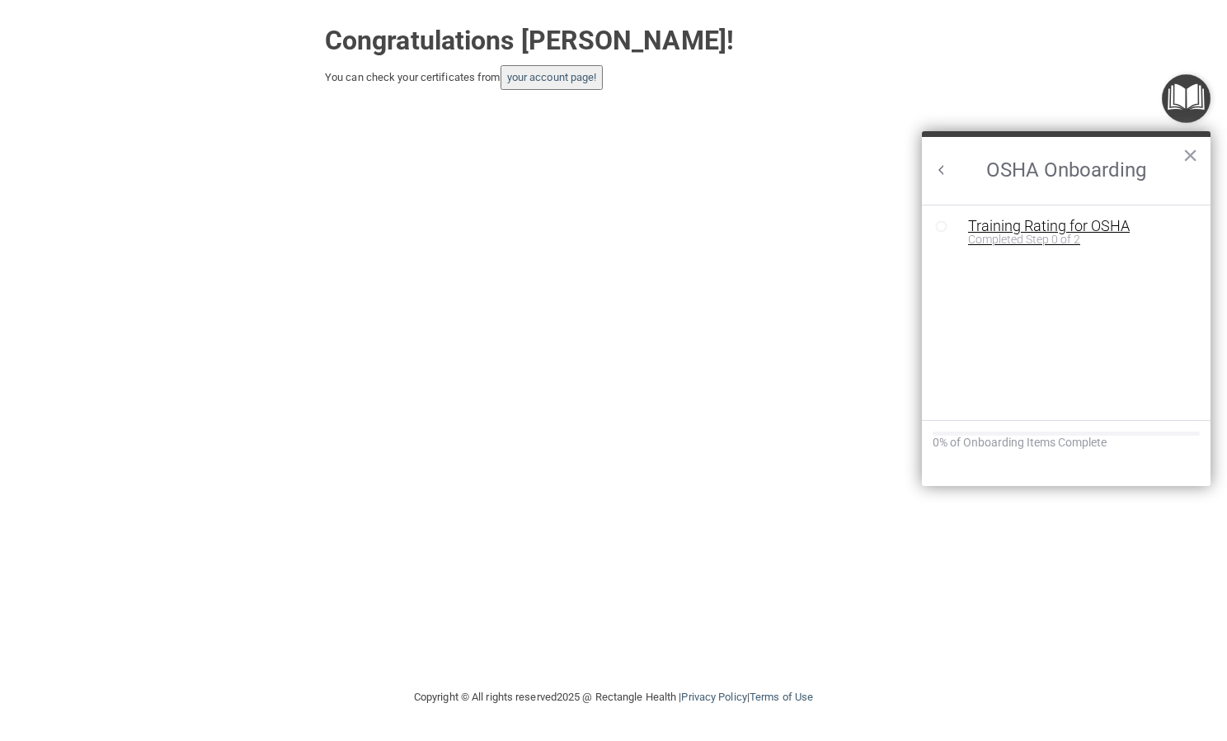
click at [1006, 224] on div "Training Rating for OSHA" at bounding box center [1078, 226] width 221 height 15
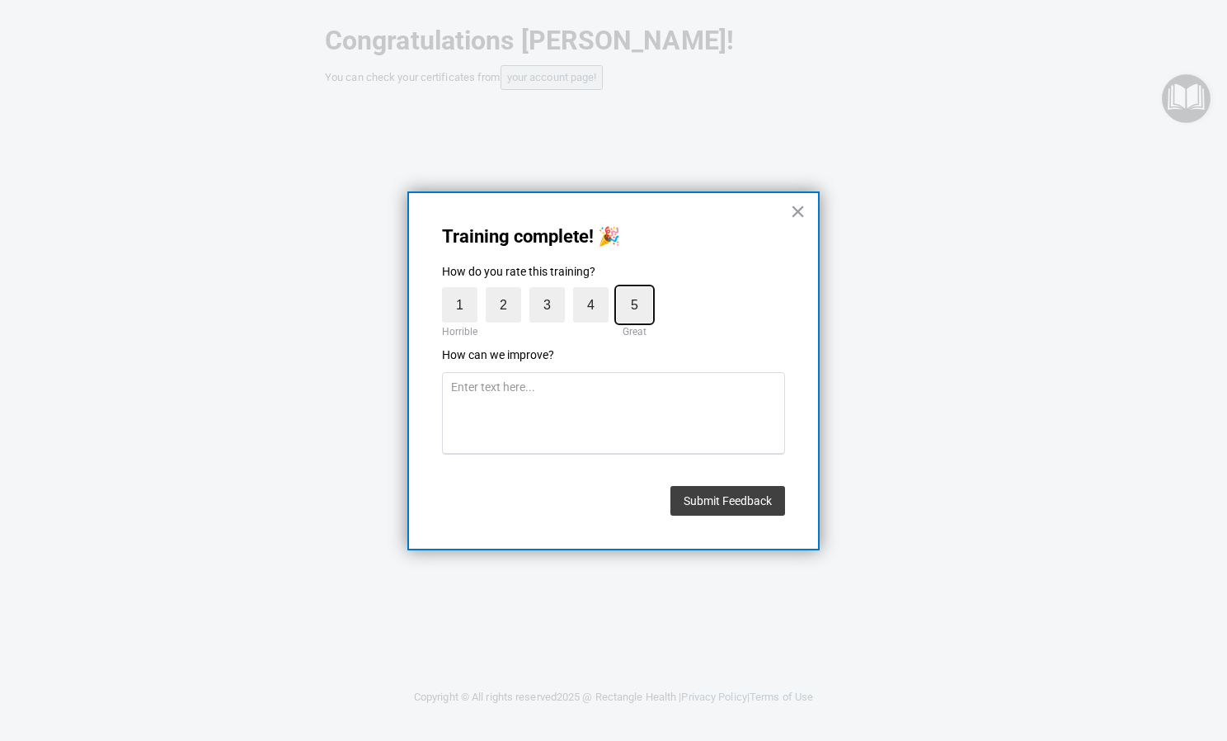
click at [596, 291] on input "5" at bounding box center [596, 291] width 0 height 0
click at [730, 492] on button "Submit Feedback" at bounding box center [728, 501] width 115 height 30
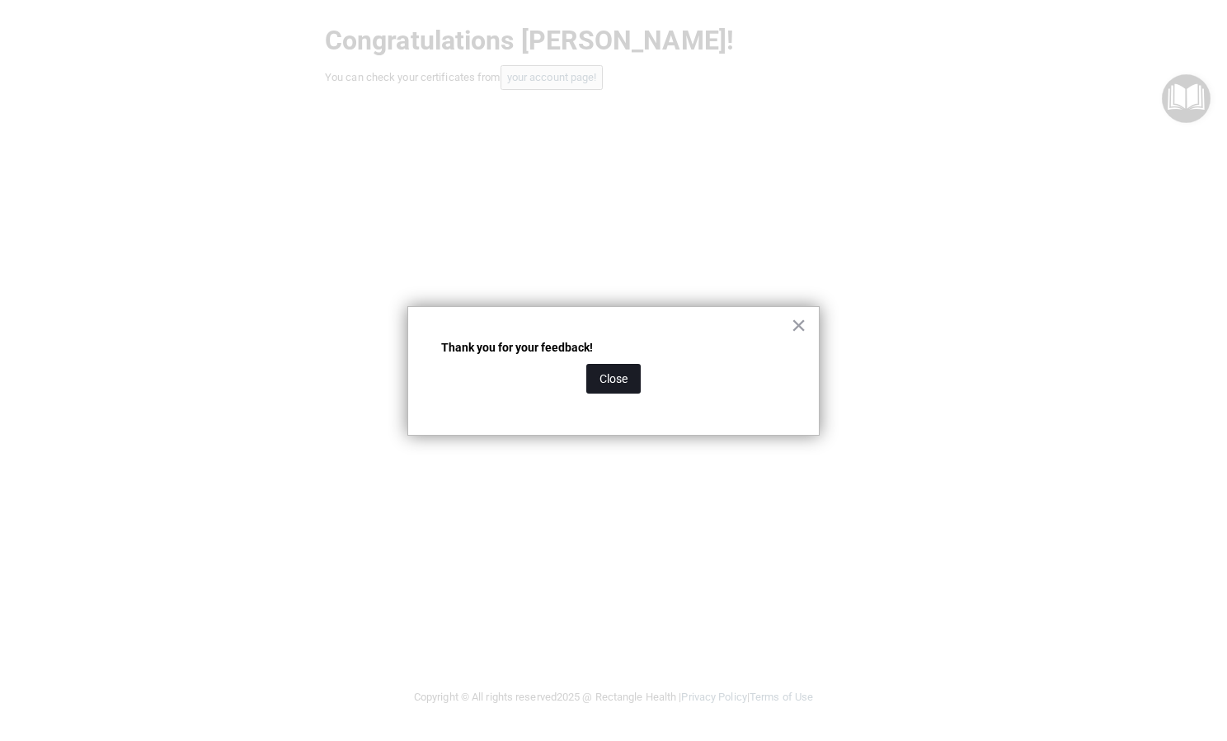
click at [627, 379] on button "Close" at bounding box center [613, 379] width 54 height 30
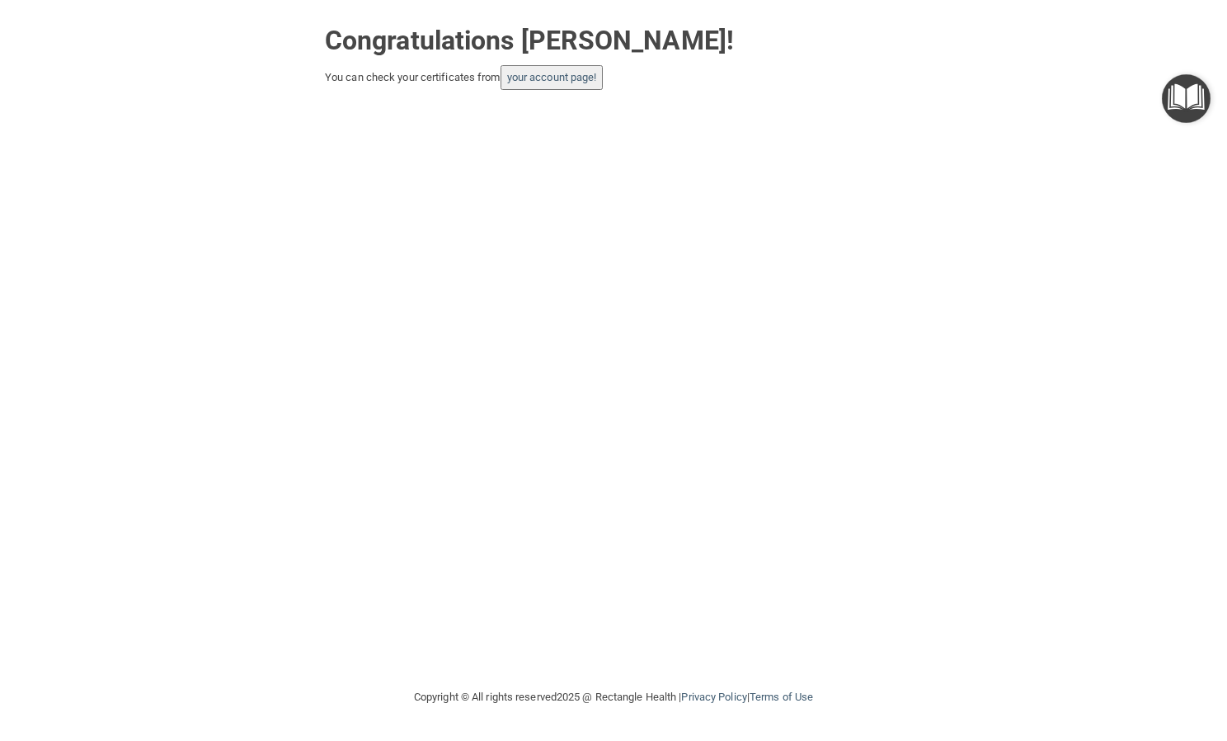
click at [1161, 104] on div "Congratulations Natlie Tesone! You can check your certificates from your accoun…" at bounding box center [613, 343] width 1161 height 654
click at [1176, 116] on img "Open Resource Center" at bounding box center [1186, 98] width 49 height 49
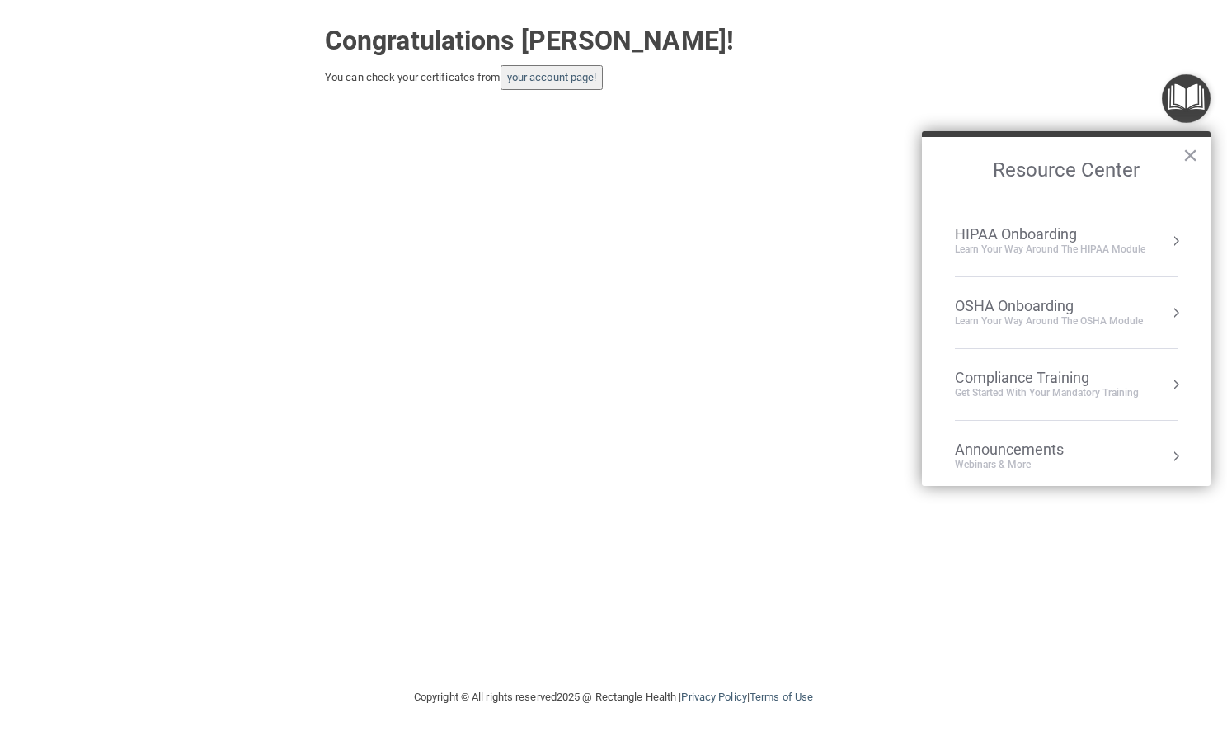
click at [1044, 232] on div "HIPAA Onboarding" at bounding box center [1050, 234] width 191 height 18
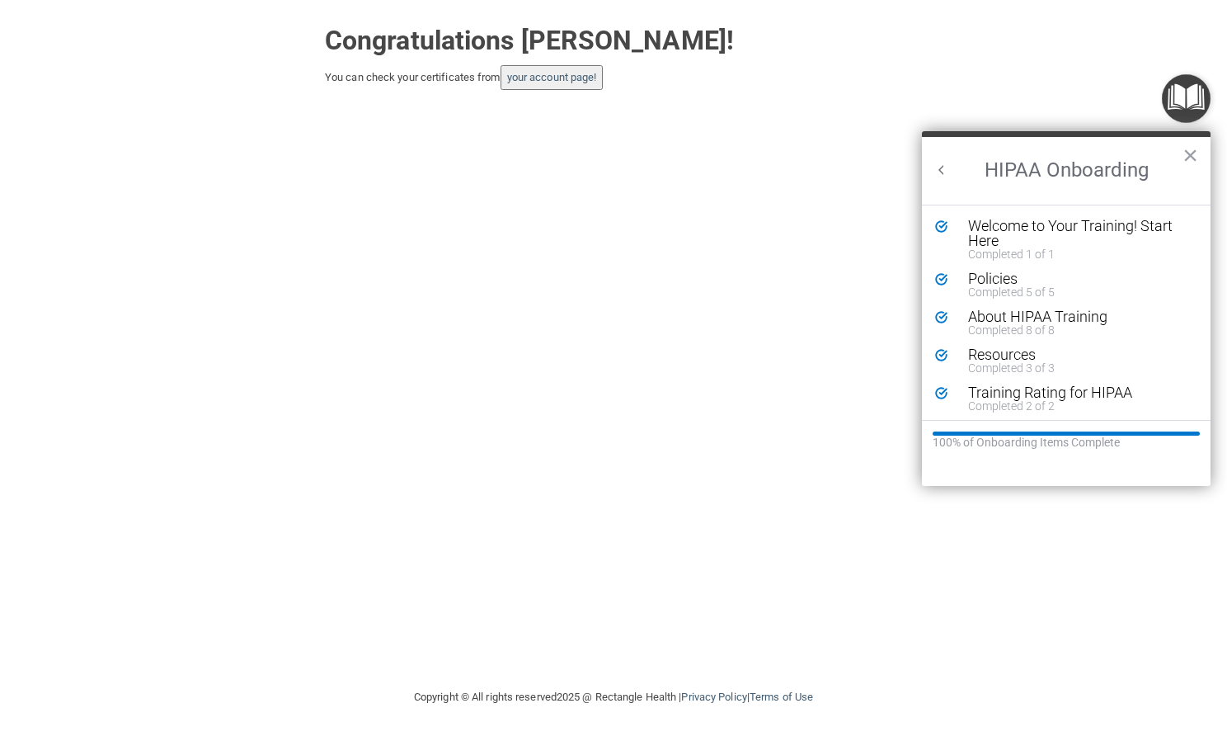
scroll to position [3, 0]
click at [944, 167] on button "Back to Resource Center Home" at bounding box center [942, 170] width 16 height 16
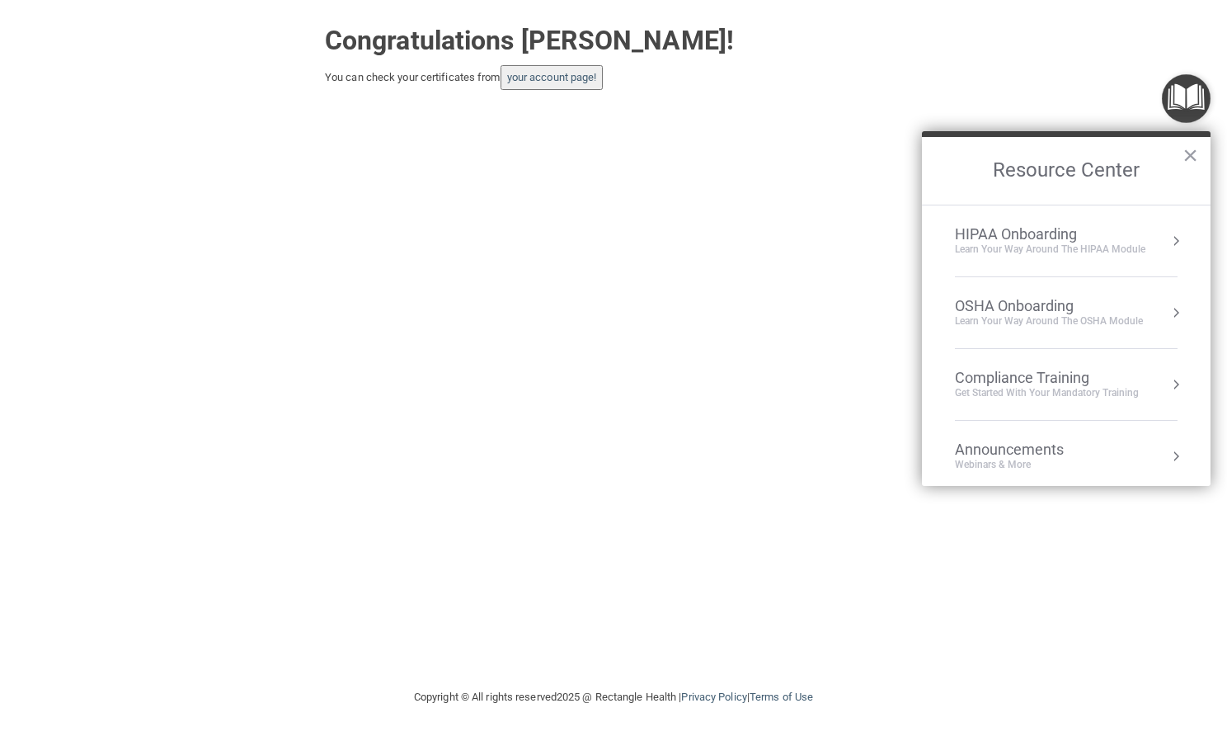
click at [992, 322] on div "Learn your way around the OSHA module" at bounding box center [1049, 321] width 188 height 14
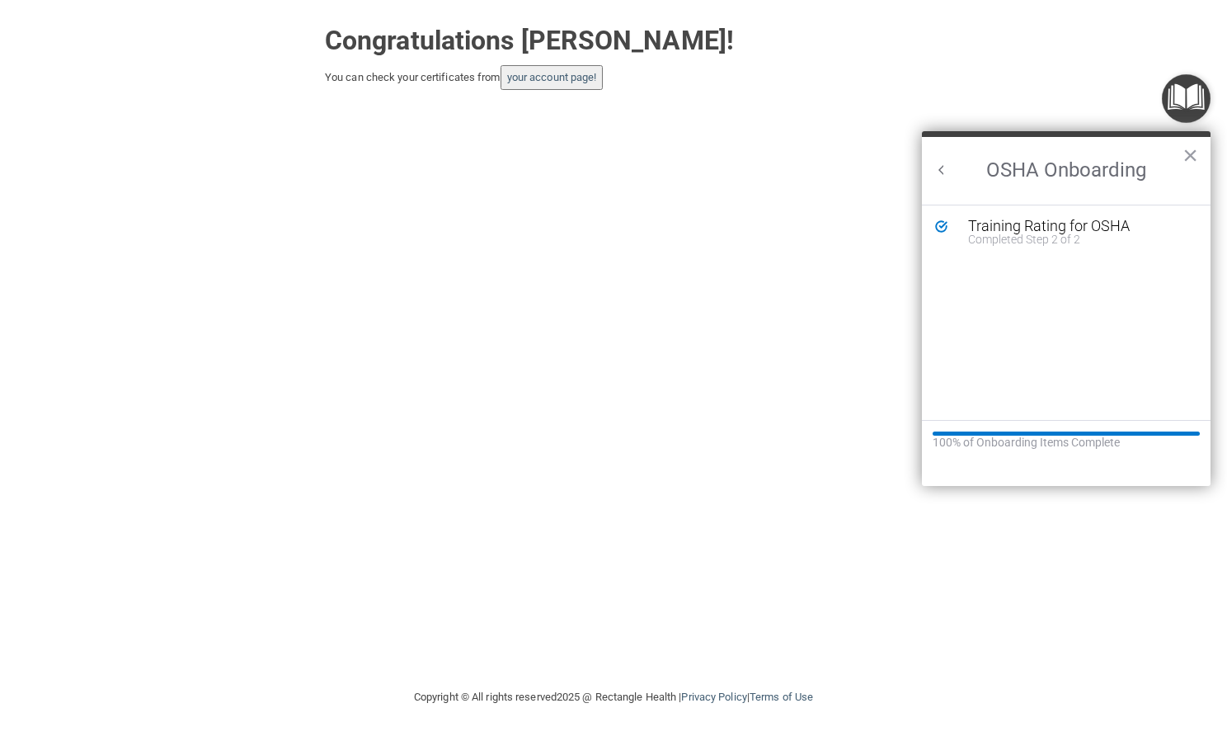
click at [941, 170] on button "Back to Resource Center Home" at bounding box center [942, 170] width 16 height 16
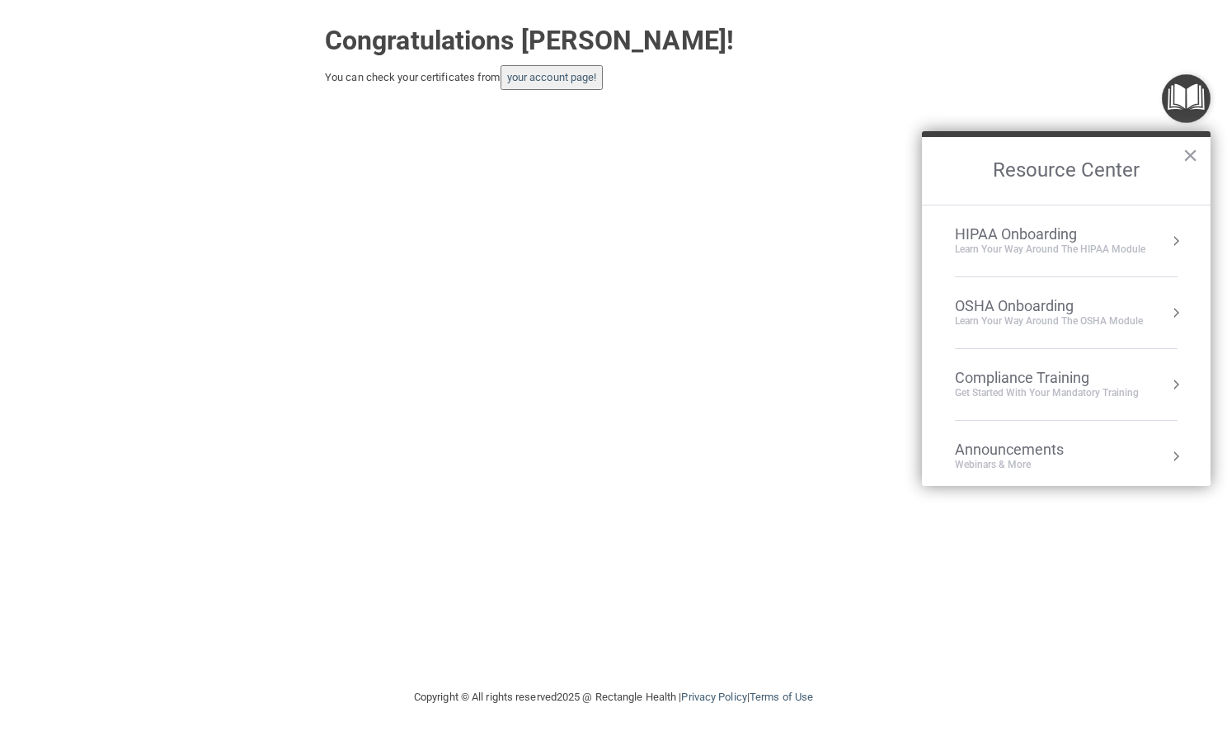
click at [1001, 369] on div "Compliance Training" at bounding box center [1047, 378] width 184 height 18
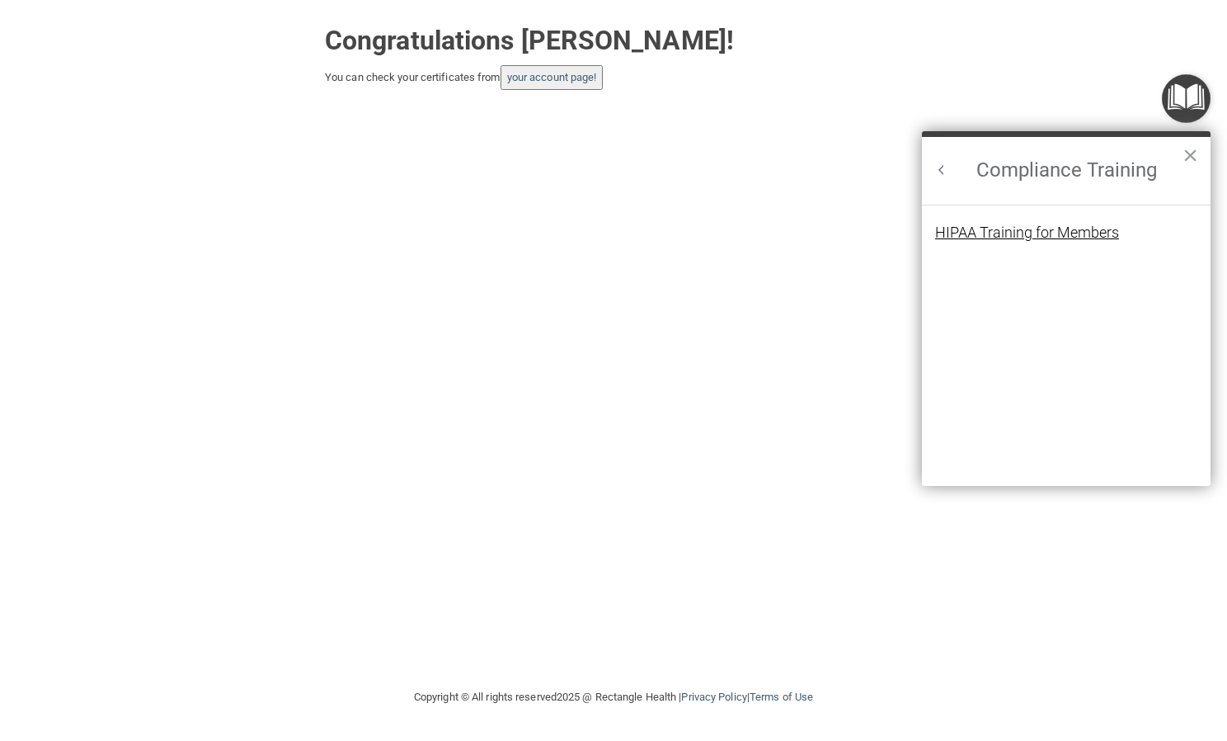
click at [1005, 228] on div "HIPAA Training for Members" at bounding box center [1027, 232] width 184 height 15
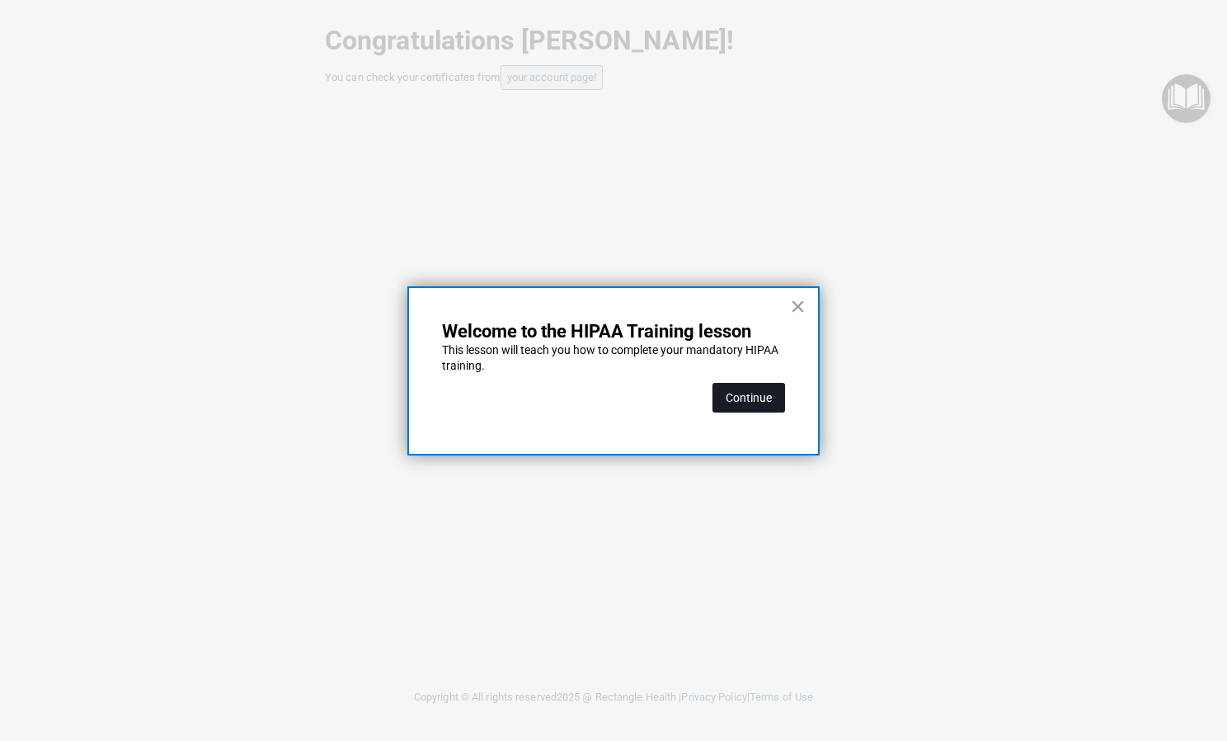
click at [756, 388] on button "Continue" at bounding box center [749, 398] width 73 height 30
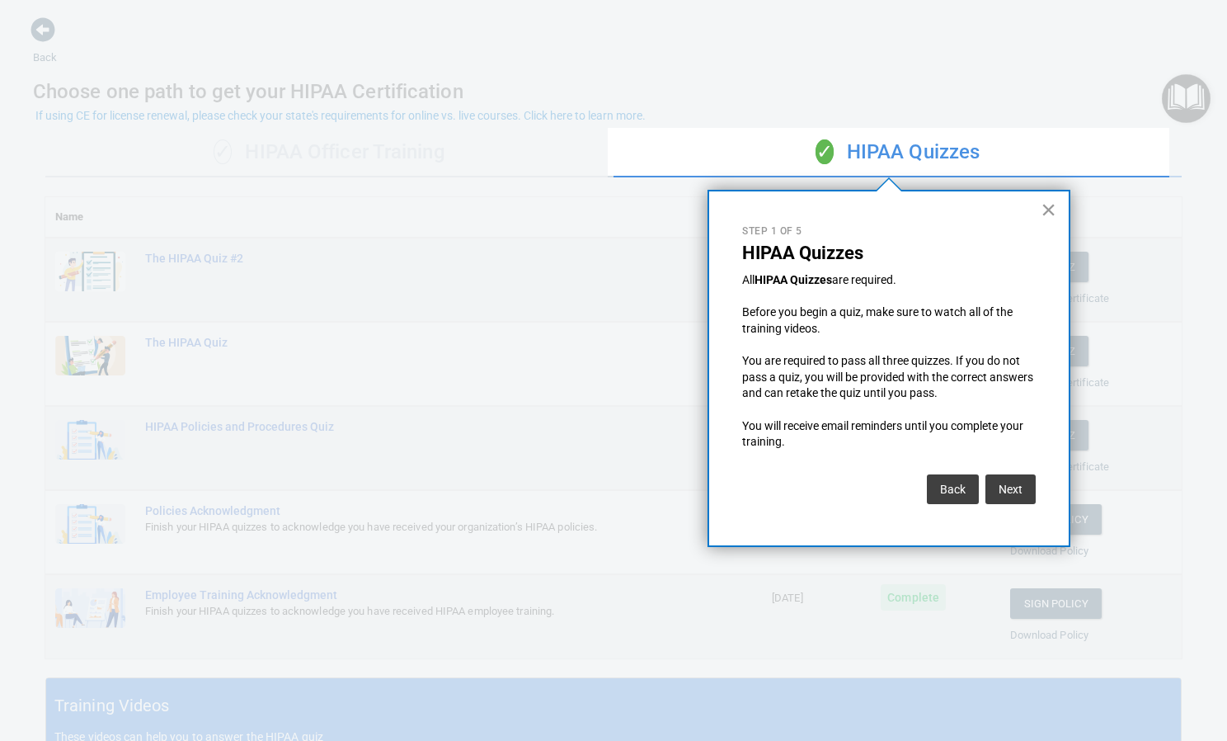
click at [1052, 207] on button "×" at bounding box center [1049, 209] width 16 height 26
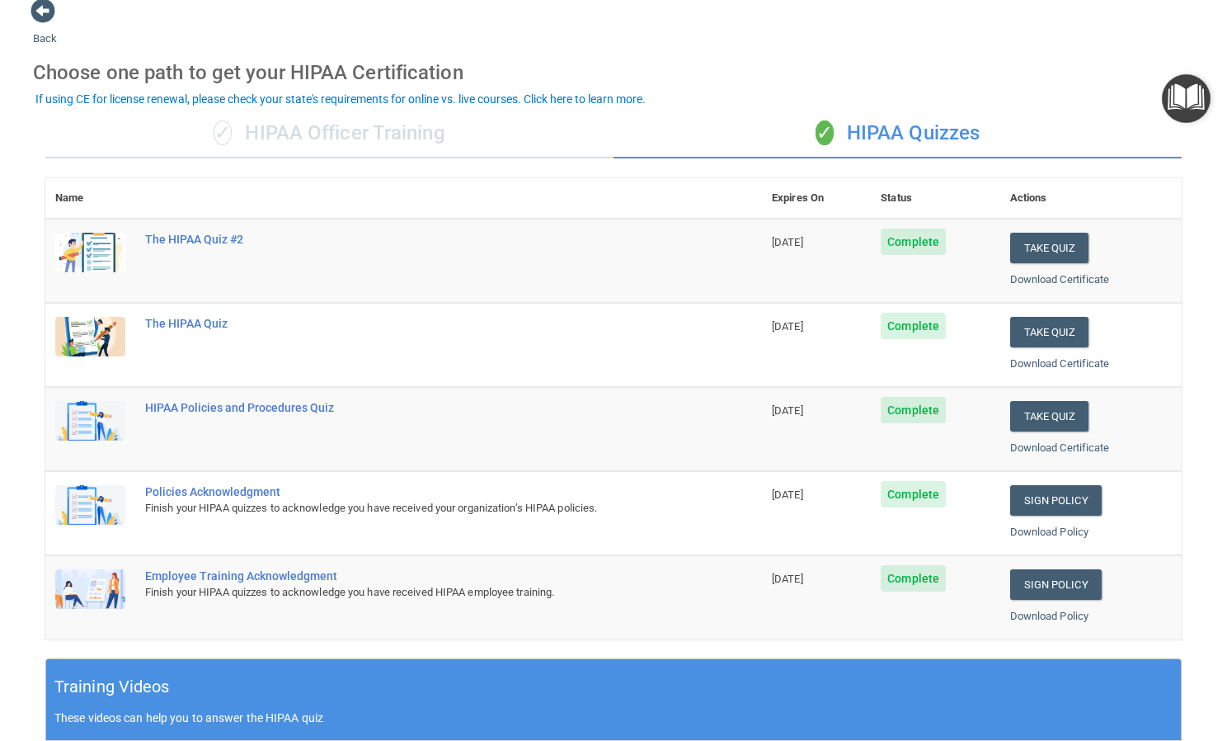
scroll to position [16, 0]
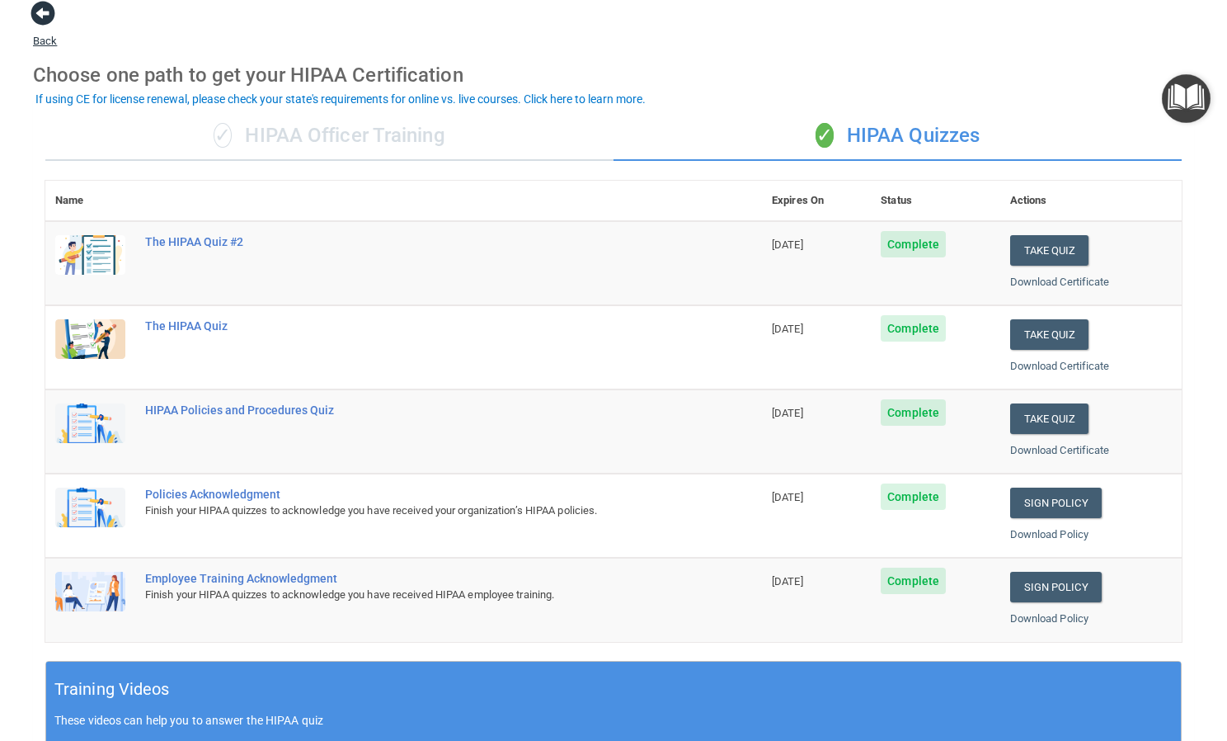
click at [49, 22] on span at bounding box center [43, 13] width 25 height 25
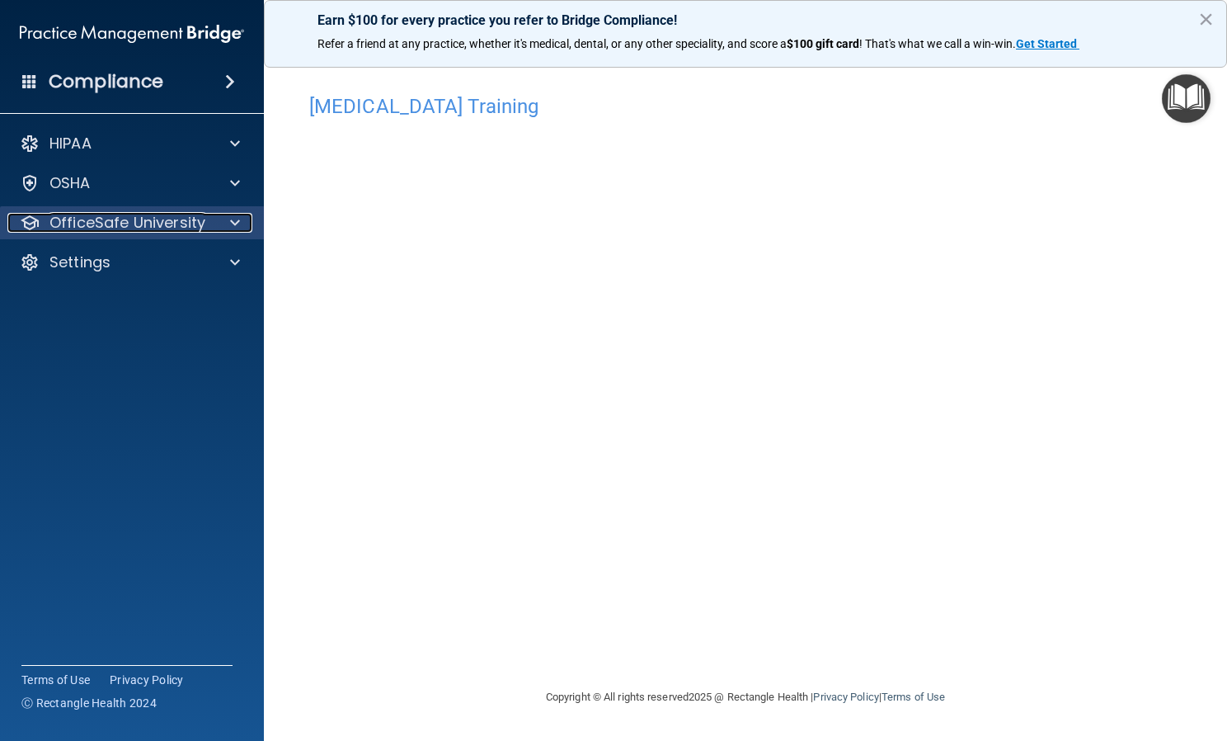
click at [196, 213] on p "OfficeSafe University" at bounding box center [127, 223] width 156 height 20
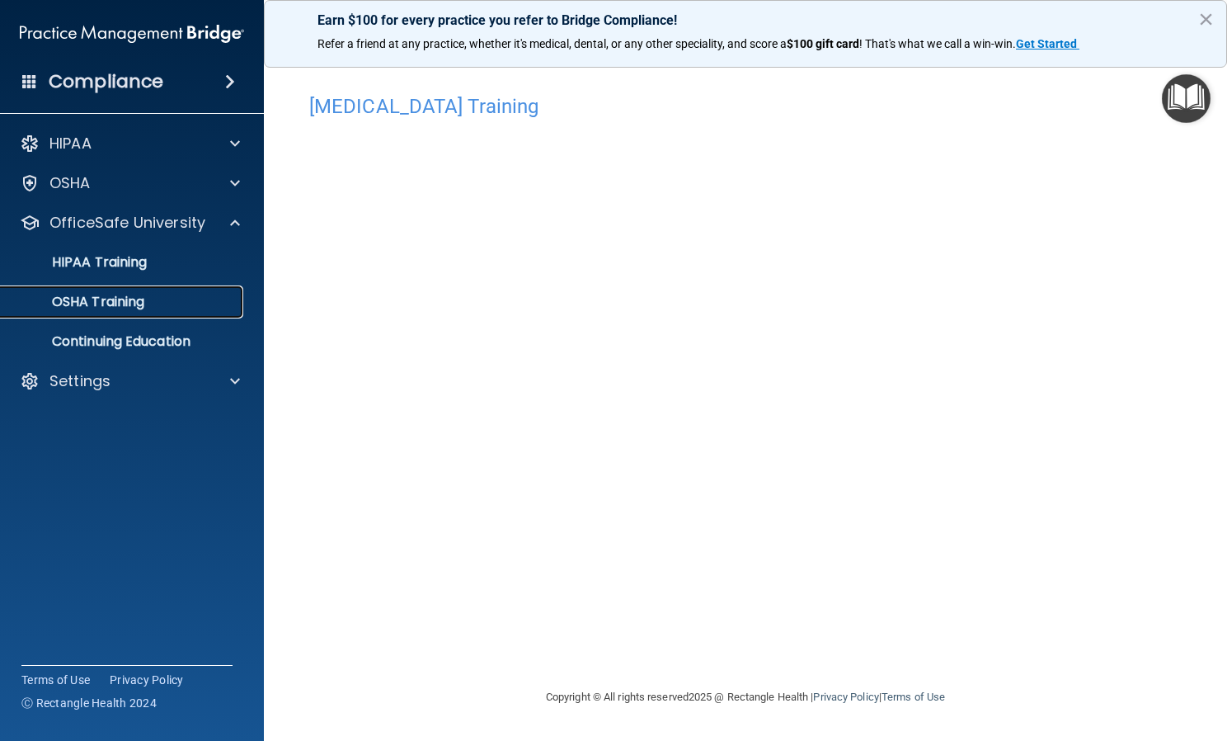
click at [153, 314] on link "OSHA Training" at bounding box center [114, 301] width 260 height 33
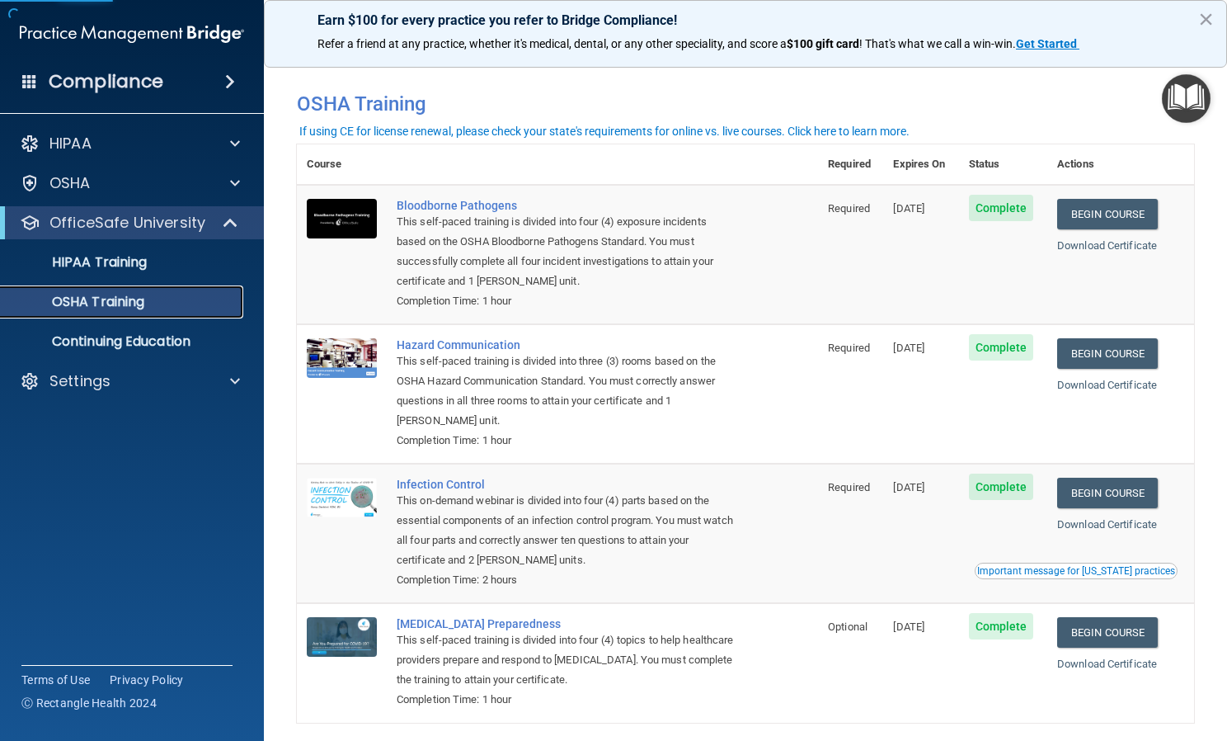
scroll to position [71, 0]
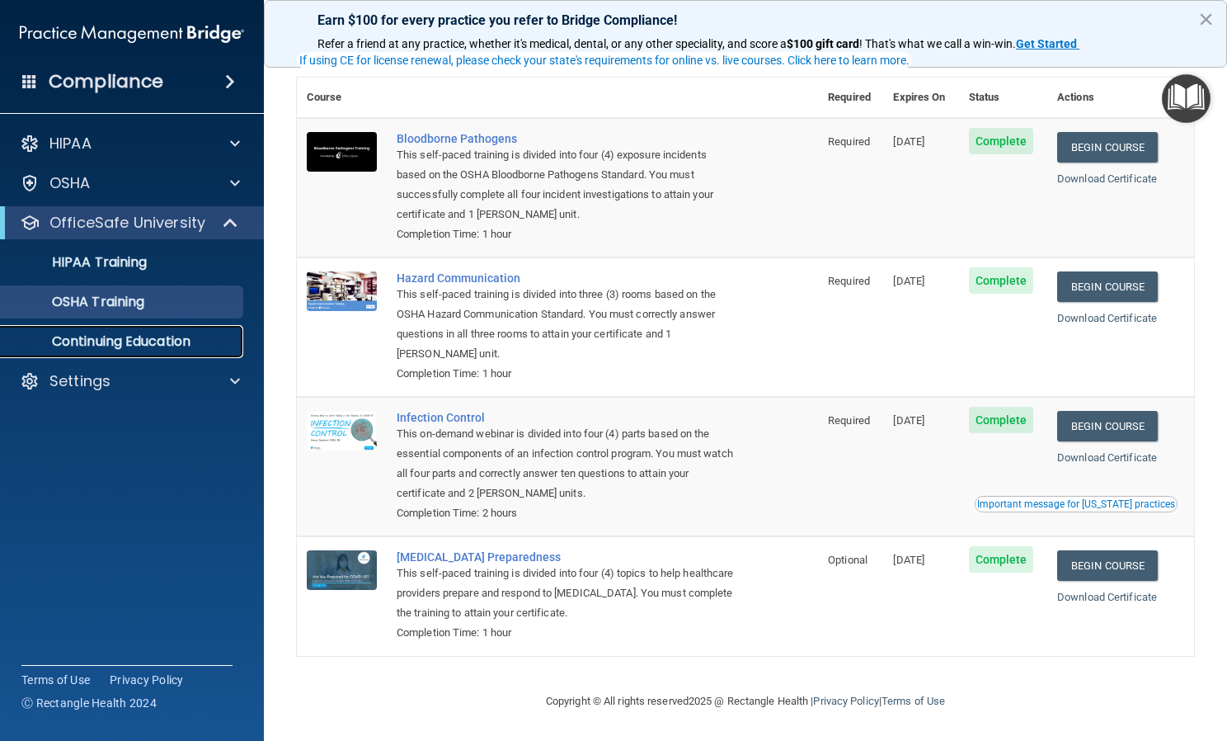
click at [219, 342] on p "Continuing Education" at bounding box center [123, 341] width 225 height 16
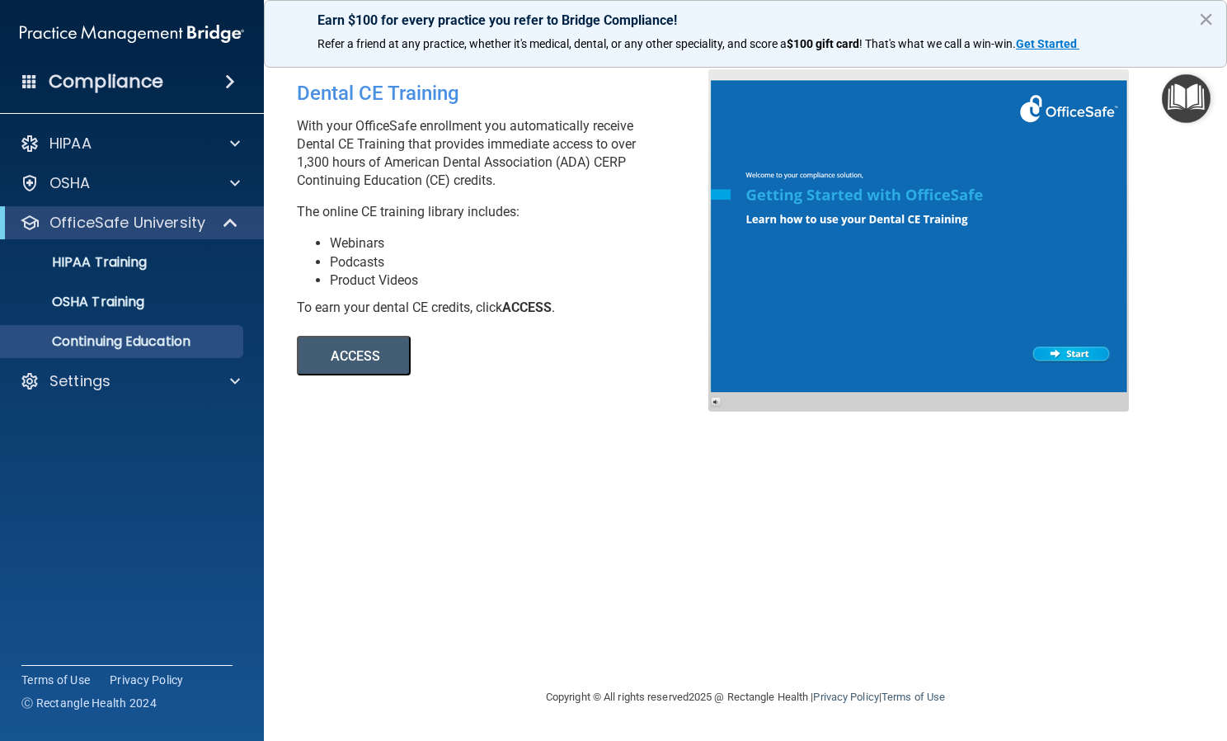
click at [398, 365] on button "ACCESS" at bounding box center [354, 356] width 114 height 40
click at [1189, 102] on img "Open Resource Center" at bounding box center [1186, 98] width 49 height 49
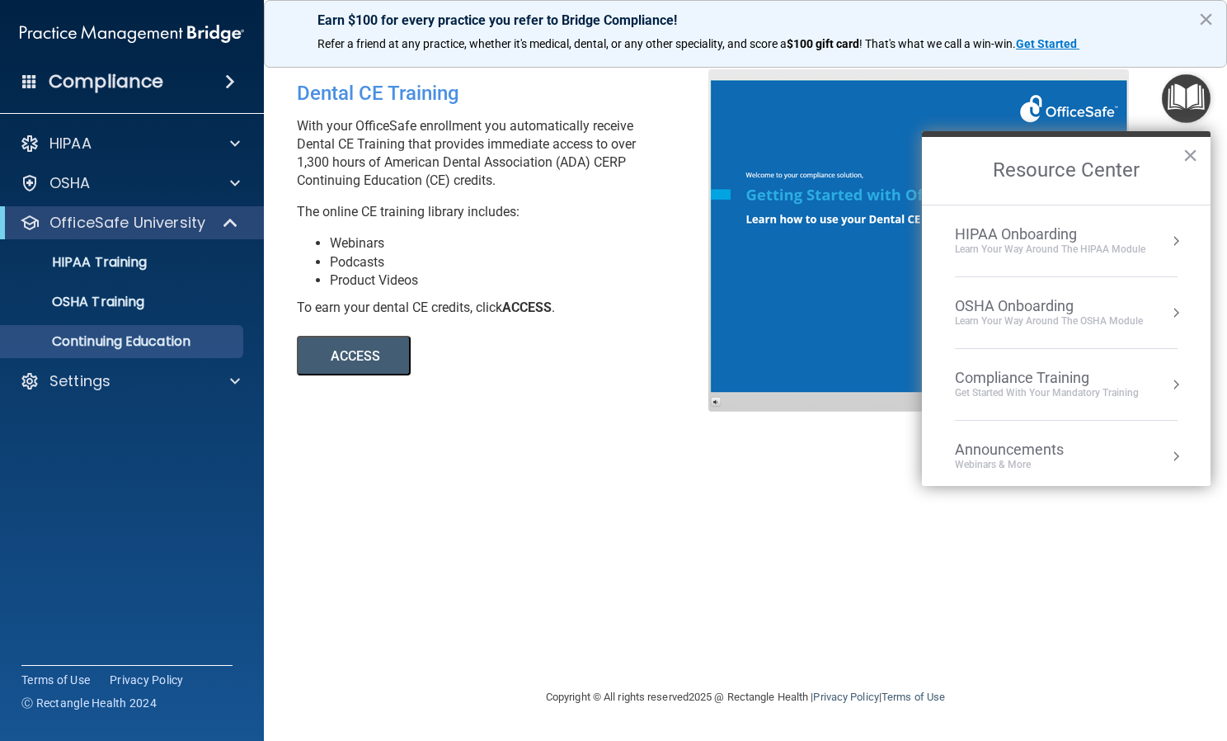
scroll to position [92, 0]
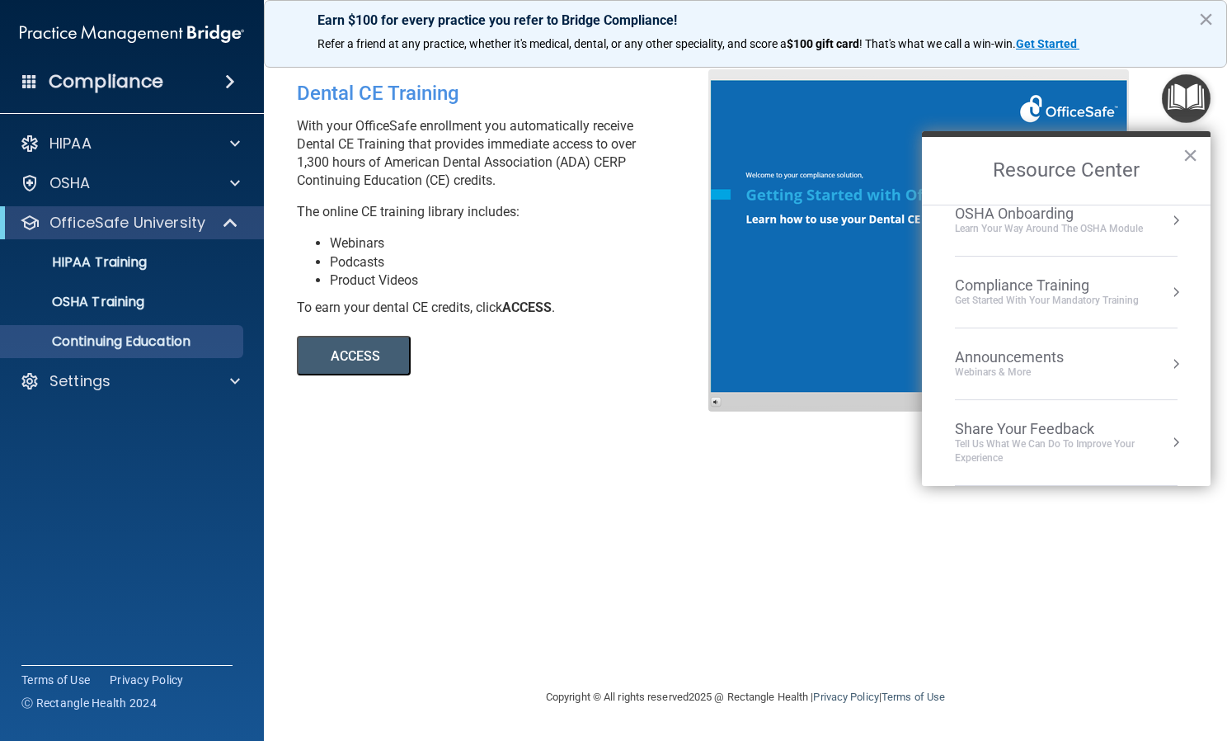
click at [1034, 289] on div "Compliance Training" at bounding box center [1047, 285] width 184 height 18
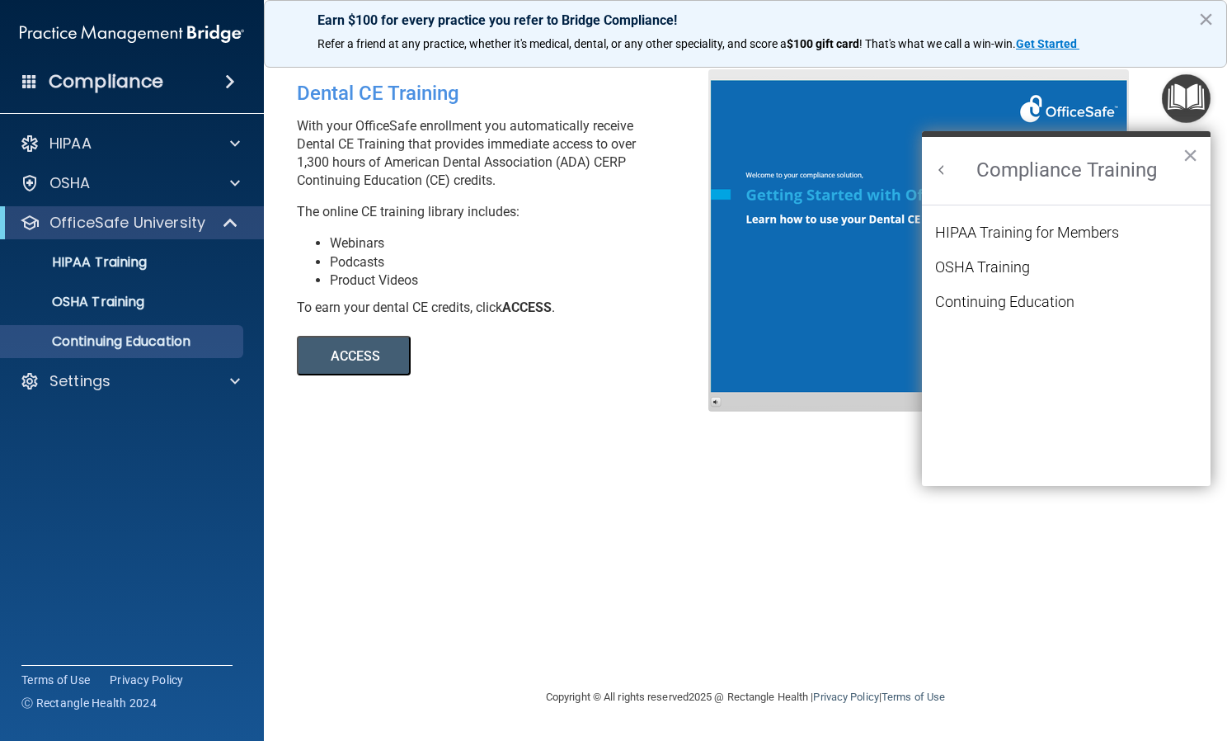
scroll to position [72, 0]
click at [944, 167] on button "Back to Resource Center Home" at bounding box center [942, 170] width 16 height 16
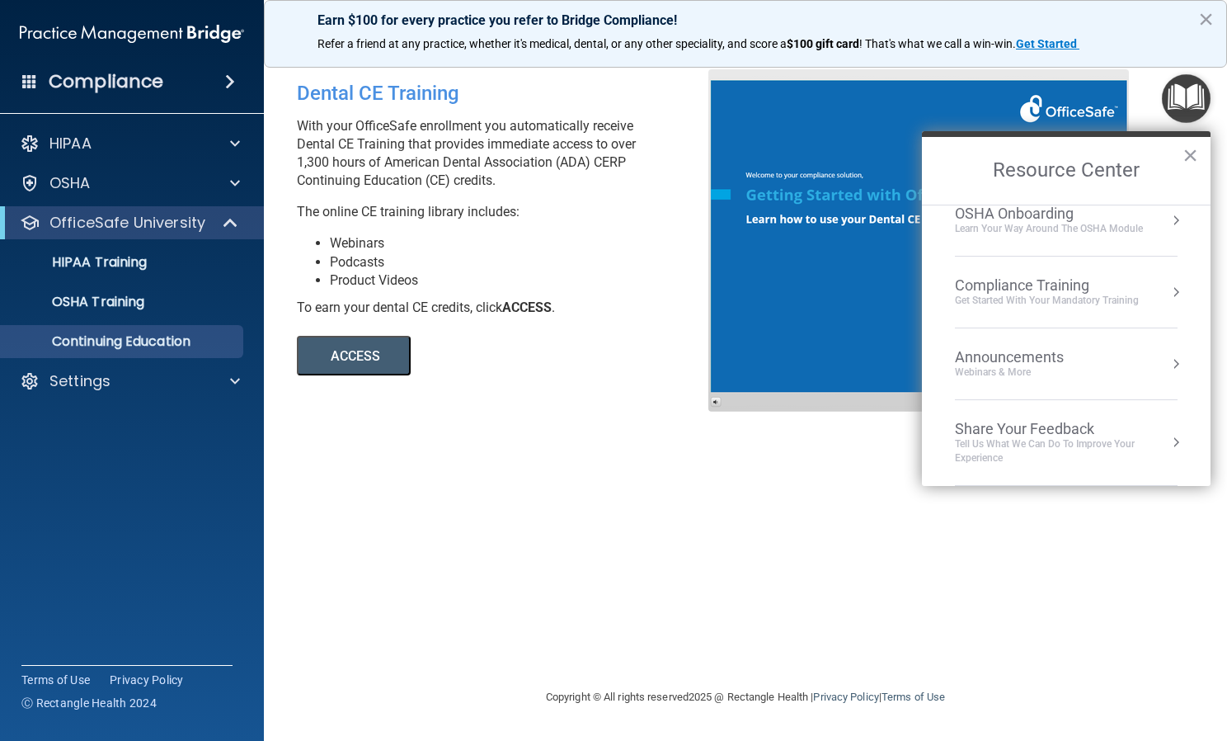
scroll to position [0, 0]
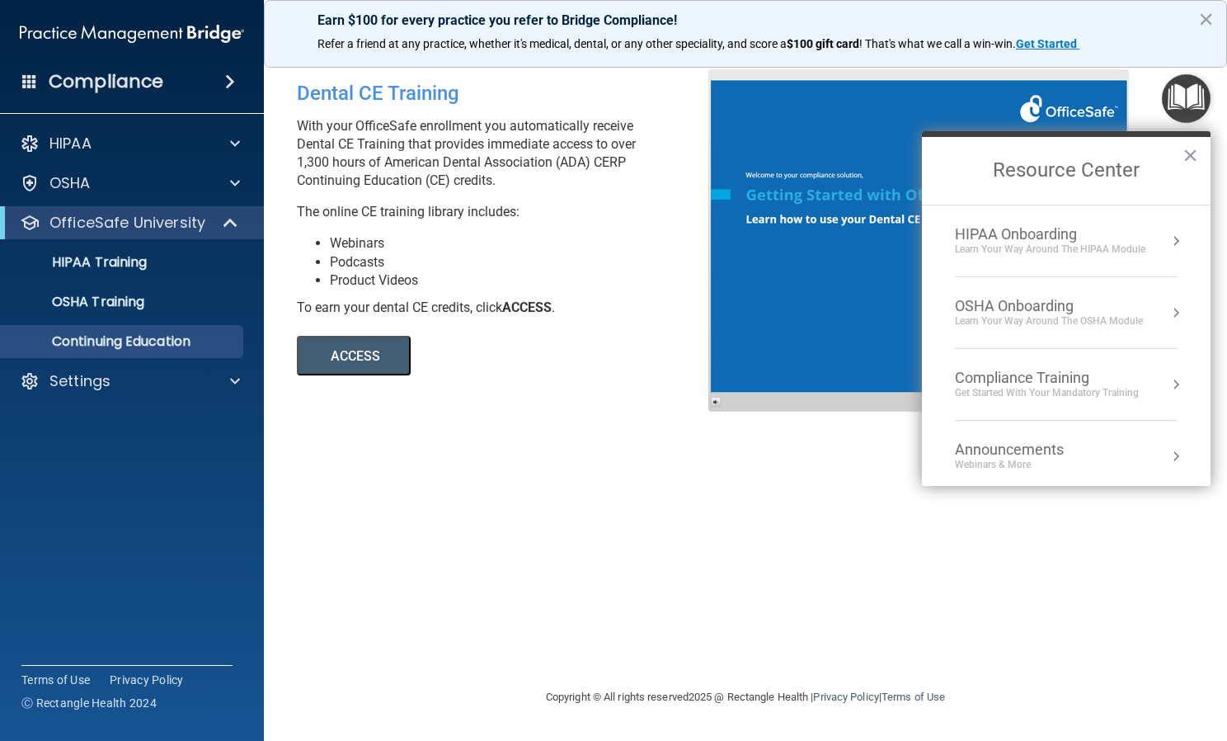
click at [679, 526] on div "Dental CE Training With your OfficeSafe enrollment you automatically receive De…" at bounding box center [745, 369] width 897 height 601
click at [518, 454] on div "Dental CE Training With your OfficeSafe enrollment you automatically receive De…" at bounding box center [745, 369] width 897 height 601
click at [664, 239] on li "Webinars" at bounding box center [525, 243] width 391 height 18
click at [1192, 158] on button "×" at bounding box center [1191, 155] width 16 height 26
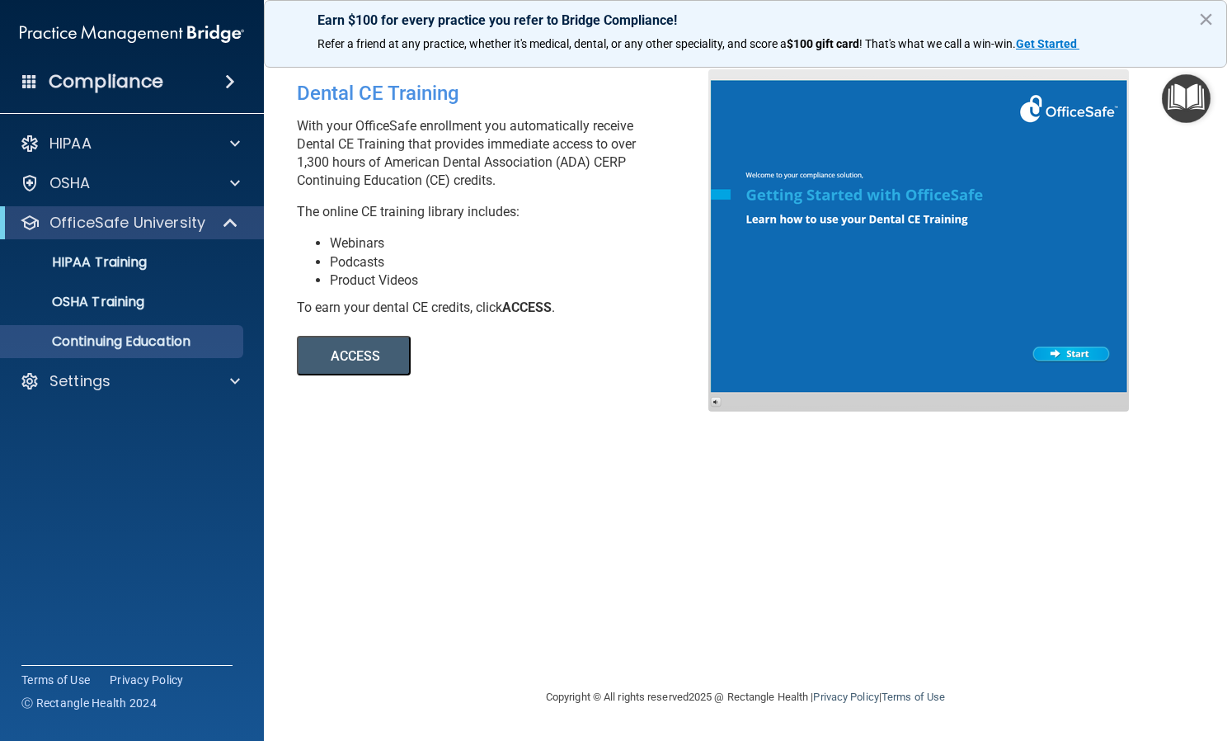
click at [1056, 345] on div at bounding box center [919, 240] width 421 height 342
